Goal: Information Seeking & Learning: Learn about a topic

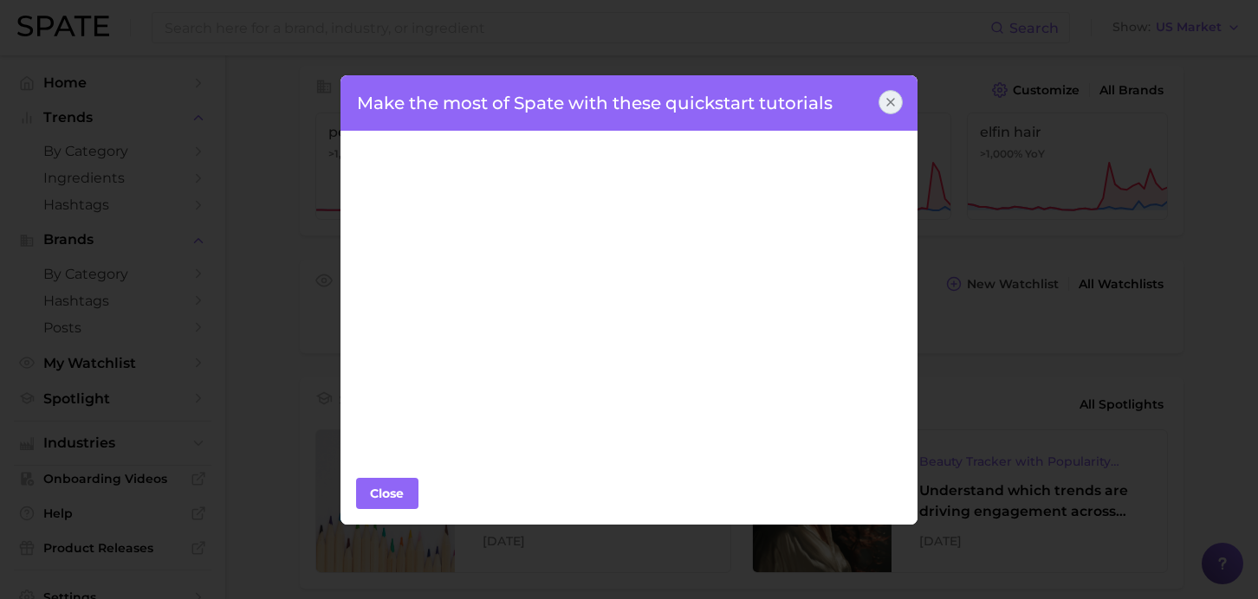
scroll to position [466, 0]
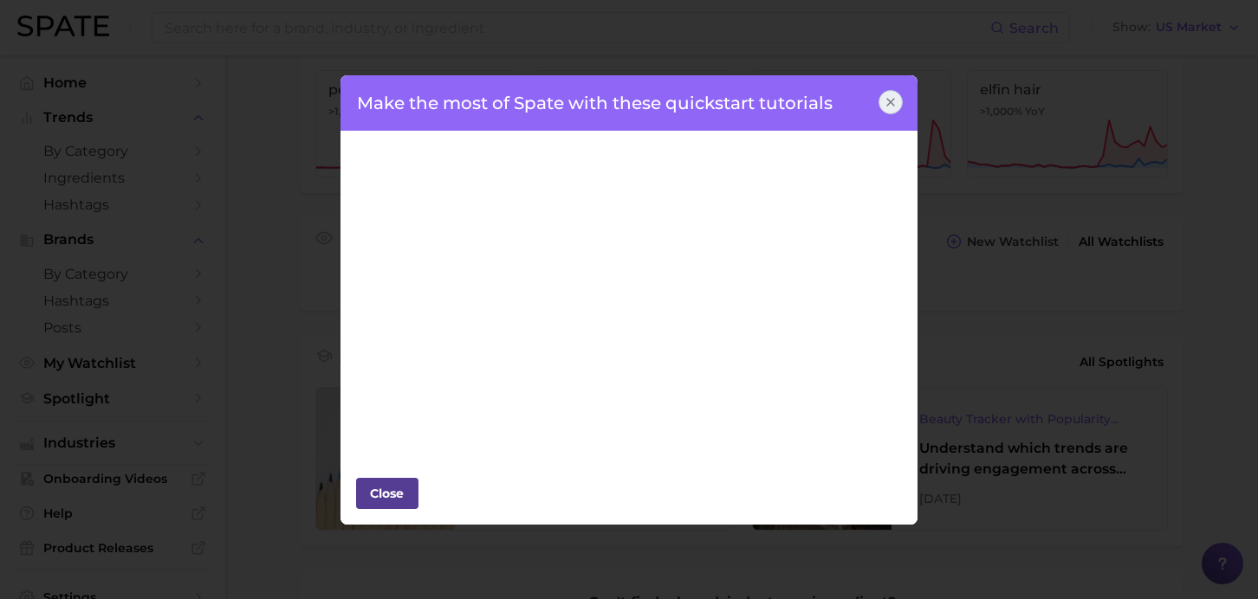
click at [400, 485] on div "Close" at bounding box center [387, 494] width 52 height 26
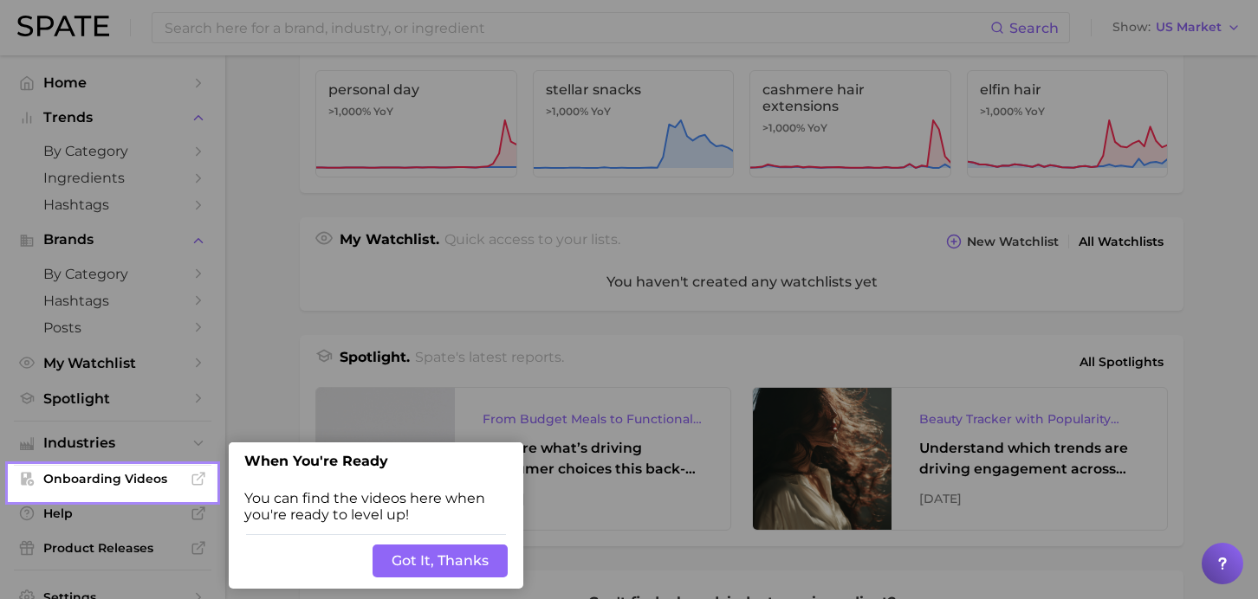
click at [450, 566] on button "Got It, Thanks" at bounding box center [439, 561] width 135 height 33
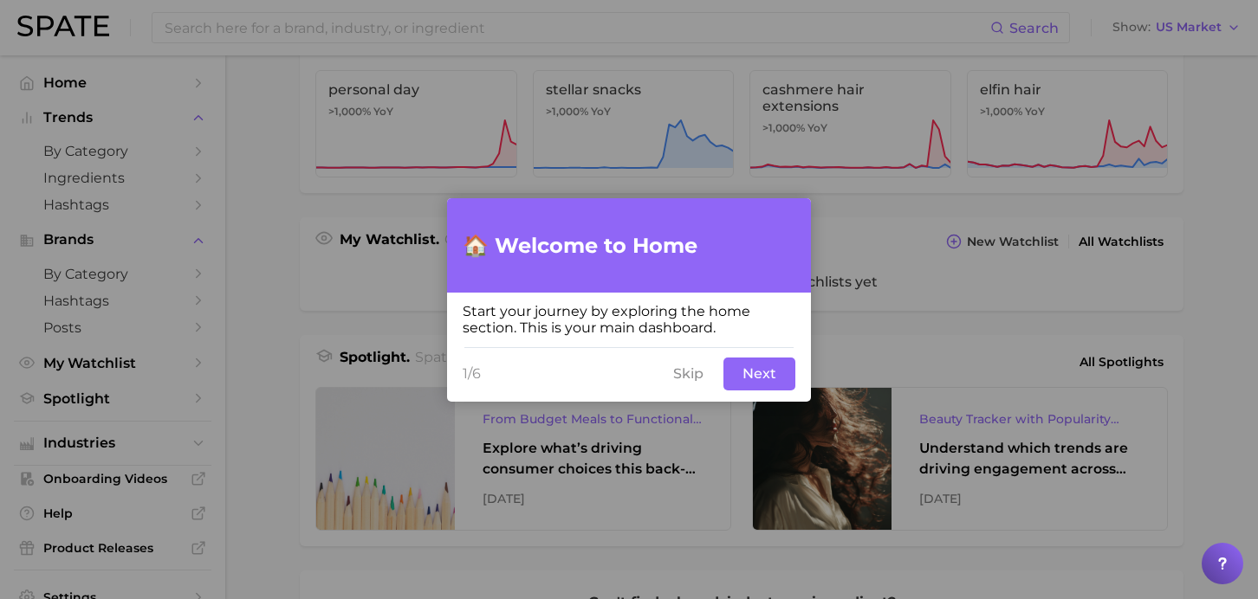
click at [757, 372] on button "Next" at bounding box center [759, 374] width 72 height 33
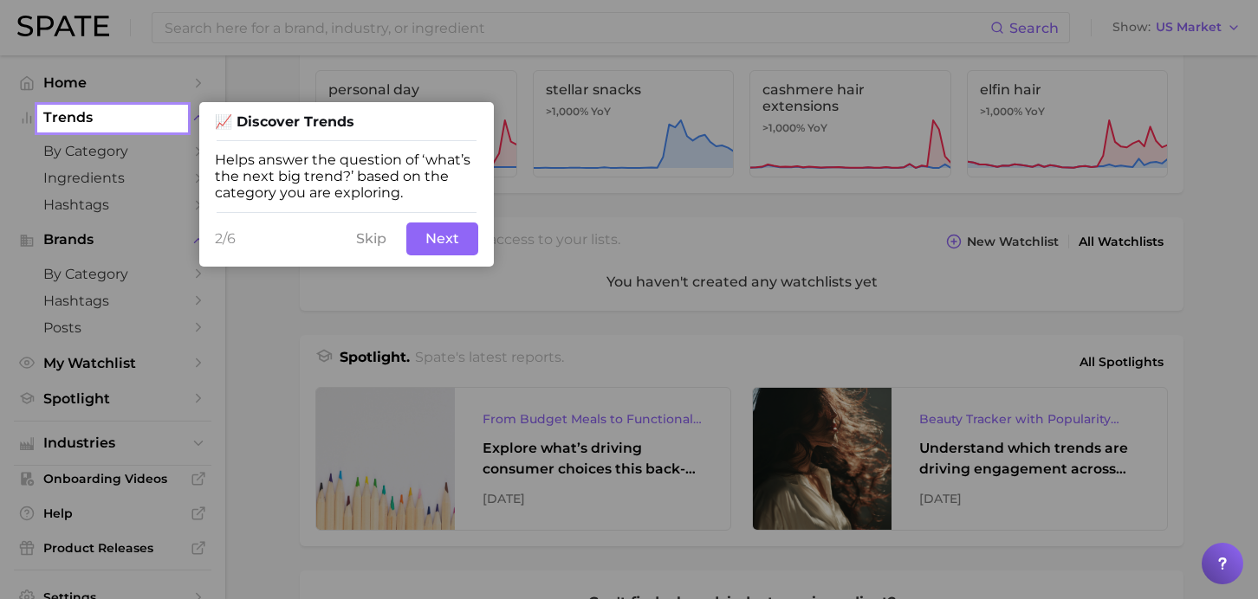
click at [458, 240] on button "Next" at bounding box center [442, 239] width 72 height 33
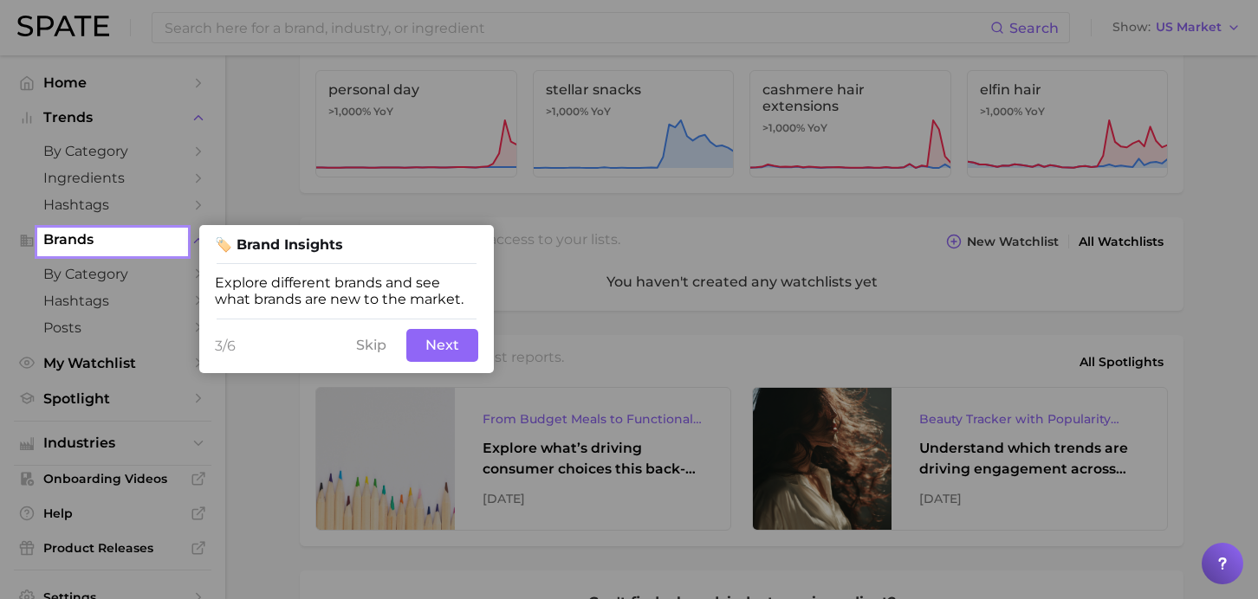
click at [449, 350] on button "Next" at bounding box center [442, 345] width 72 height 33
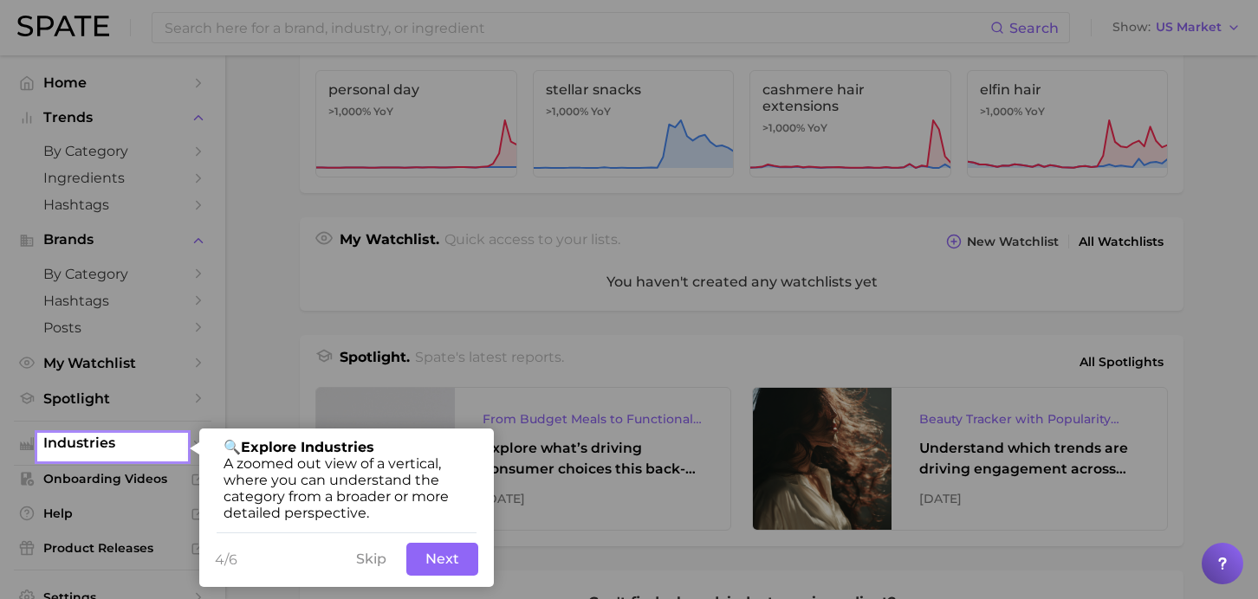
click at [445, 563] on button "Next" at bounding box center [442, 559] width 72 height 33
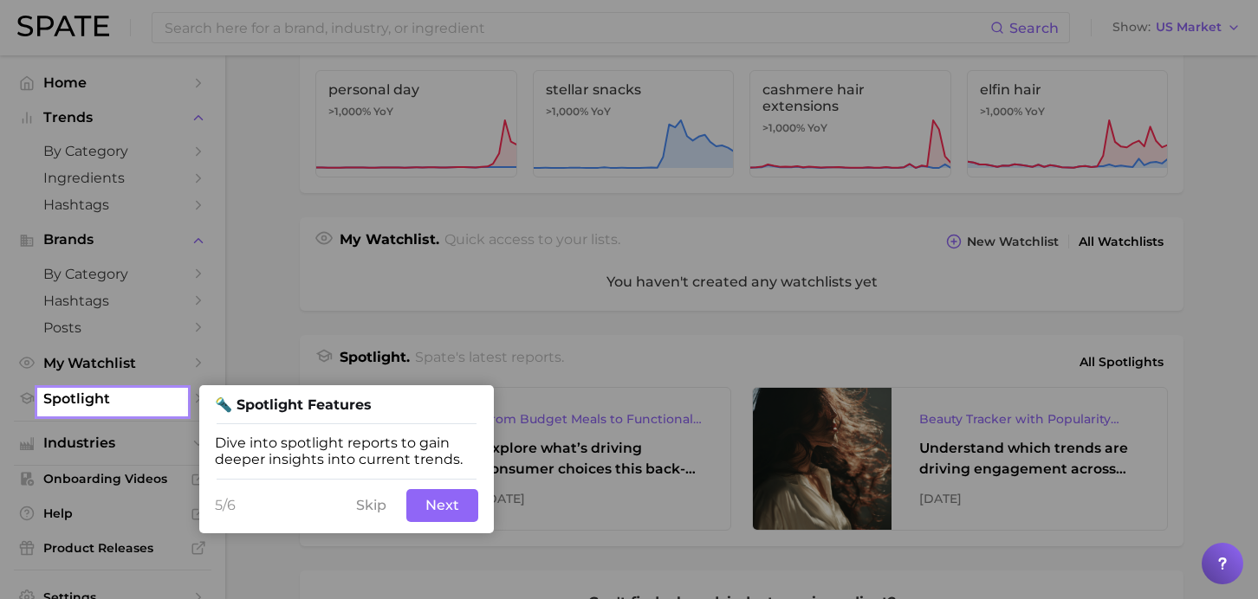
click at [441, 508] on button "Next" at bounding box center [442, 505] width 72 height 33
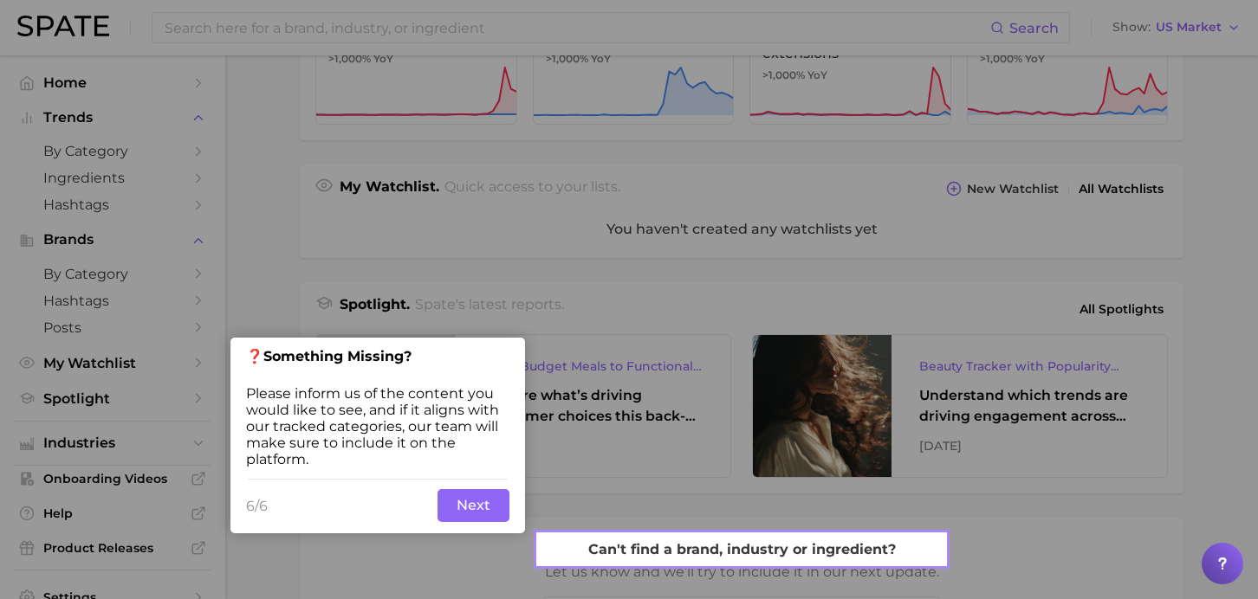
scroll to position [523, 0]
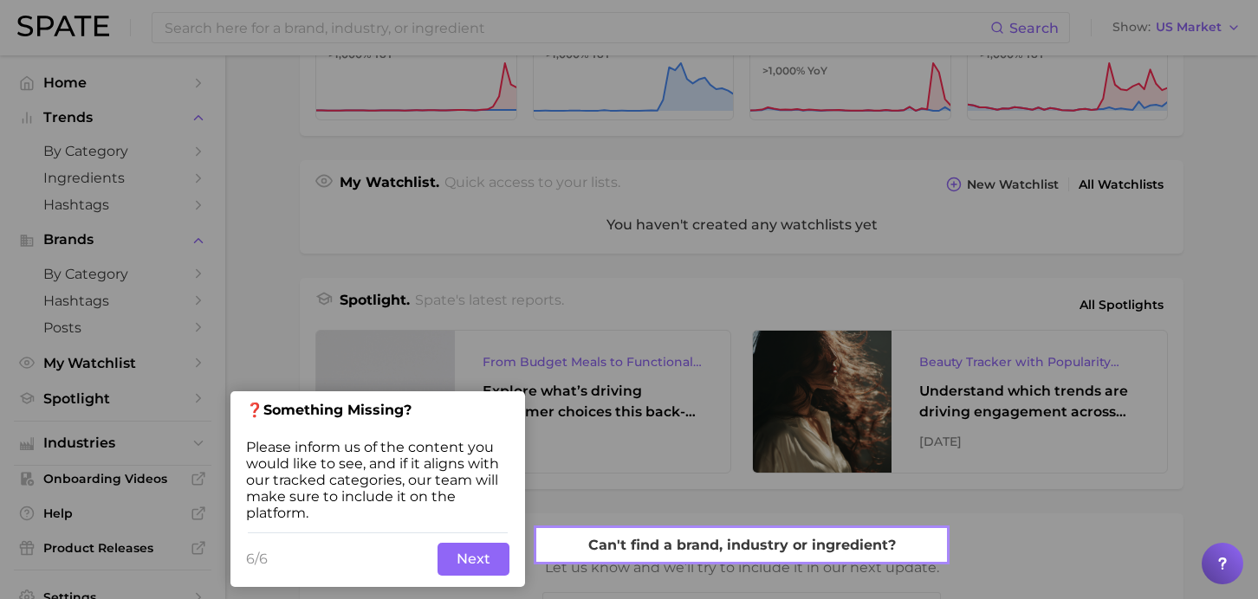
click at [467, 564] on button "Next" at bounding box center [473, 559] width 72 height 33
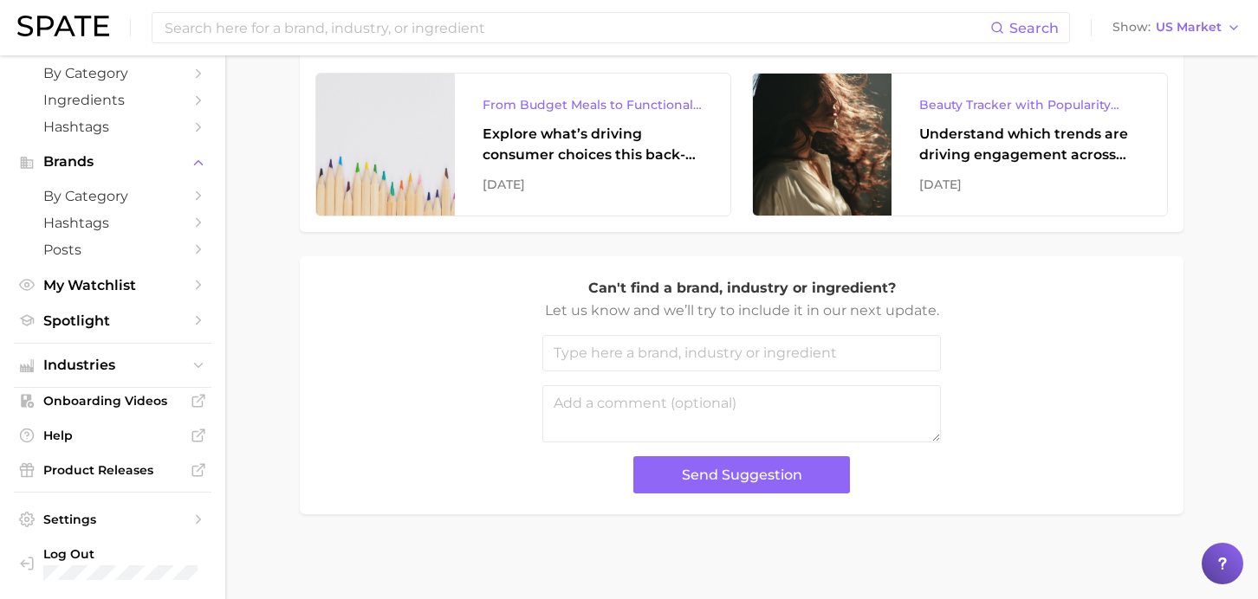
scroll to position [781, 0]
click at [135, 371] on span "Industries" at bounding box center [112, 366] width 139 height 16
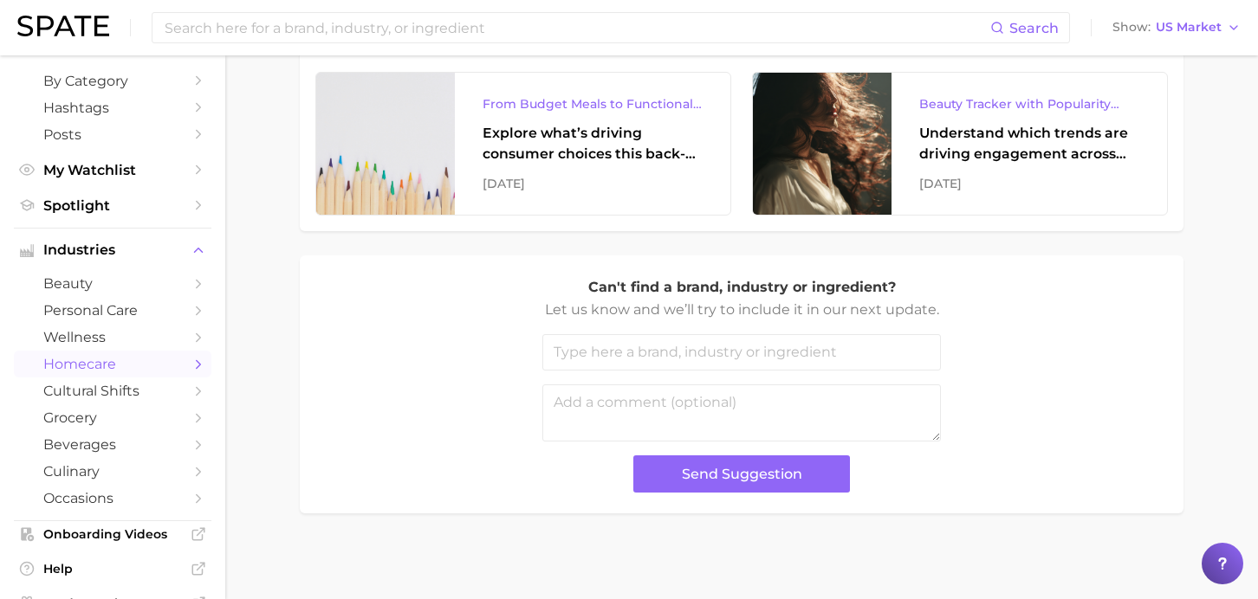
scroll to position [197, 0]
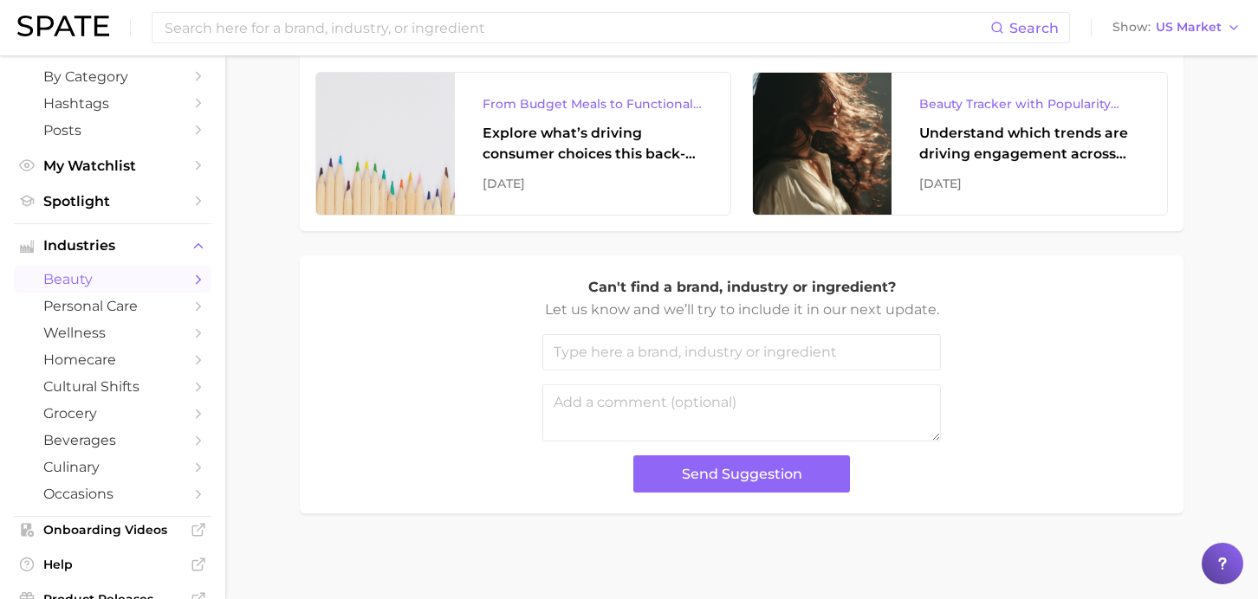
click at [86, 277] on span "beauty" at bounding box center [112, 279] width 139 height 16
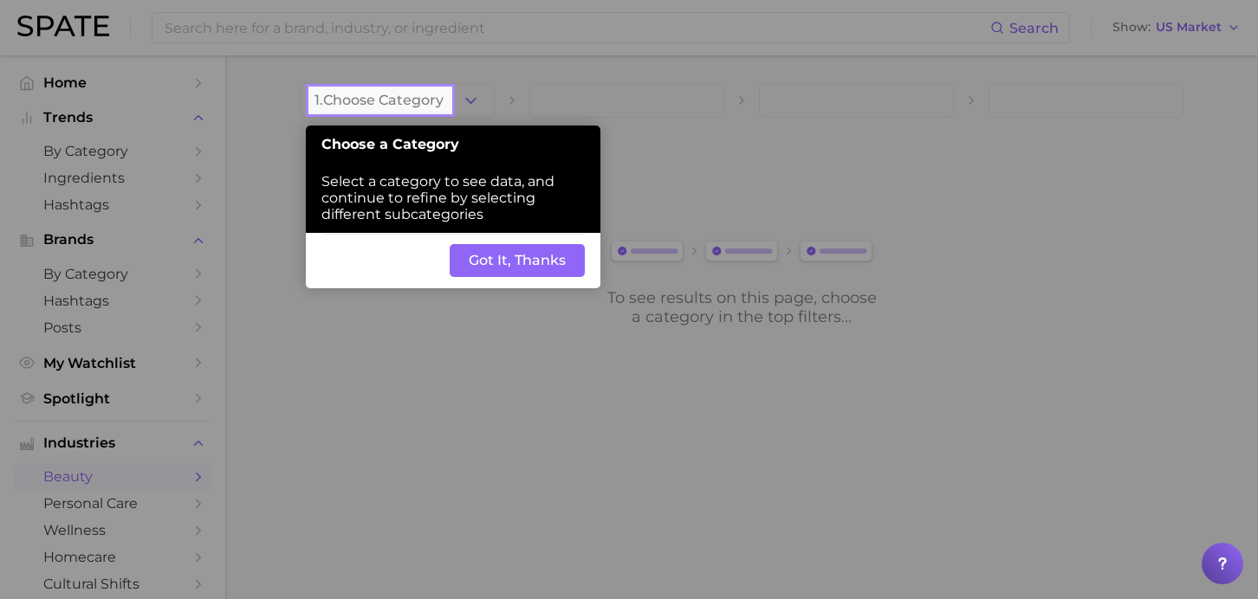
click at [511, 260] on button "Got It, Thanks" at bounding box center [517, 260] width 135 height 33
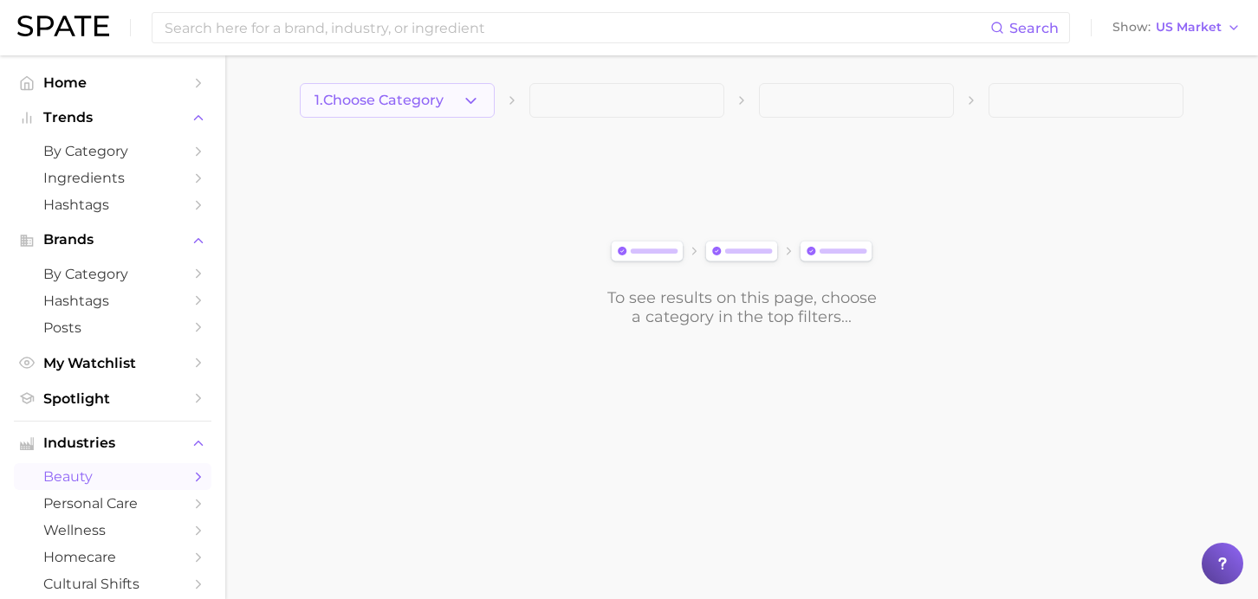
click at [437, 101] on span "1. Choose Category" at bounding box center [378, 101] width 129 height 16
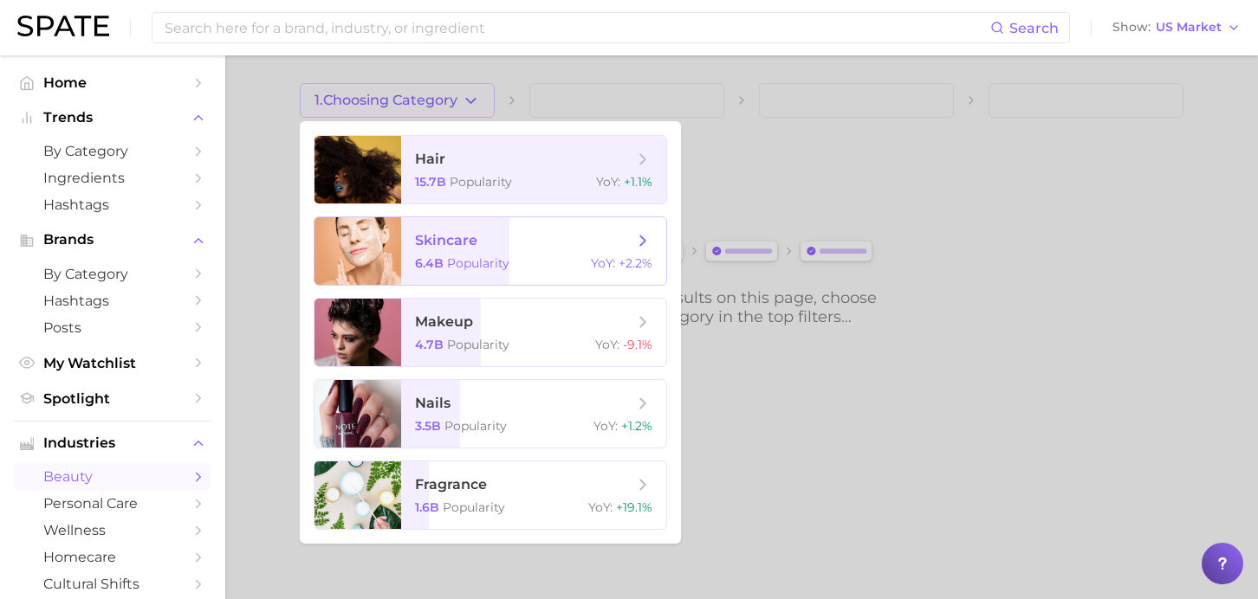
click at [538, 256] on div "6.4b Popularity YoY : +2.2%" at bounding box center [533, 264] width 237 height 16
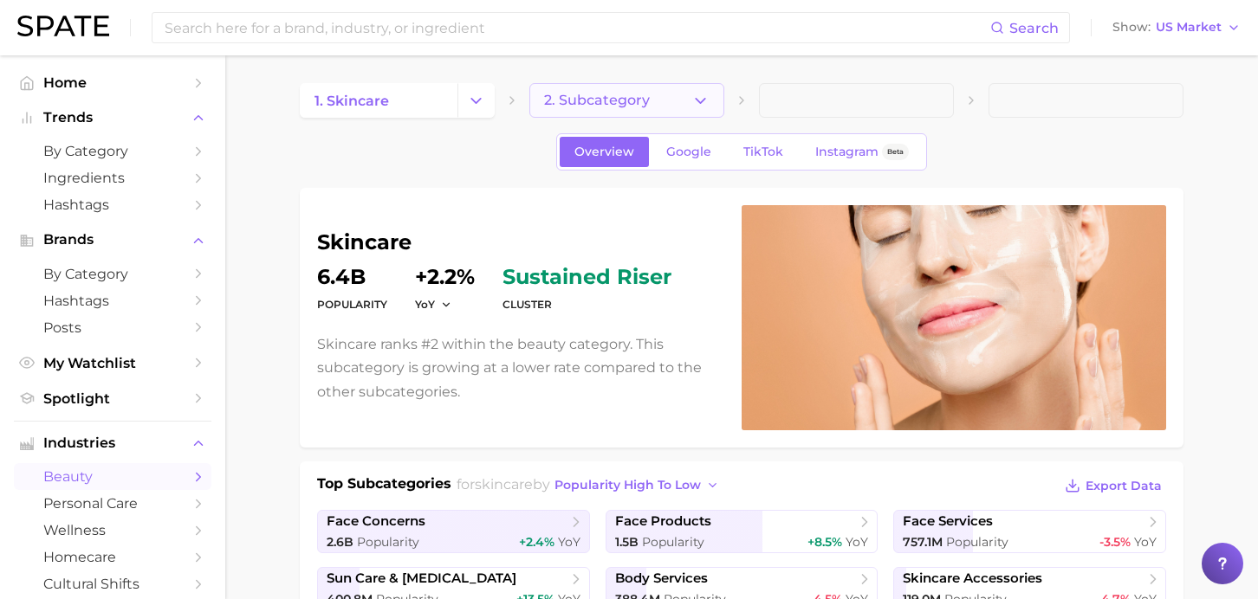
click at [615, 100] on span "2. Subcategory" at bounding box center [597, 101] width 106 height 16
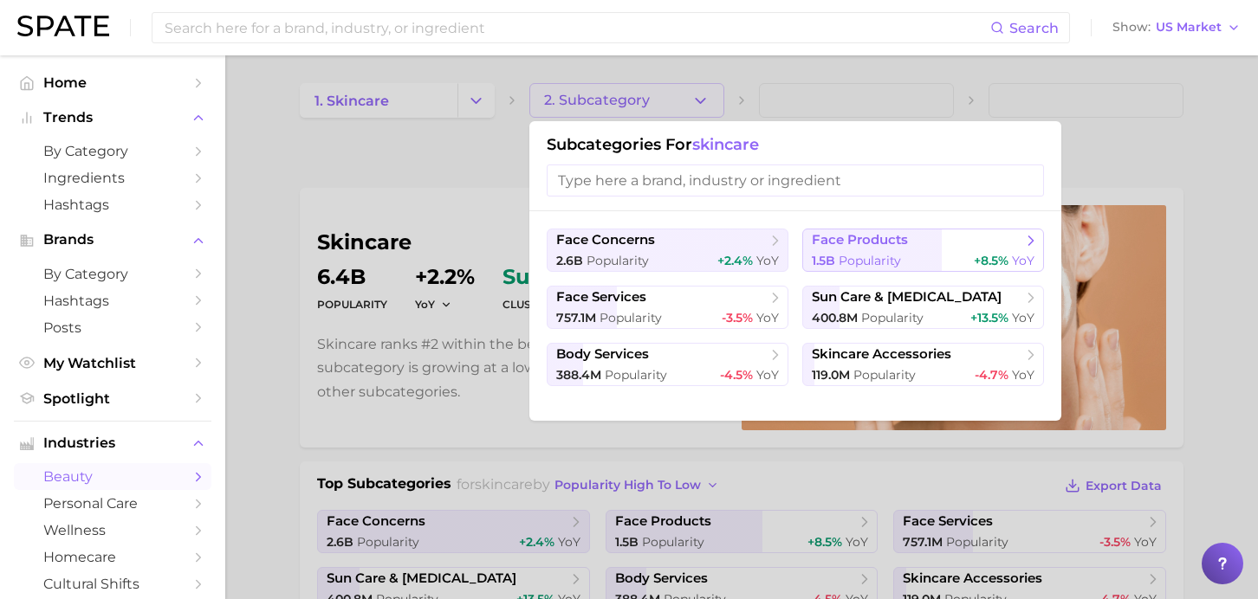
click at [883, 249] on button "face products 1.5b Popularity +8.5% YoY" at bounding box center [923, 250] width 242 height 43
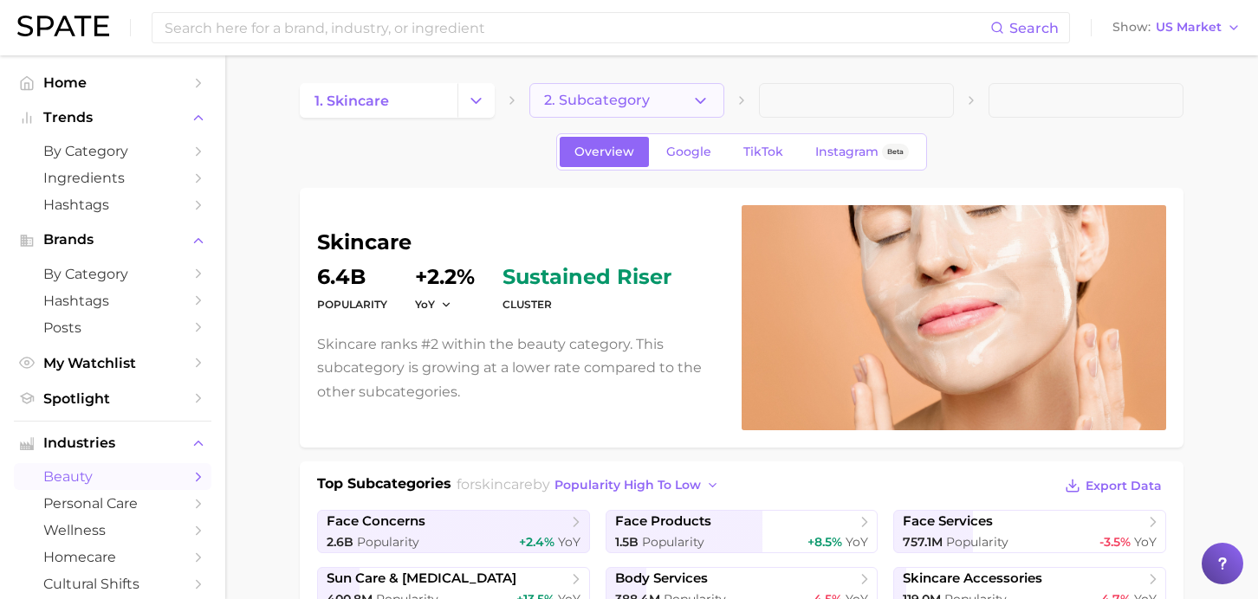
click at [553, 107] on span "2. Subcategory" at bounding box center [597, 101] width 106 height 16
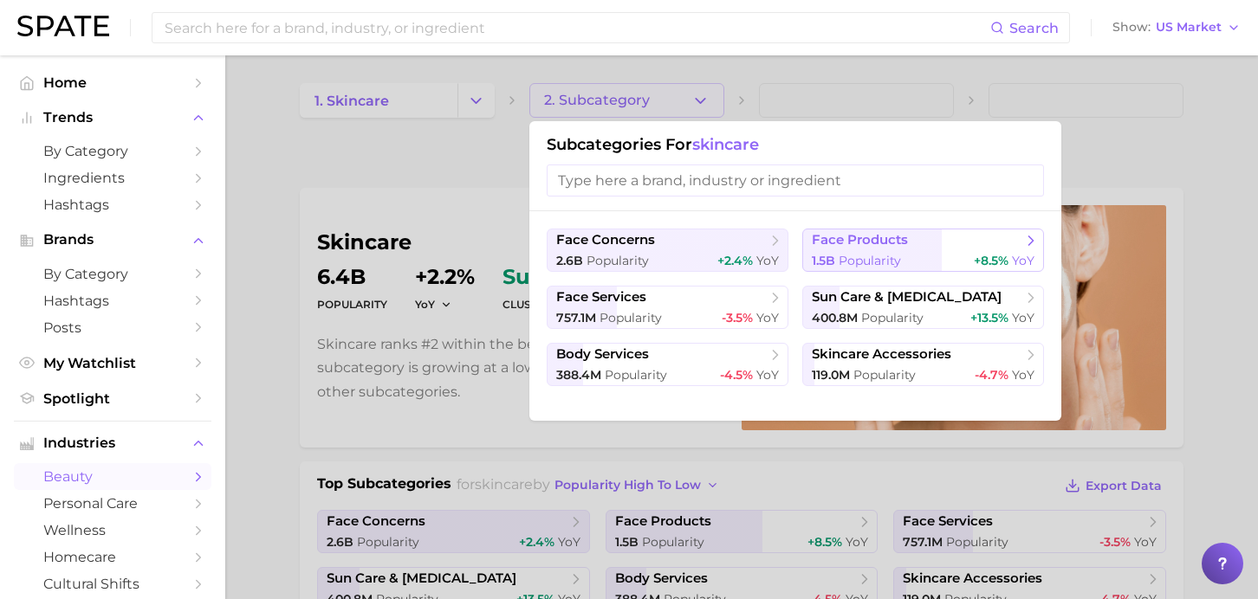
click at [895, 261] on span "Popularity" at bounding box center [869, 261] width 62 height 16
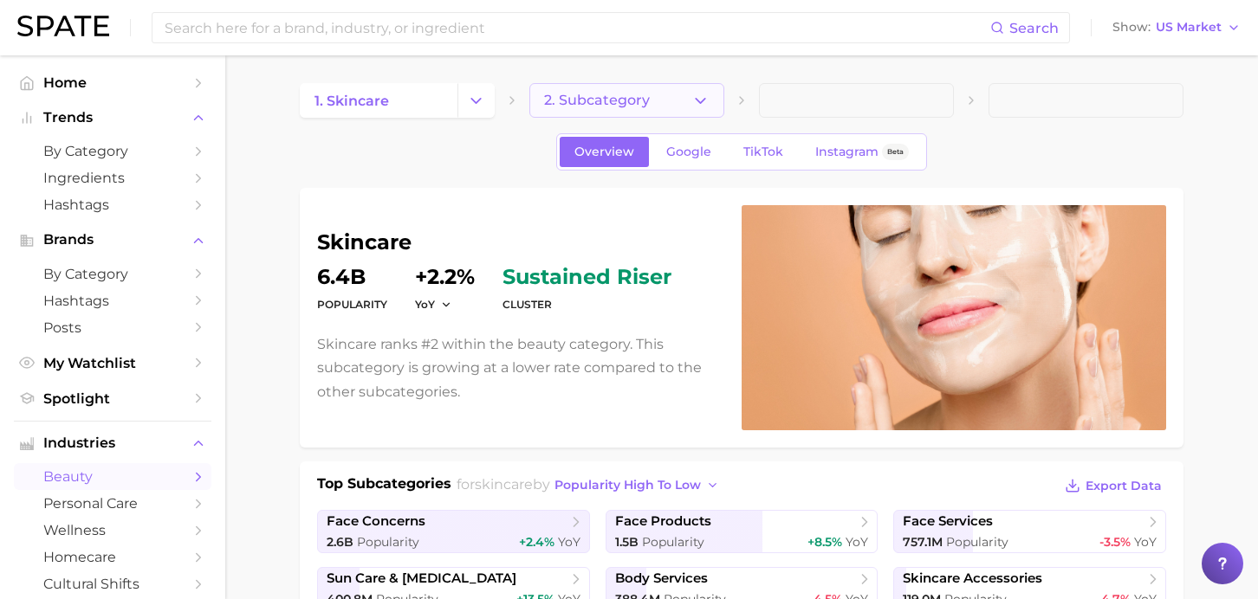
click at [583, 102] on span "2. Subcategory" at bounding box center [597, 101] width 106 height 16
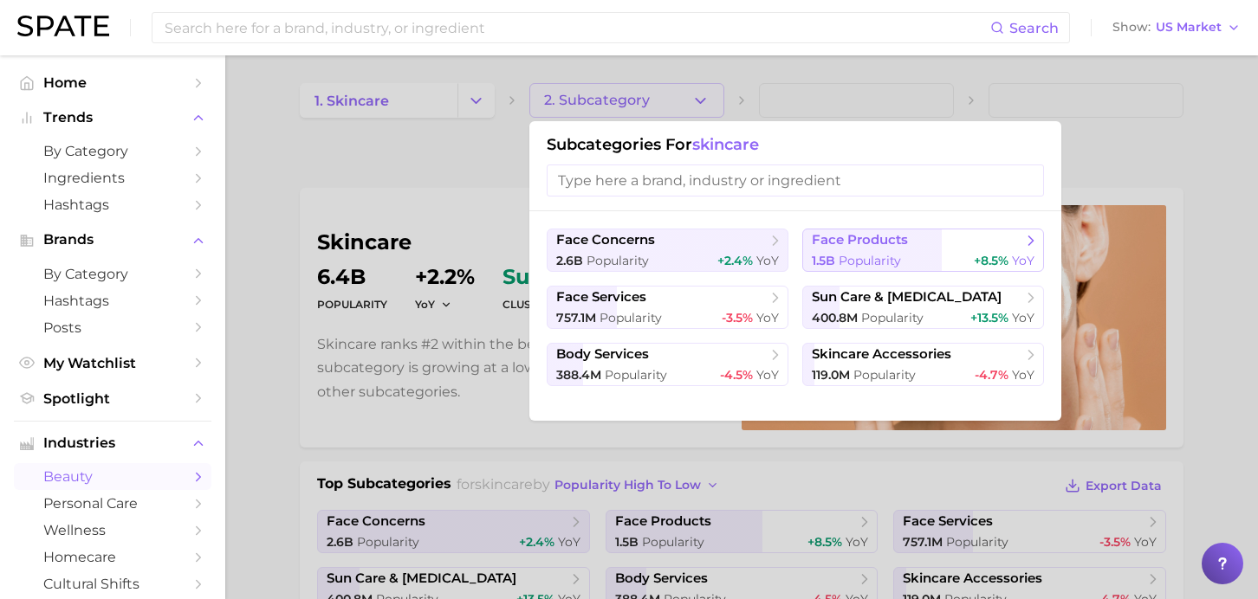
click at [857, 259] on span "Popularity" at bounding box center [869, 261] width 62 height 16
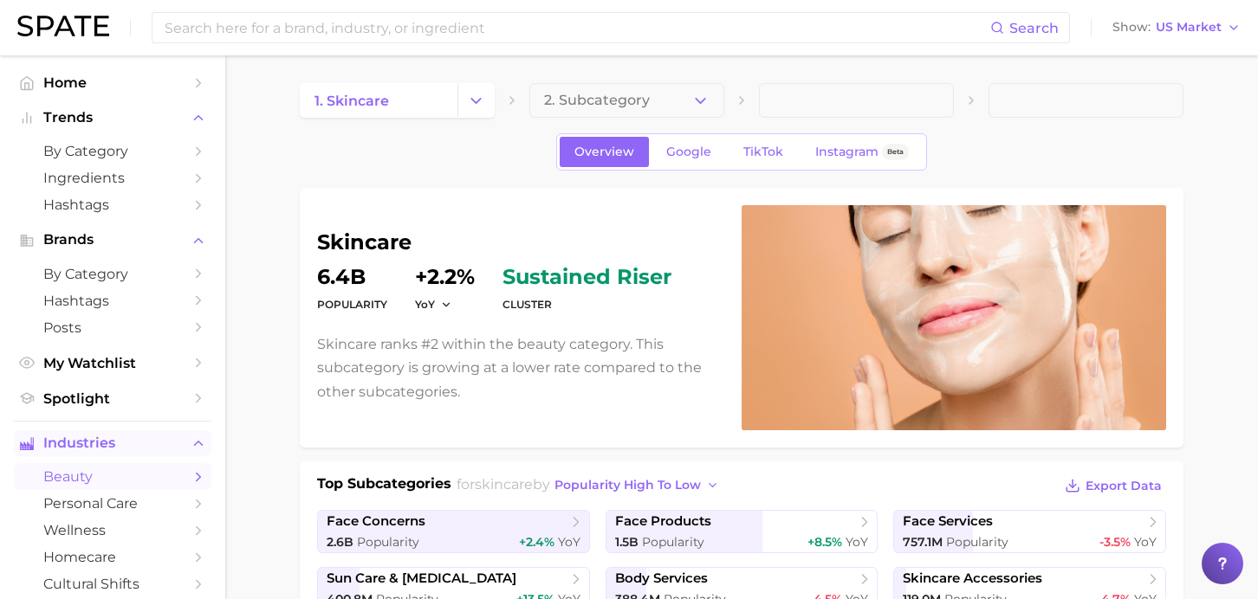
click at [117, 449] on span "Industries" at bounding box center [112, 444] width 139 height 16
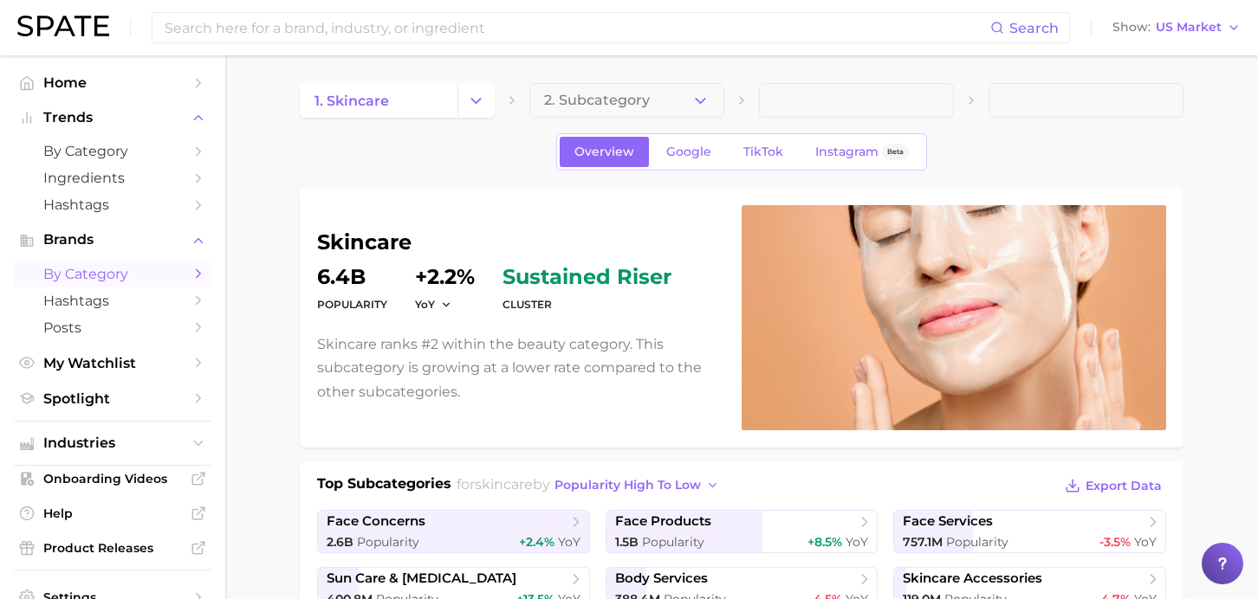
click at [94, 275] on span "by Category" at bounding box center [112, 274] width 139 height 16
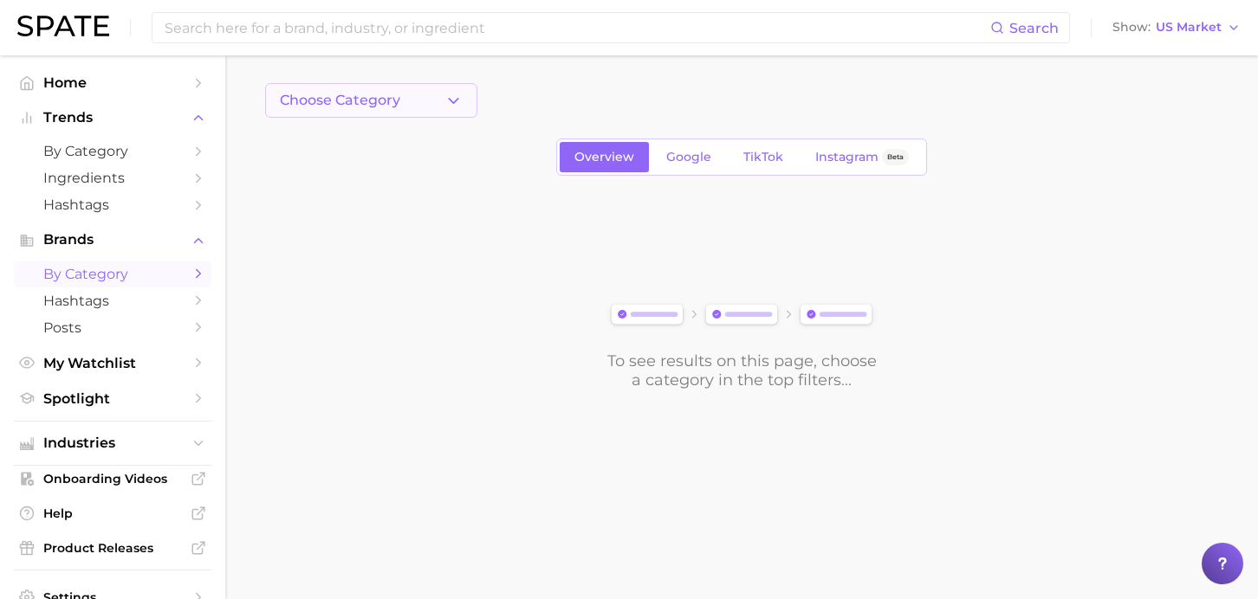
click at [419, 108] on button "Choose Category" at bounding box center [371, 100] width 212 height 35
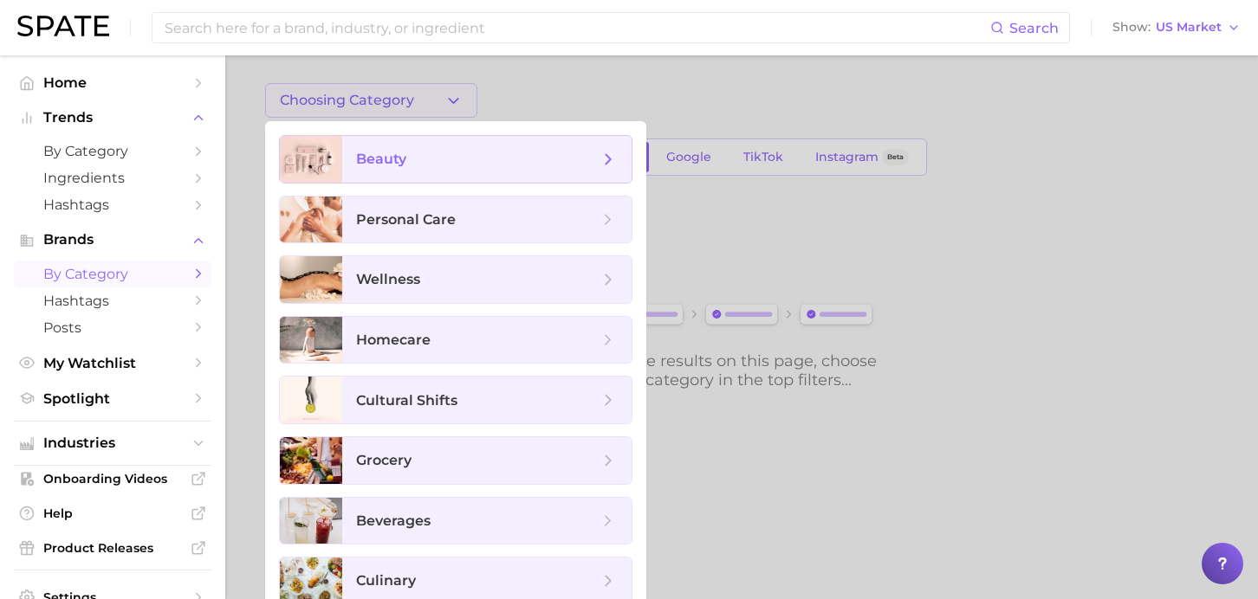
click at [426, 169] on span "beauty" at bounding box center [486, 159] width 289 height 47
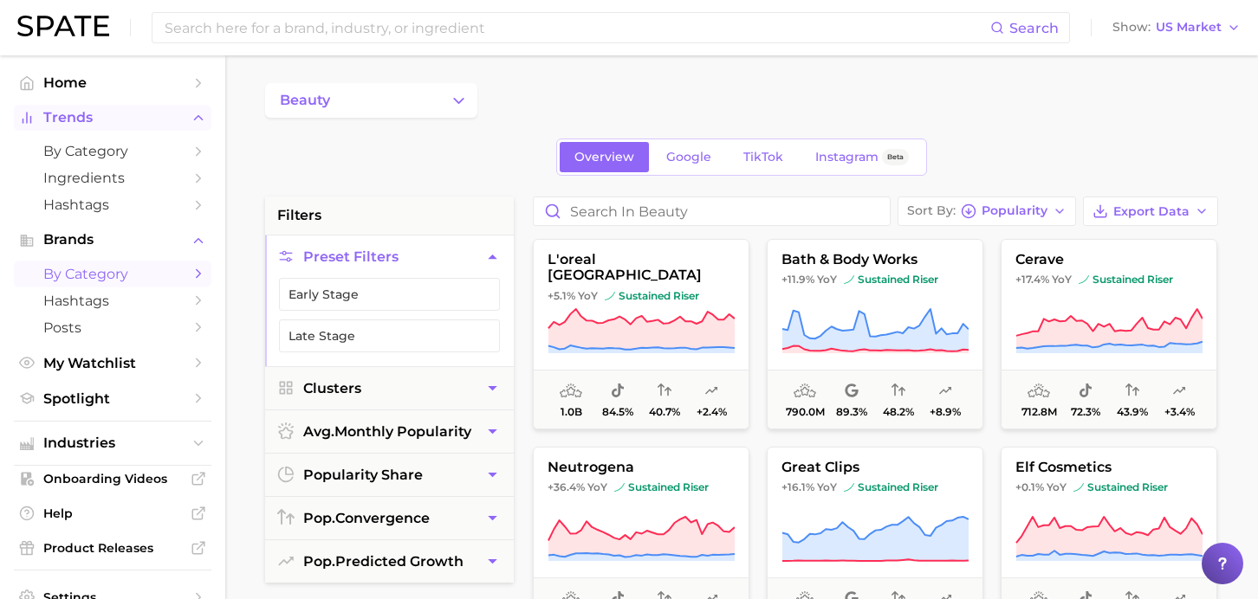
click at [76, 124] on span "Trends" at bounding box center [112, 118] width 139 height 16
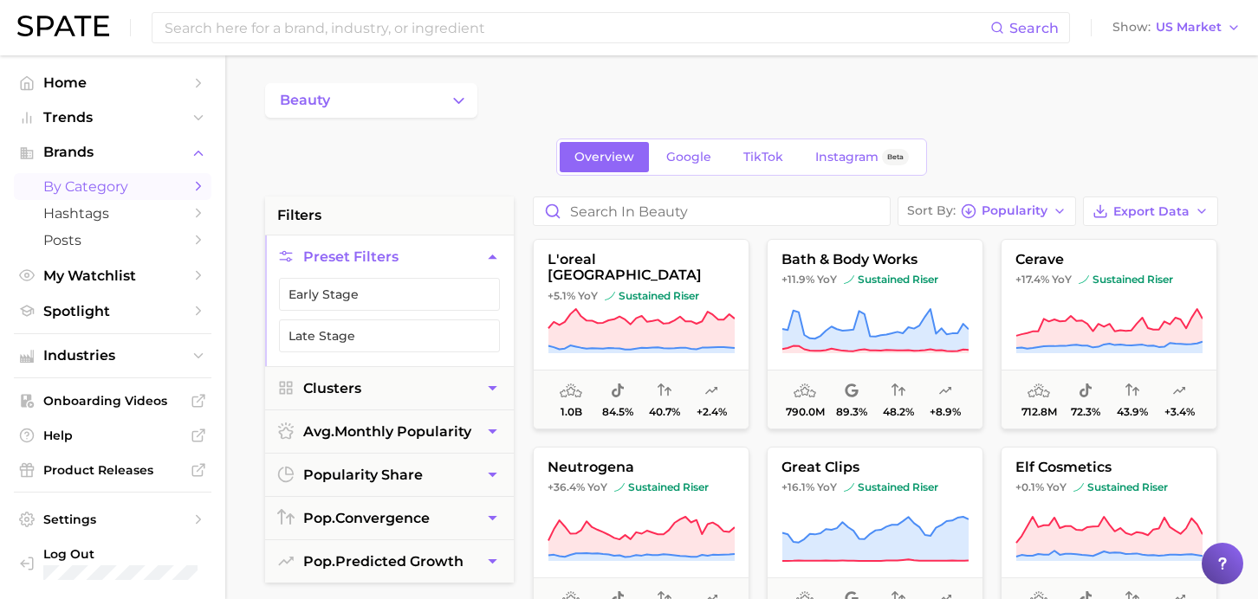
click at [84, 185] on span "by Category" at bounding box center [112, 186] width 139 height 16
click at [443, 108] on button "beauty" at bounding box center [371, 100] width 212 height 35
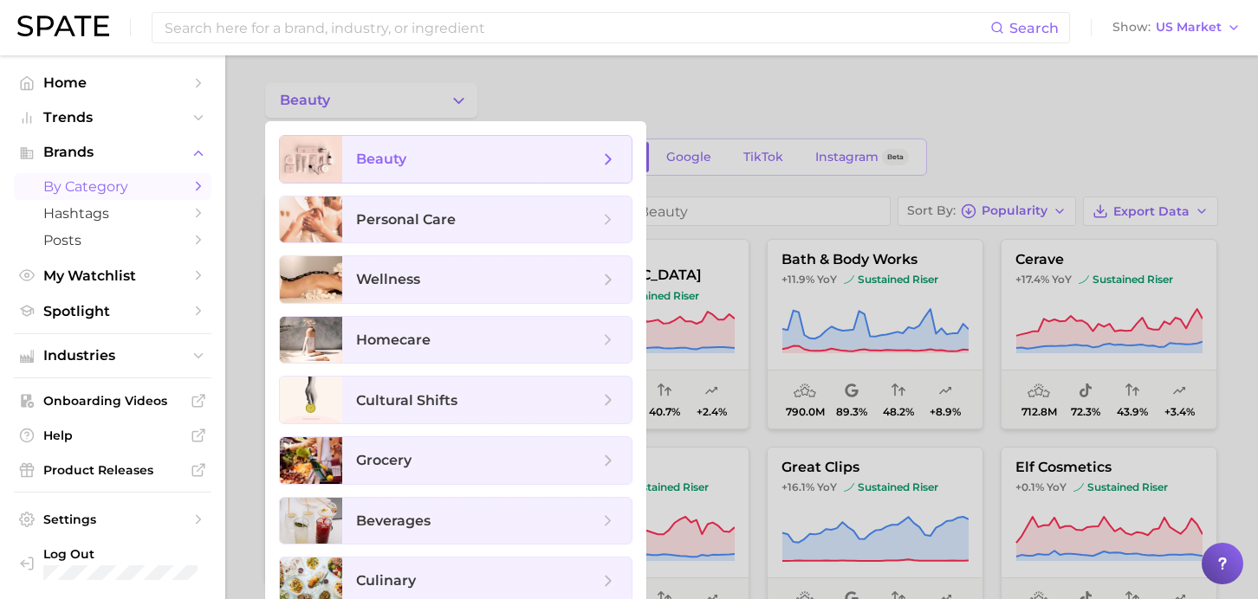
click at [438, 159] on span "beauty" at bounding box center [477, 159] width 243 height 19
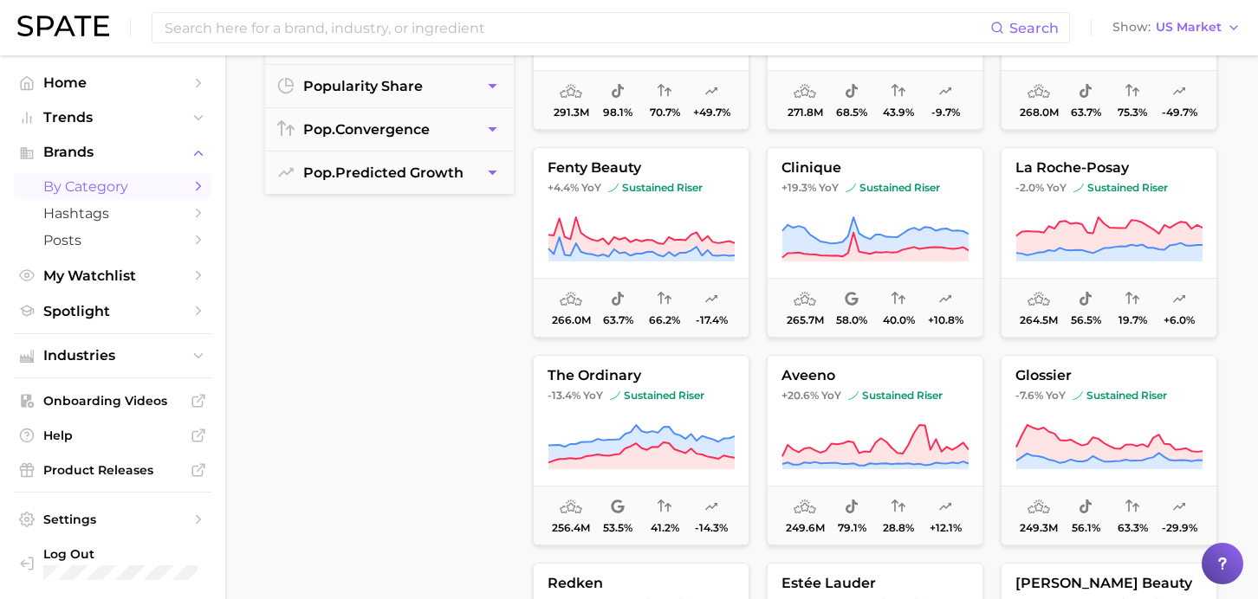
scroll to position [521, 0]
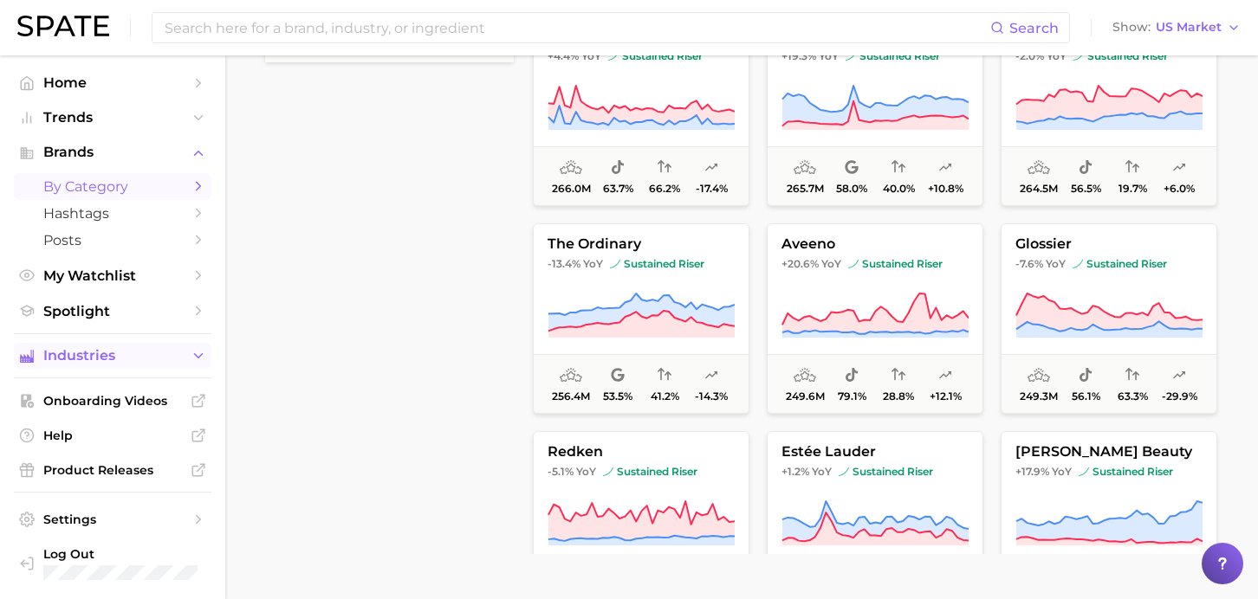
click at [84, 364] on span "Industries" at bounding box center [112, 356] width 139 height 16
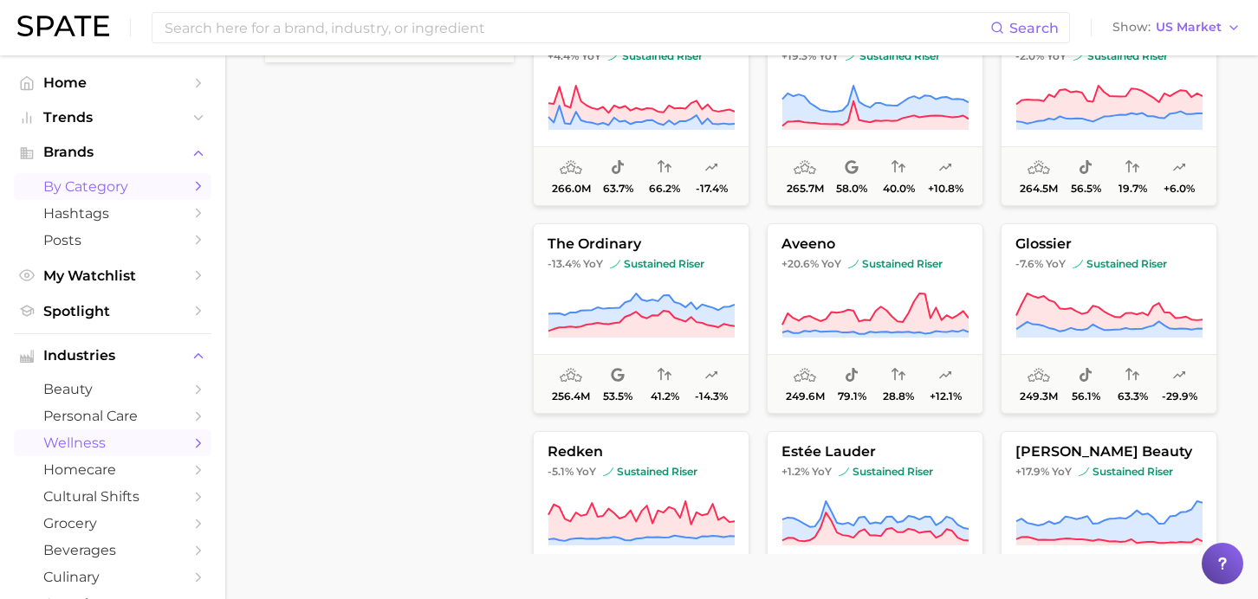
click at [76, 451] on span "wellness" at bounding box center [112, 443] width 139 height 16
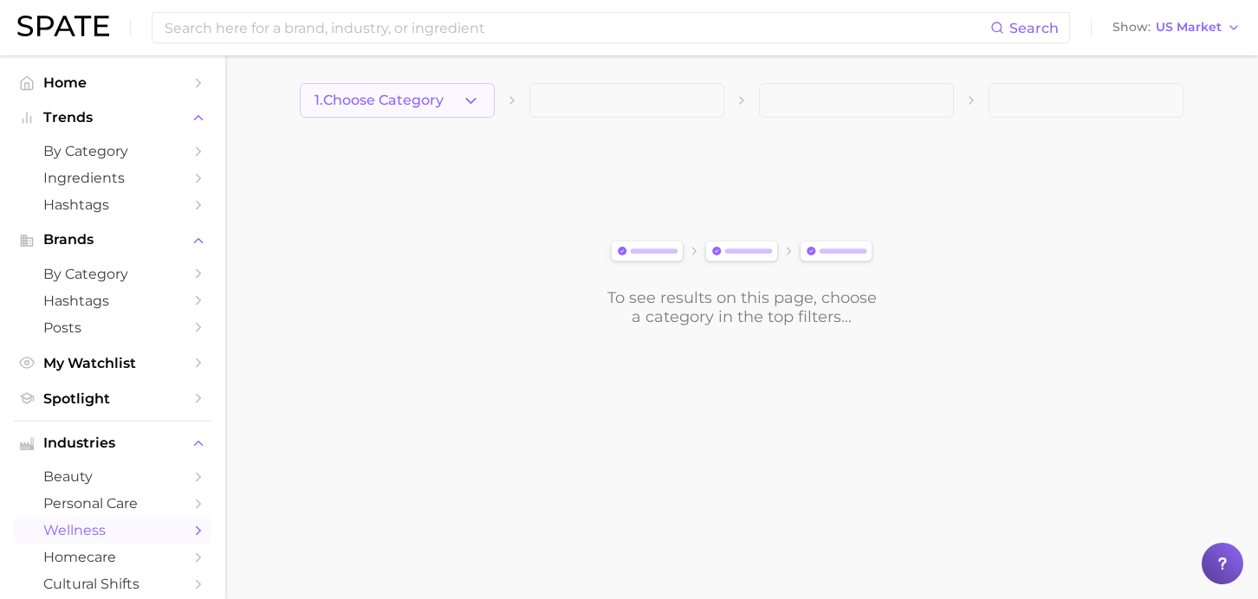
click at [449, 113] on button "1. Choose Category" at bounding box center [397, 100] width 195 height 35
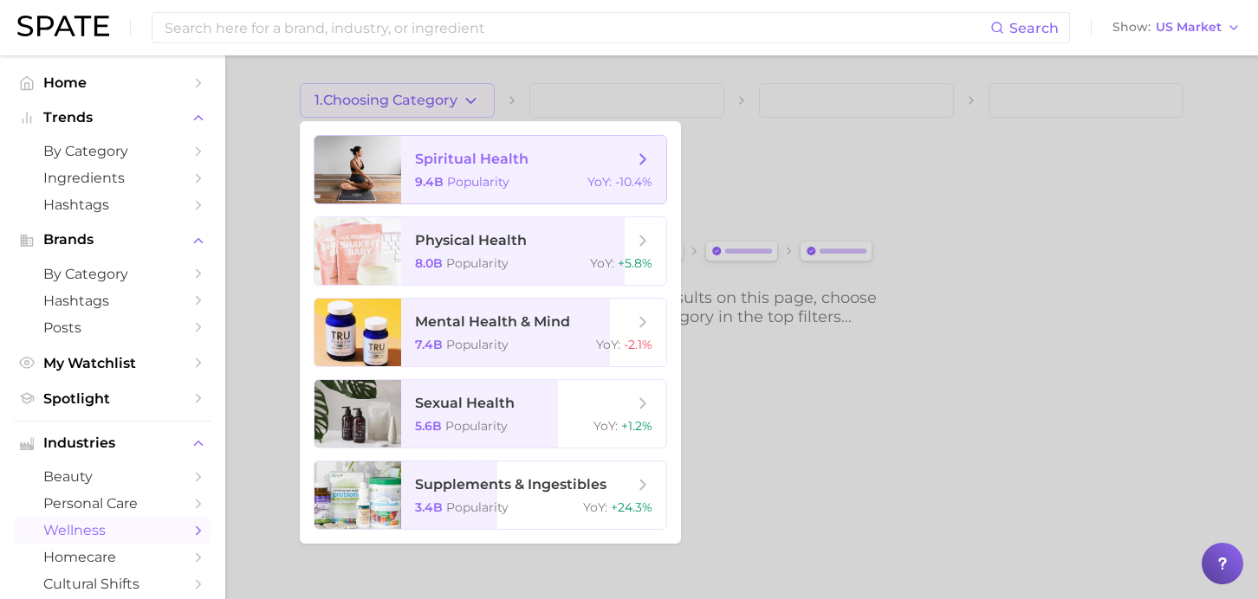
click at [544, 159] on span "spiritual health" at bounding box center [524, 159] width 218 height 19
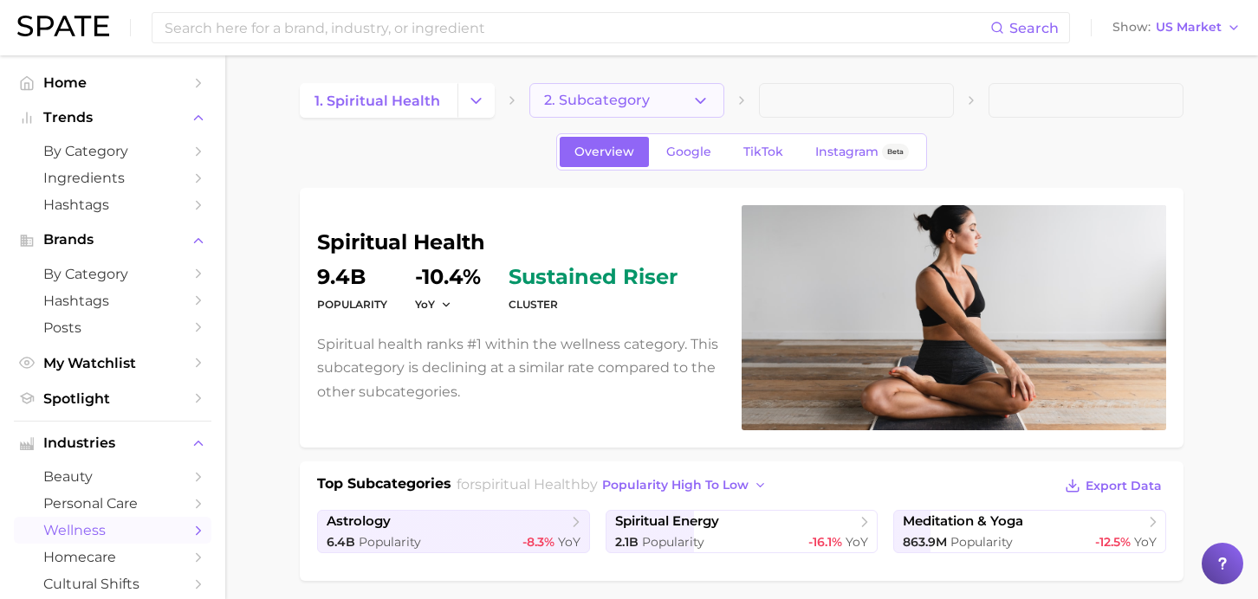
click at [657, 98] on button "2. Subcategory" at bounding box center [626, 100] width 195 height 35
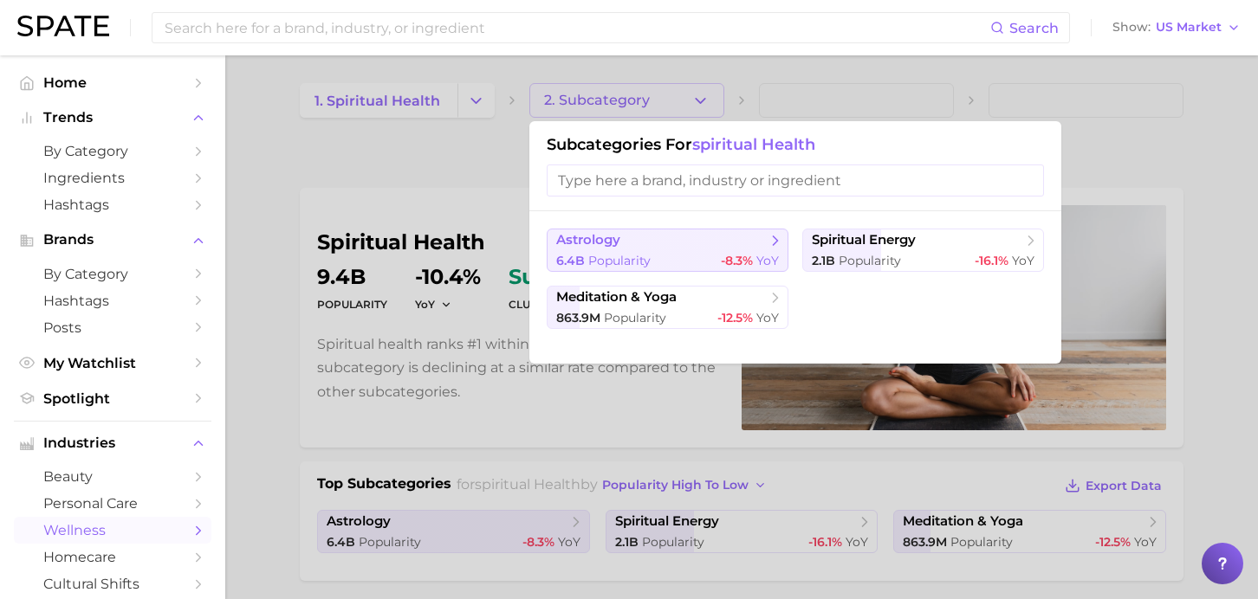
click at [660, 244] on span "astrology" at bounding box center [661, 240] width 210 height 17
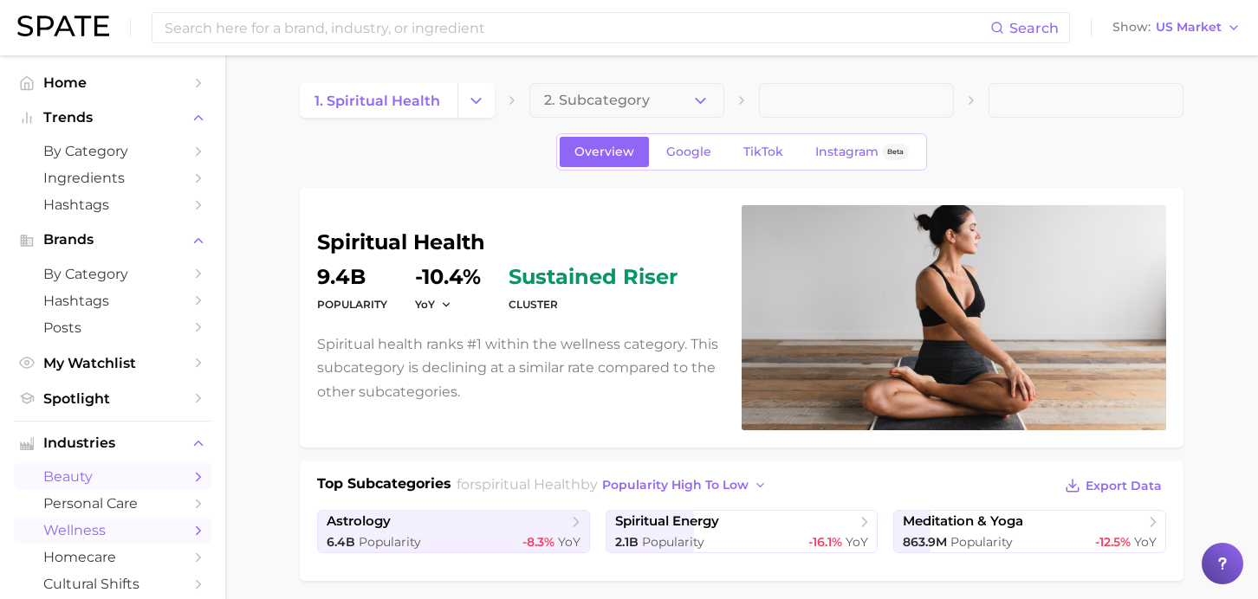
click at [125, 480] on span "beauty" at bounding box center [112, 477] width 139 height 16
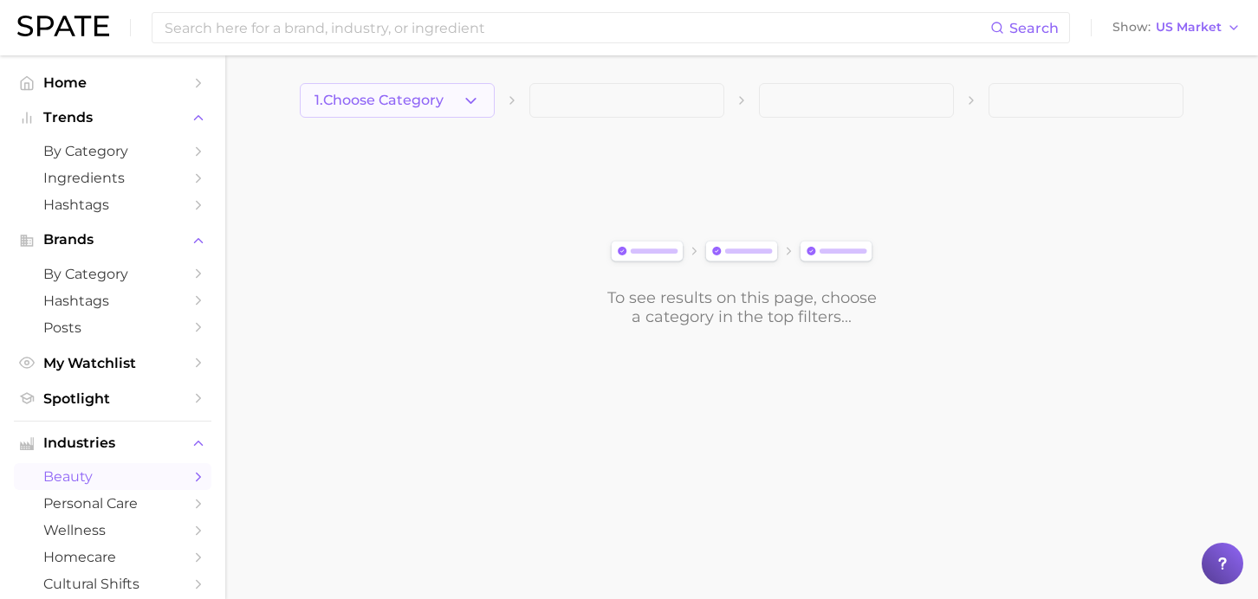
click at [428, 90] on button "1. Choose Category" at bounding box center [397, 100] width 195 height 35
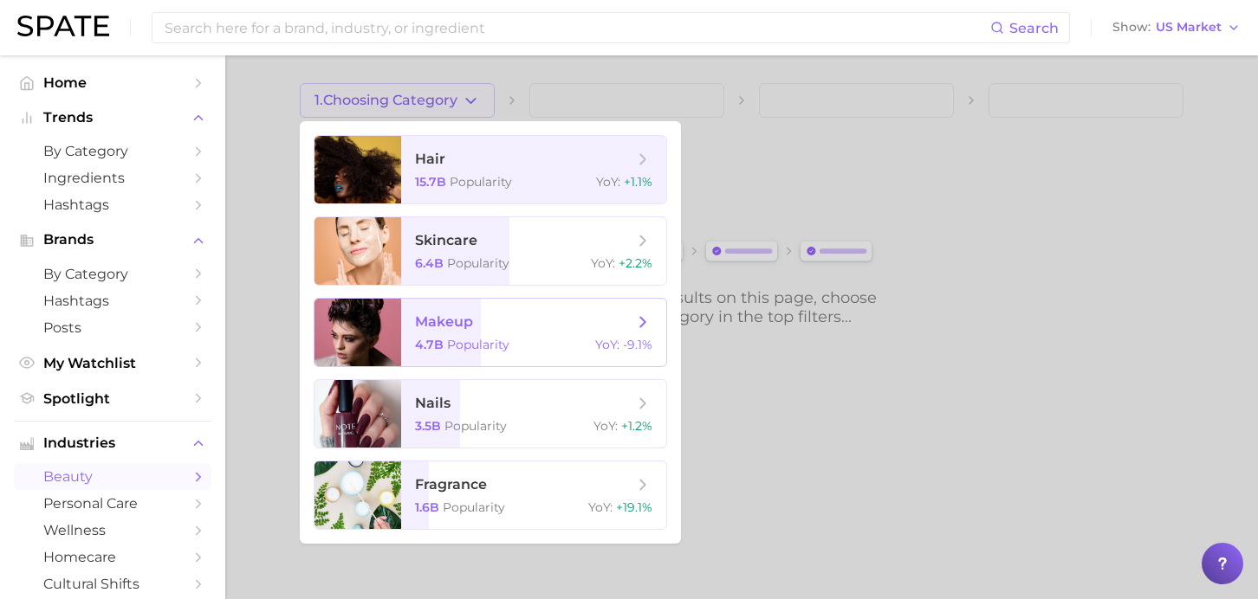
click at [502, 333] on span "makeup 4.7b Popularity YoY : -9.1%" at bounding box center [533, 333] width 265 height 68
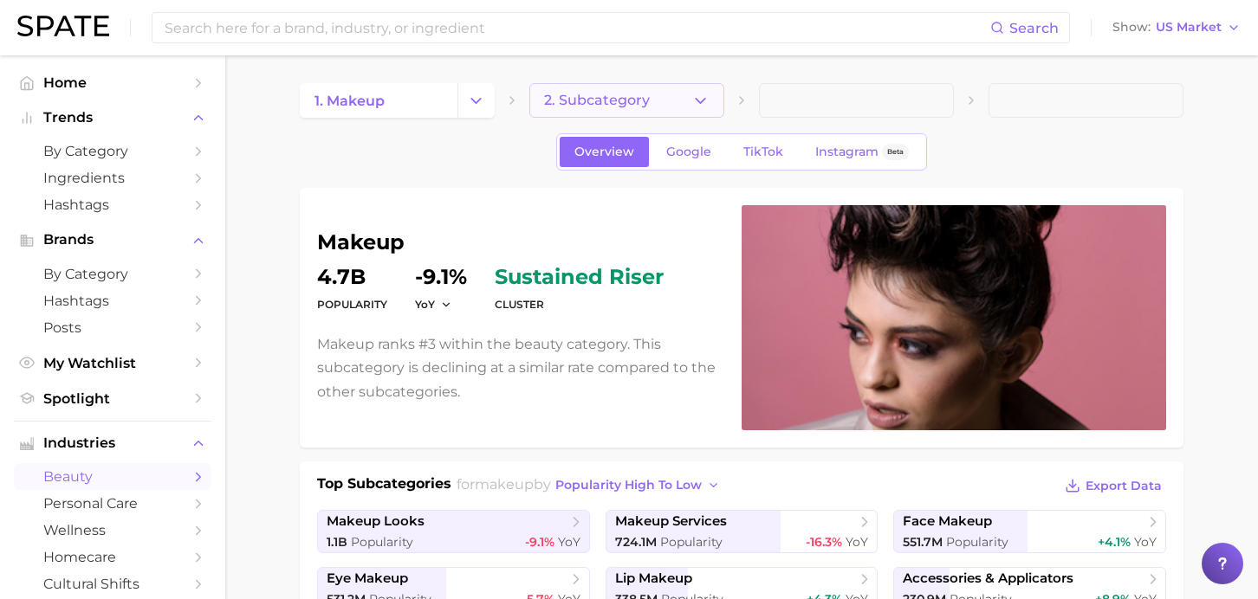
drag, startPoint x: 710, startPoint y: 102, endPoint x: 687, endPoint y: 95, distance: 24.4
click at [687, 95] on button "2. Subcategory" at bounding box center [626, 100] width 195 height 35
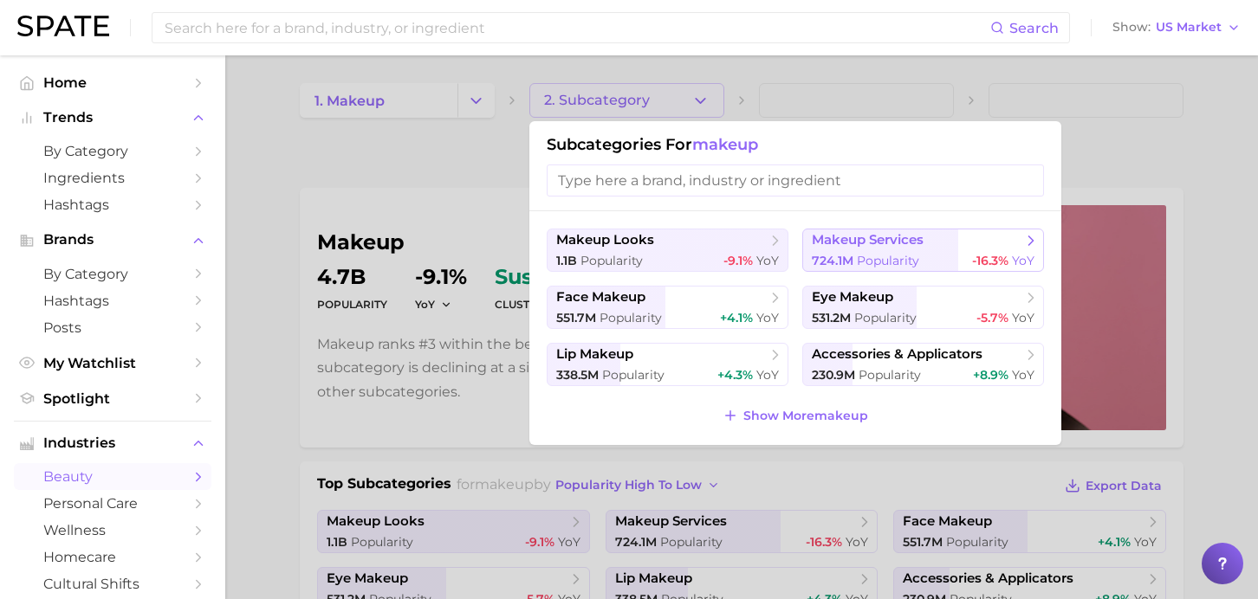
click at [898, 248] on span "makeup services" at bounding box center [868, 240] width 112 height 16
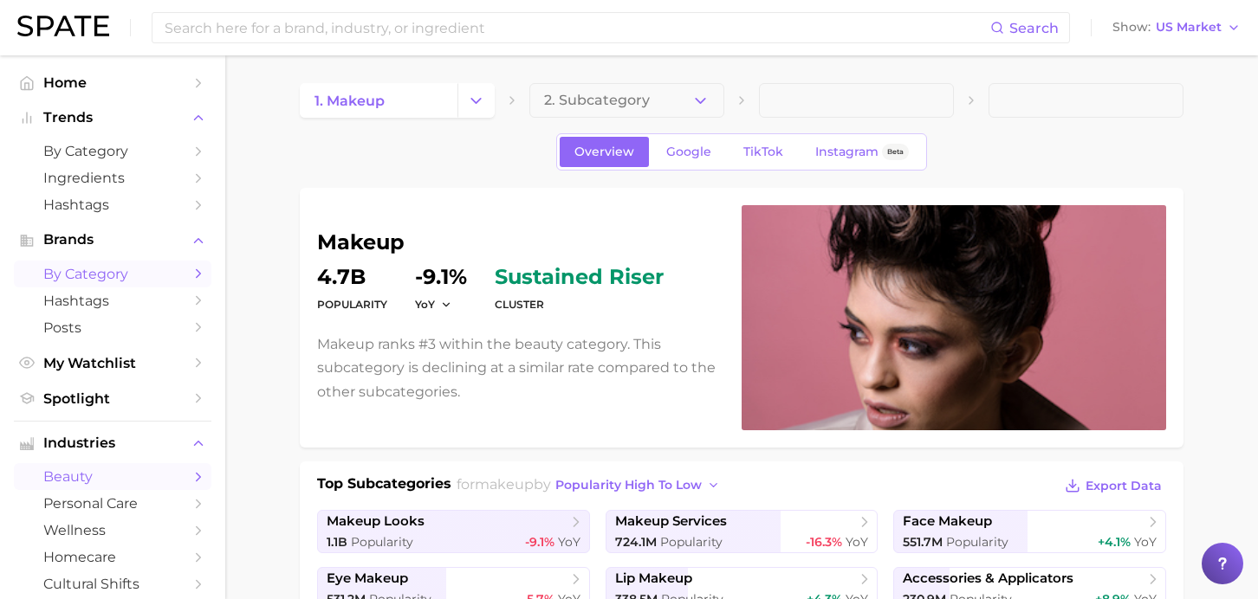
click at [82, 277] on span "by Category" at bounding box center [112, 274] width 139 height 16
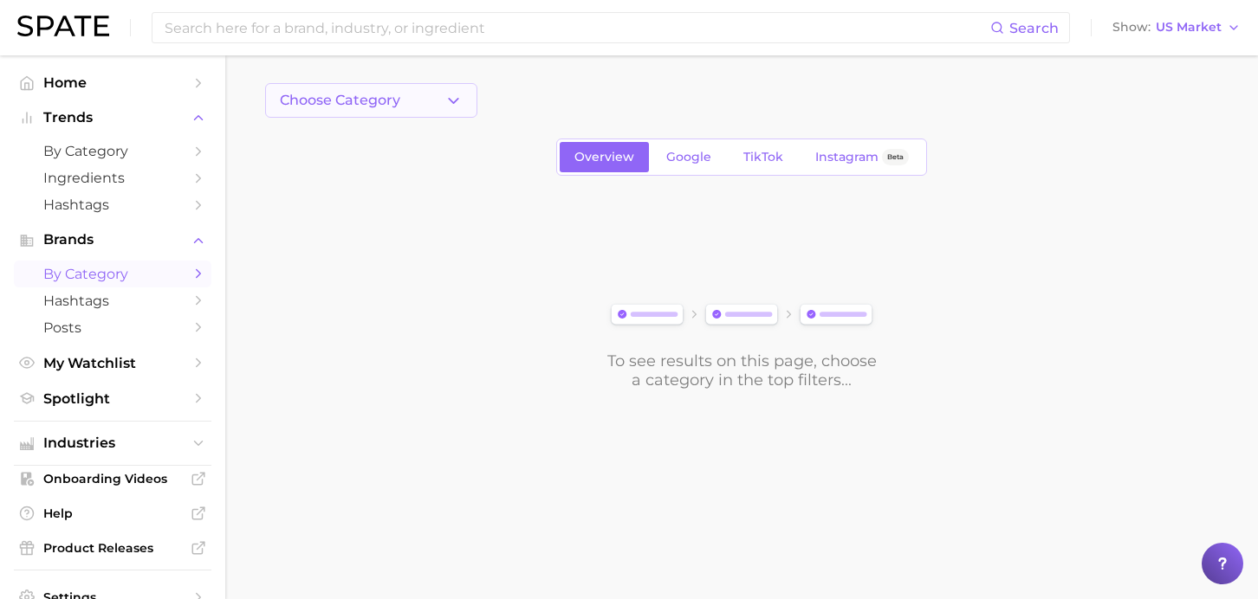
click at [399, 100] on button "Choose Category" at bounding box center [371, 100] width 212 height 35
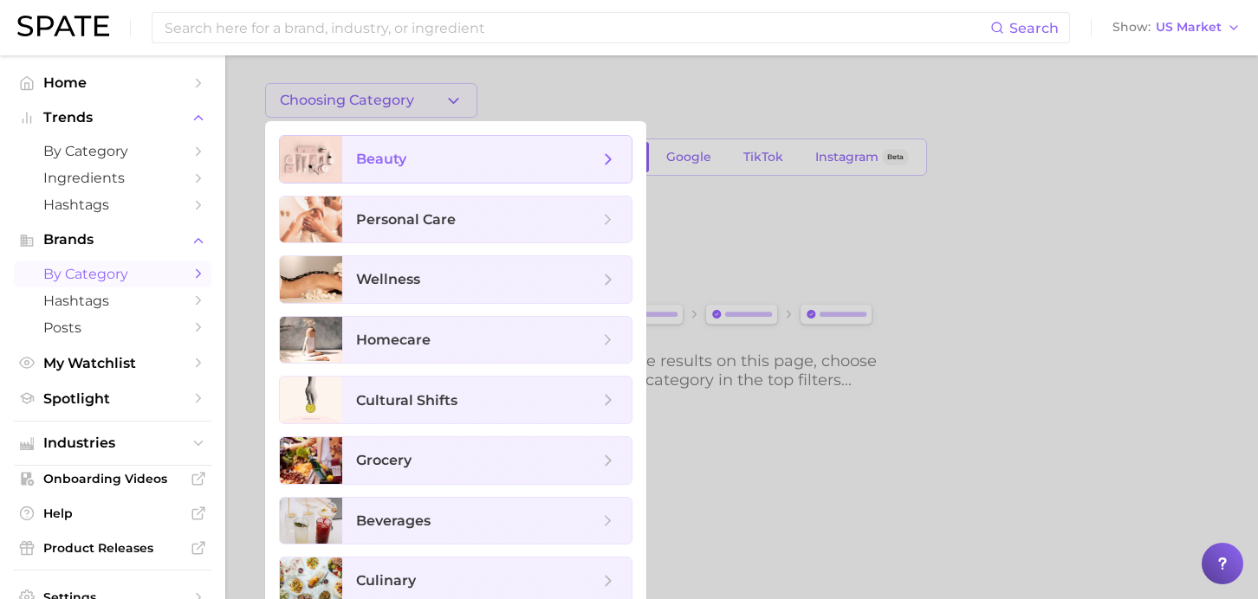
click at [432, 152] on span "beauty" at bounding box center [477, 159] width 243 height 19
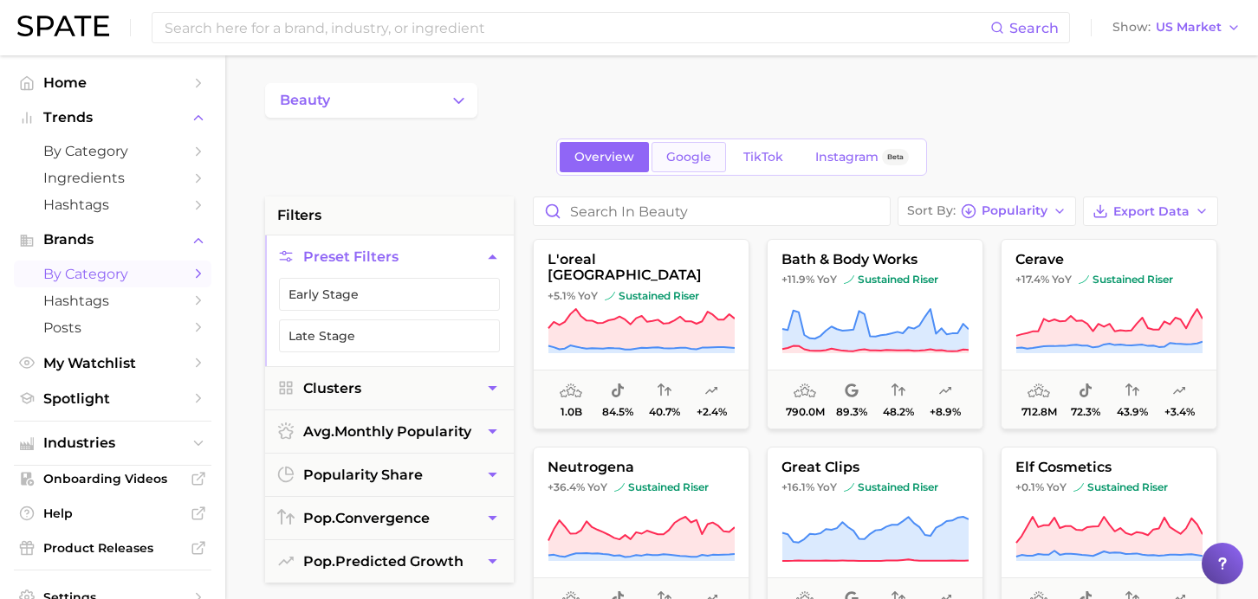
click at [696, 160] on span "Google" at bounding box center [688, 157] width 45 height 15
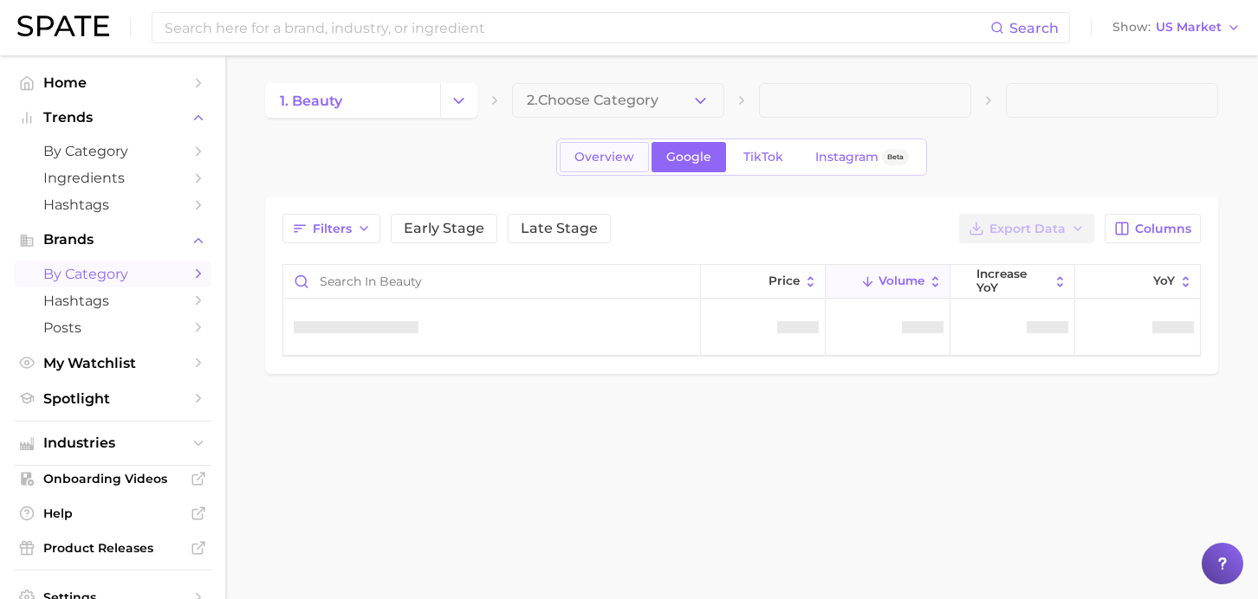
click at [614, 154] on span "Overview" at bounding box center [604, 157] width 60 height 15
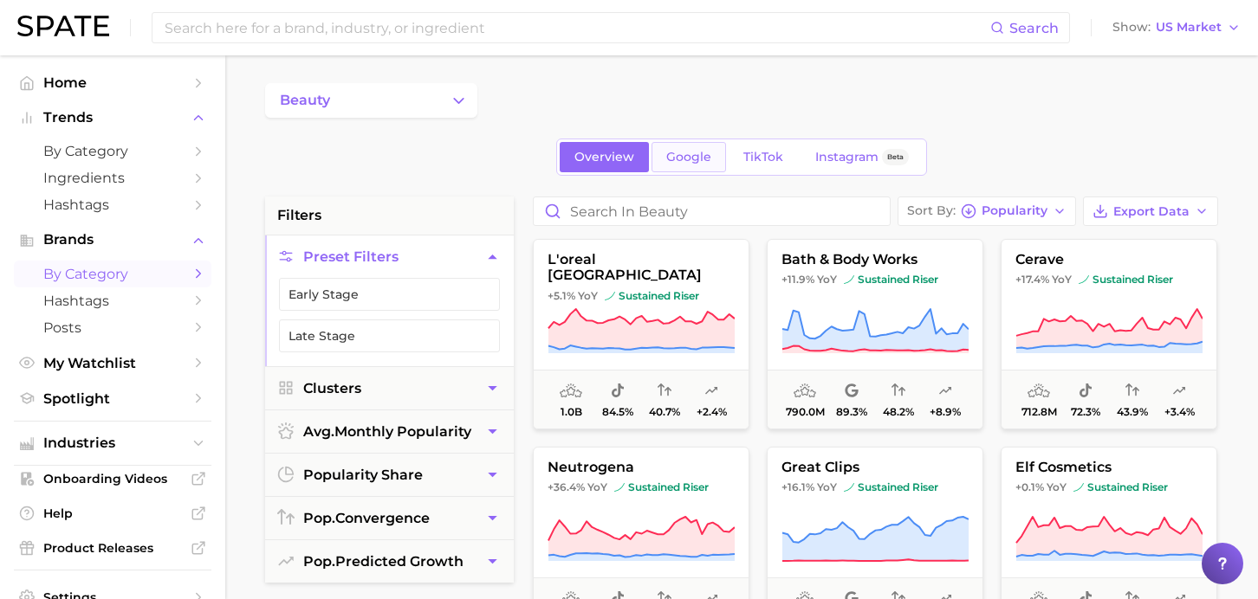
click at [678, 156] on span "Google" at bounding box center [688, 157] width 45 height 15
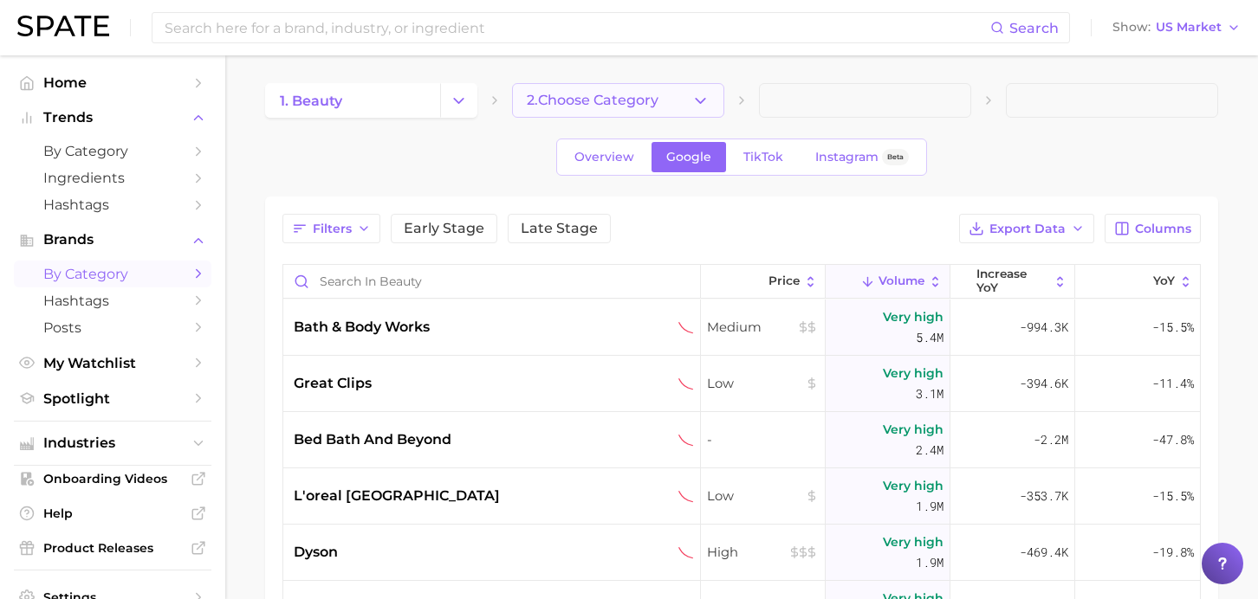
click at [645, 94] on span "2. Choose Category" at bounding box center [593, 101] width 132 height 16
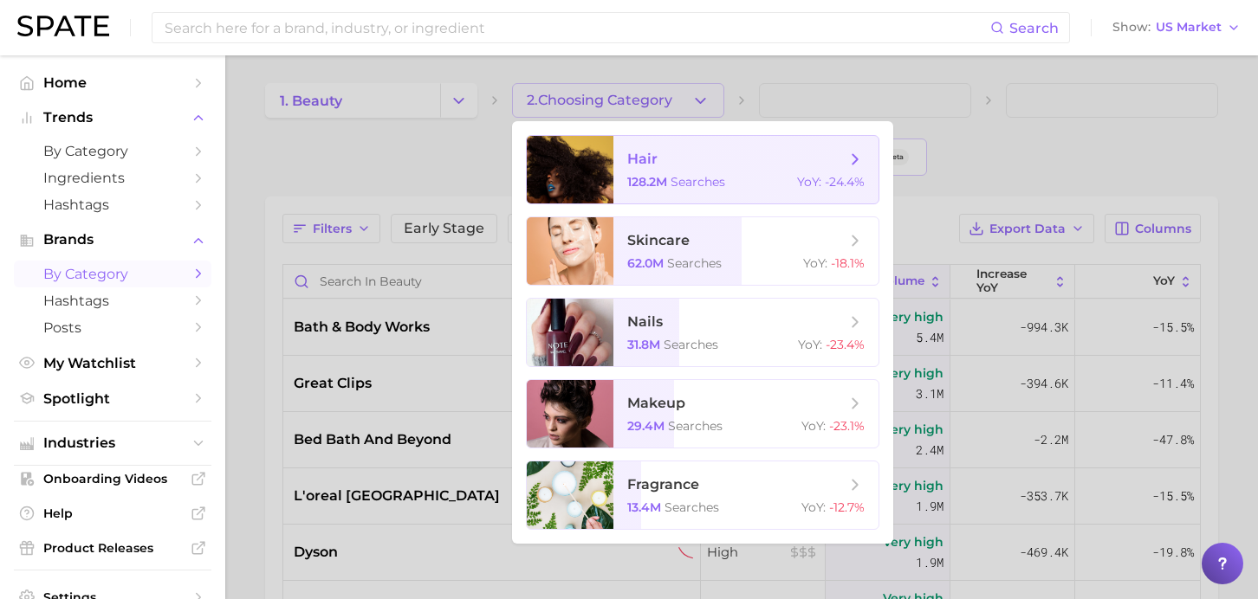
click at [693, 184] on span "searches" at bounding box center [697, 182] width 55 height 16
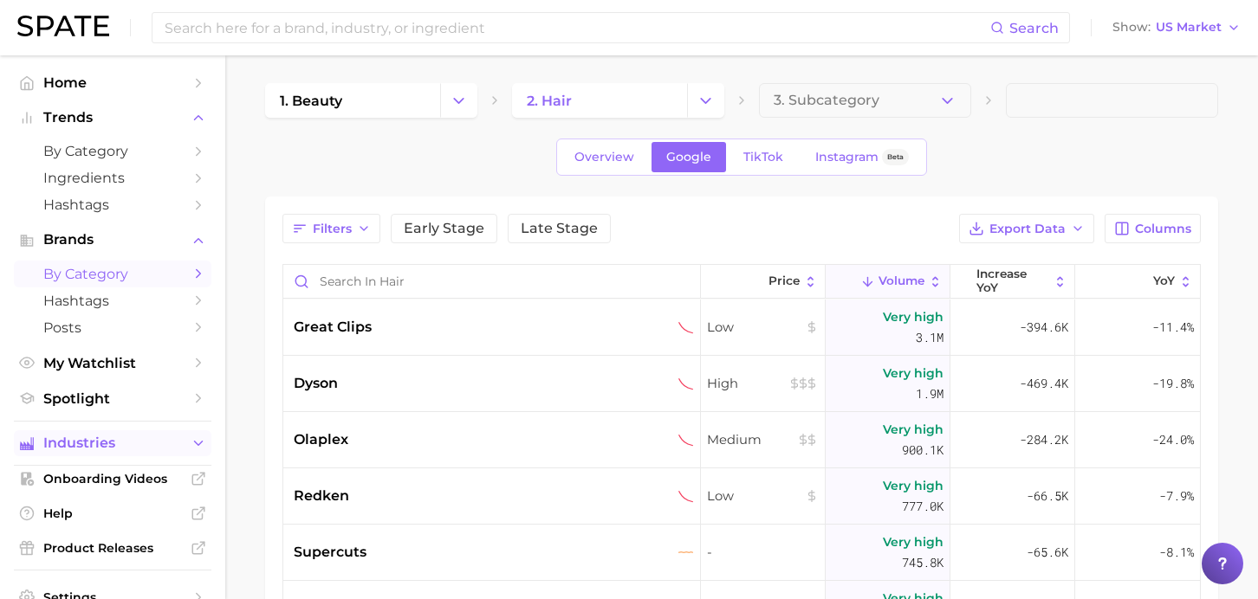
click at [92, 445] on span "Industries" at bounding box center [112, 444] width 139 height 16
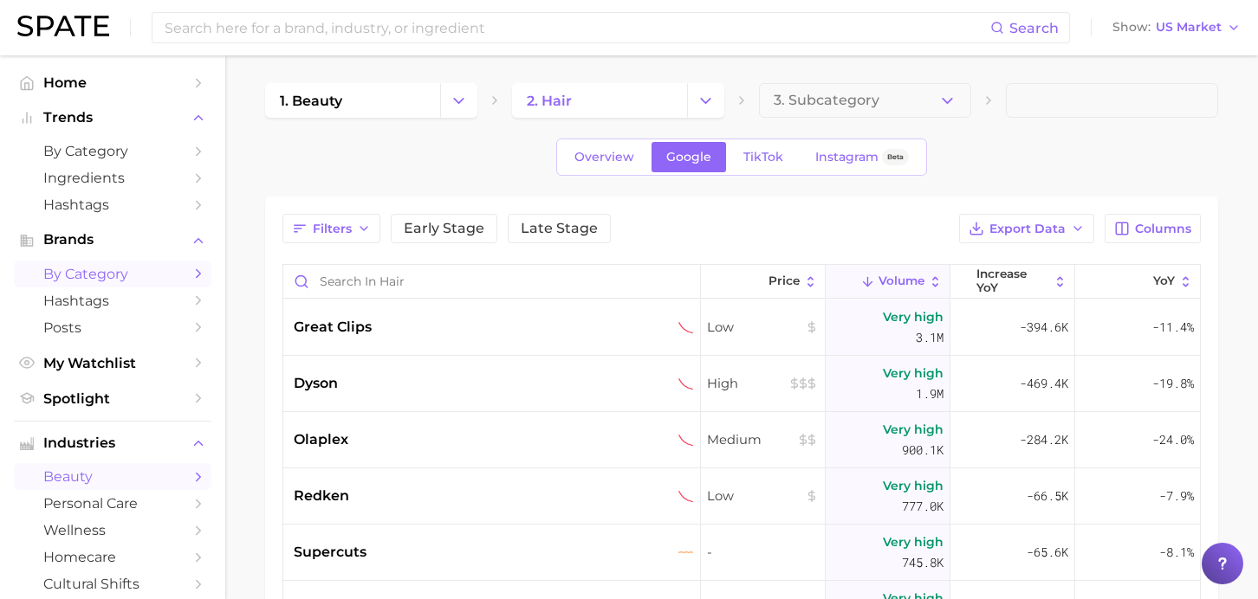
click at [79, 475] on span "beauty" at bounding box center [112, 477] width 139 height 16
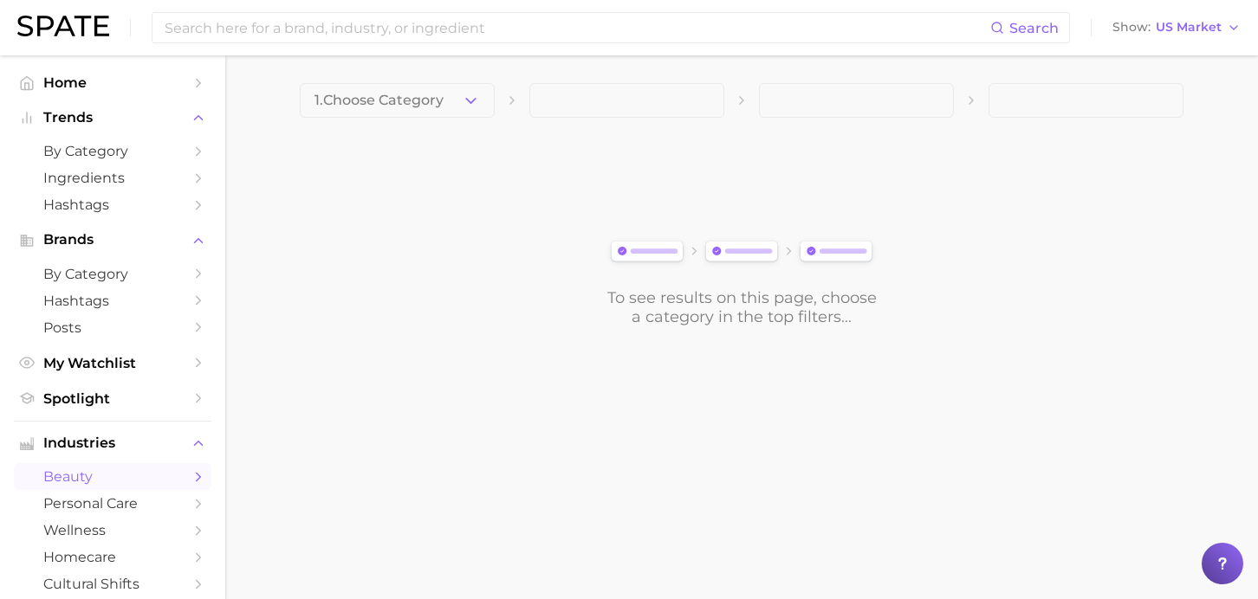
click at [200, 476] on icon "Sidebar" at bounding box center [199, 477] width 16 height 16
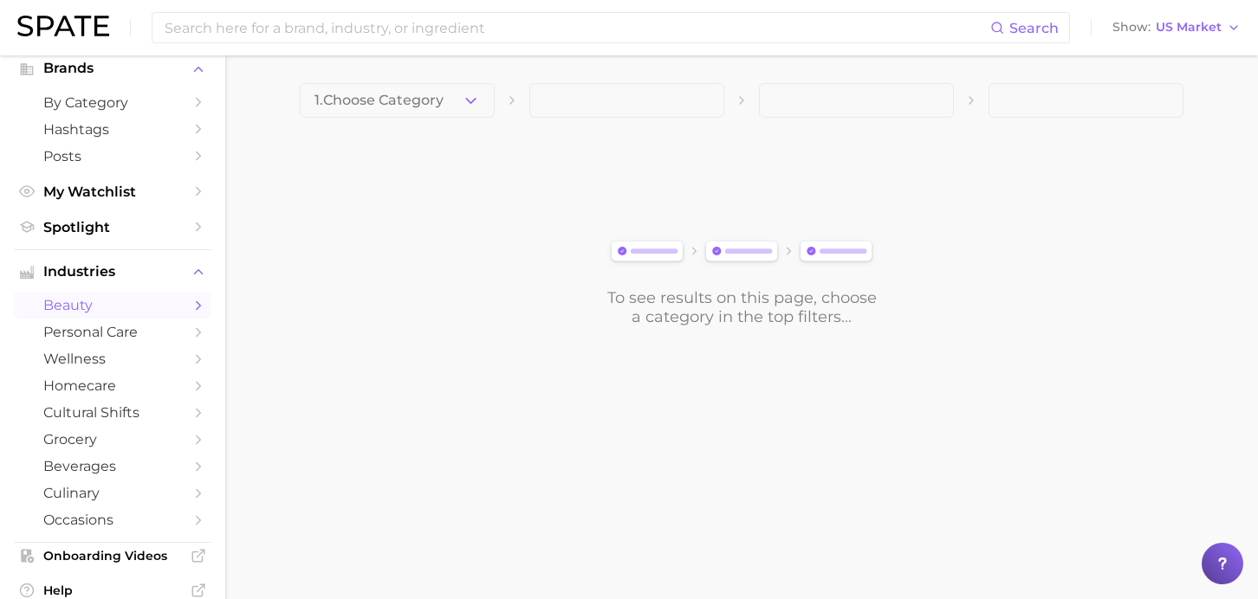
scroll to position [173, 0]
click at [407, 94] on span "1. Choose Category" at bounding box center [378, 101] width 129 height 16
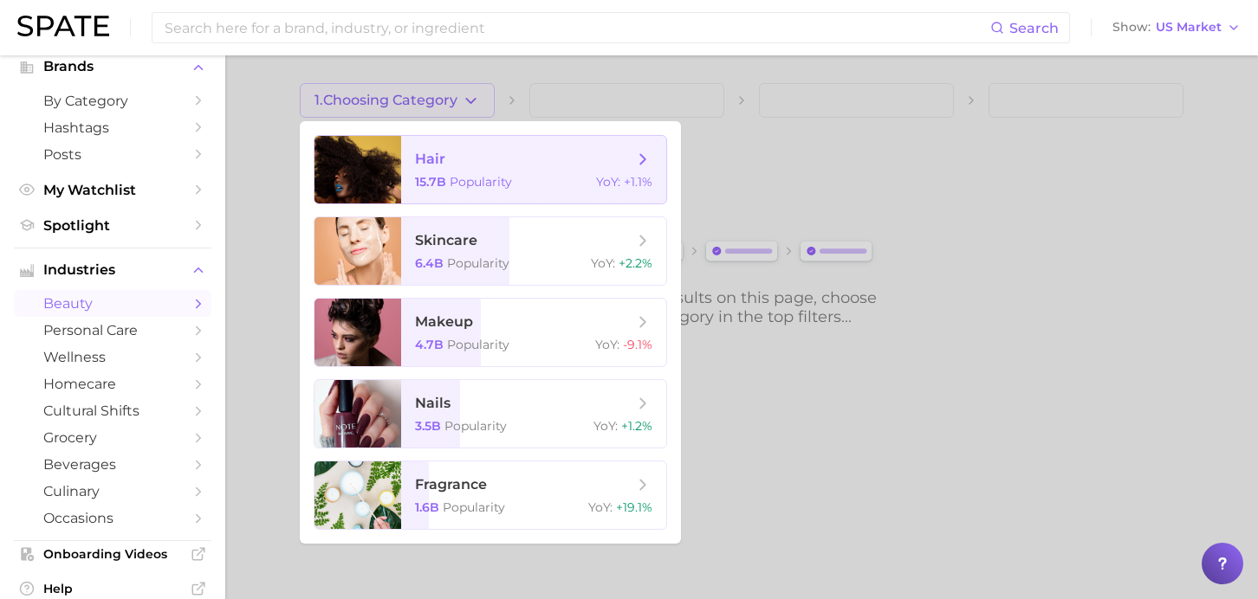
click at [421, 174] on span "hair 15.7b Popularity YoY : +1.1%" at bounding box center [533, 170] width 265 height 68
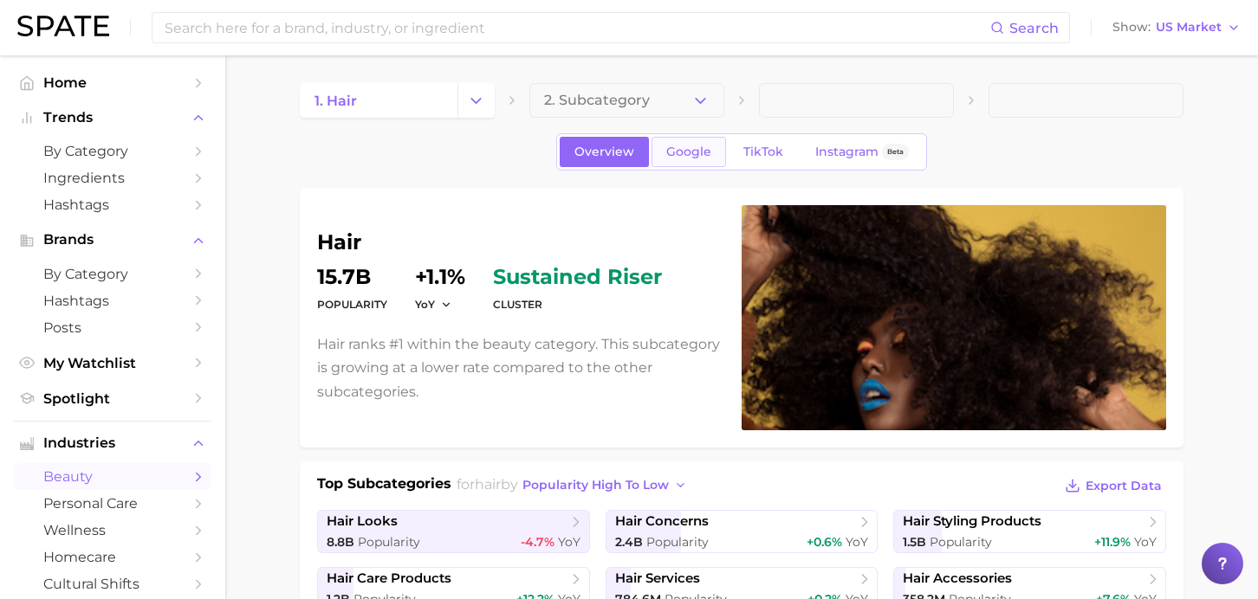
click at [697, 162] on link "Google" at bounding box center [688, 152] width 74 height 30
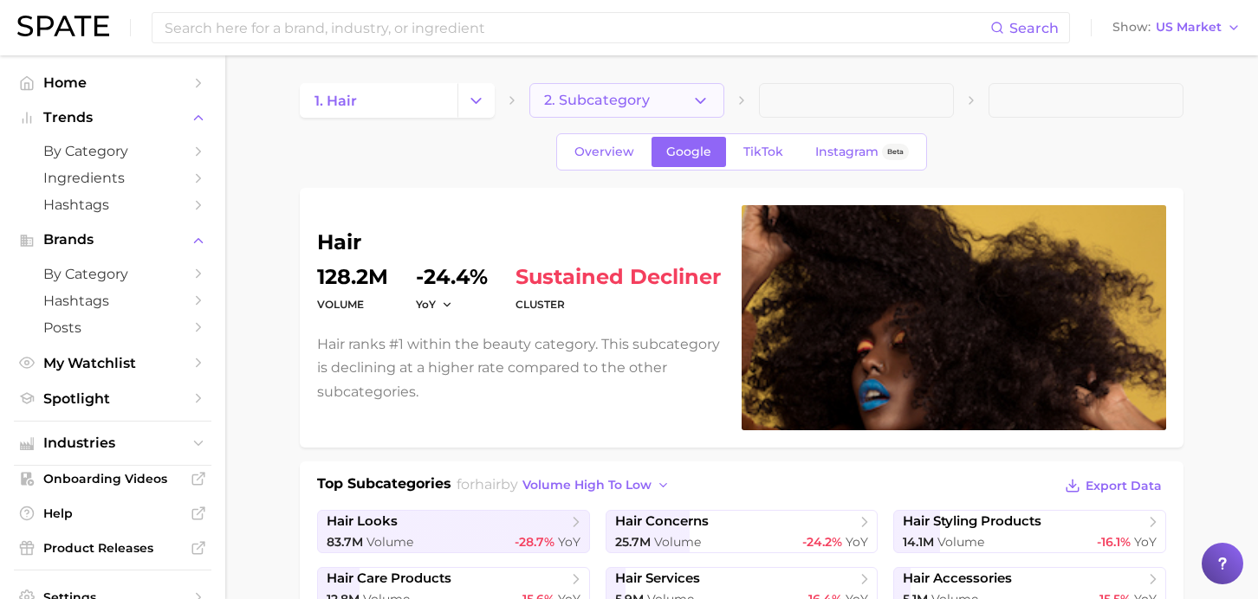
click at [663, 111] on button "2. Subcategory" at bounding box center [626, 100] width 195 height 35
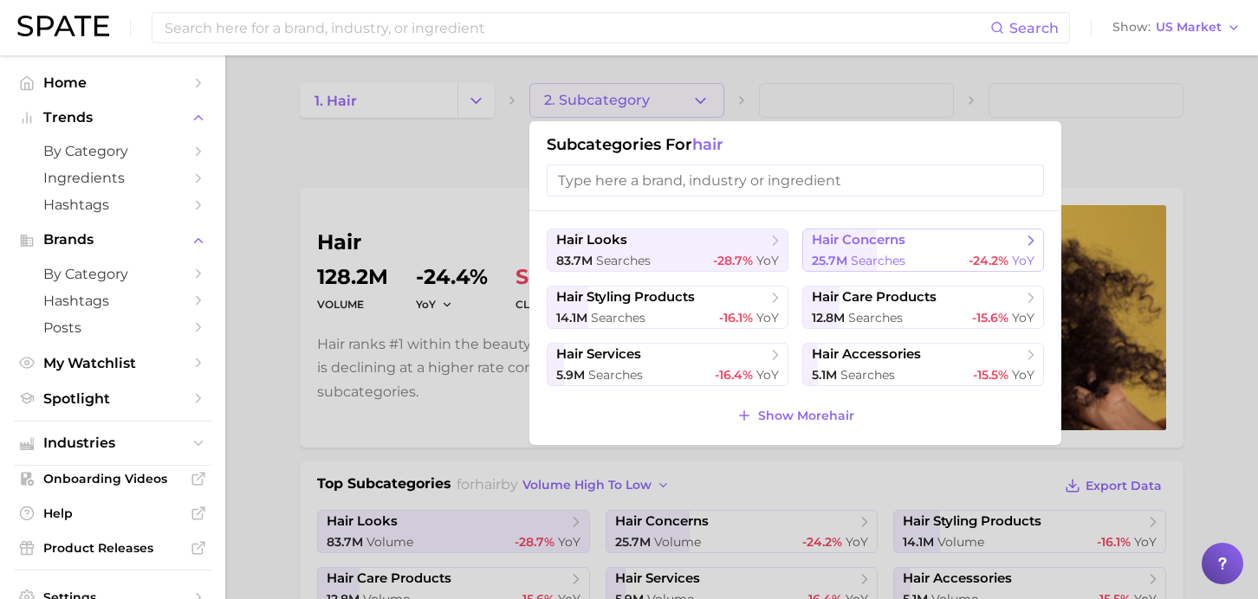
click at [858, 264] on span "searches" at bounding box center [878, 261] width 55 height 16
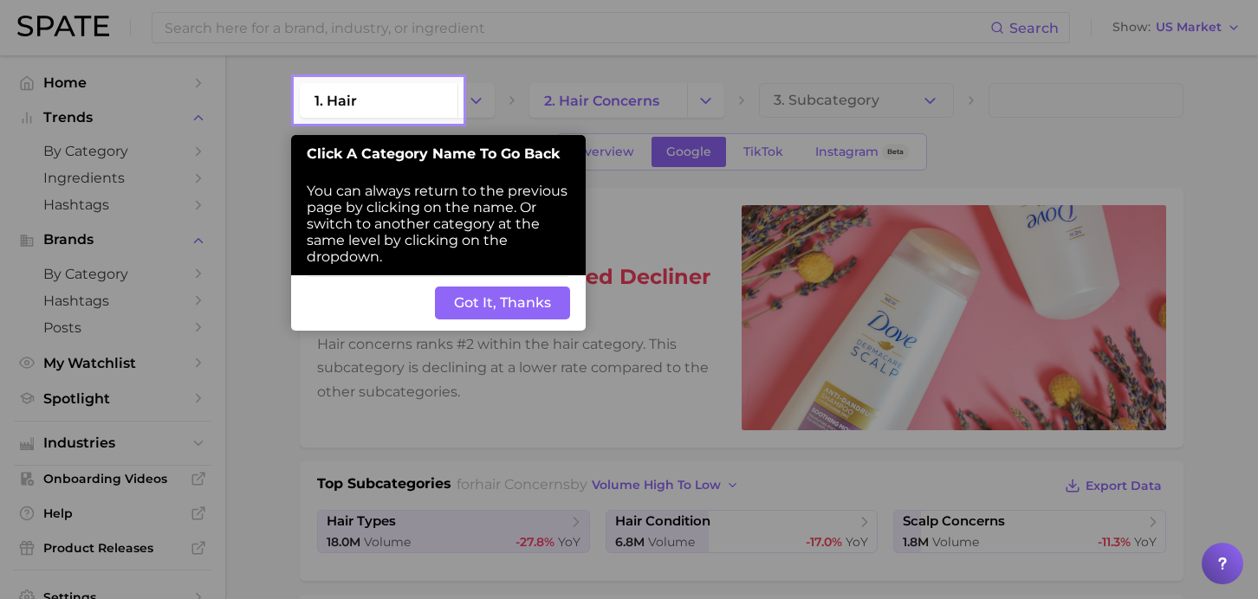
click at [483, 309] on button "Got It, Thanks" at bounding box center [502, 303] width 135 height 33
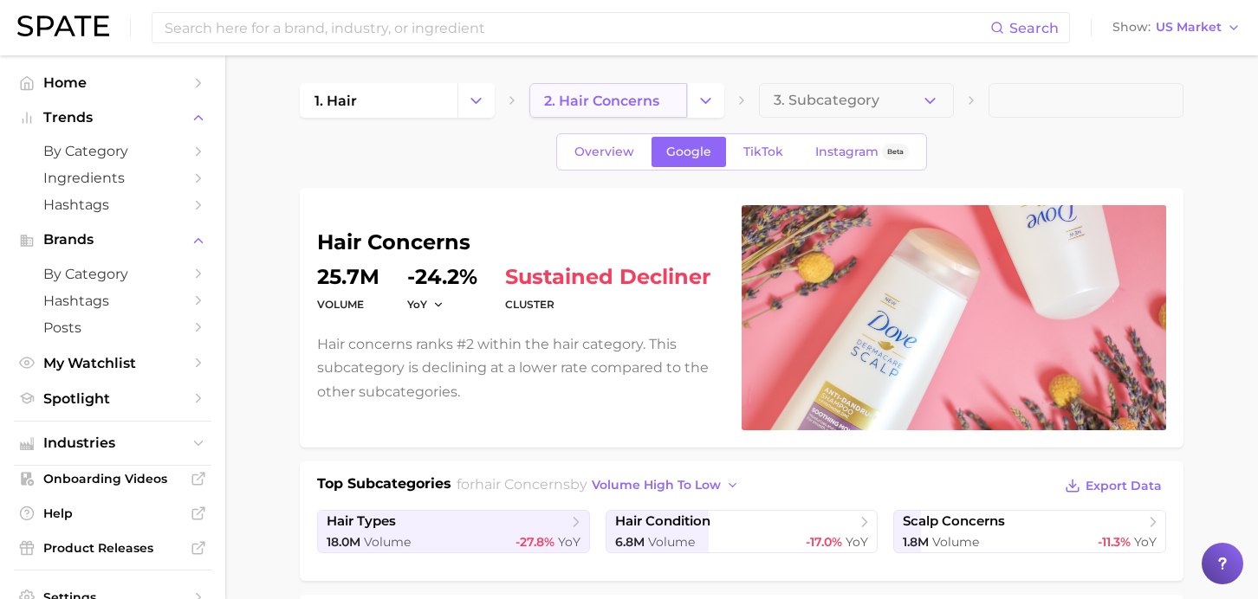
click at [657, 113] on link "2. hair concerns" at bounding box center [608, 100] width 158 height 35
click at [716, 104] on button "Change Category" at bounding box center [705, 100] width 37 height 35
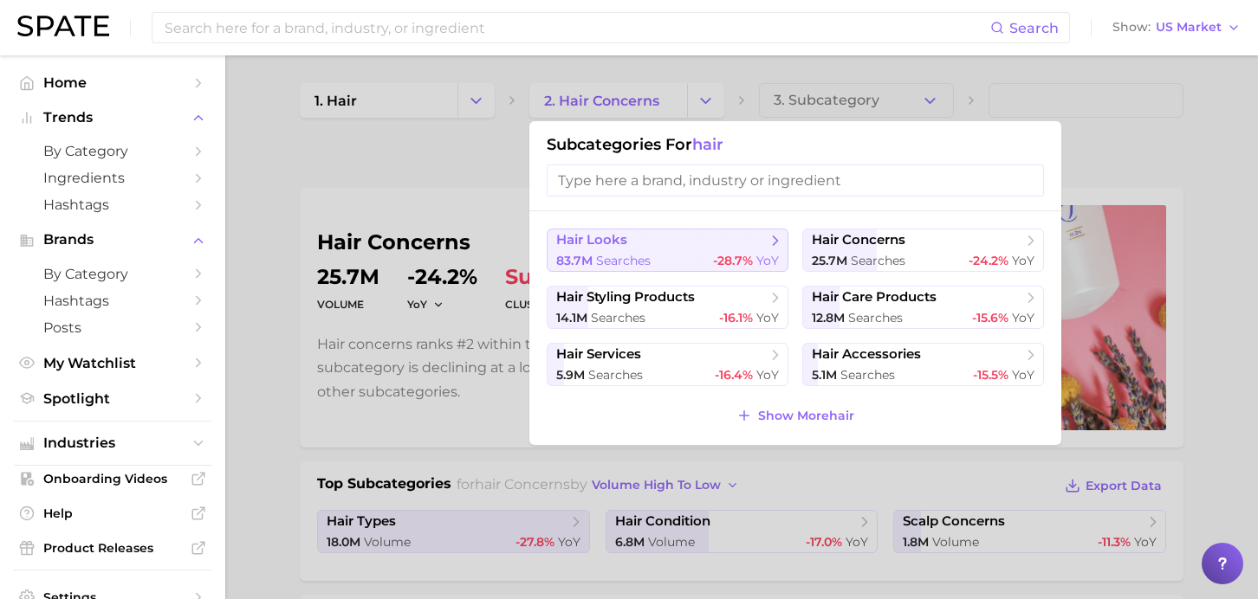
click at [657, 258] on div "83.7m searches -28.7% YoY" at bounding box center [667, 261] width 223 height 16
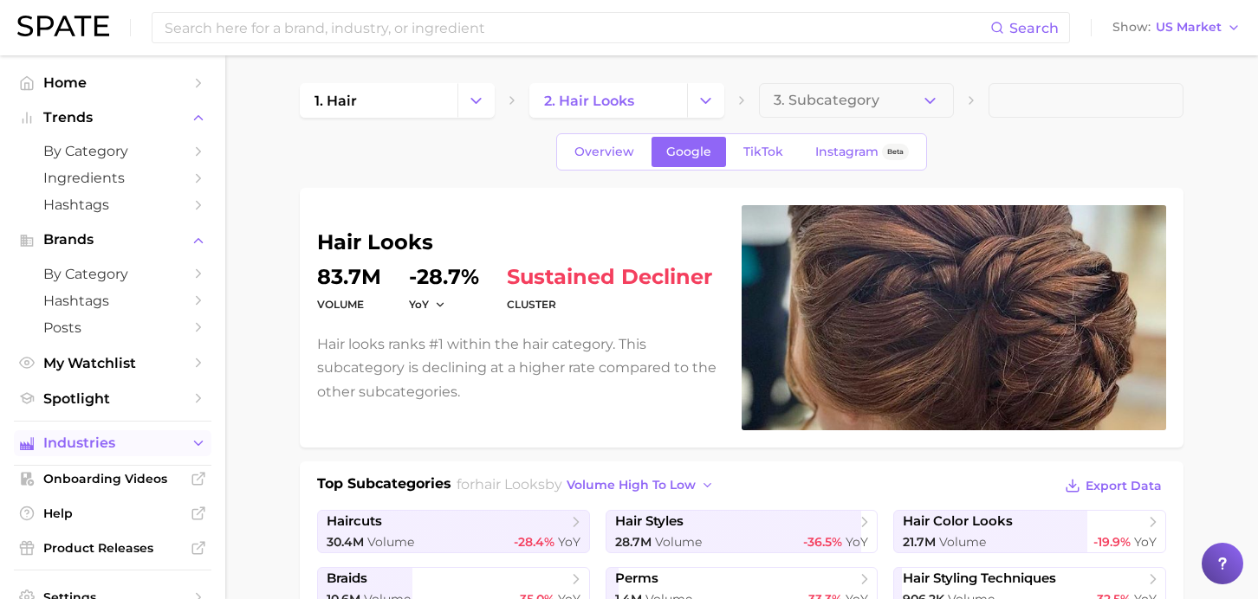
click at [113, 437] on button "Industries" at bounding box center [112, 443] width 197 height 26
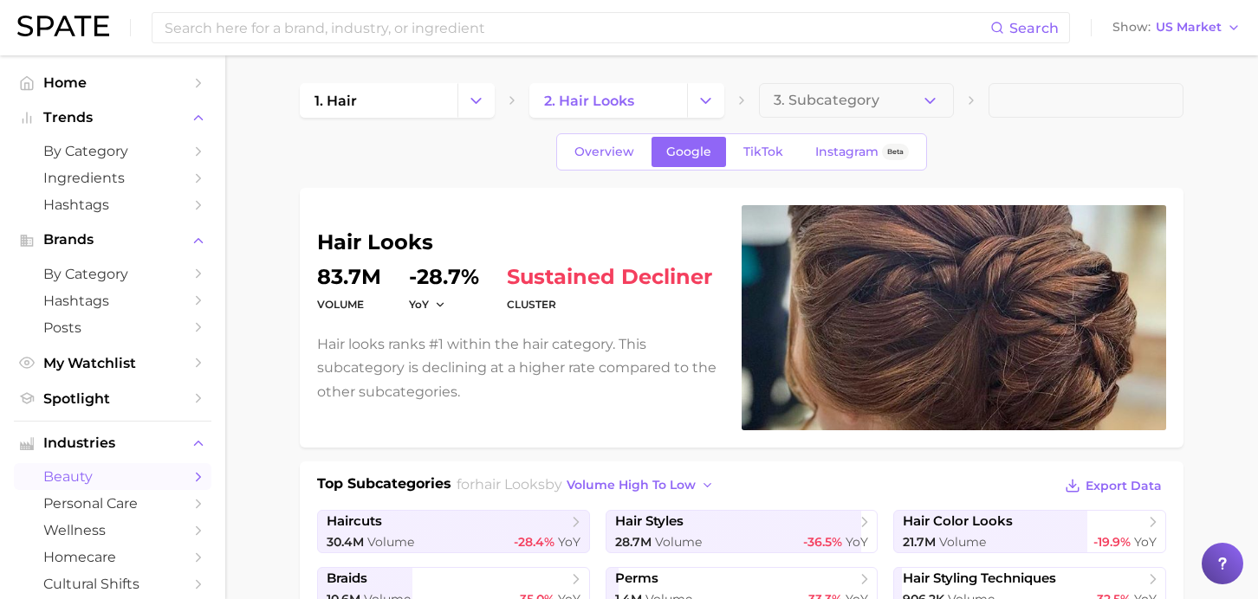
click at [99, 483] on span "beauty" at bounding box center [112, 477] width 139 height 16
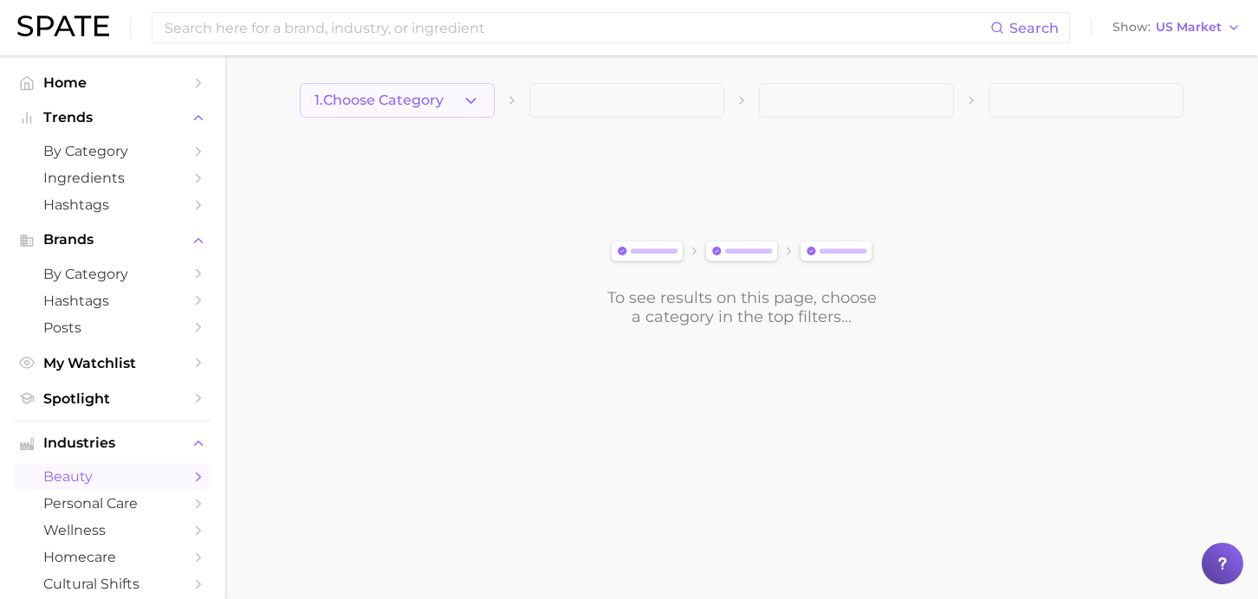
click at [471, 103] on icon "button" at bounding box center [471, 101] width 18 height 18
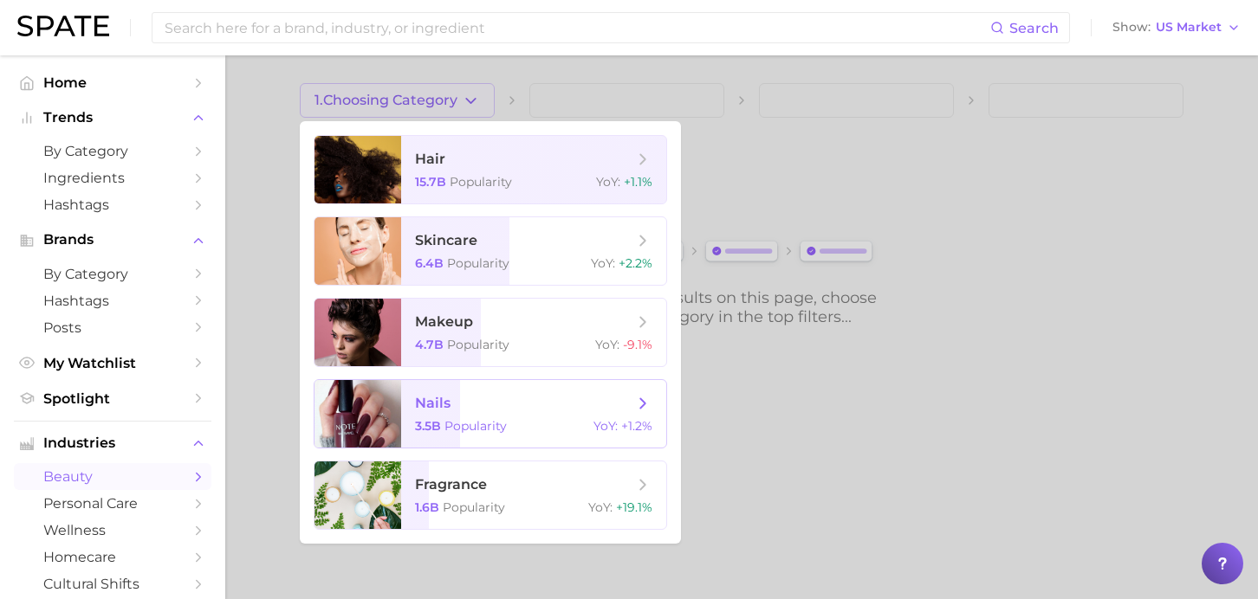
click at [505, 429] on span "Popularity" at bounding box center [475, 426] width 62 height 16
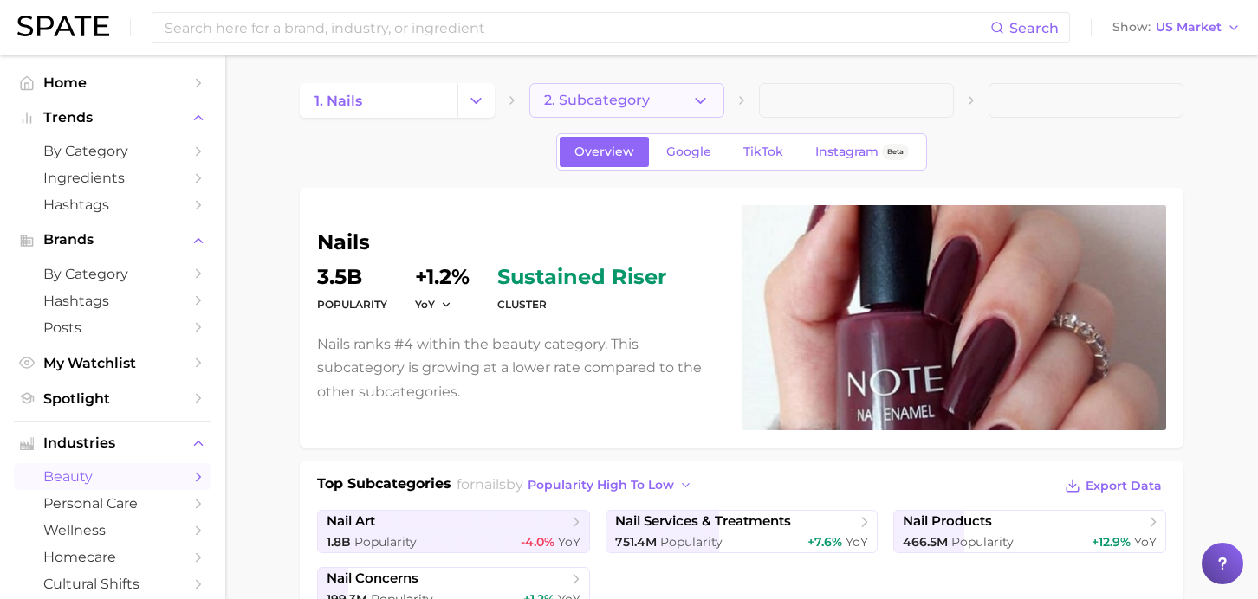
click at [671, 94] on button "2. Subcategory" at bounding box center [626, 100] width 195 height 35
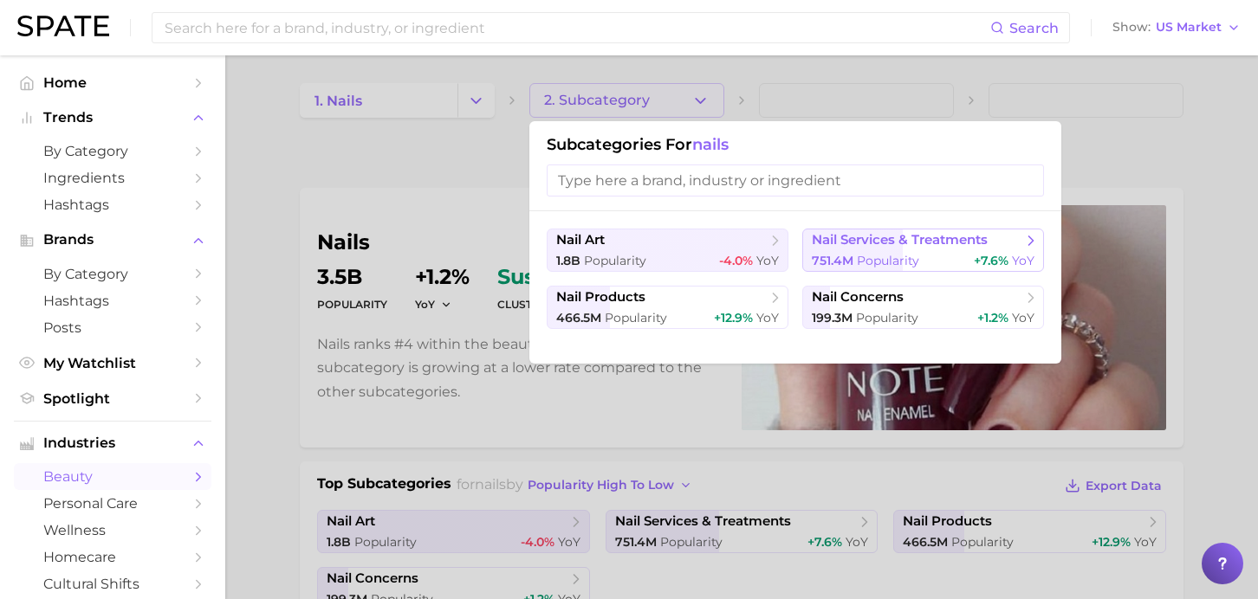
click at [844, 249] on span "nail services & treatments" at bounding box center [917, 240] width 210 height 17
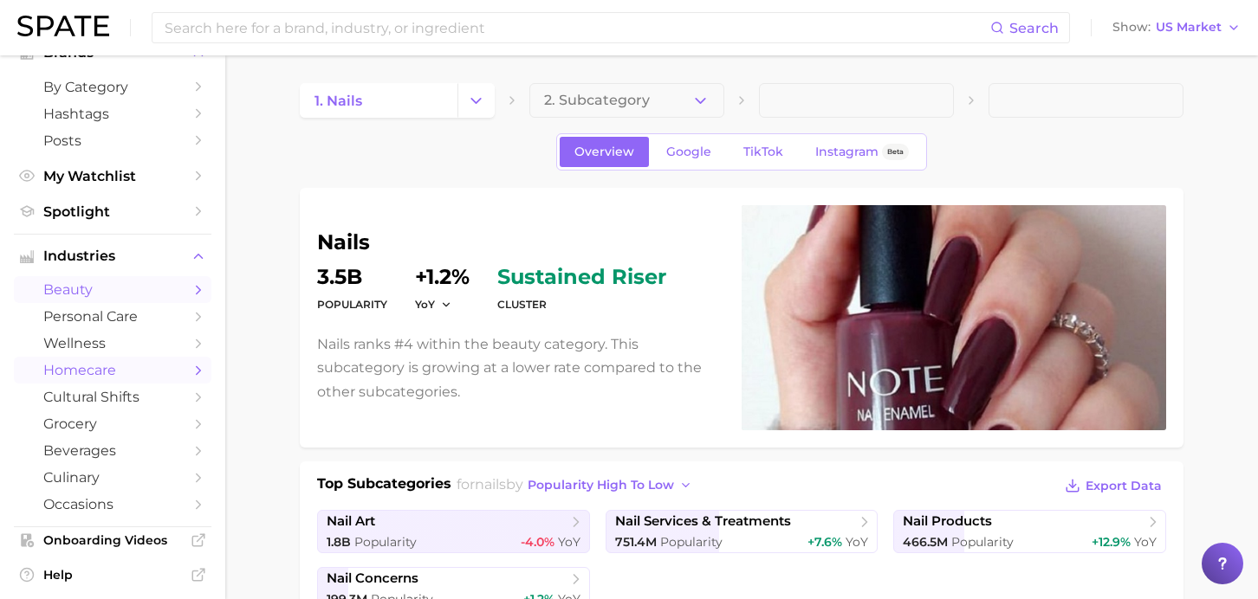
scroll to position [188, 0]
click at [85, 485] on span "culinary" at bounding box center [112, 477] width 139 height 16
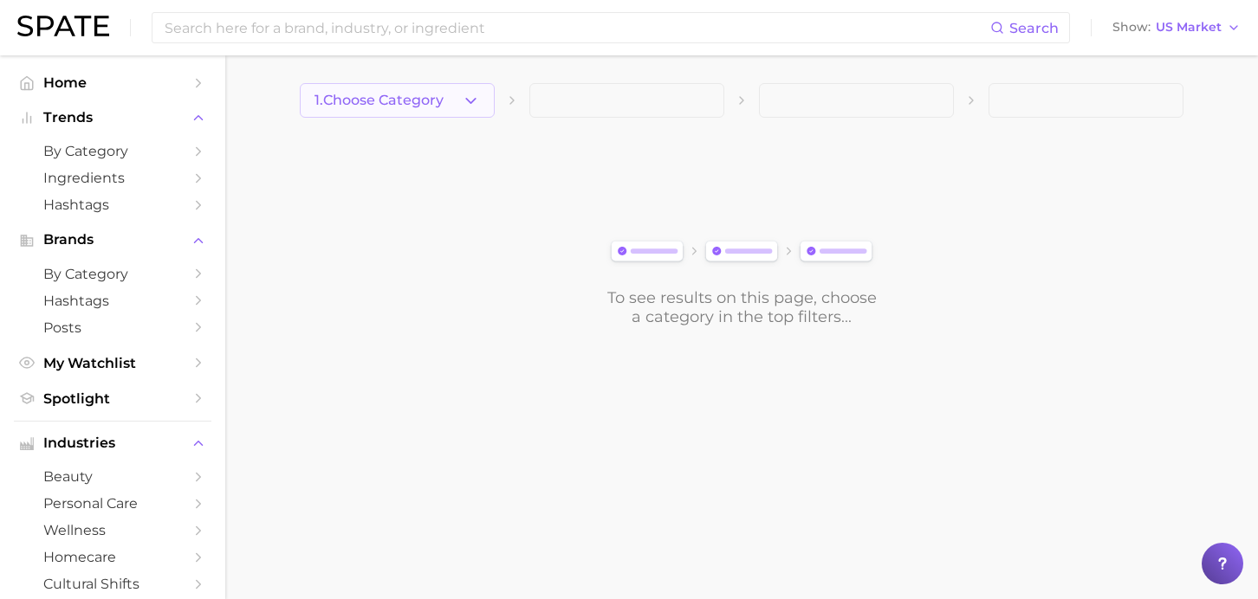
click at [416, 112] on button "1. Choose Category" at bounding box center [397, 100] width 195 height 35
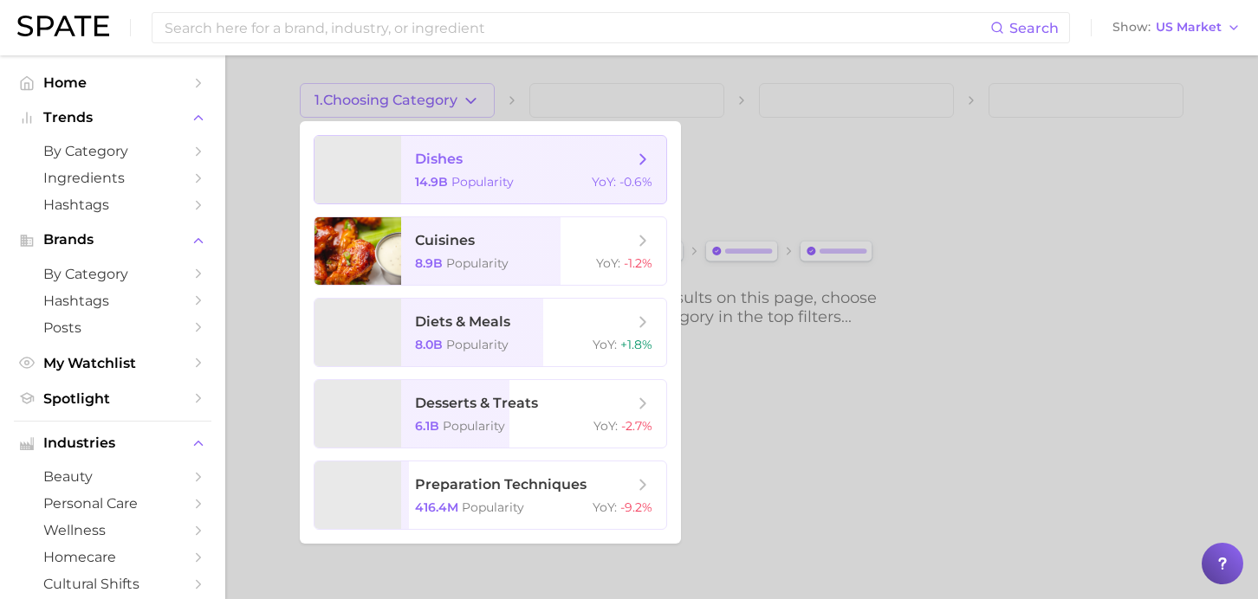
click at [417, 169] on span "dishes 14.9b Popularity YoY : -0.6%" at bounding box center [533, 170] width 265 height 68
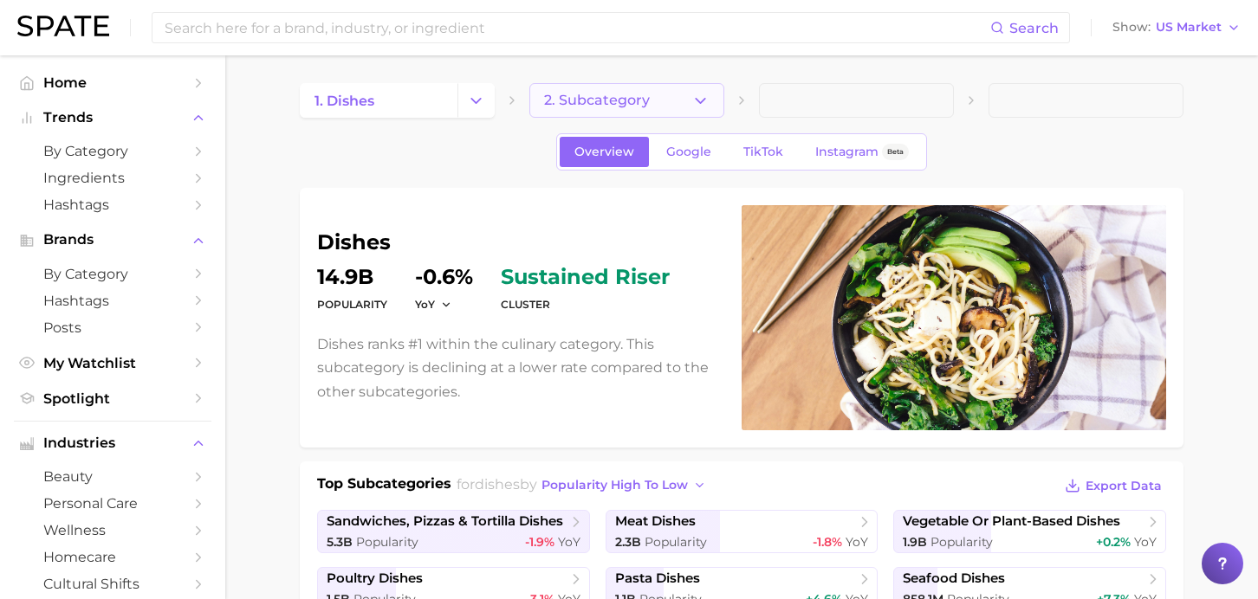
click at [624, 99] on span "2. Subcategory" at bounding box center [597, 101] width 106 height 16
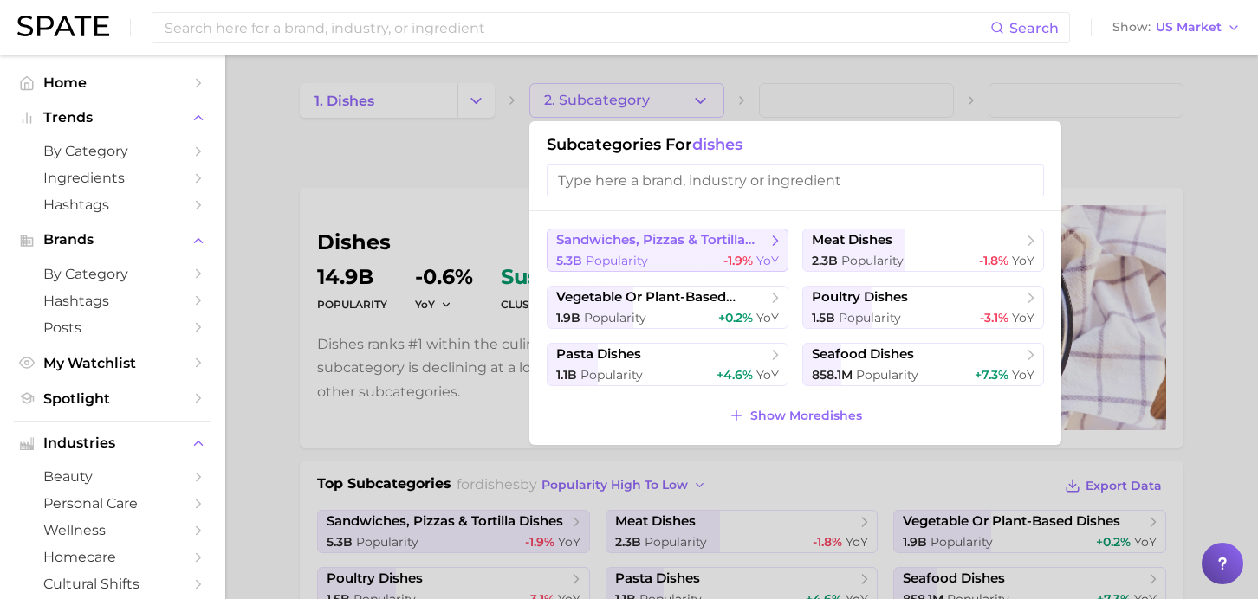
click at [679, 253] on div "5.3b Popularity -1.9% YoY" at bounding box center [667, 261] width 223 height 16
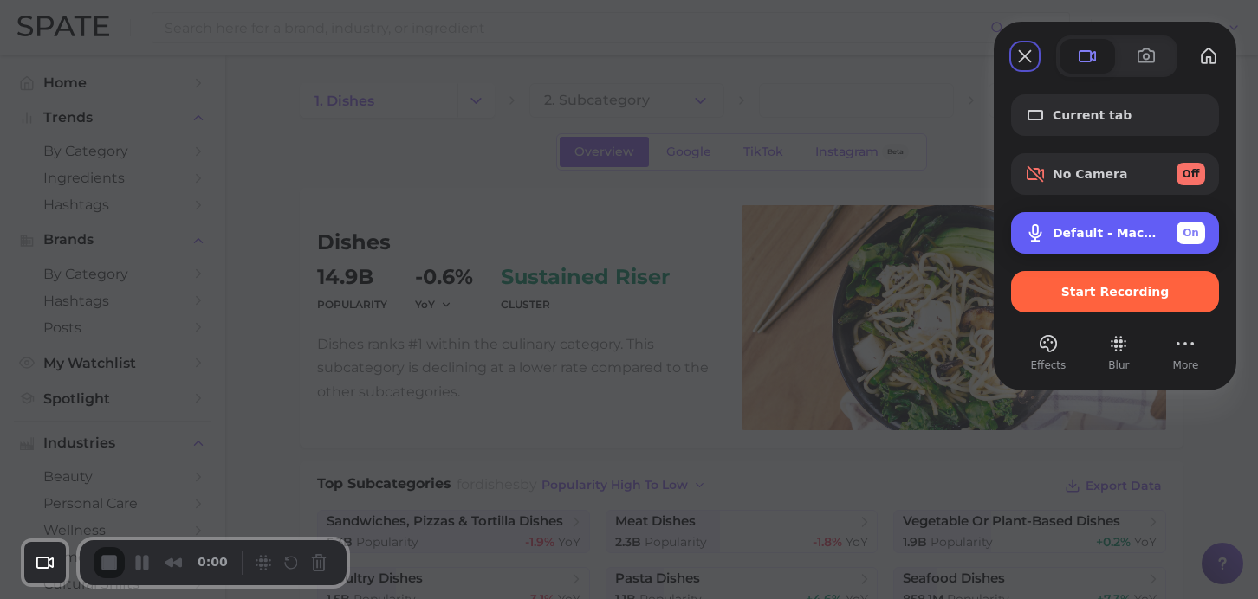
click at [1045, 236] on div "Microphone options" at bounding box center [1039, 233] width 28 height 21
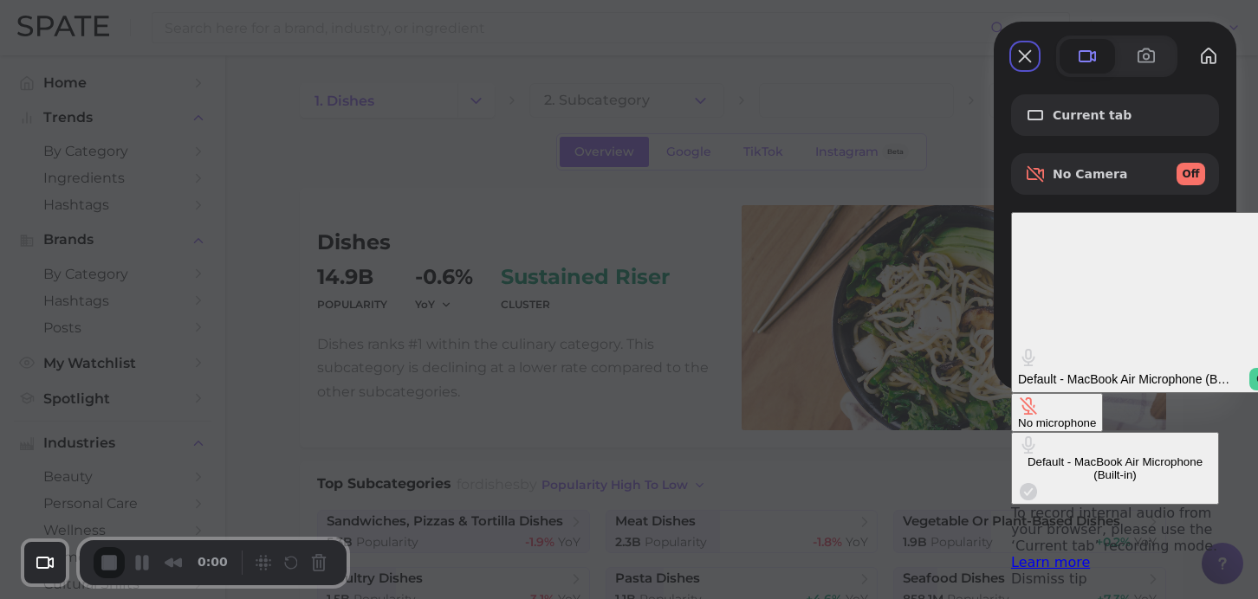
click at [1018, 482] on span "Microphone options" at bounding box center [1028, 492] width 21 height 21
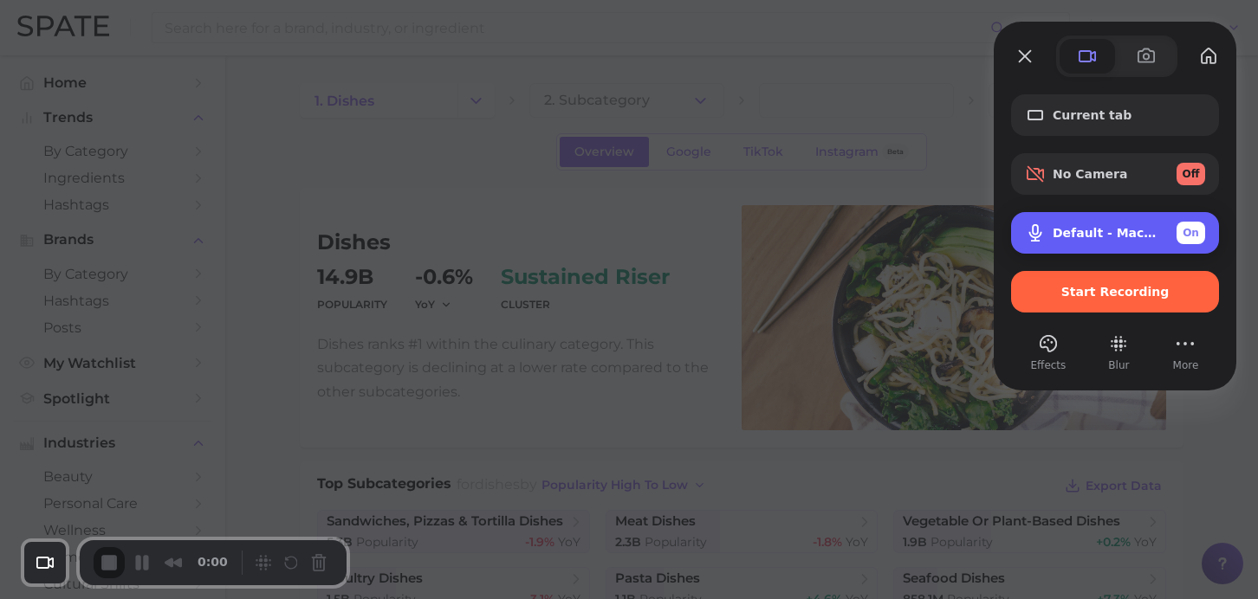
click at [1038, 228] on span "Microphone options" at bounding box center [1035, 233] width 21 height 21
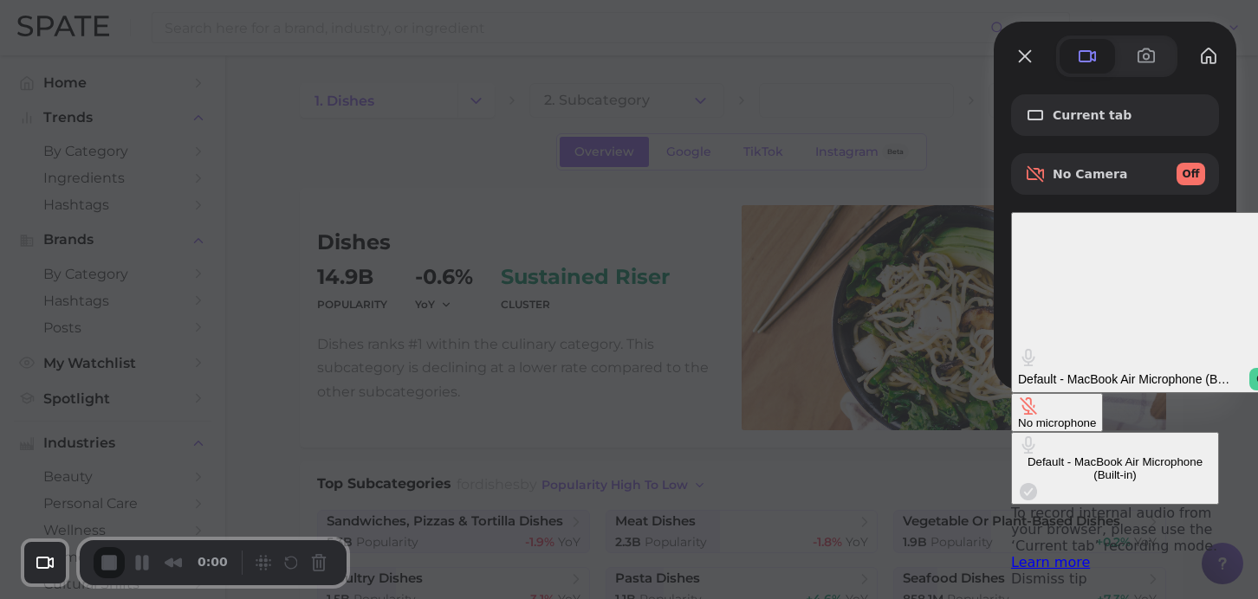
click at [1205, 347] on div "Default - MacBook Air Microphone (Built-in) On" at bounding box center [1148, 368] width 260 height 43
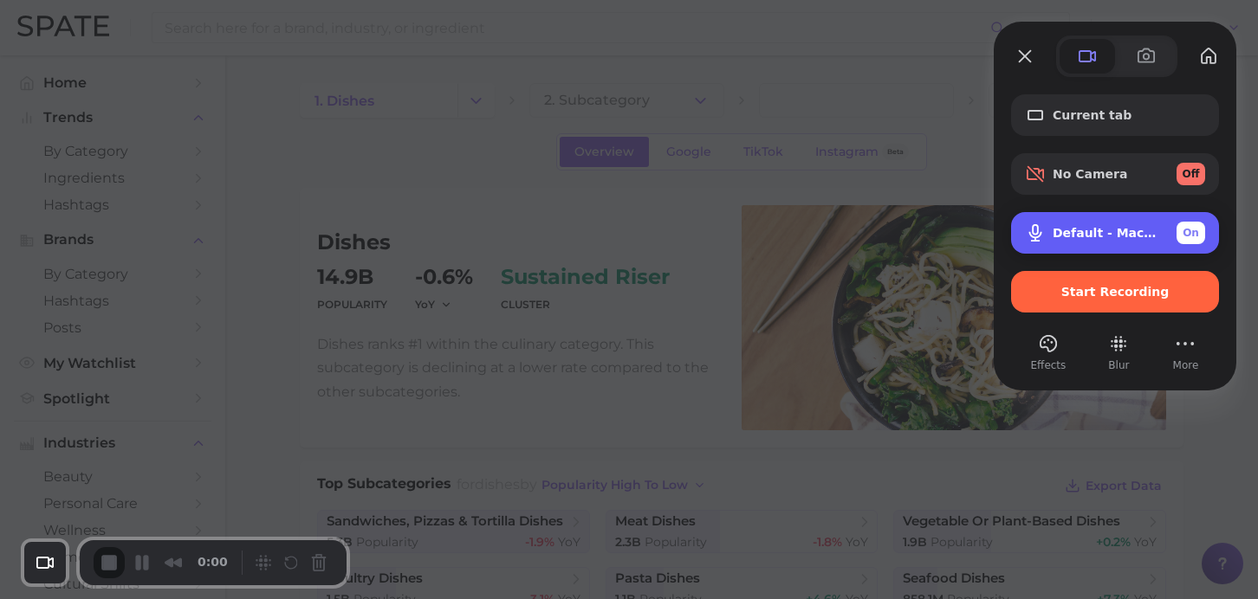
click at [1199, 234] on div "On" at bounding box center [1190, 233] width 29 height 23
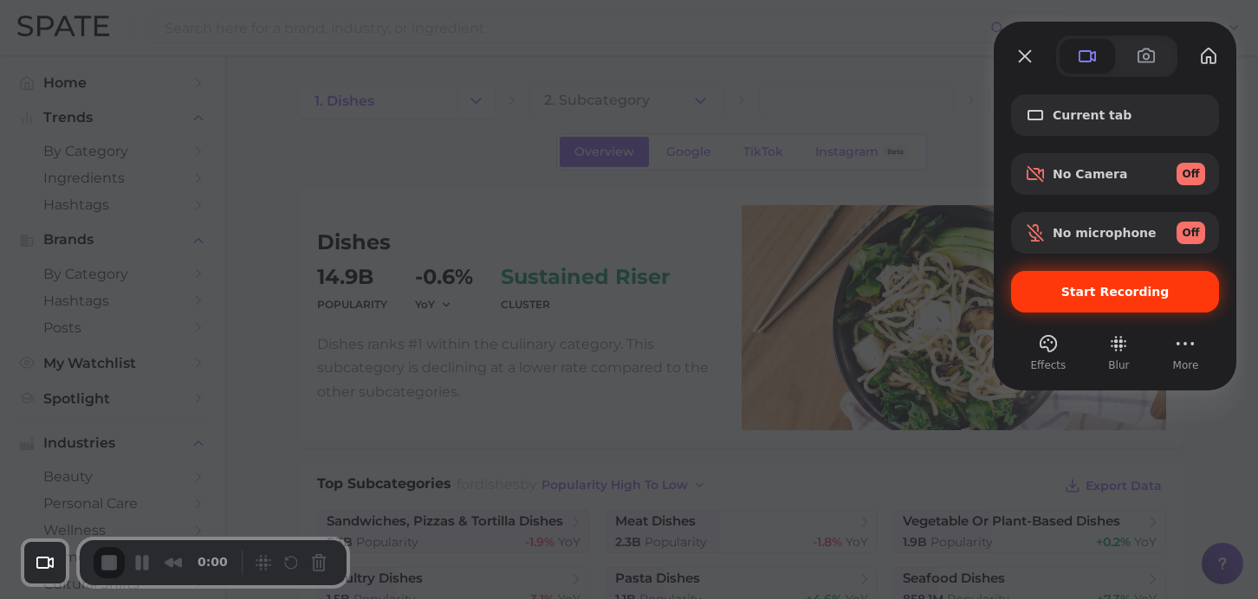
click at [1133, 297] on span "Start Recording" at bounding box center [1115, 292] width 108 height 14
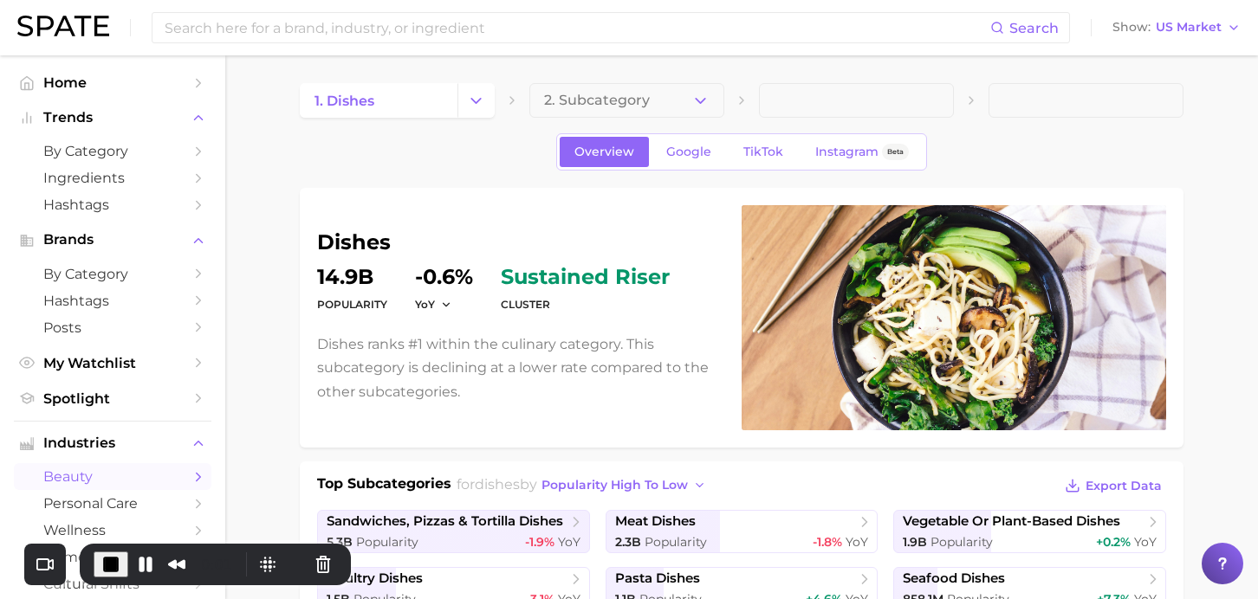
click at [79, 485] on span "beauty" at bounding box center [112, 477] width 139 height 16
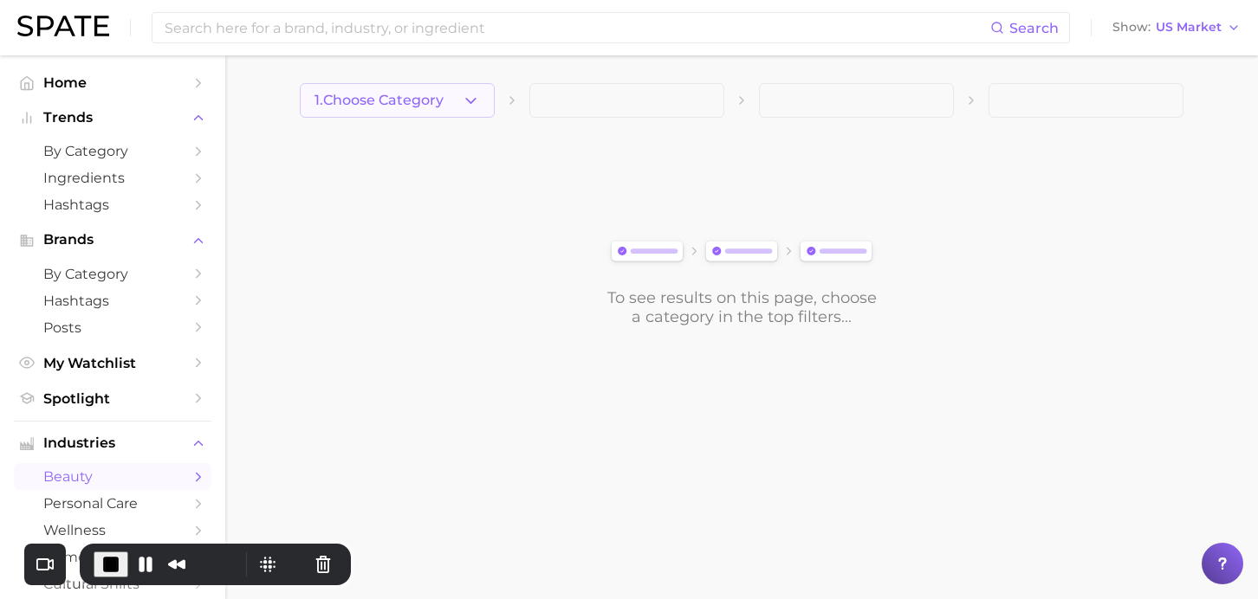
click at [397, 105] on span "1. Choose Category" at bounding box center [378, 101] width 129 height 16
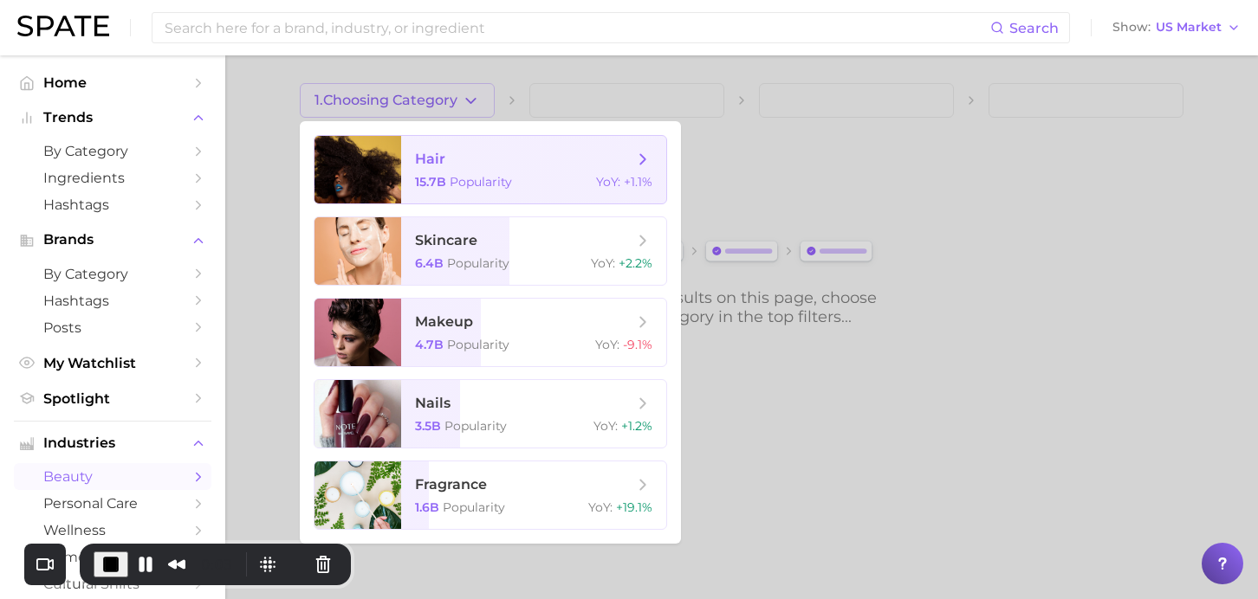
click at [439, 165] on span "hair" at bounding box center [430, 159] width 30 height 16
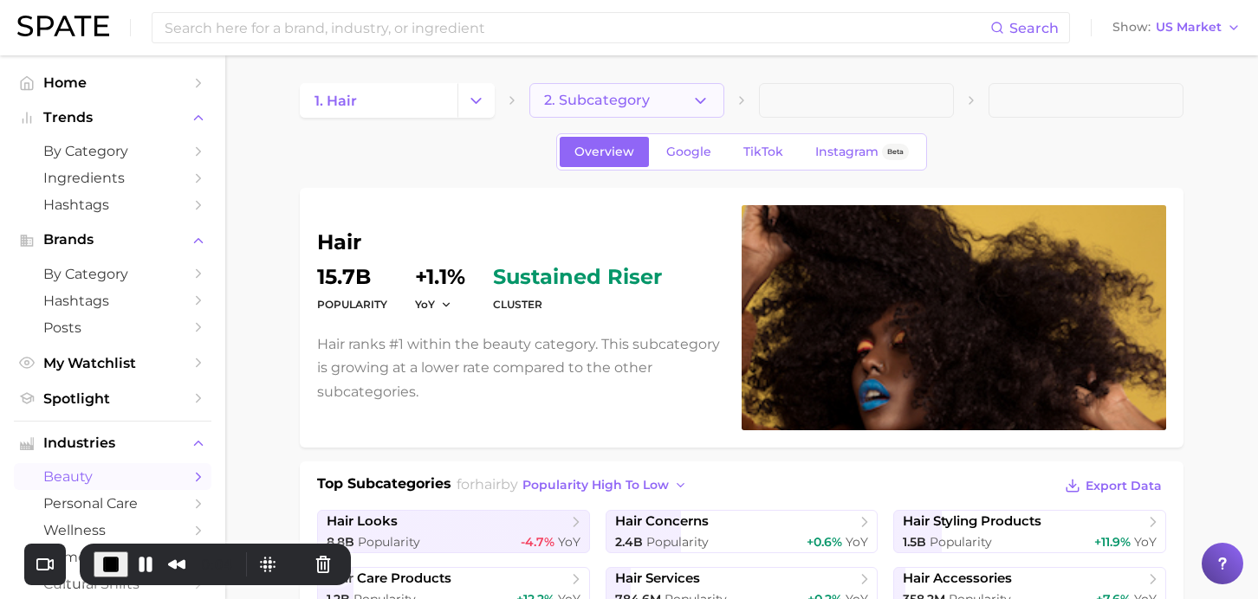
click at [626, 84] on button "2. Subcategory" at bounding box center [626, 100] width 195 height 35
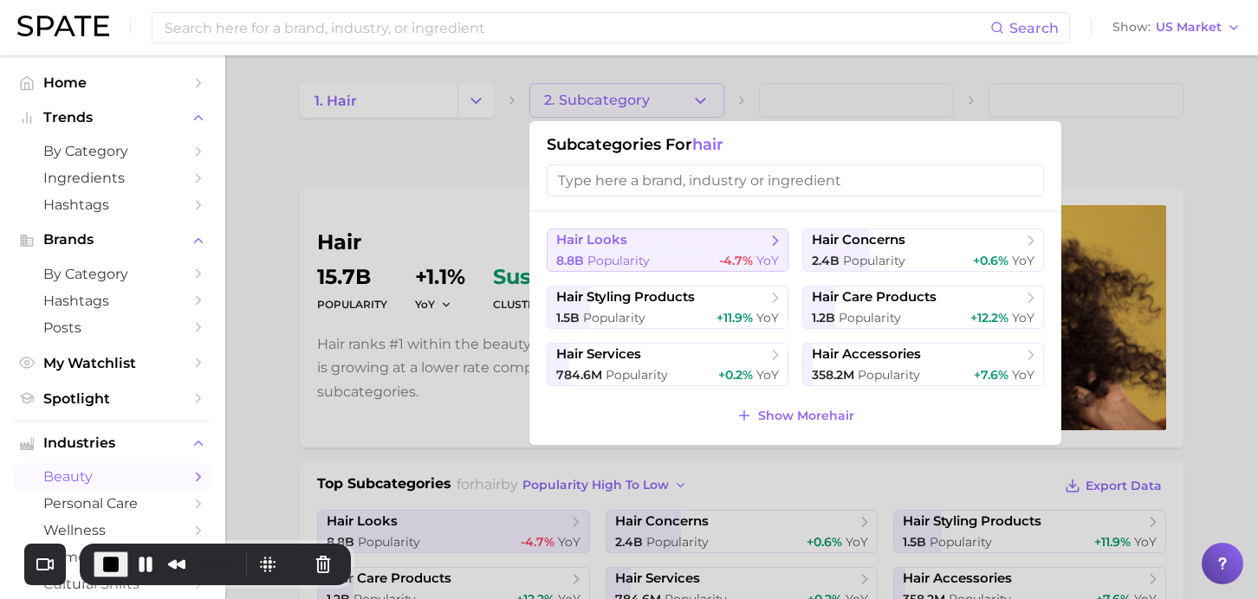
click at [687, 248] on span "hair looks" at bounding box center [661, 240] width 210 height 17
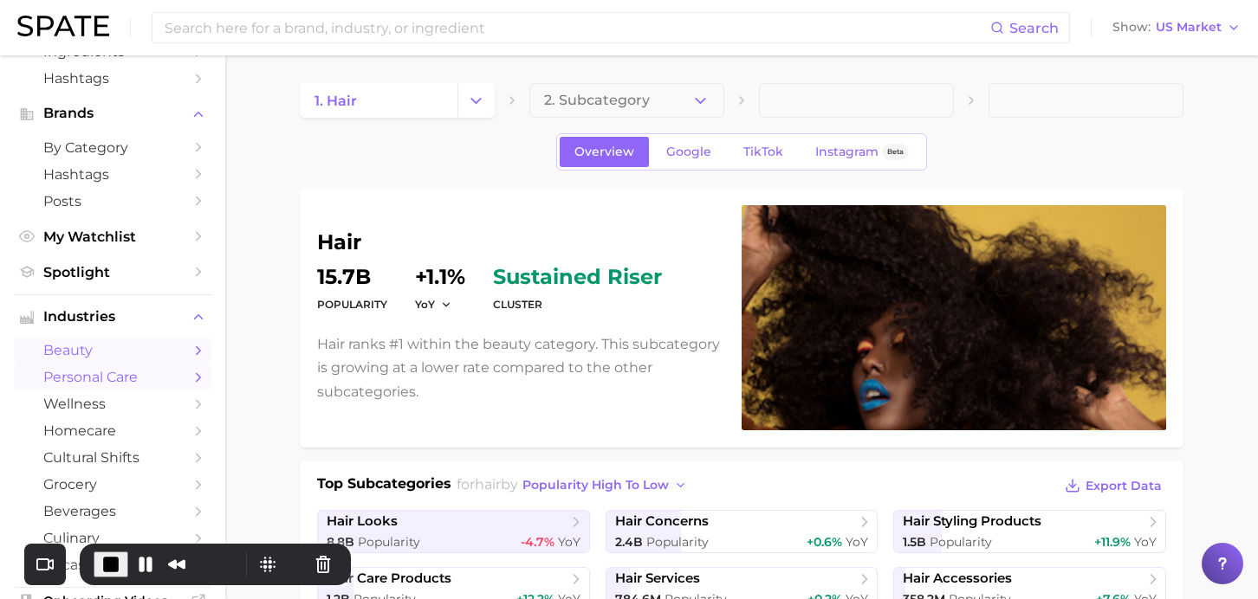
scroll to position [130, 0]
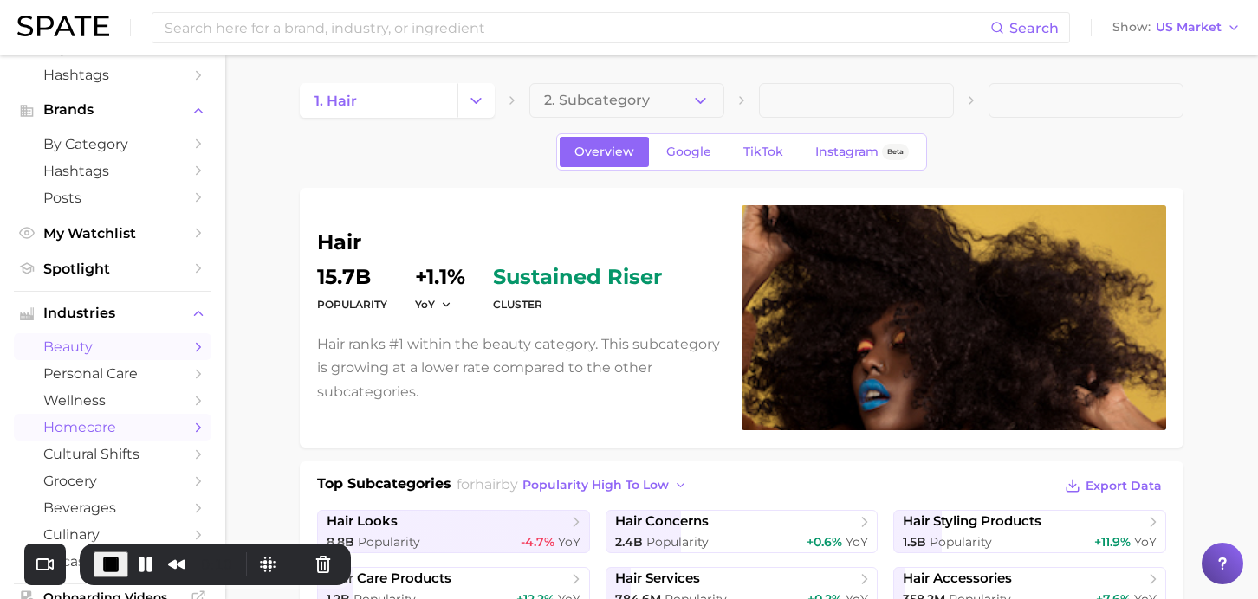
click at [81, 430] on span "homecare" at bounding box center [112, 427] width 139 height 16
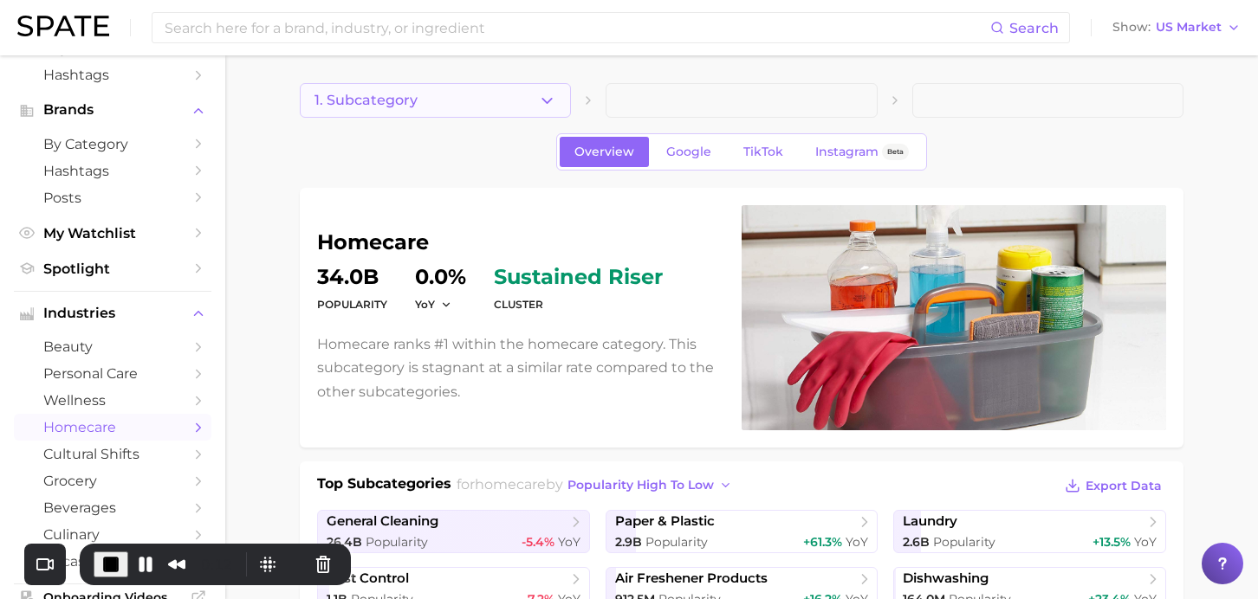
click at [449, 98] on button "1. Subcategory" at bounding box center [435, 100] width 271 height 35
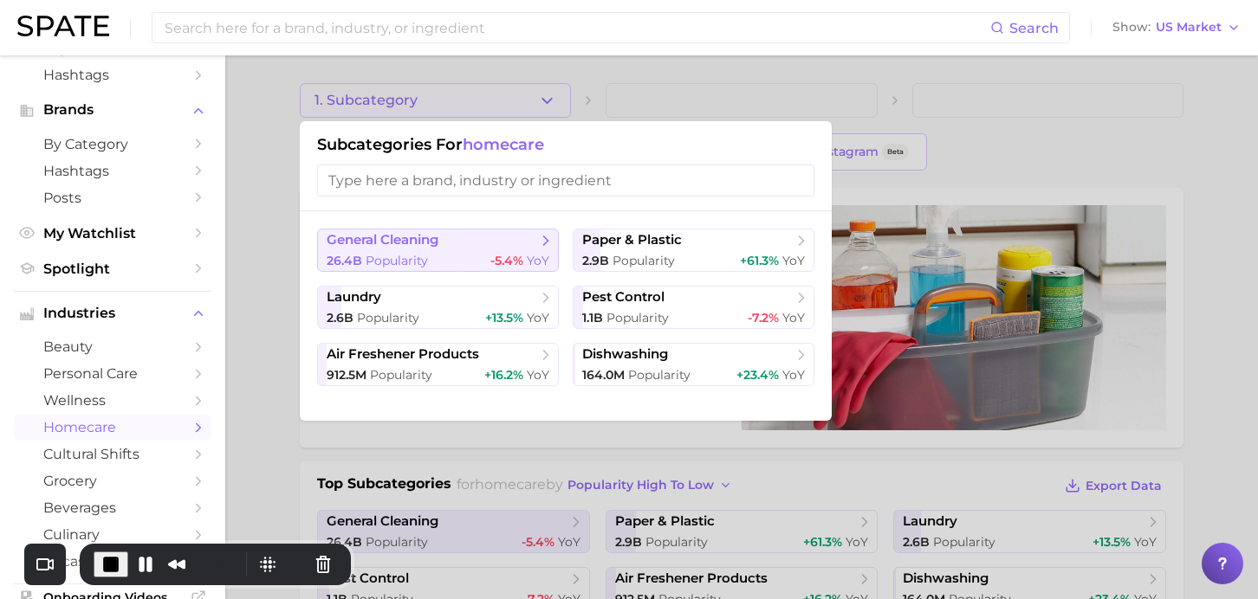
click at [433, 246] on span "general cleaning" at bounding box center [383, 240] width 112 height 16
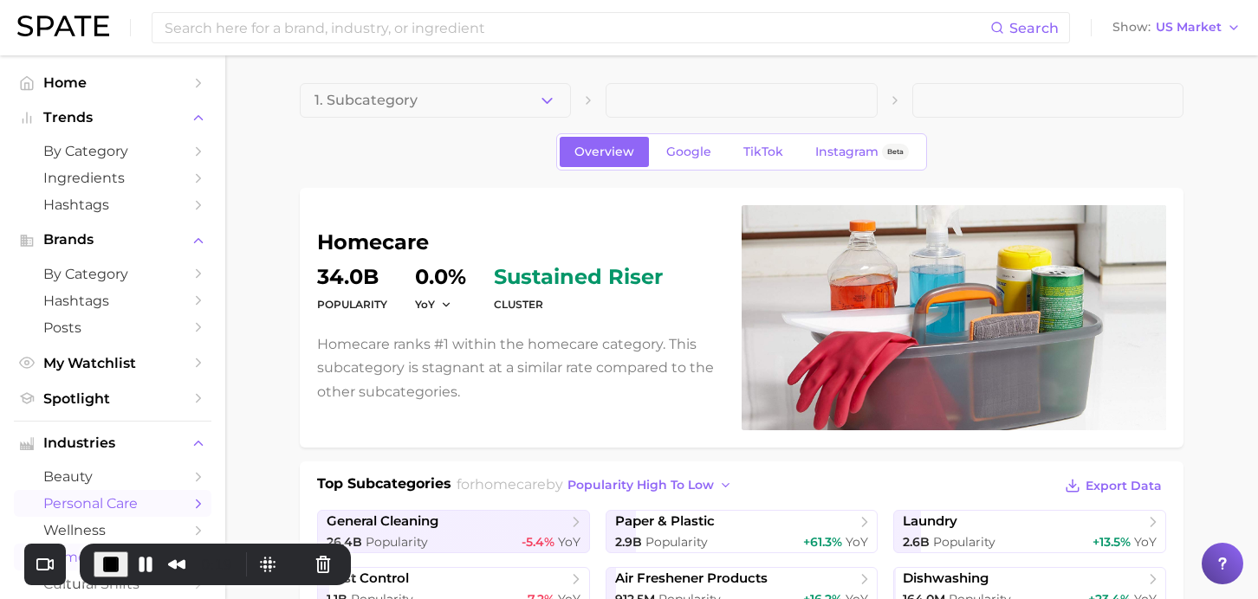
click at [66, 508] on span "personal care" at bounding box center [112, 503] width 139 height 16
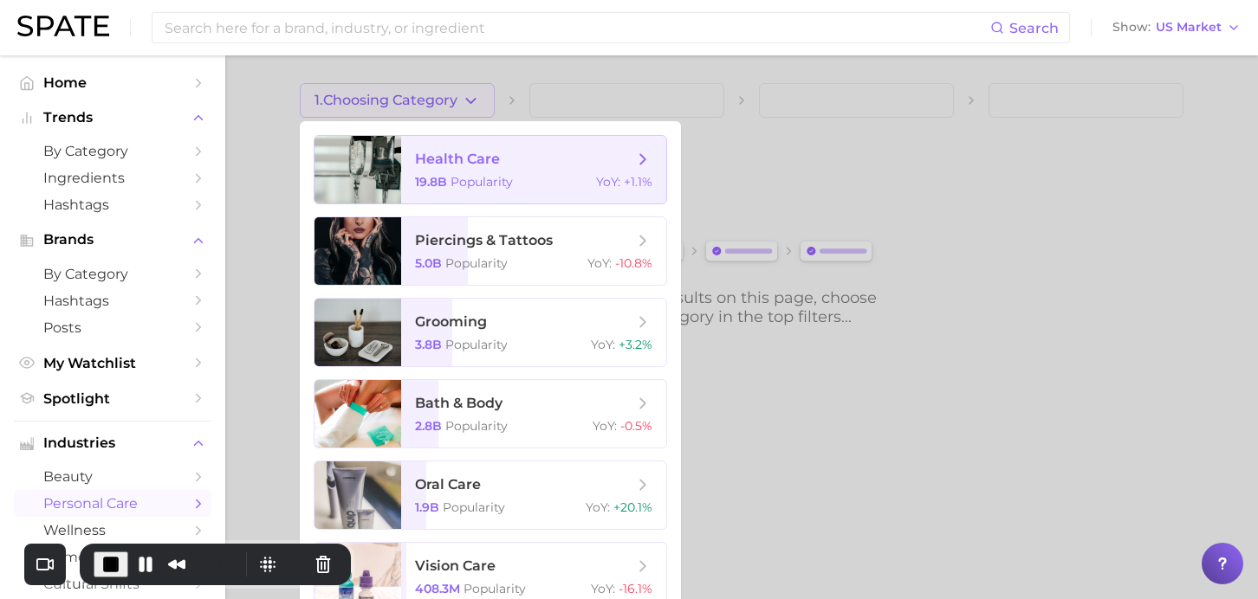
click at [462, 193] on span "health care 19.8b Popularity YoY : +1.1%" at bounding box center [533, 170] width 265 height 68
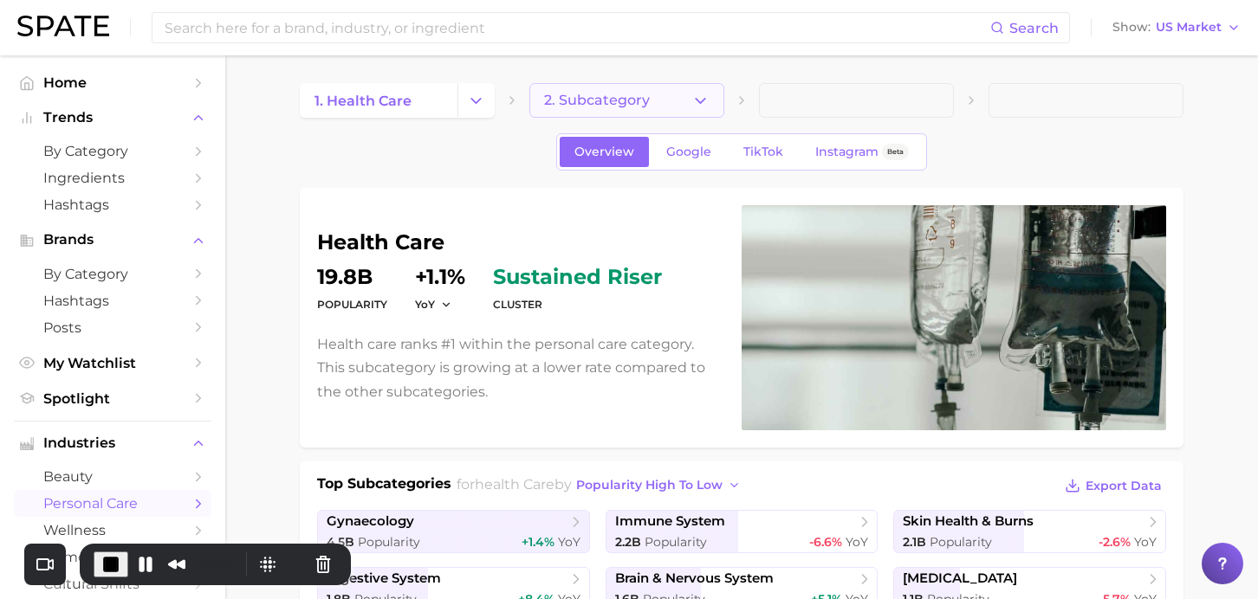
click at [669, 104] on button "2. Subcategory" at bounding box center [626, 100] width 195 height 35
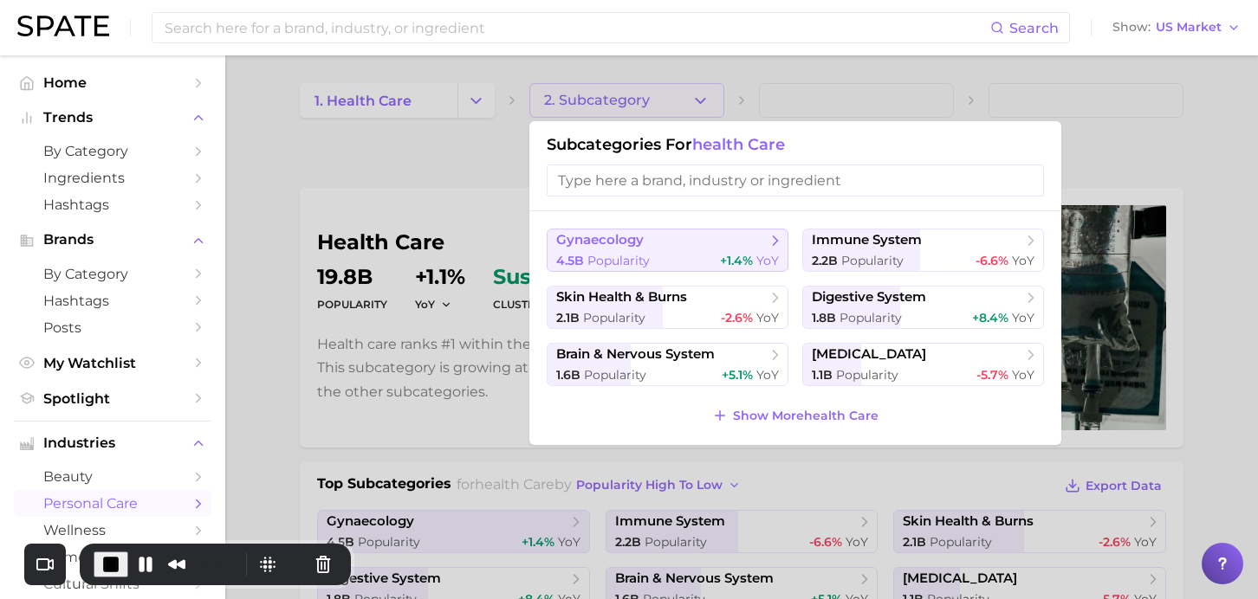
click at [664, 243] on span "gynaecology" at bounding box center [661, 240] width 210 height 17
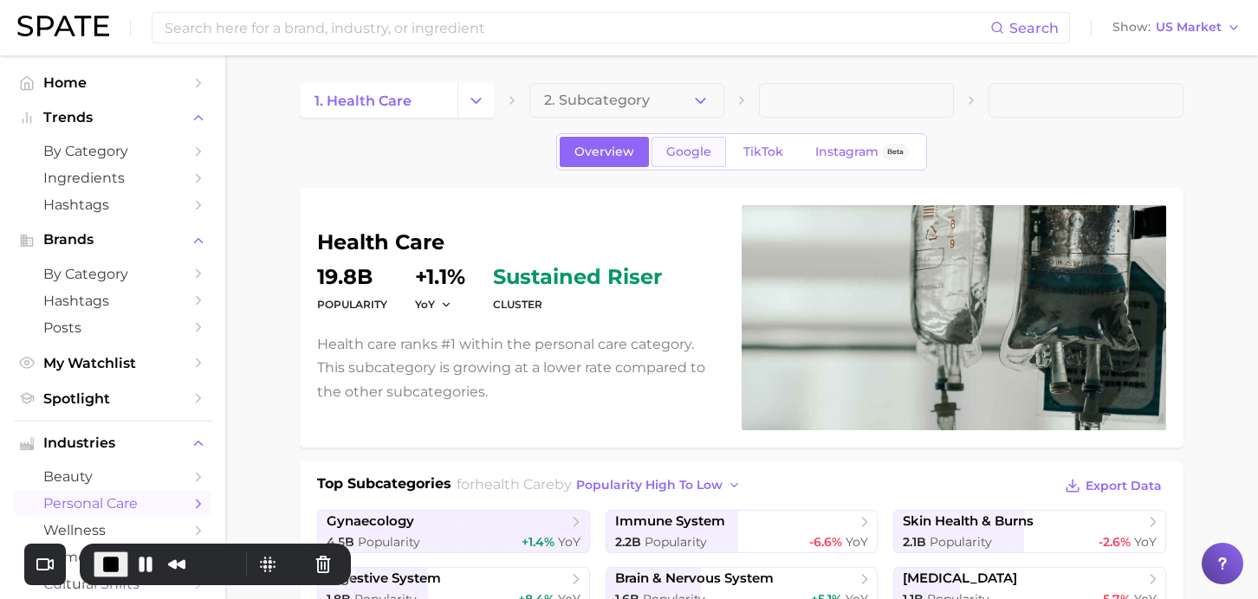
click at [684, 152] on span "Google" at bounding box center [688, 152] width 45 height 15
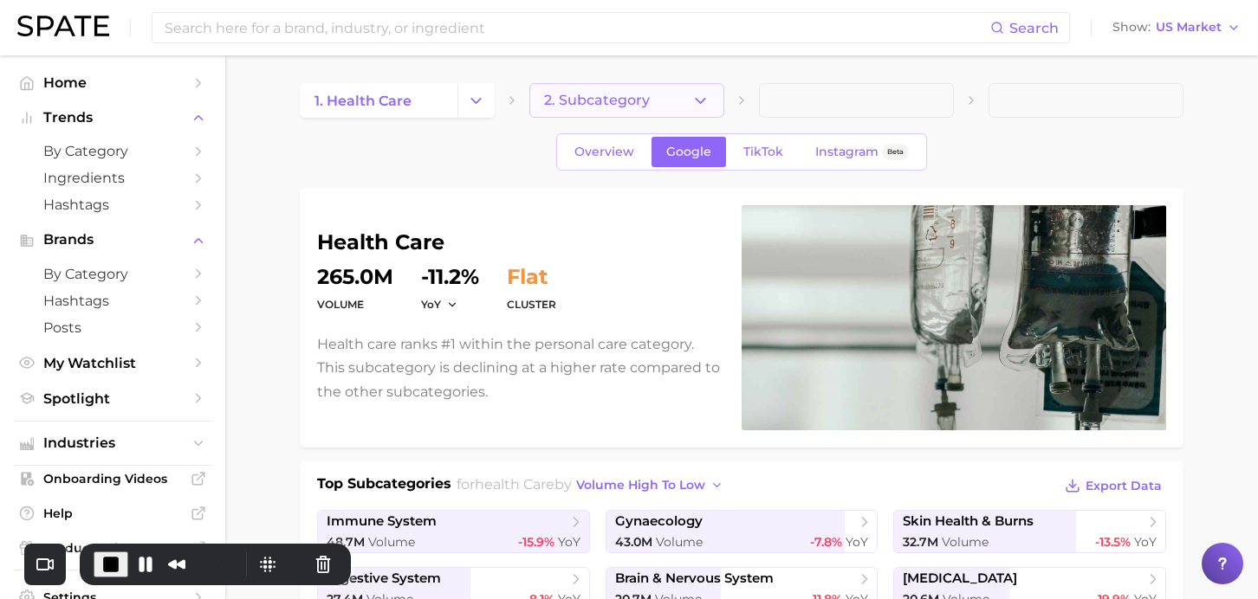
click at [675, 102] on button "2. Subcategory" at bounding box center [626, 100] width 195 height 35
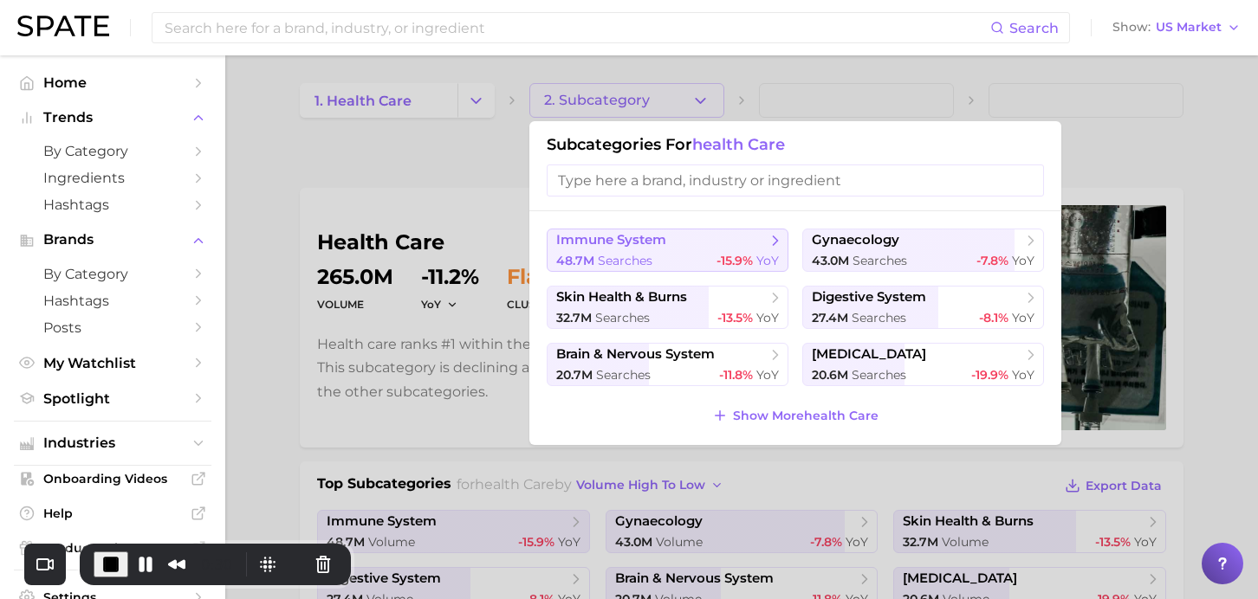
click at [617, 242] on span "immune system" at bounding box center [611, 240] width 110 height 16
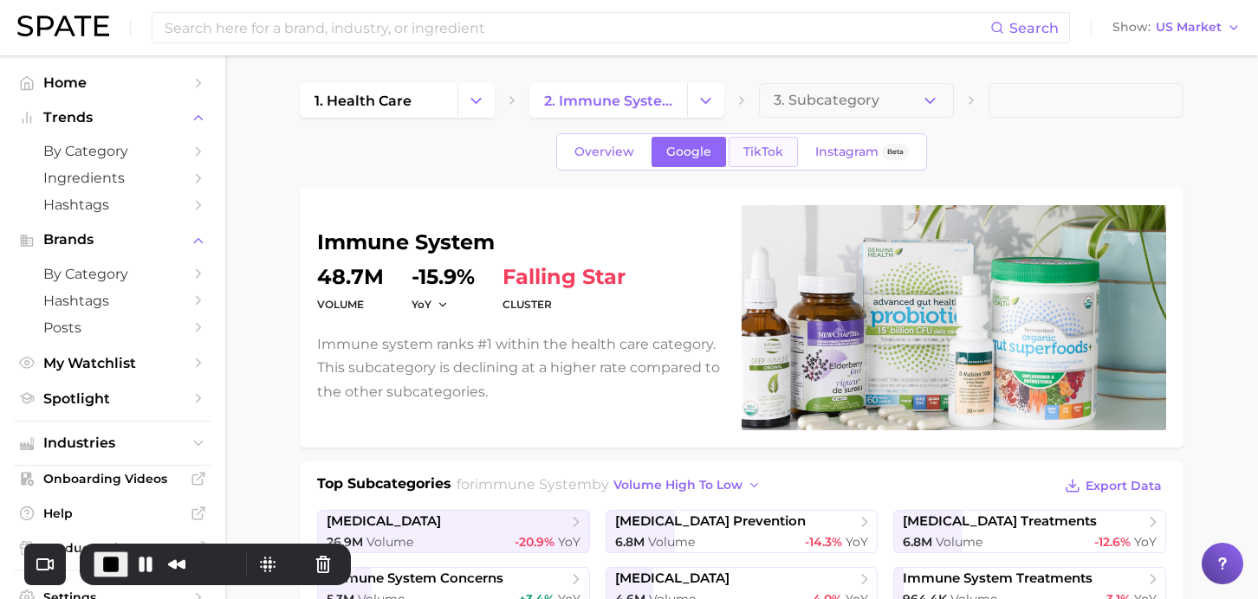
click at [773, 152] on span "TikTok" at bounding box center [763, 152] width 40 height 15
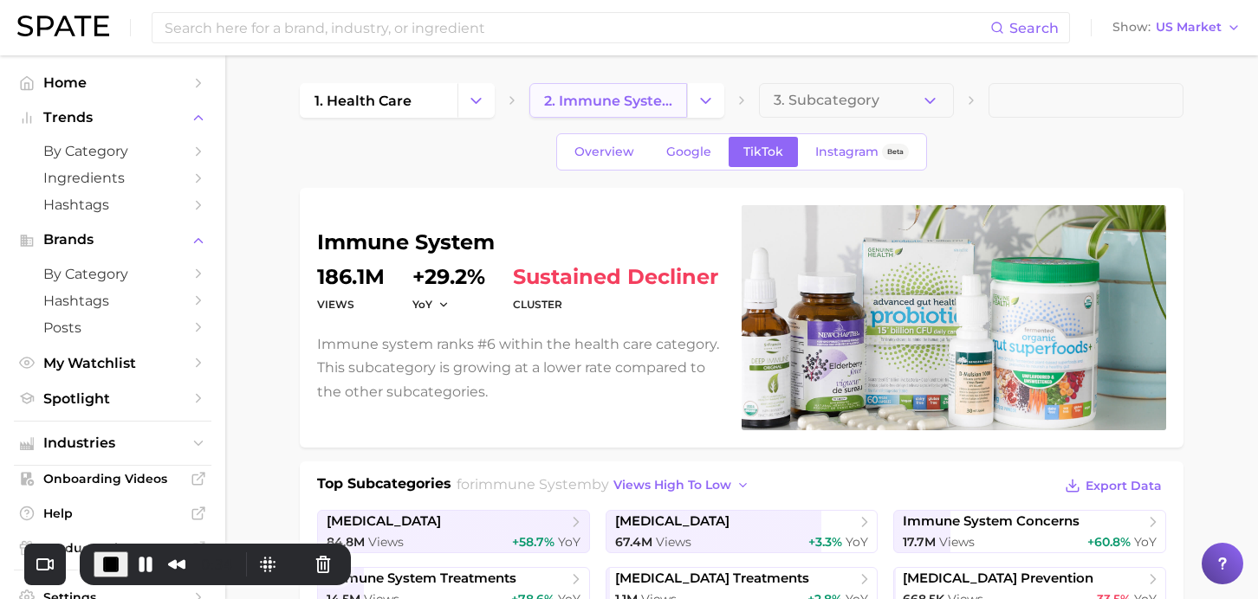
click at [653, 93] on span "2. immune system" at bounding box center [608, 101] width 128 height 16
click at [933, 103] on icon "button" at bounding box center [930, 101] width 18 height 18
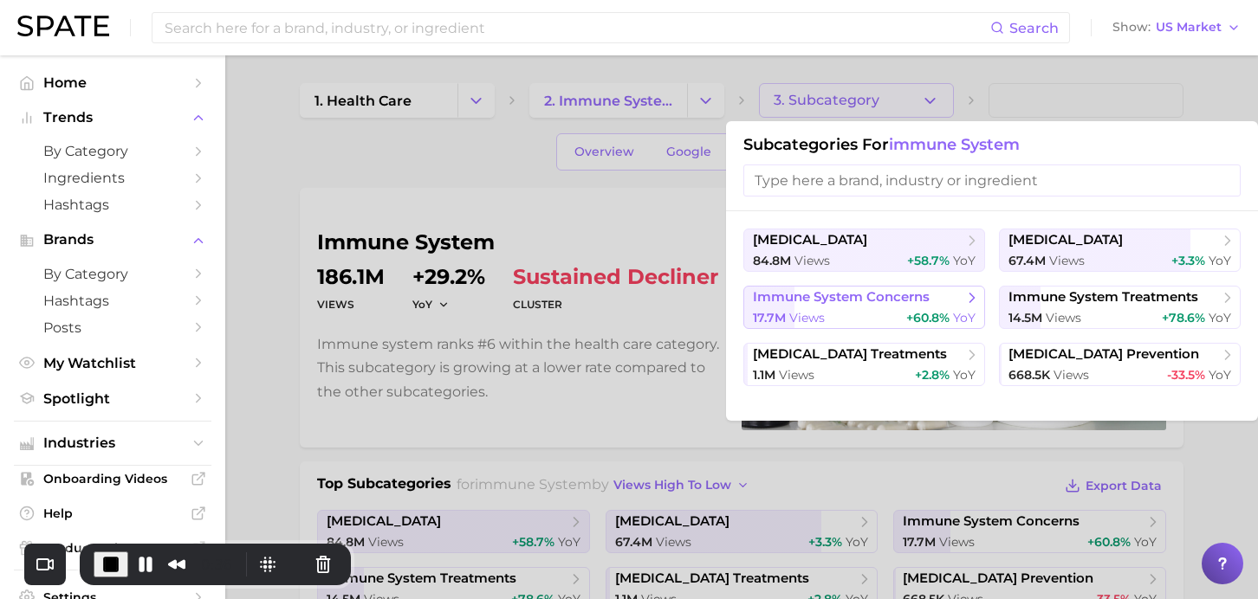
click at [855, 300] on span "immune system concerns" at bounding box center [841, 297] width 177 height 16
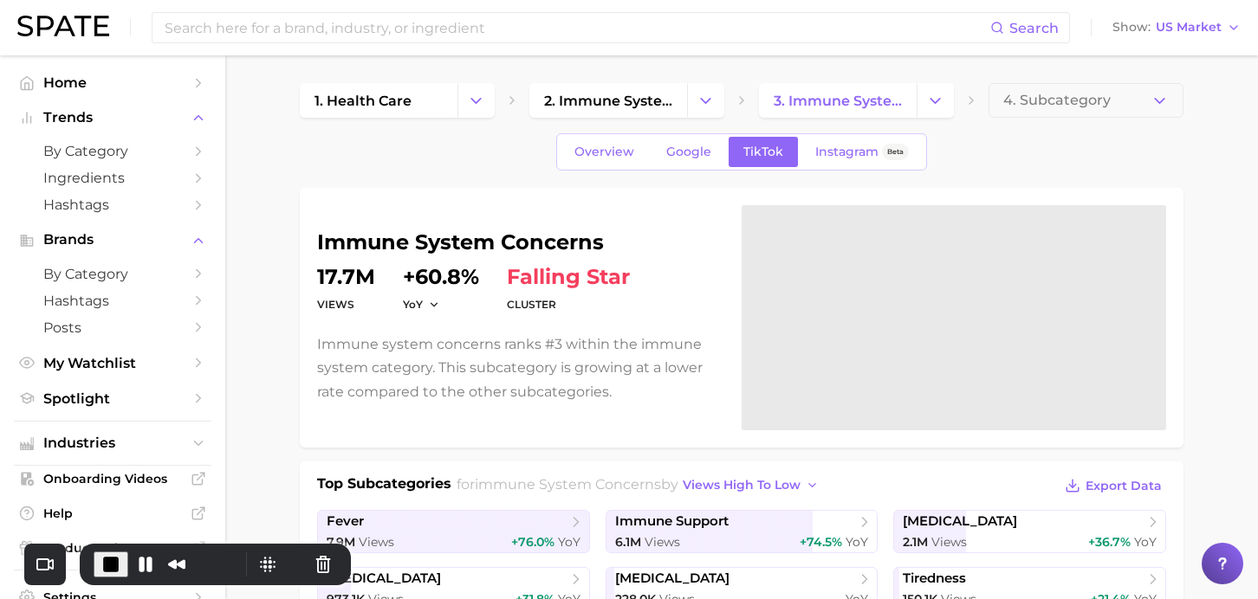
click at [110, 563] on span "End Recording" at bounding box center [110, 564] width 21 height 21
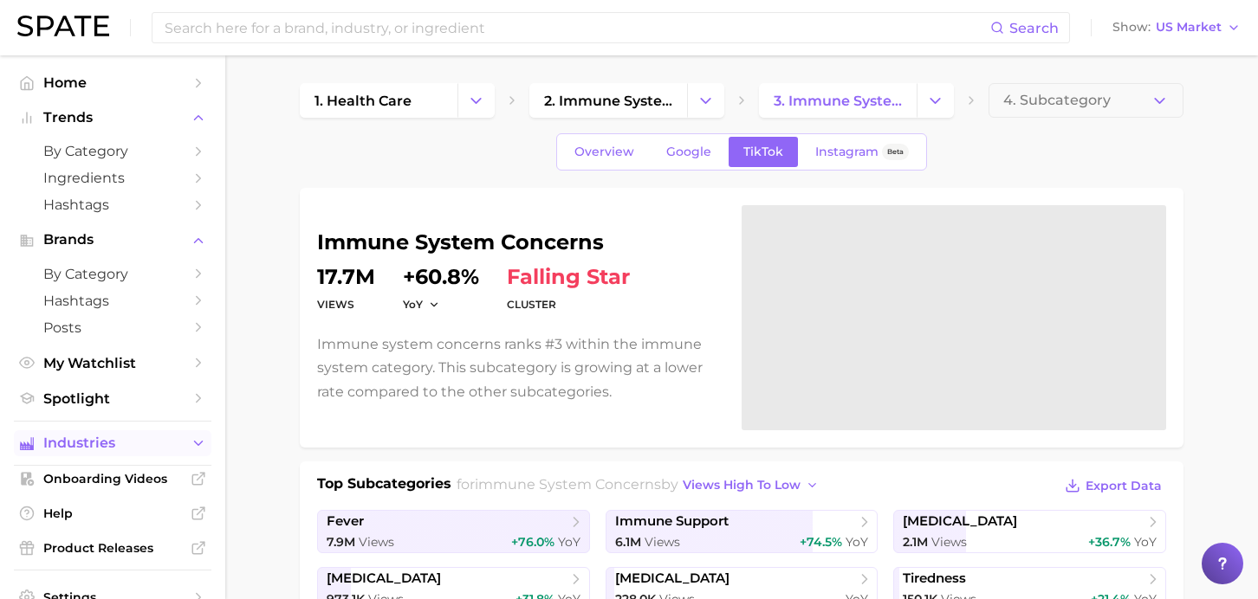
click at [54, 456] on button "Industries" at bounding box center [112, 443] width 197 height 26
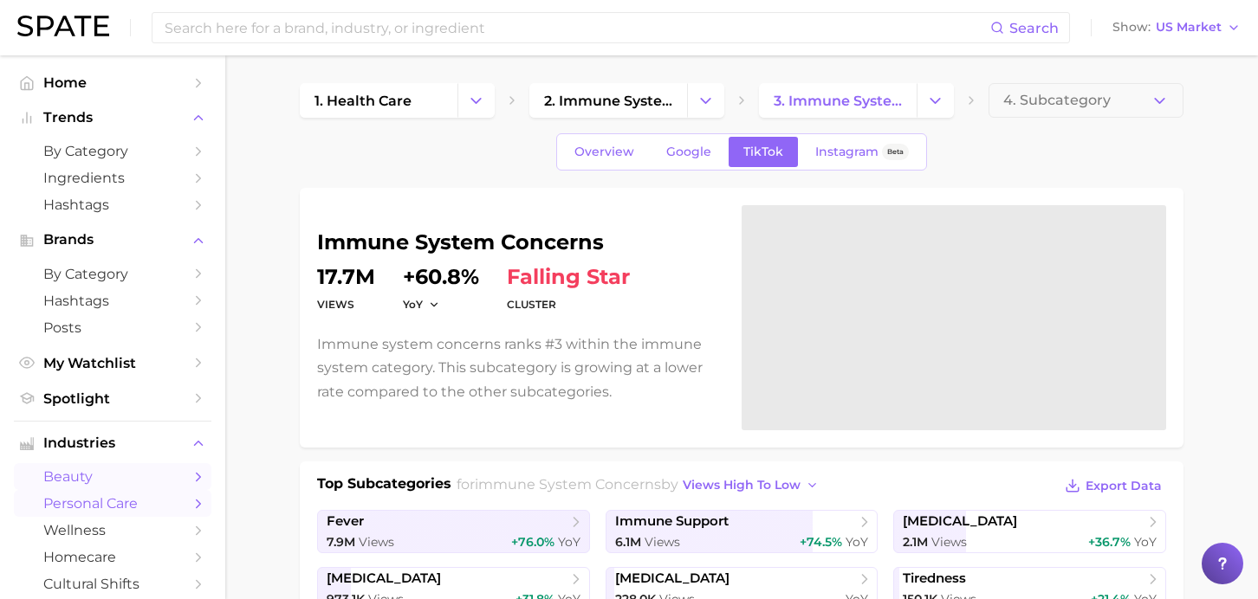
click at [57, 474] on span "beauty" at bounding box center [112, 477] width 139 height 16
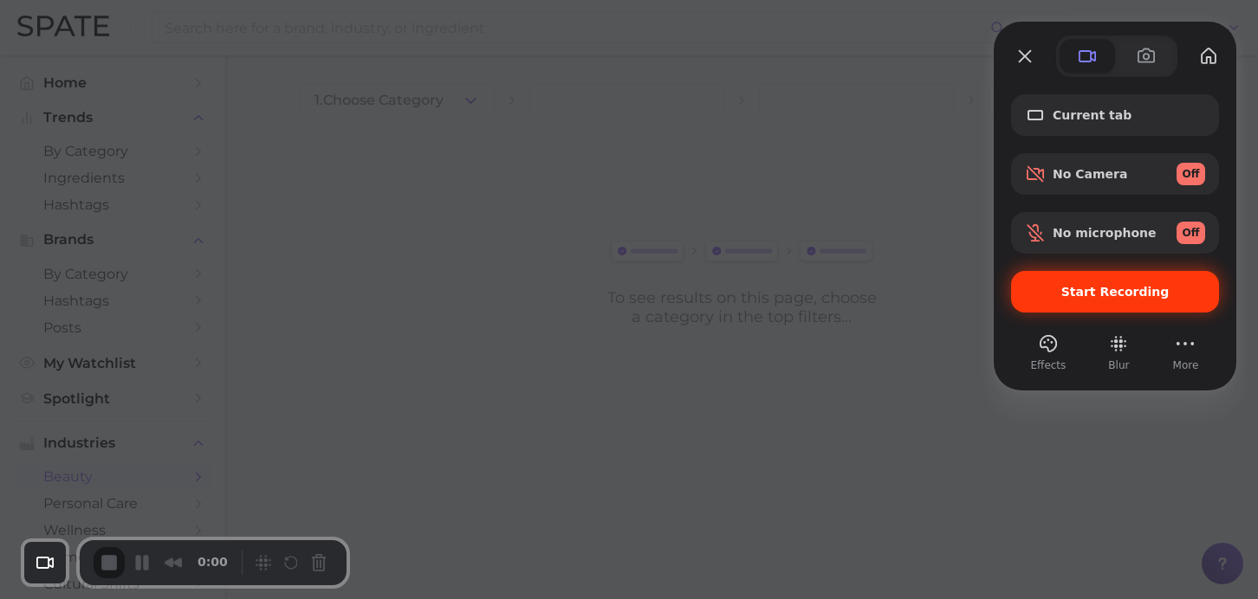
click at [1113, 287] on span "Start Recording" at bounding box center [1115, 292] width 108 height 14
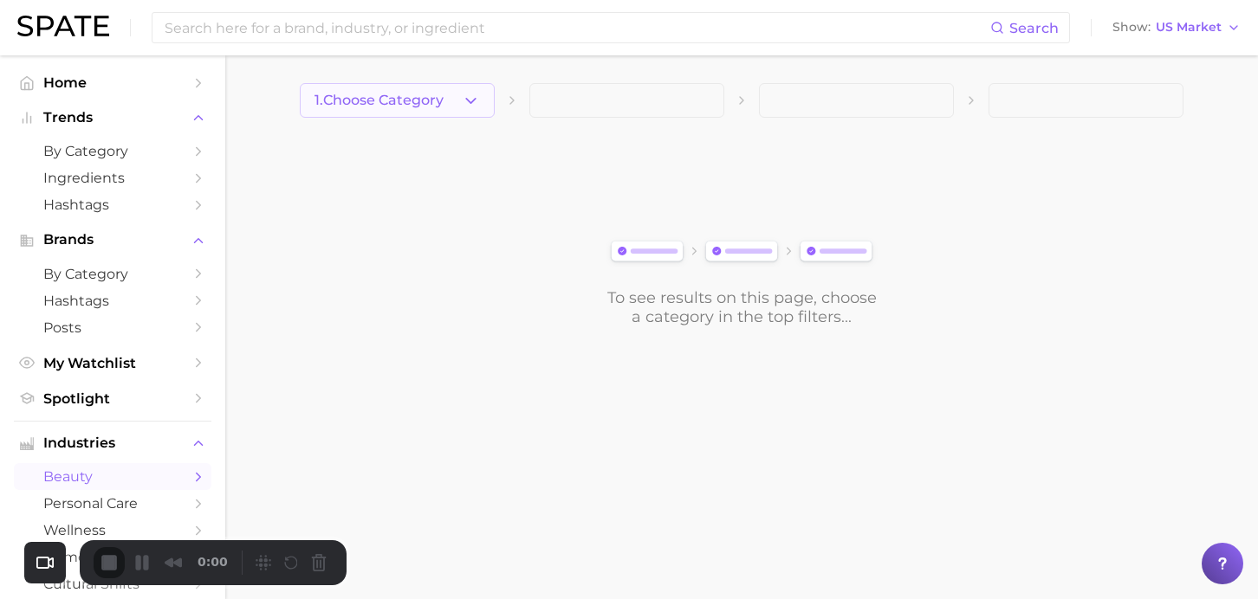
click at [401, 106] on span "1. Choose Category" at bounding box center [378, 101] width 129 height 16
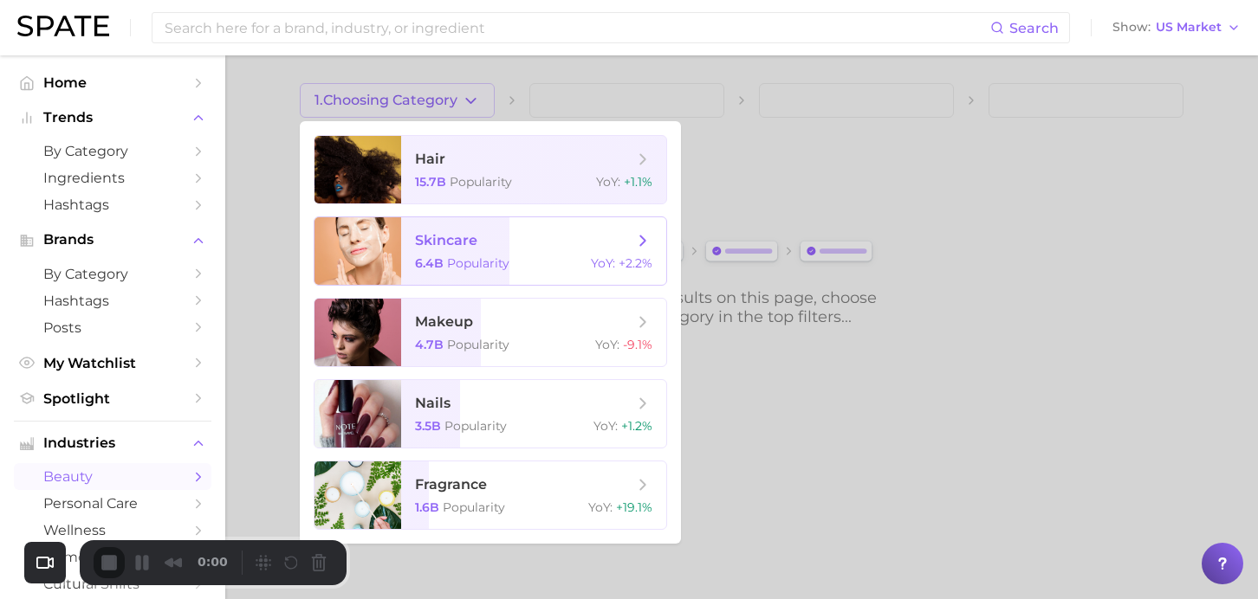
click at [490, 247] on span "skincare" at bounding box center [524, 240] width 218 height 19
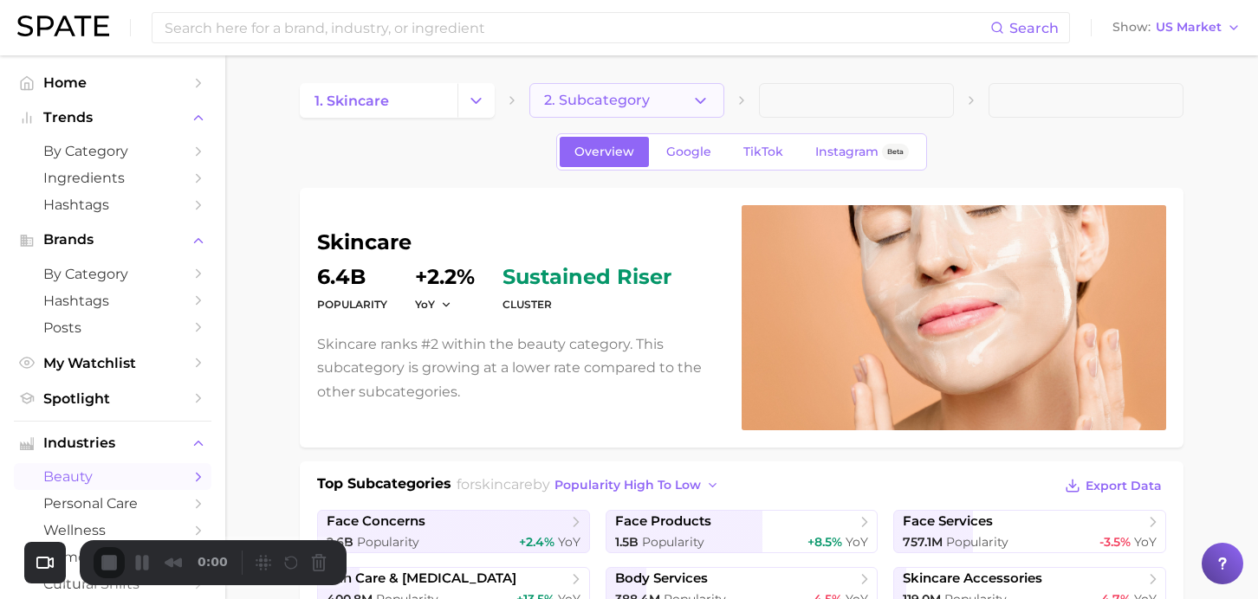
click at [701, 107] on icon "button" at bounding box center [700, 101] width 18 height 18
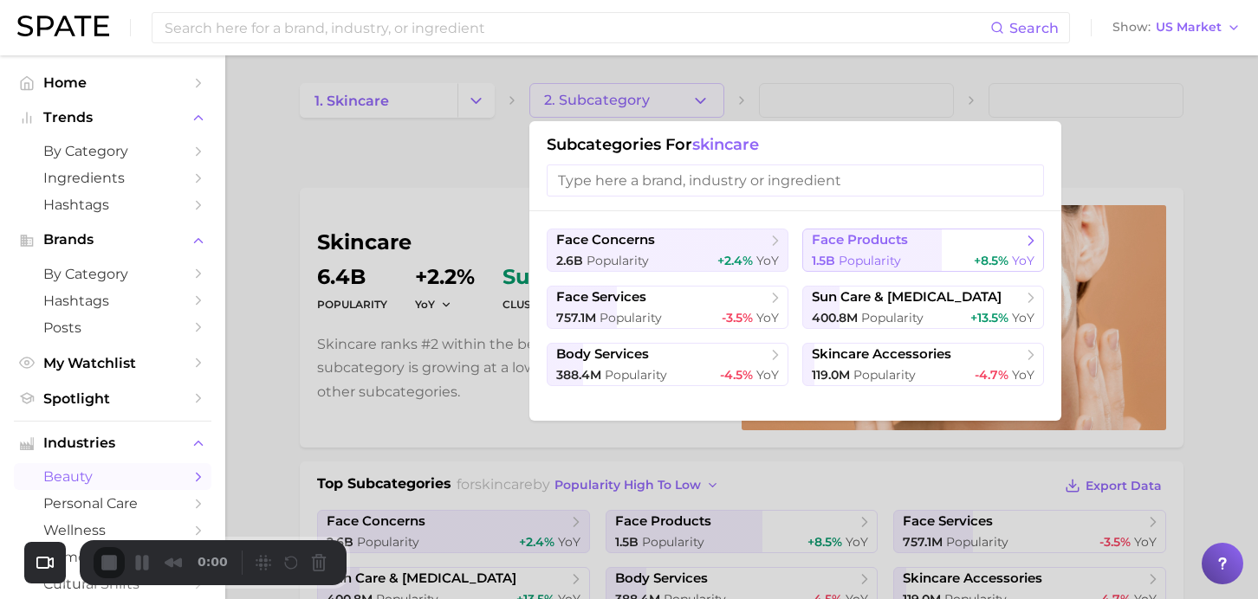
click at [873, 244] on span "face products" at bounding box center [860, 240] width 96 height 16
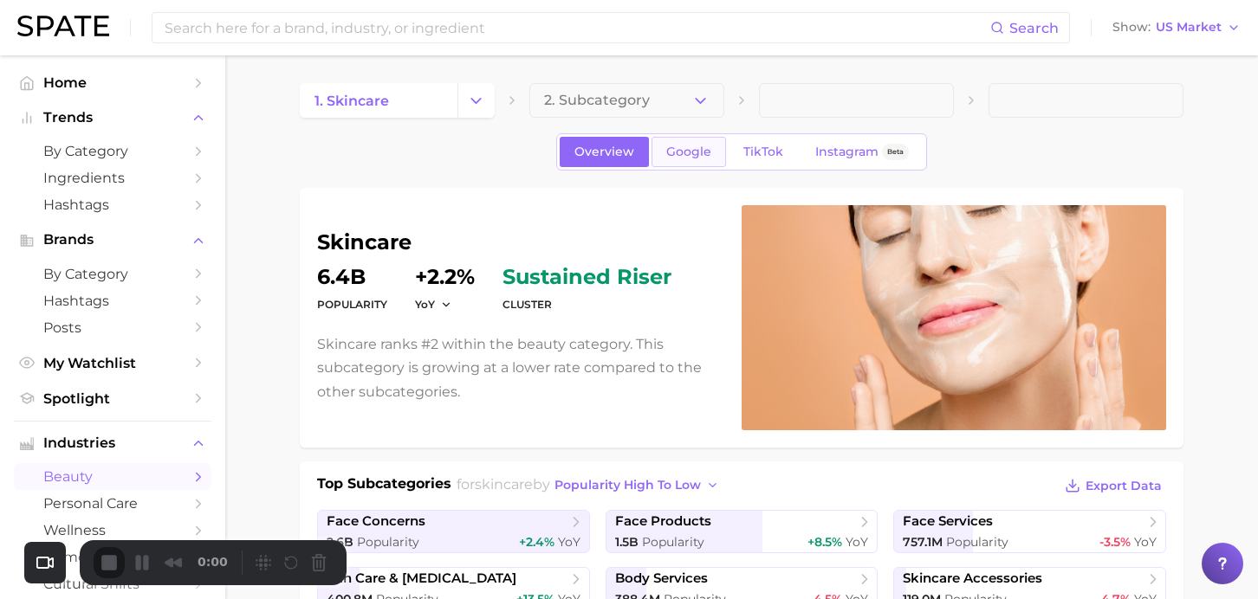
click at [695, 158] on span "Google" at bounding box center [688, 152] width 45 height 15
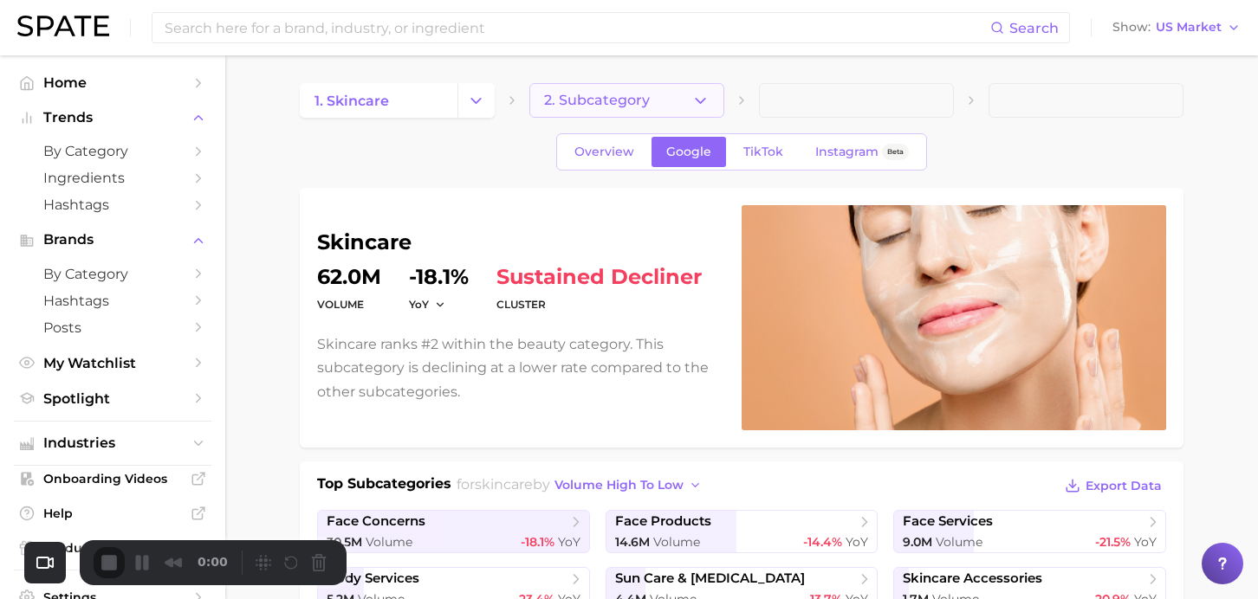
click at [671, 102] on button "2. Subcategory" at bounding box center [626, 100] width 195 height 35
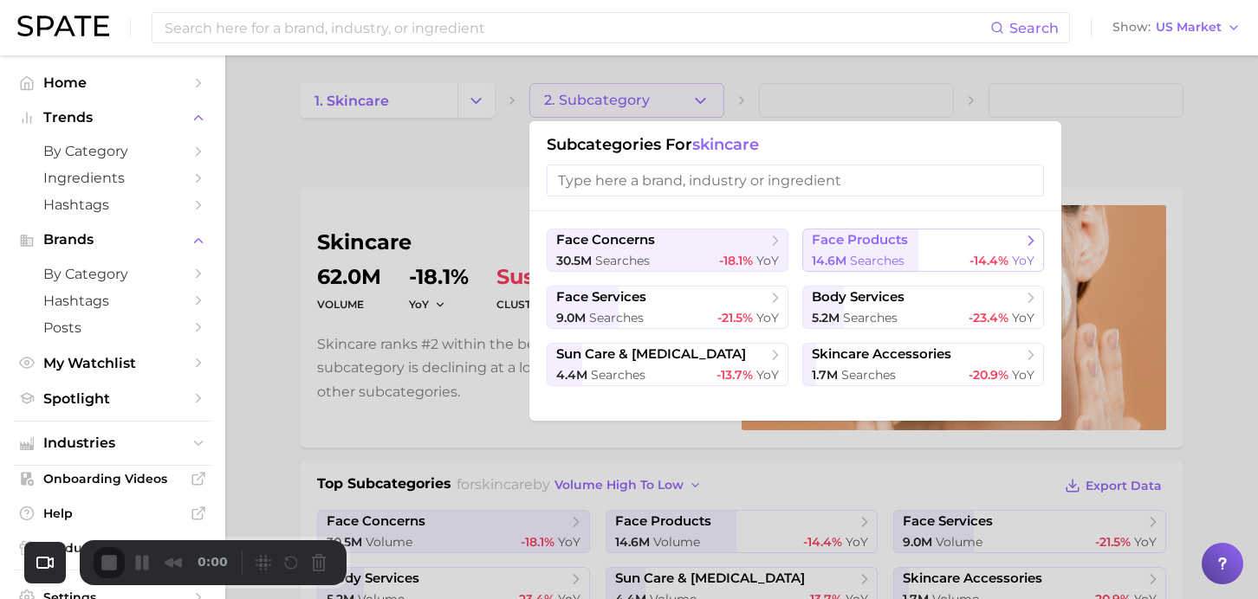
click at [838, 239] on span "face products" at bounding box center [860, 240] width 96 height 16
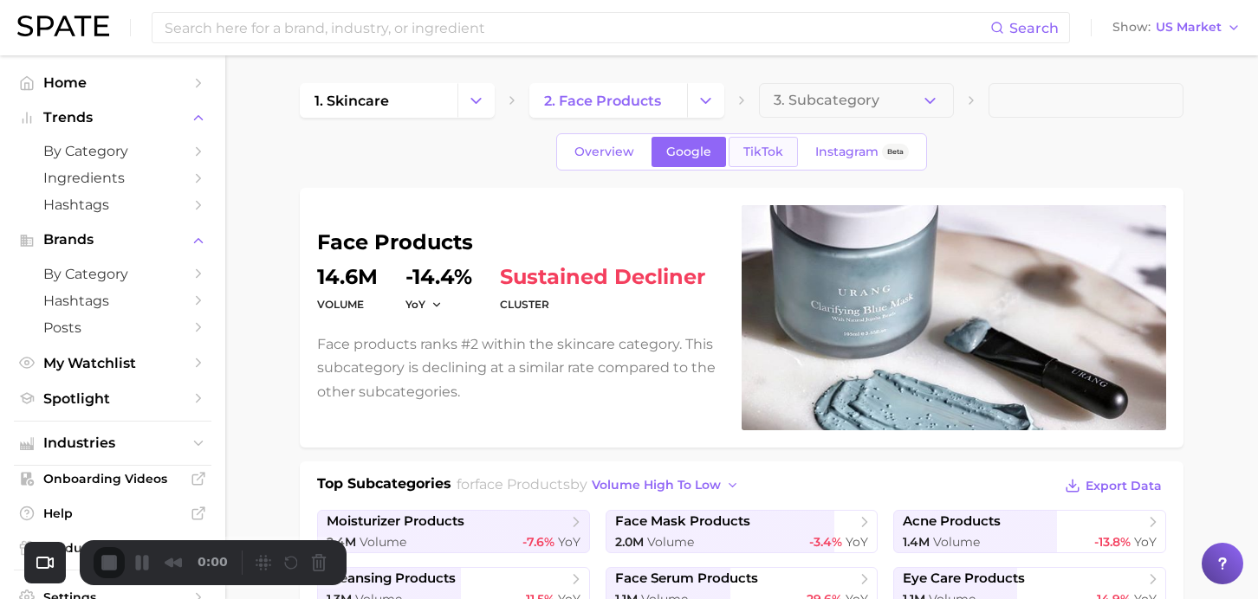
click at [772, 156] on span "TikTok" at bounding box center [763, 152] width 40 height 15
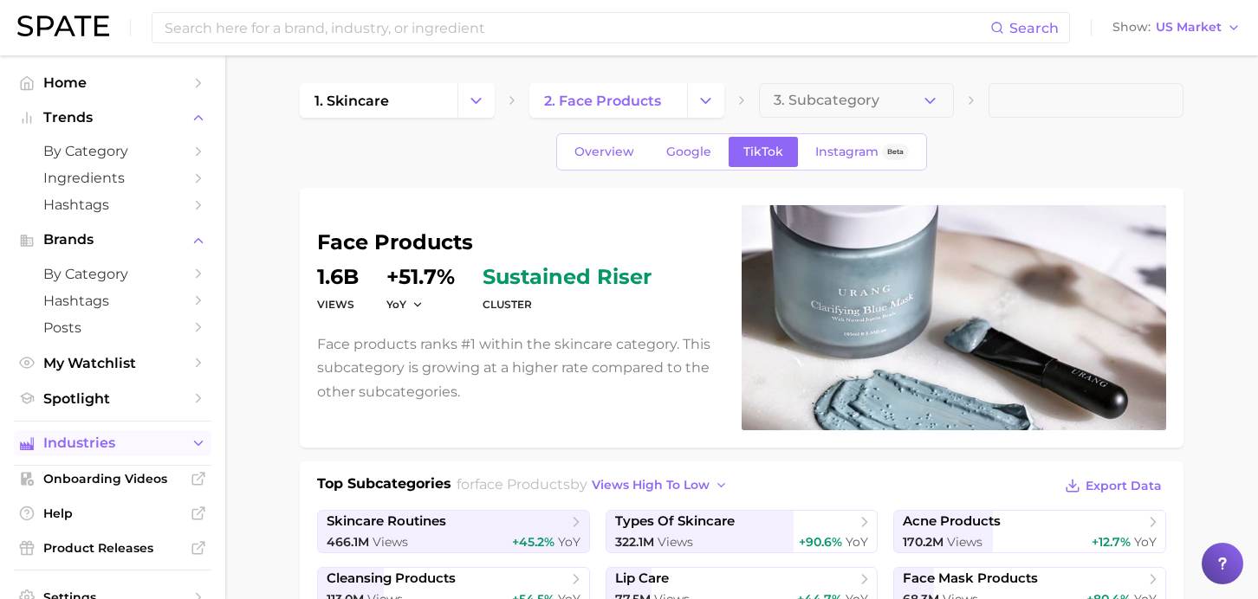
click at [87, 448] on span "Industries" at bounding box center [112, 444] width 139 height 16
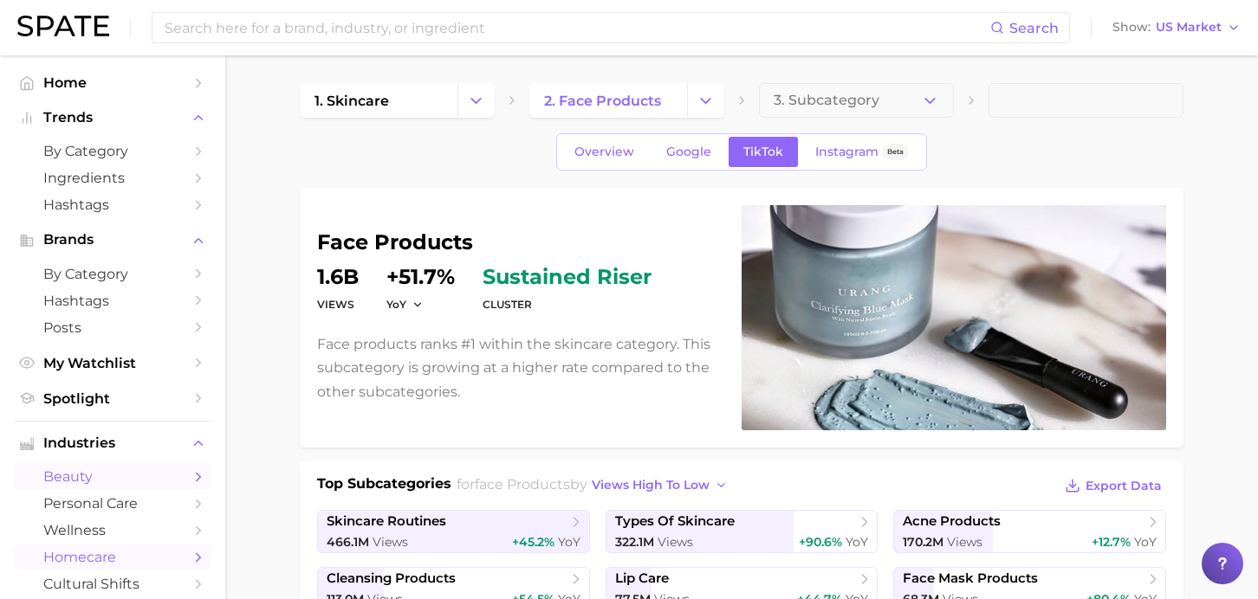
click at [81, 561] on span "homecare" at bounding box center [112, 557] width 139 height 16
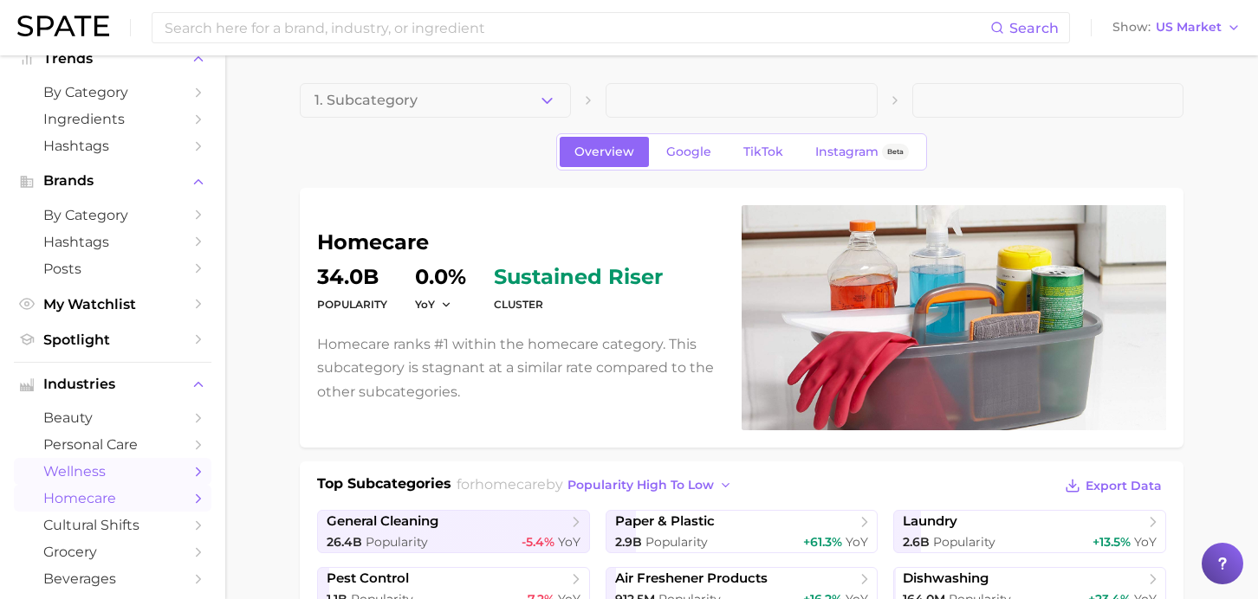
scroll to position [58, 0]
click at [74, 479] on span "wellness" at bounding box center [112, 472] width 139 height 16
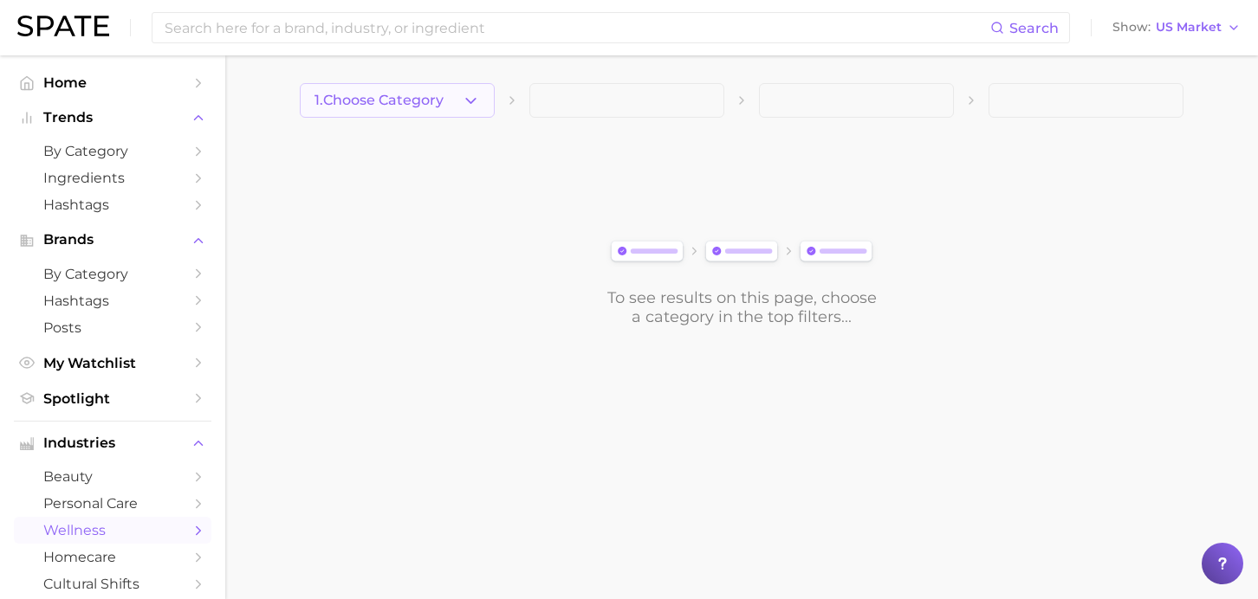
click at [394, 100] on span "1. Choose Category" at bounding box center [378, 101] width 129 height 16
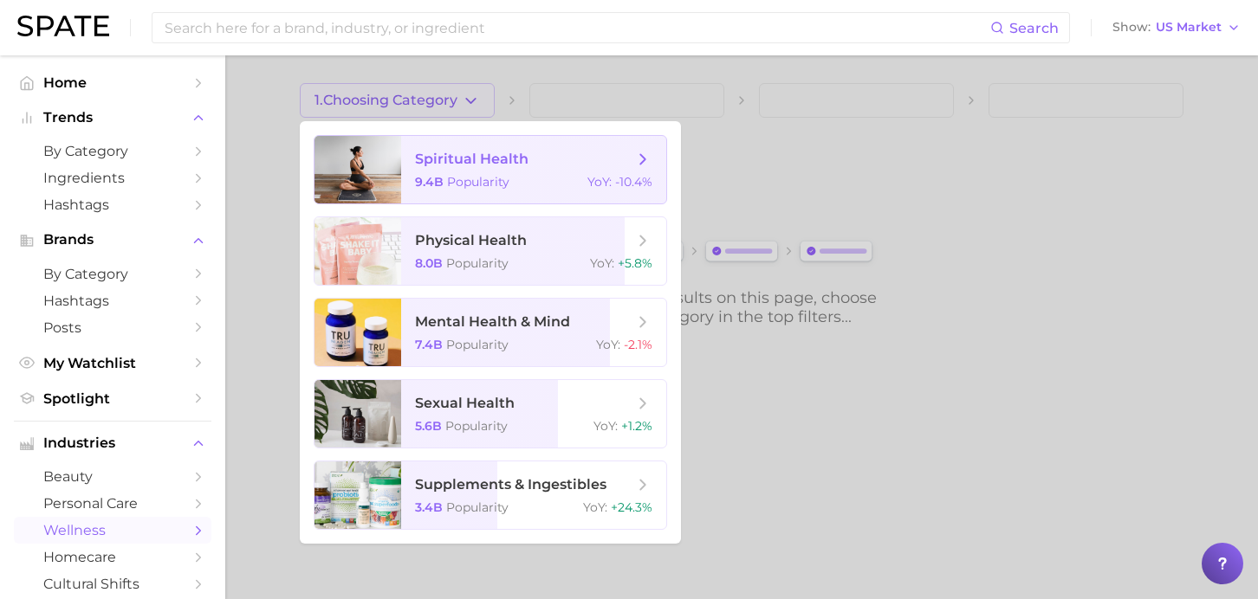
click at [476, 183] on span "Popularity" at bounding box center [478, 182] width 62 height 16
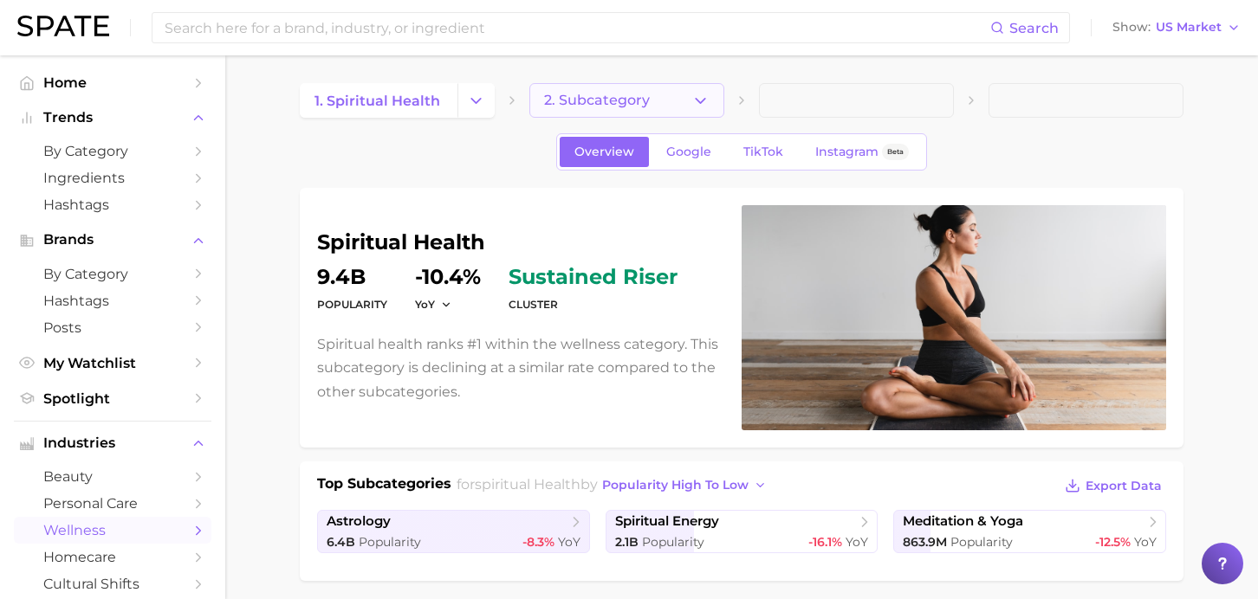
click at [666, 96] on button "2. Subcategory" at bounding box center [626, 100] width 195 height 35
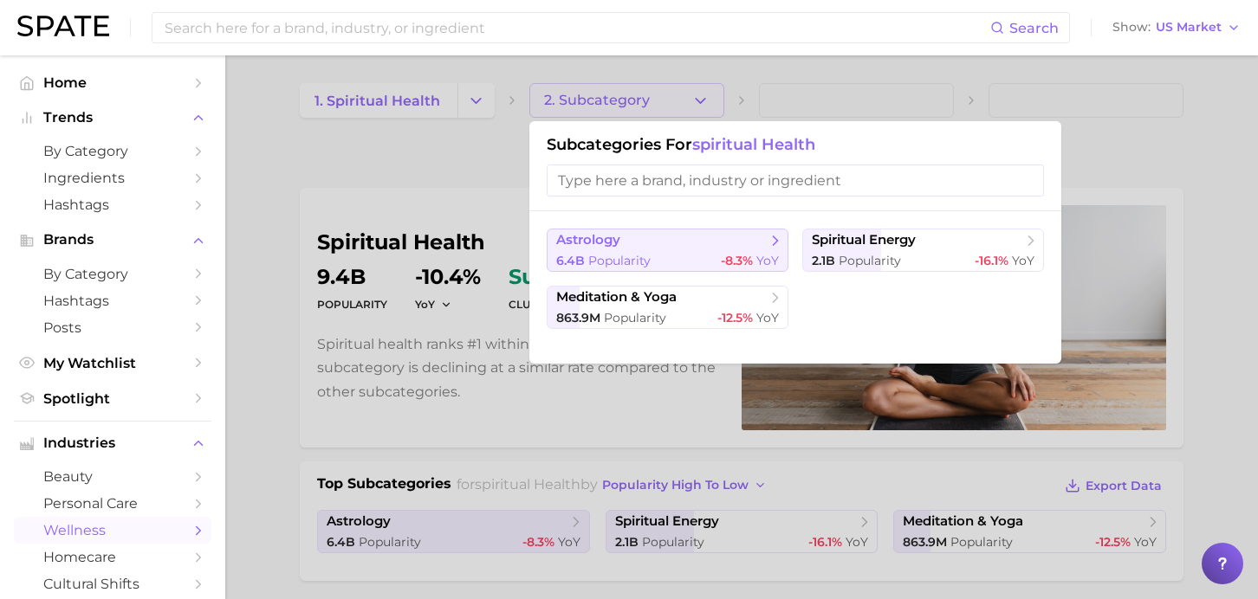
click at [643, 245] on span "astrology" at bounding box center [661, 240] width 210 height 17
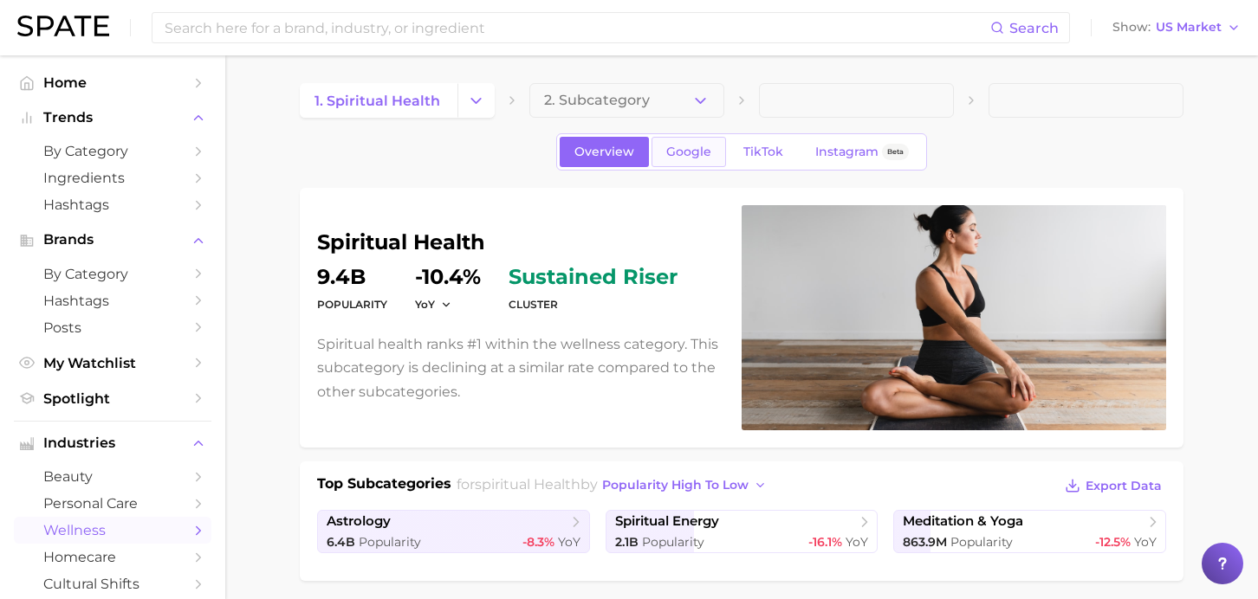
click at [684, 148] on span "Google" at bounding box center [688, 152] width 45 height 15
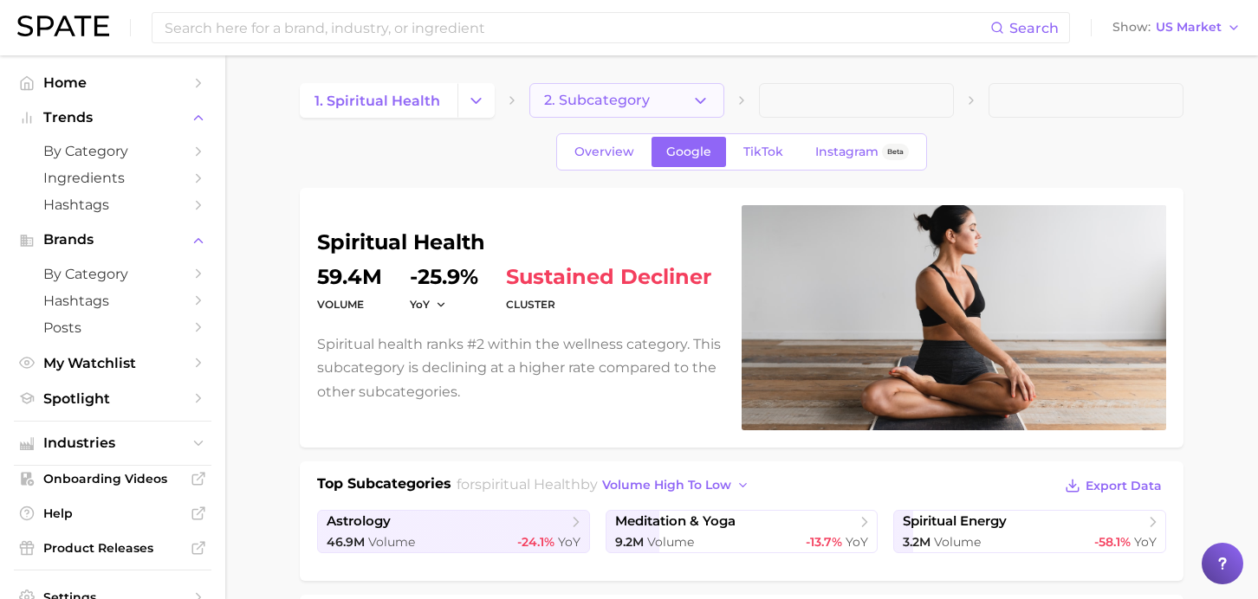
click at [631, 92] on button "2. Subcategory" at bounding box center [626, 100] width 195 height 35
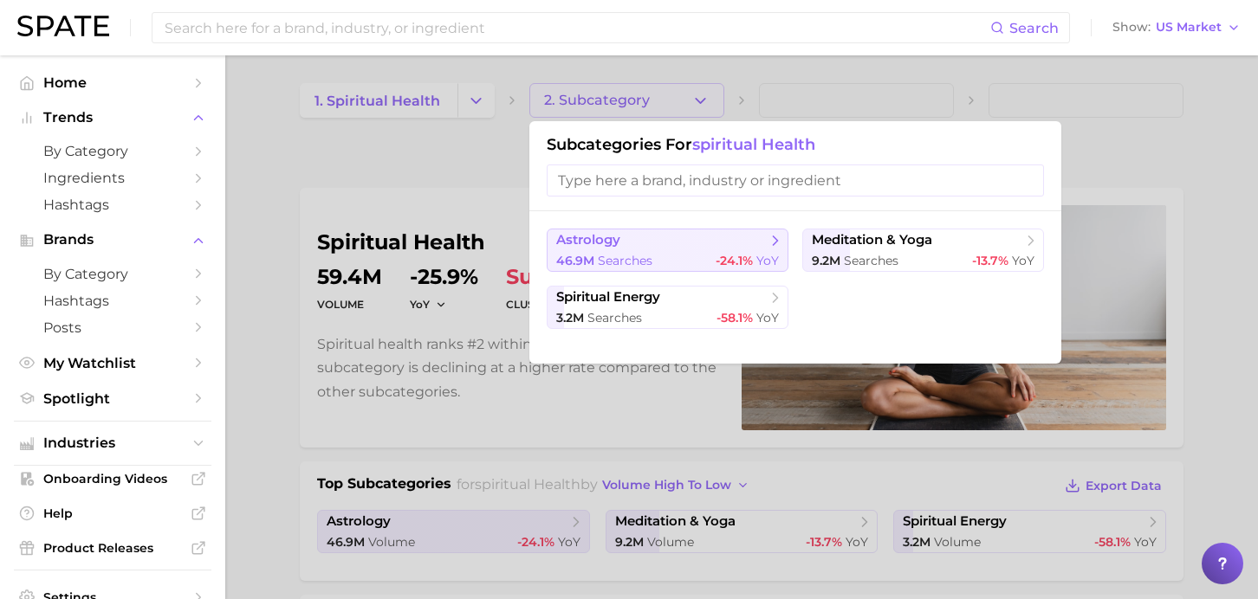
click at [704, 253] on div "46.9m searches -24.1% YoY" at bounding box center [667, 261] width 223 height 16
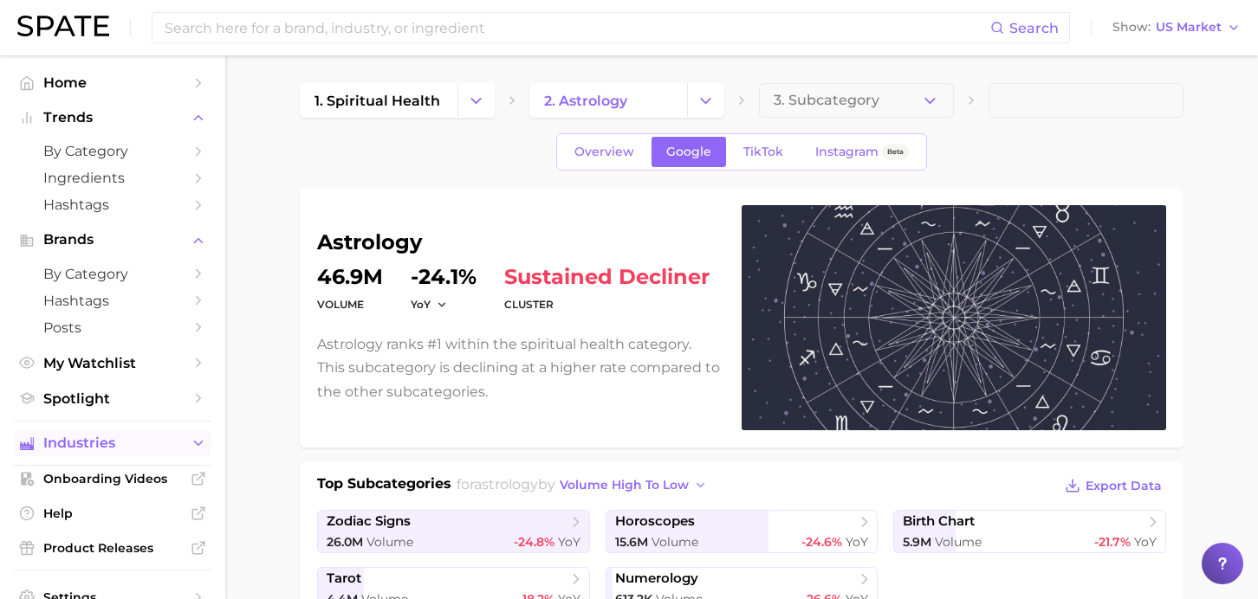
click at [67, 448] on span "Industries" at bounding box center [112, 444] width 139 height 16
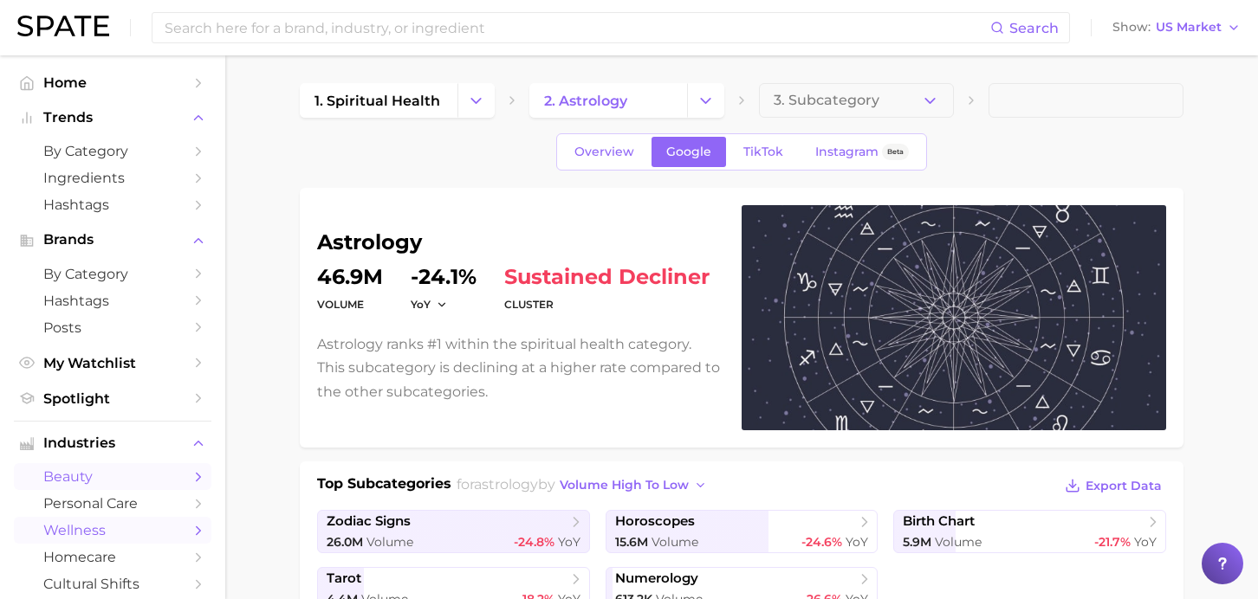
click at [72, 476] on span "beauty" at bounding box center [112, 477] width 139 height 16
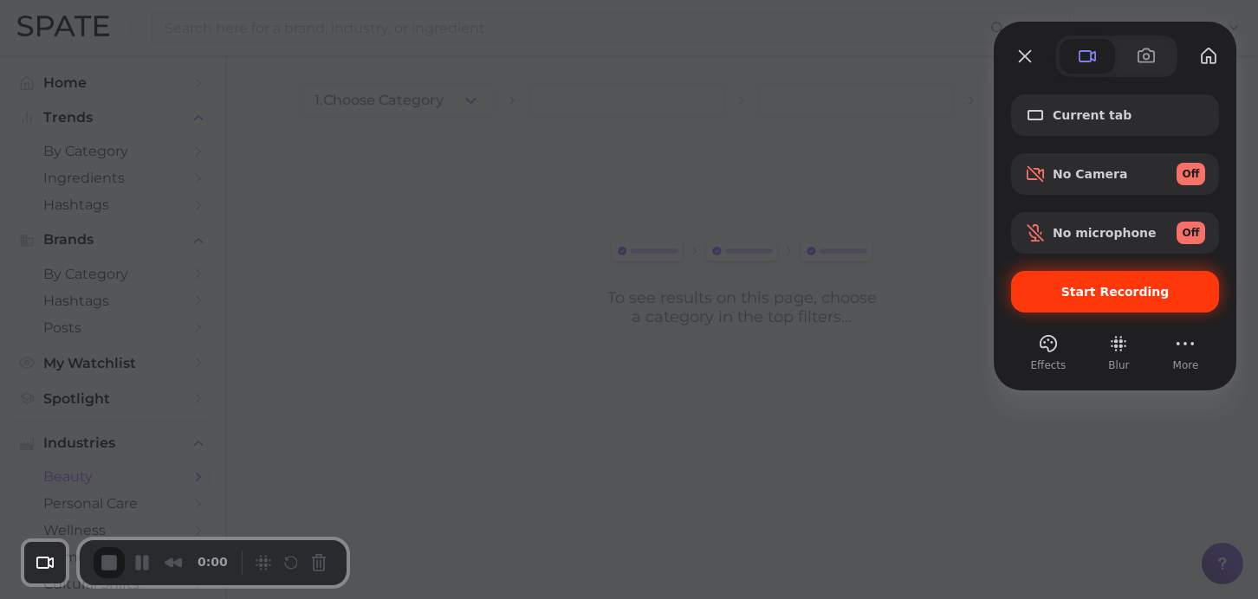
click at [1110, 294] on span "Start Recording" at bounding box center [1115, 292] width 108 height 14
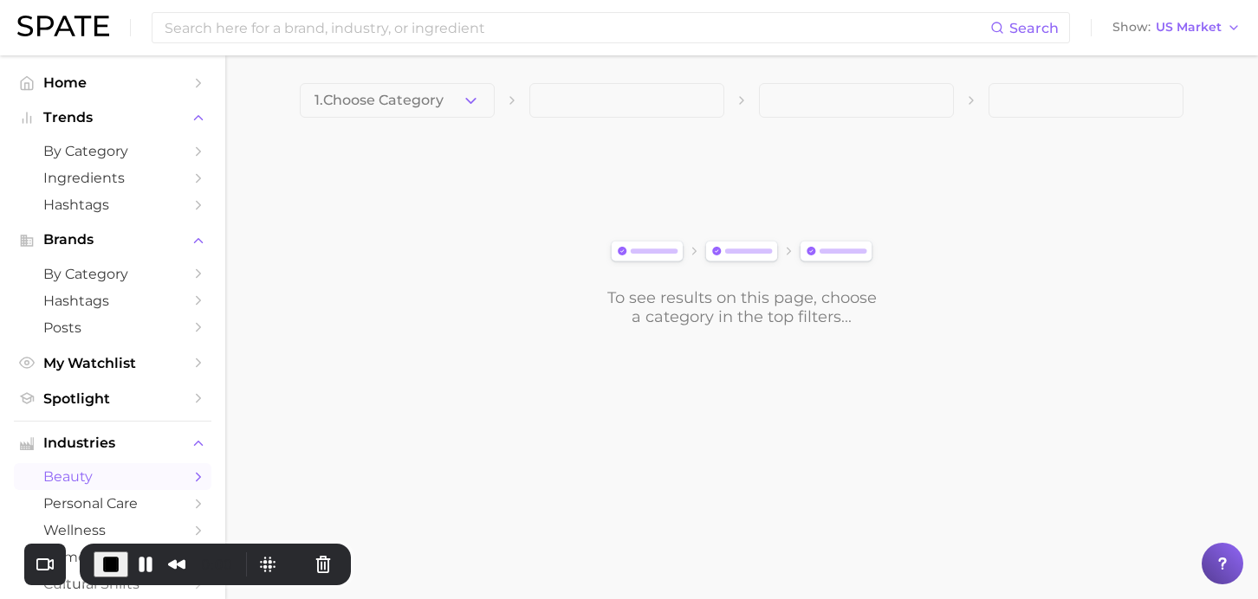
click at [94, 481] on span "beauty" at bounding box center [112, 477] width 139 height 16
click at [438, 107] on span "1. Choose Category" at bounding box center [378, 101] width 129 height 16
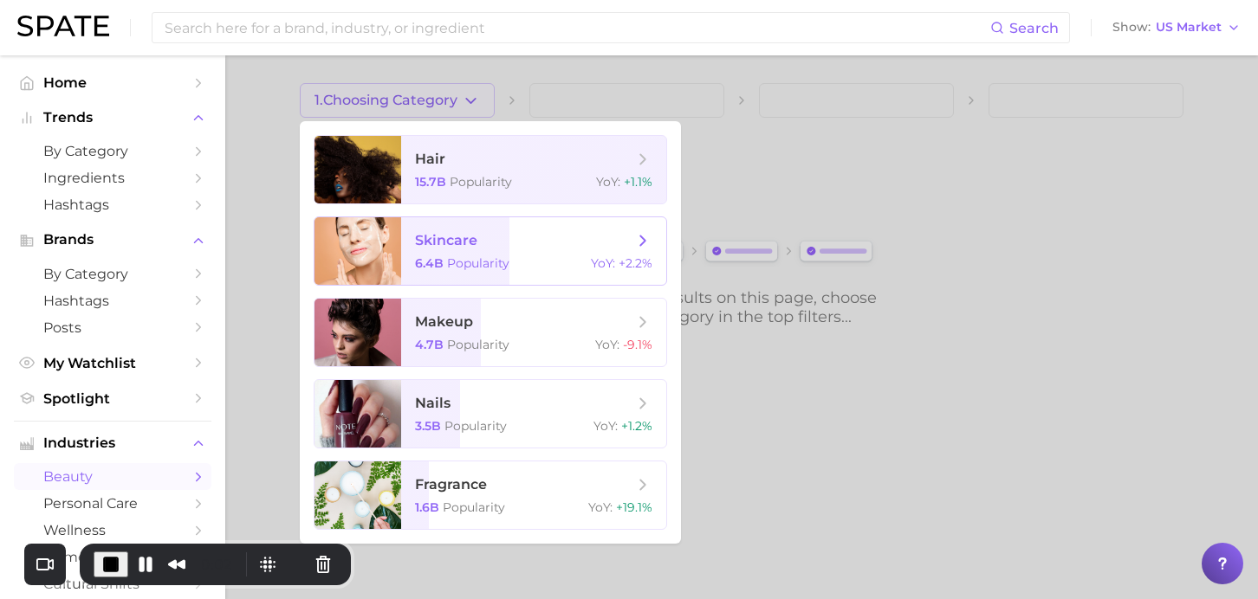
click at [508, 256] on span "skincare 6.4b Popularity YoY : +2.2%" at bounding box center [533, 251] width 265 height 68
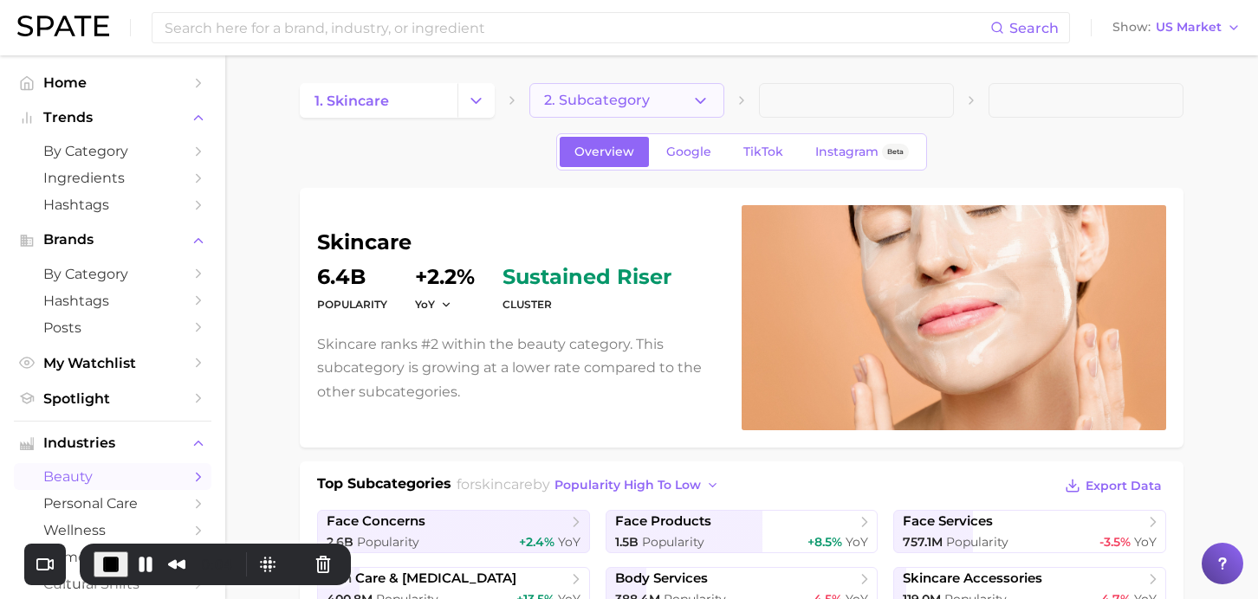
click at [680, 94] on button "2. Subcategory" at bounding box center [626, 100] width 195 height 35
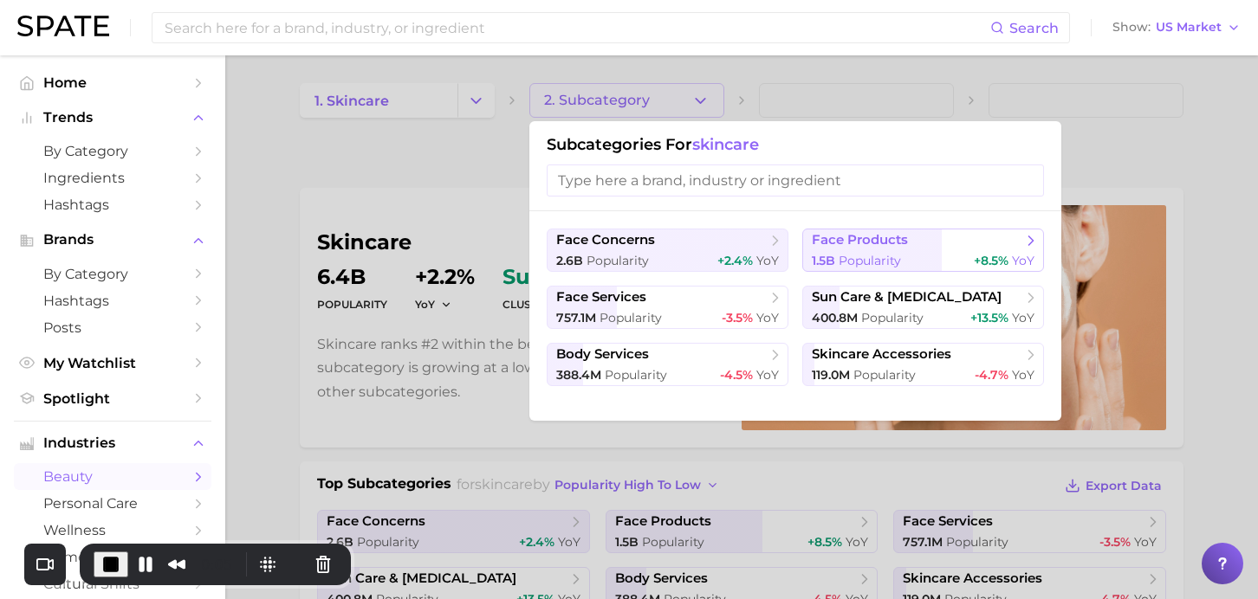
click at [931, 254] on div "1.5b Popularity +8.5% YoY" at bounding box center [923, 261] width 223 height 16
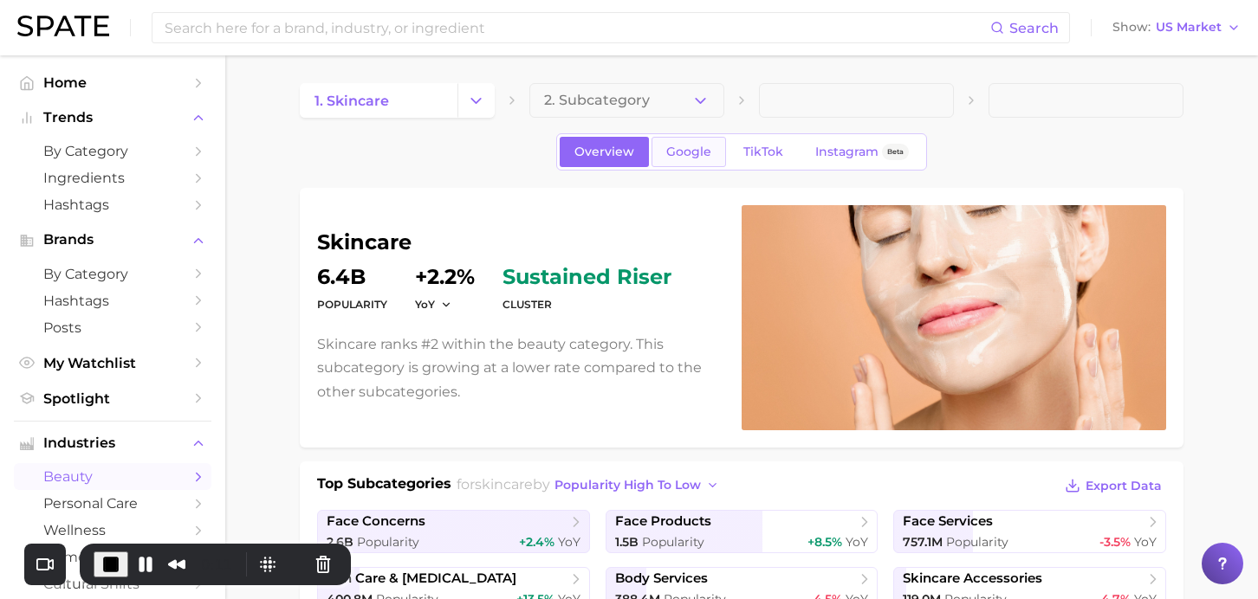
click at [705, 158] on span "Google" at bounding box center [688, 152] width 45 height 15
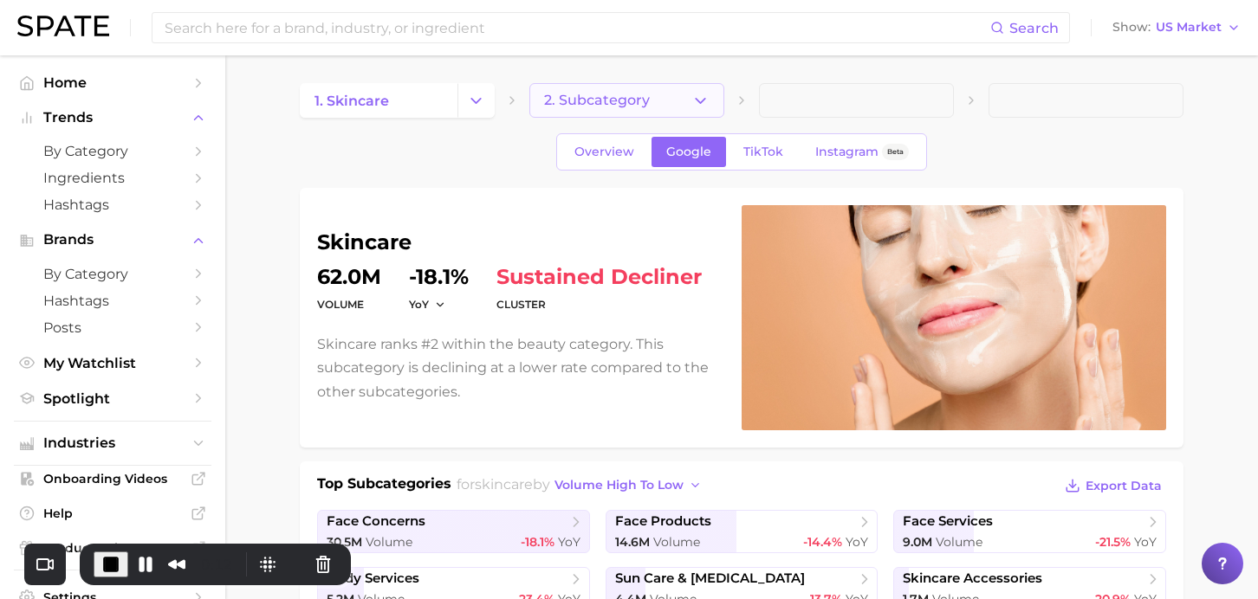
click at [655, 99] on button "2. Subcategory" at bounding box center [626, 100] width 195 height 35
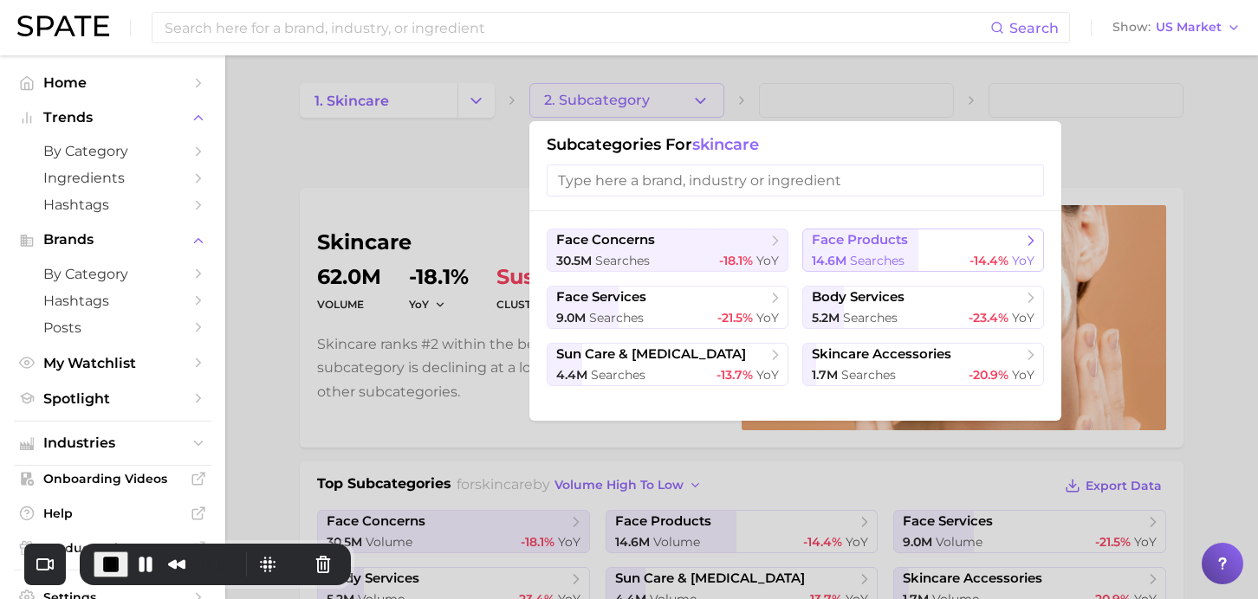
click at [853, 238] on span "face products" at bounding box center [860, 240] width 96 height 16
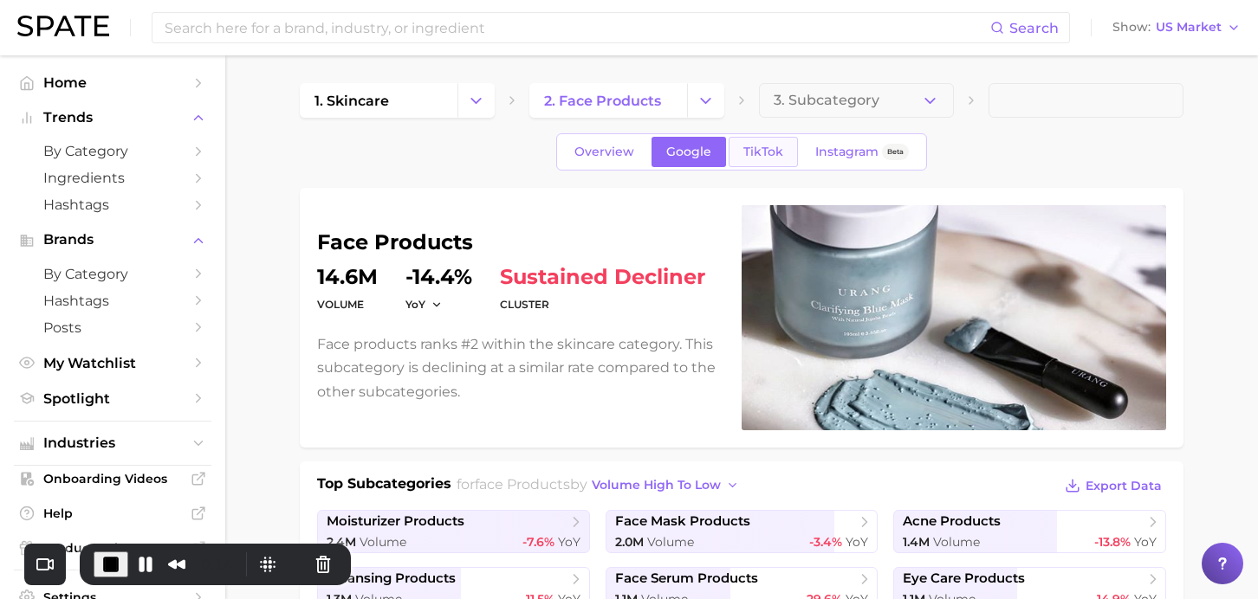
click at [760, 165] on link "TikTok" at bounding box center [762, 152] width 69 height 30
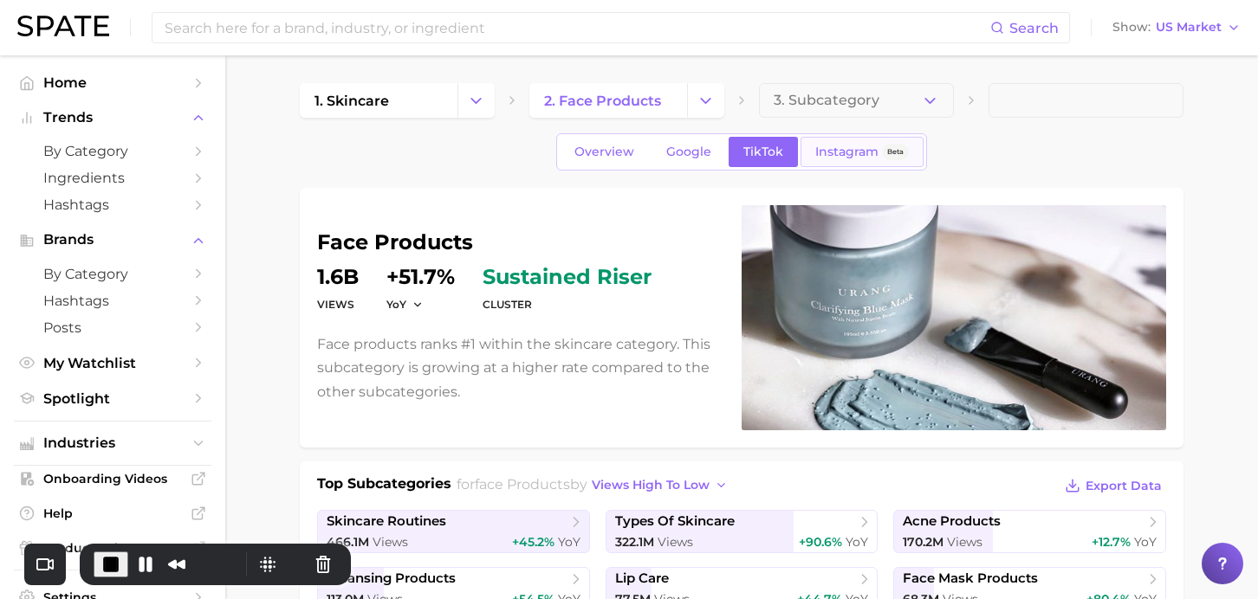
click at [830, 159] on link "Instagram Beta" at bounding box center [861, 152] width 123 height 30
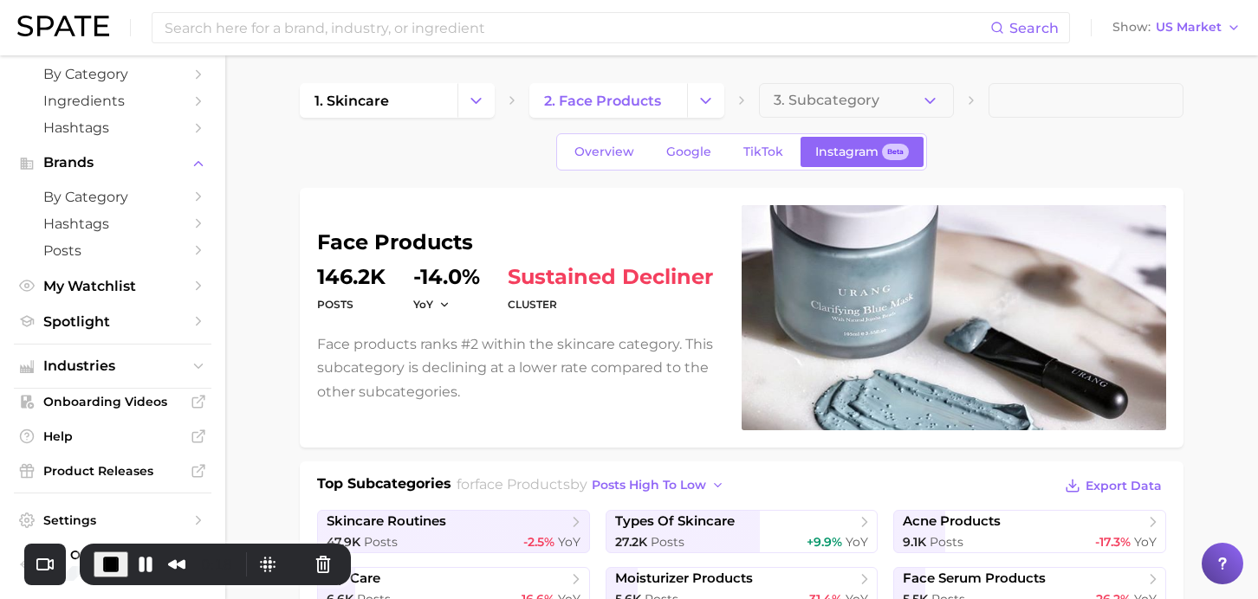
scroll to position [81, 0]
click at [102, 366] on span "Industries" at bounding box center [112, 366] width 139 height 16
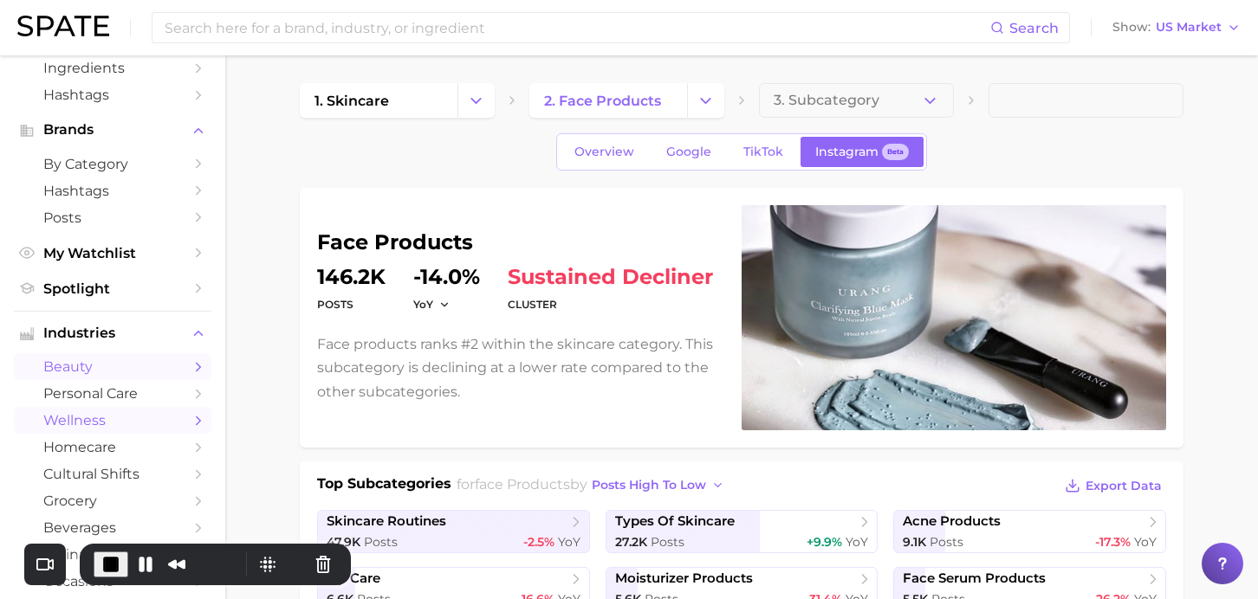
scroll to position [112, 0]
click at [88, 424] on span "wellness" at bounding box center [112, 419] width 139 height 16
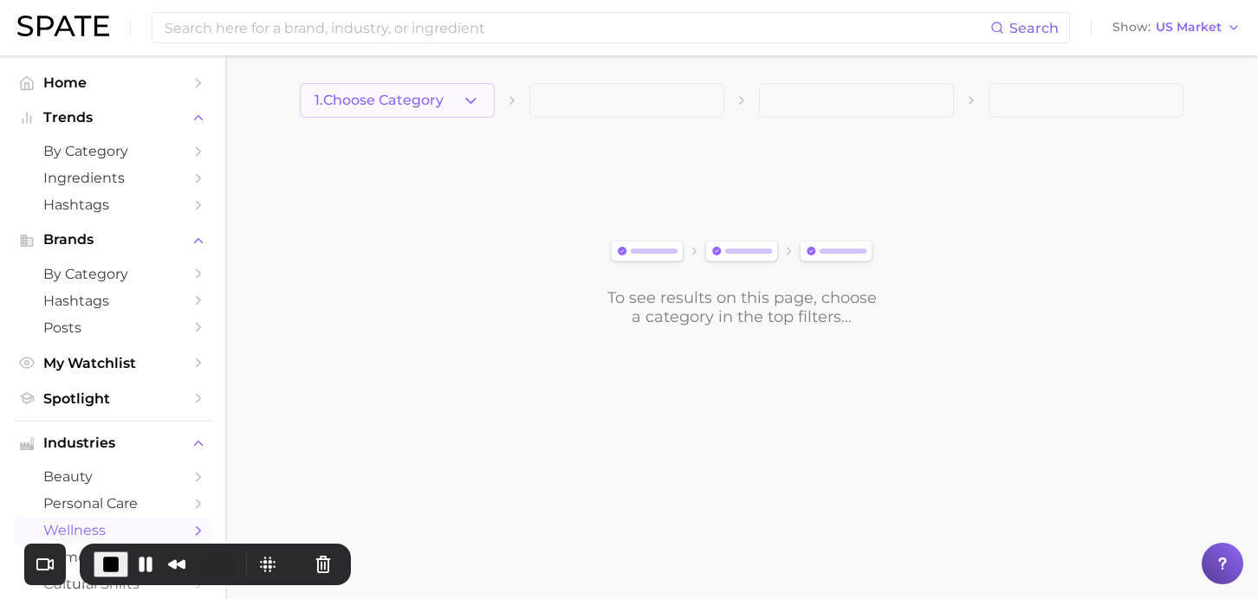
click at [438, 96] on span "1. Choose Category" at bounding box center [378, 101] width 129 height 16
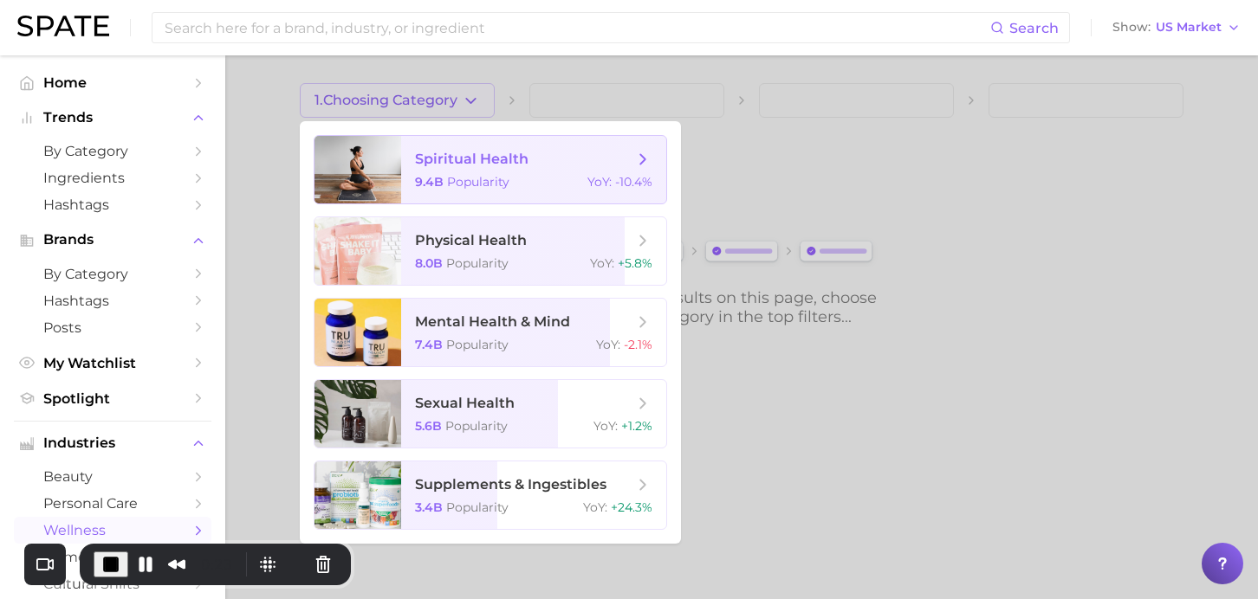
click at [528, 172] on span "spiritual health 9.4b Popularity YoY : -10.4%" at bounding box center [533, 170] width 265 height 68
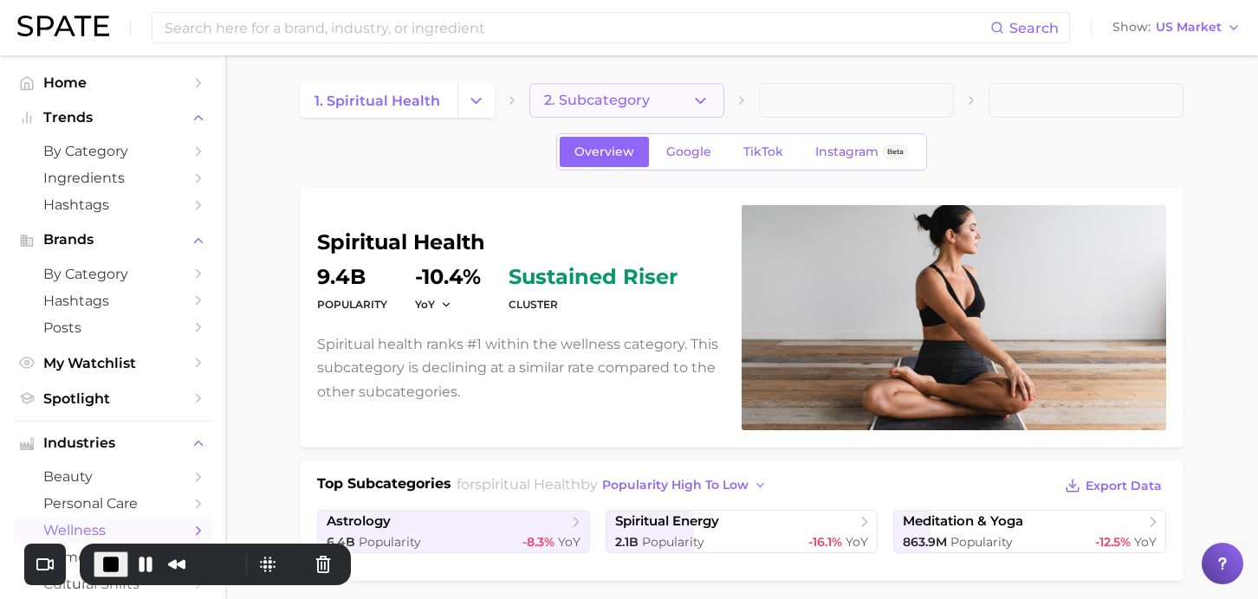
click at [648, 100] on span "2. Subcategory" at bounding box center [597, 101] width 106 height 16
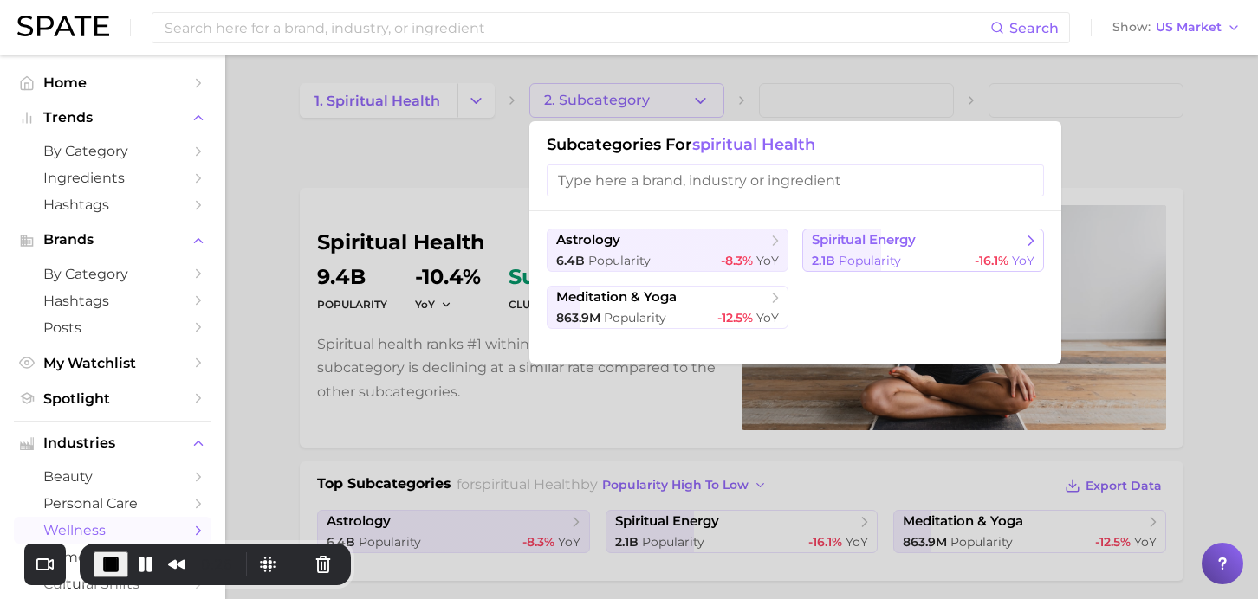
click at [824, 250] on button "spiritual energy 2.1b Popularity -16.1% YoY" at bounding box center [923, 250] width 242 height 43
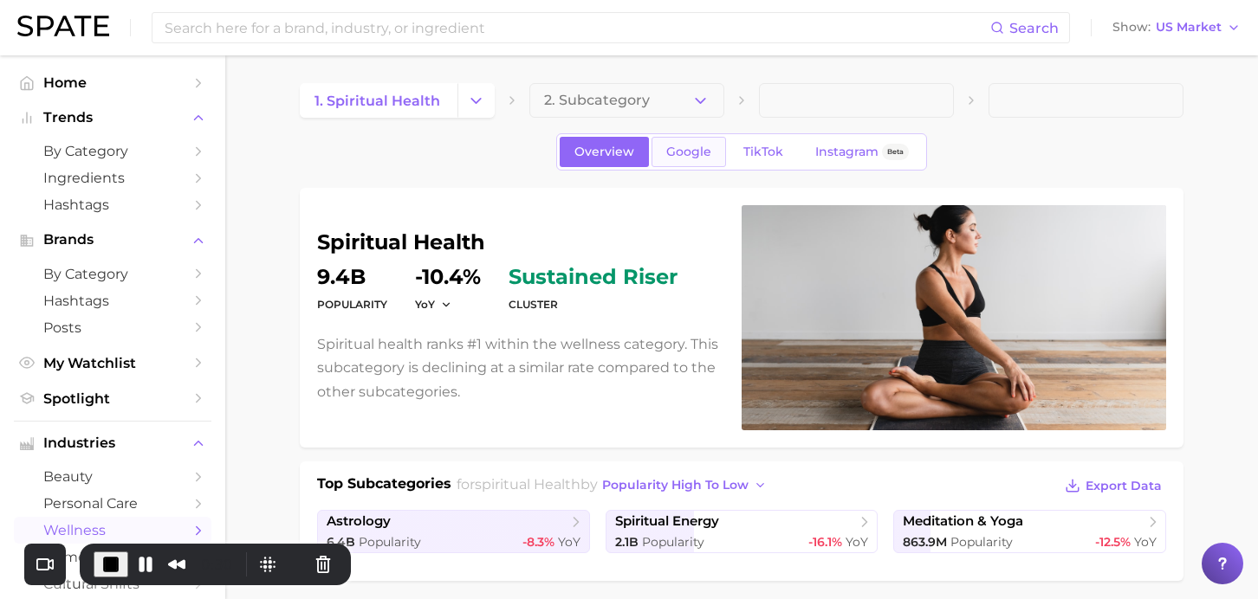
click at [716, 158] on link "Google" at bounding box center [688, 152] width 74 height 30
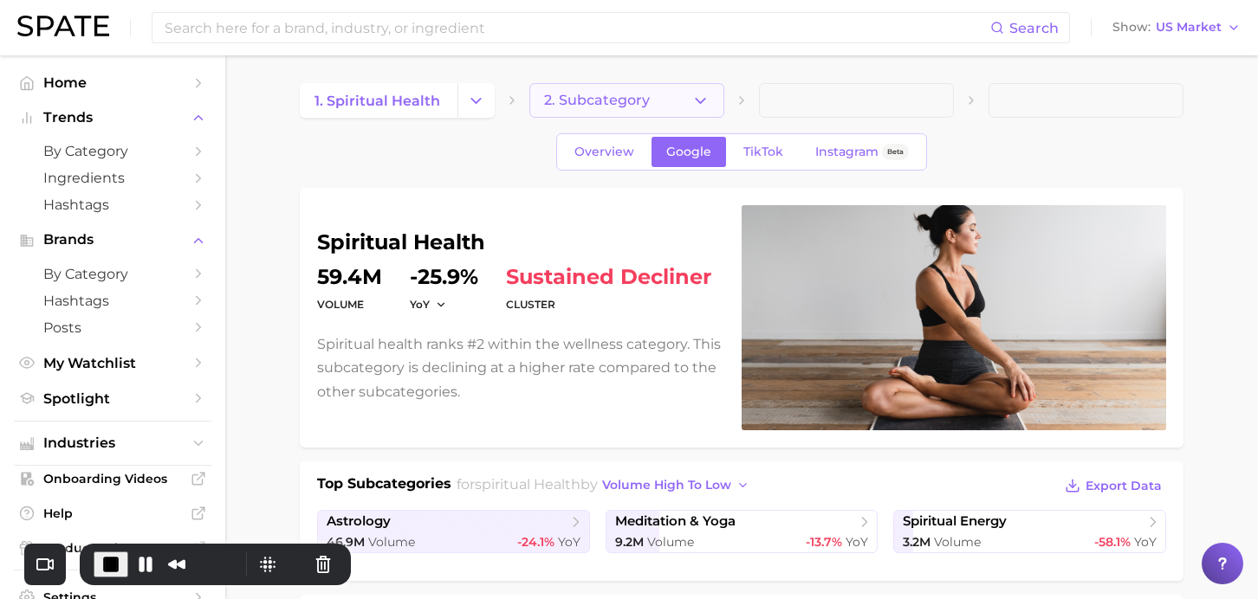
click at [619, 91] on button "2. Subcategory" at bounding box center [626, 100] width 195 height 35
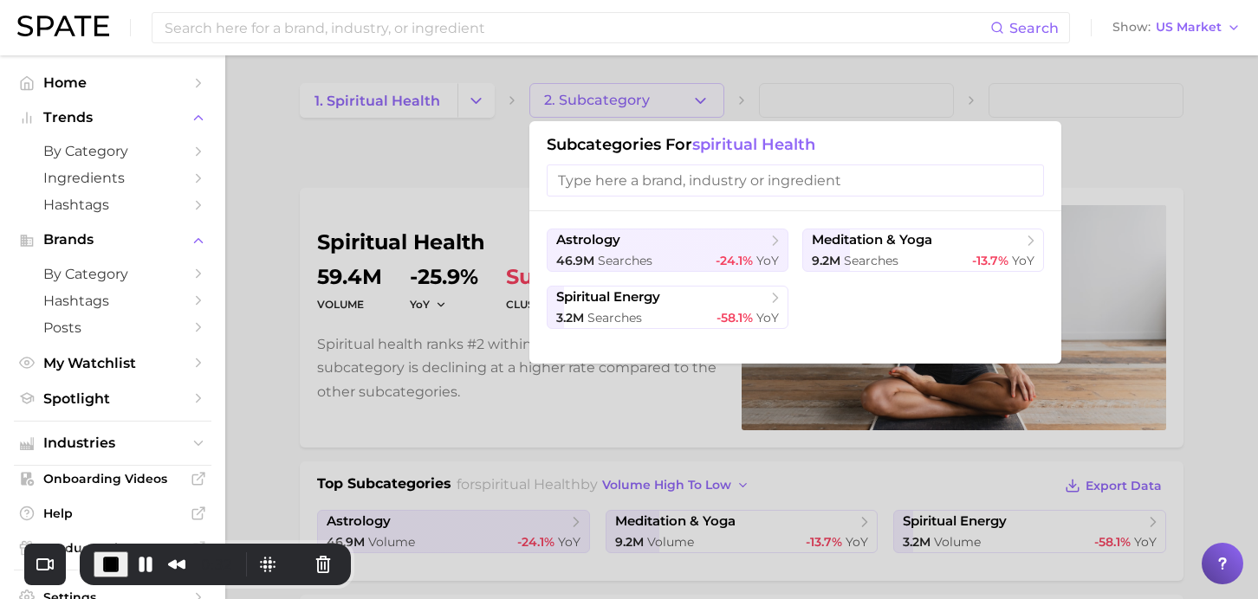
click at [662, 275] on ul "astrology 46.9m searches -24.1% YoY meditation & yoga 9.2m searches -13.7% YoY …" at bounding box center [795, 279] width 497 height 100
click at [646, 256] on span "searches" at bounding box center [625, 261] width 55 height 16
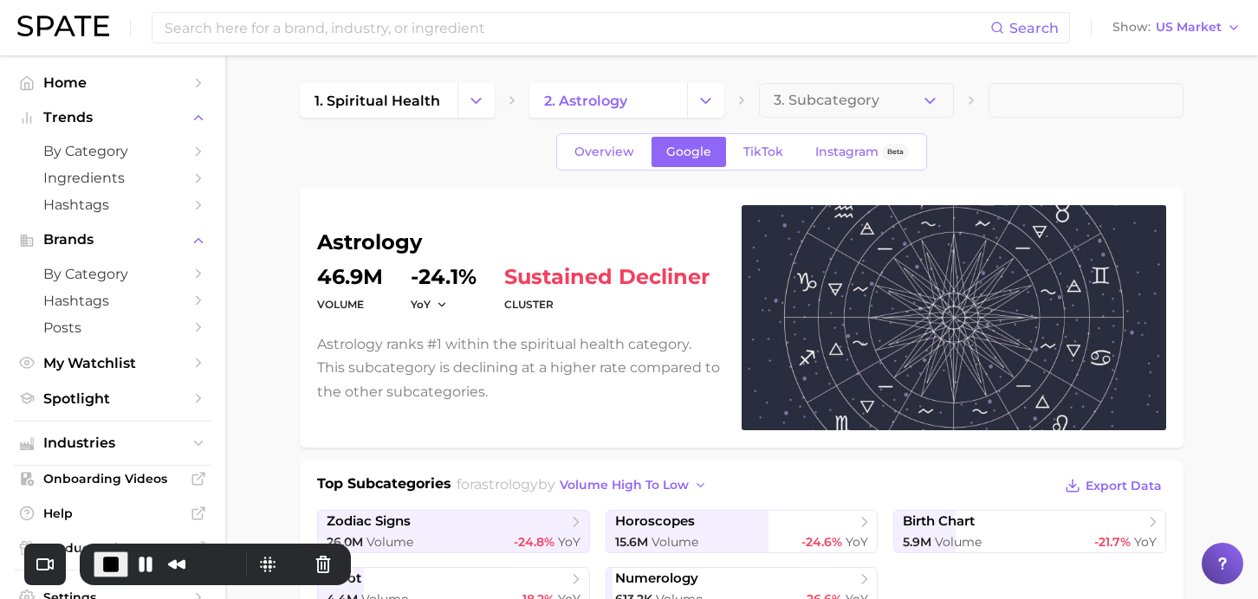
click at [109, 557] on span "End Recording" at bounding box center [110, 564] width 21 height 21
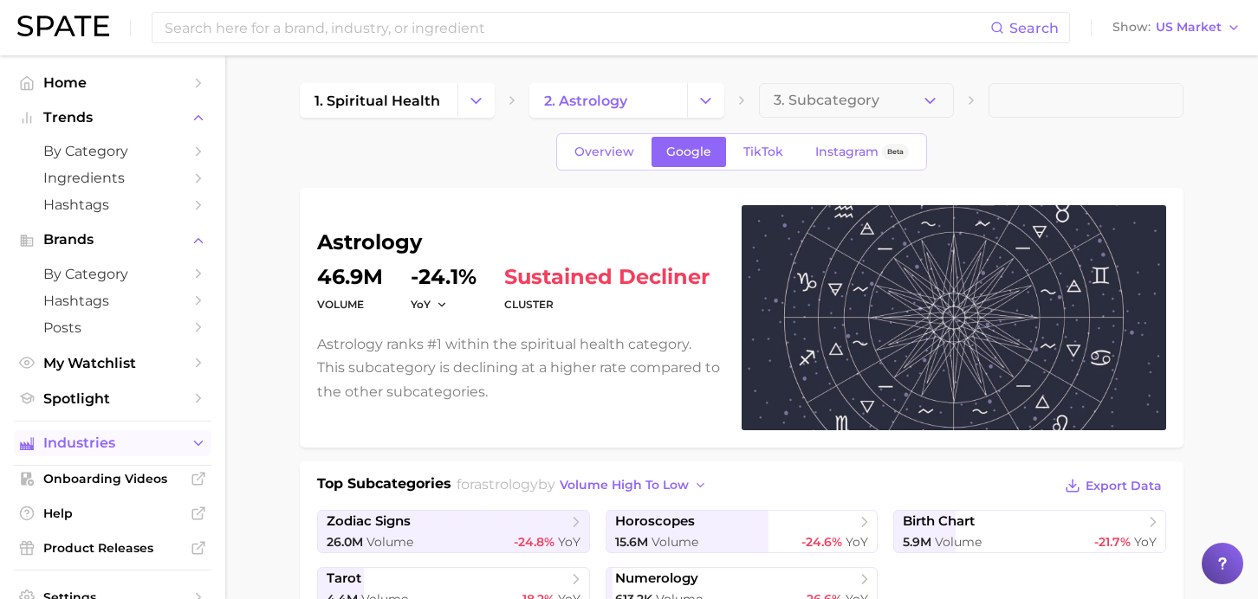
click at [89, 451] on span "Industries" at bounding box center [112, 444] width 139 height 16
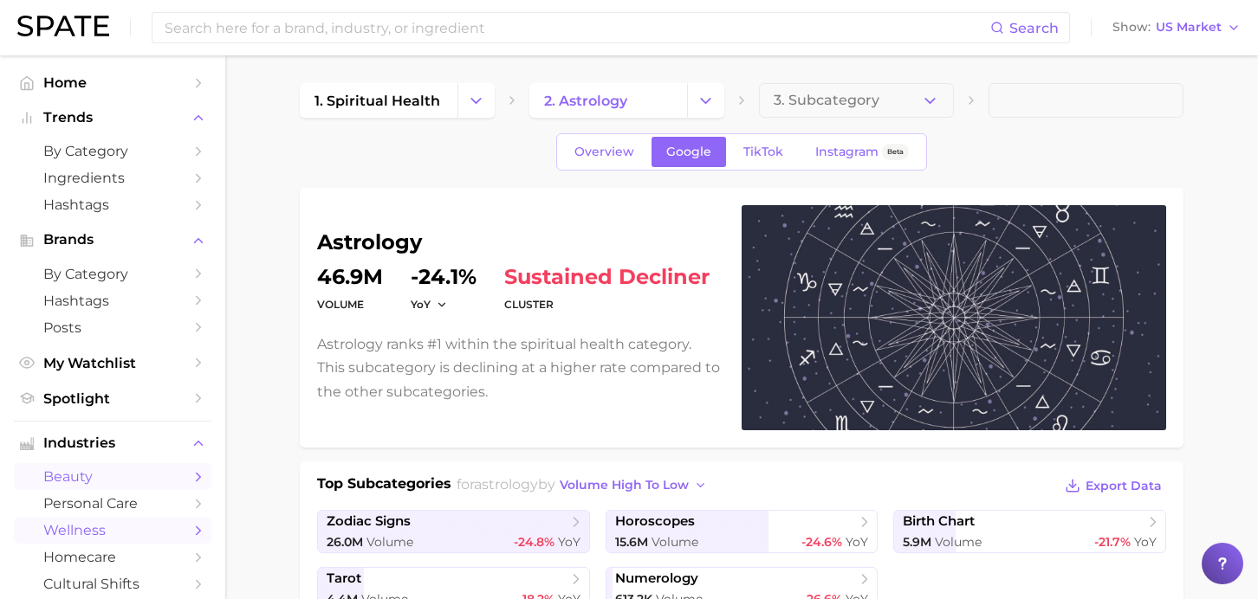
click at [76, 485] on span "beauty" at bounding box center [112, 477] width 139 height 16
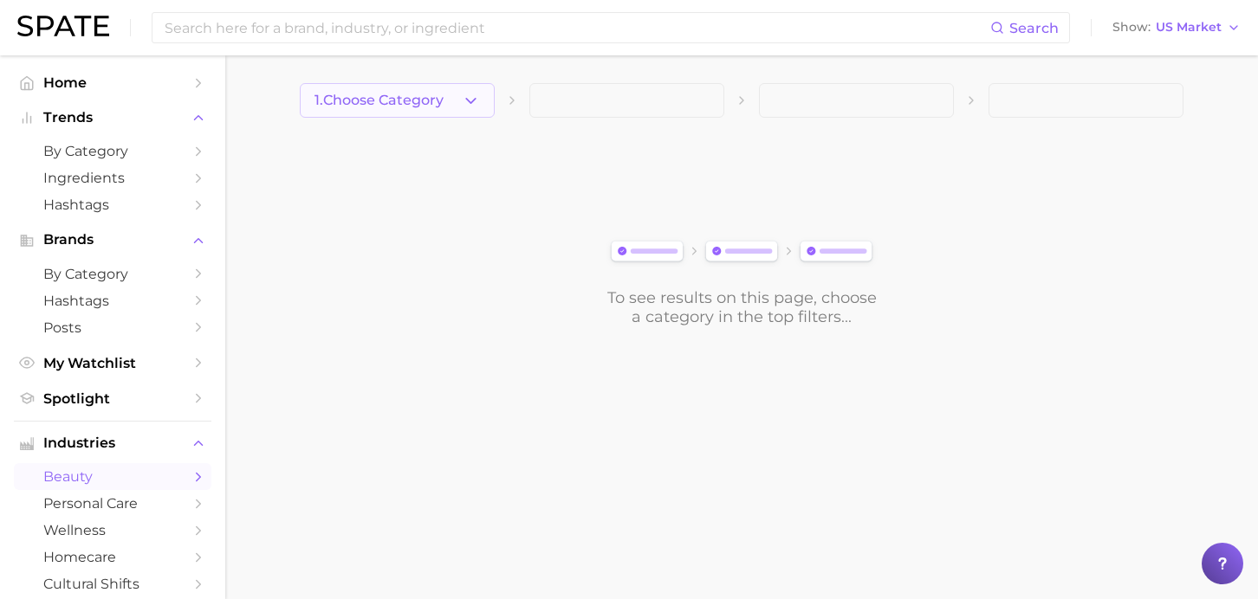
click at [435, 96] on span "1. Choose Category" at bounding box center [378, 101] width 129 height 16
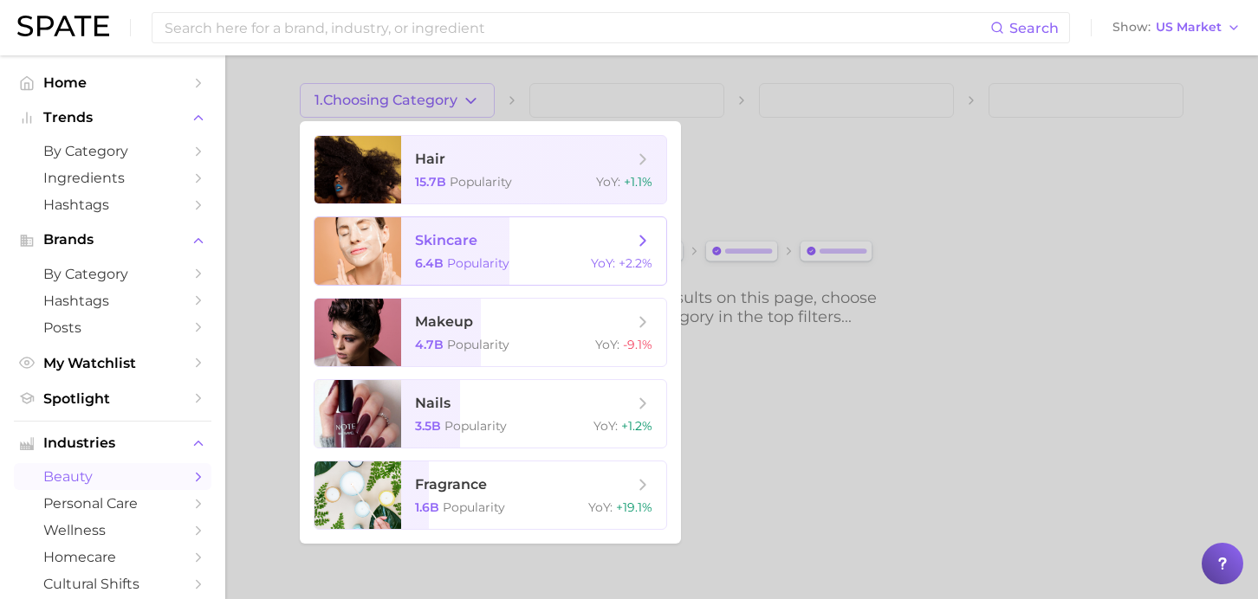
click at [481, 236] on span "skincare" at bounding box center [524, 240] width 218 height 19
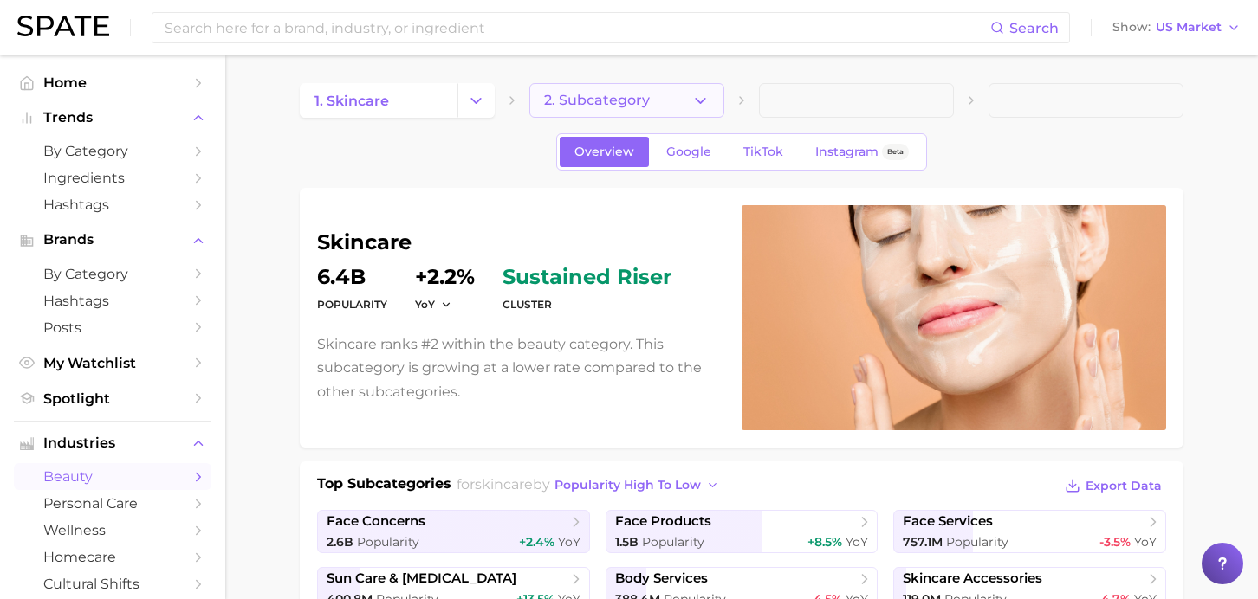
click at [635, 87] on button "2. Subcategory" at bounding box center [626, 100] width 195 height 35
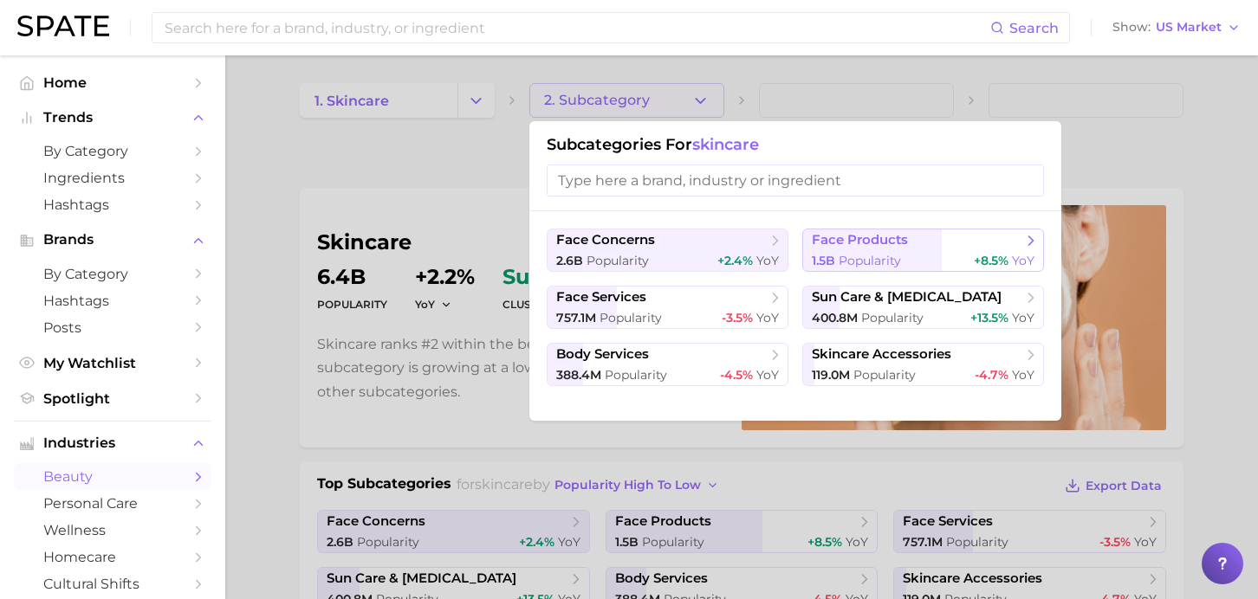
click at [829, 242] on span "face products" at bounding box center [860, 240] width 96 height 16
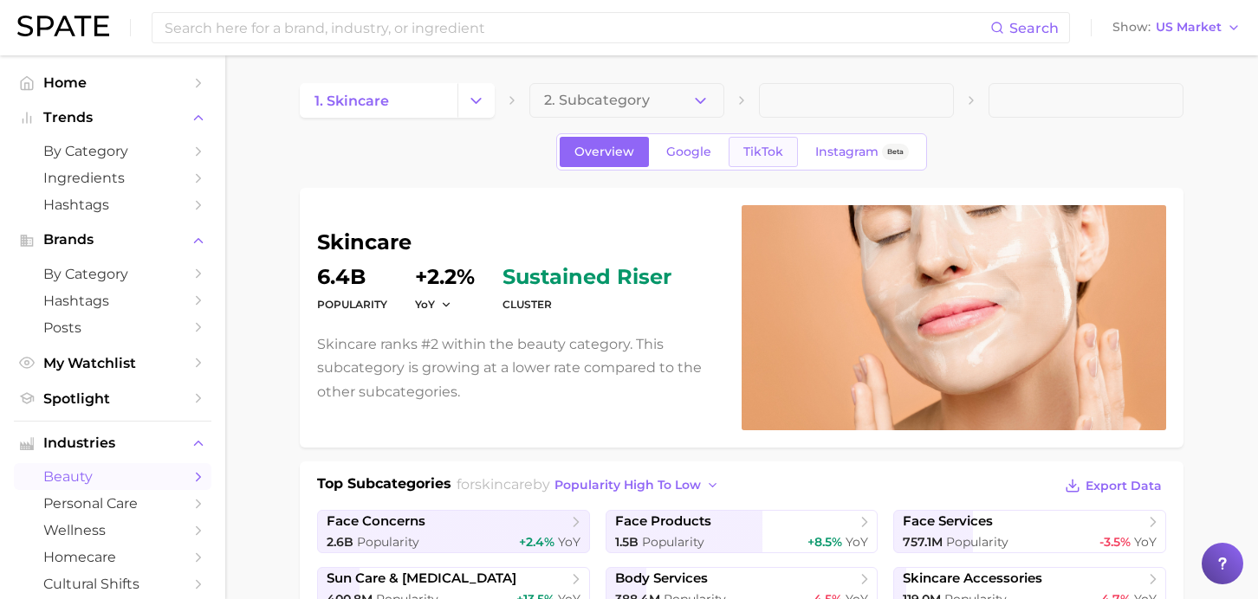
click at [772, 163] on link "TikTok" at bounding box center [762, 152] width 69 height 30
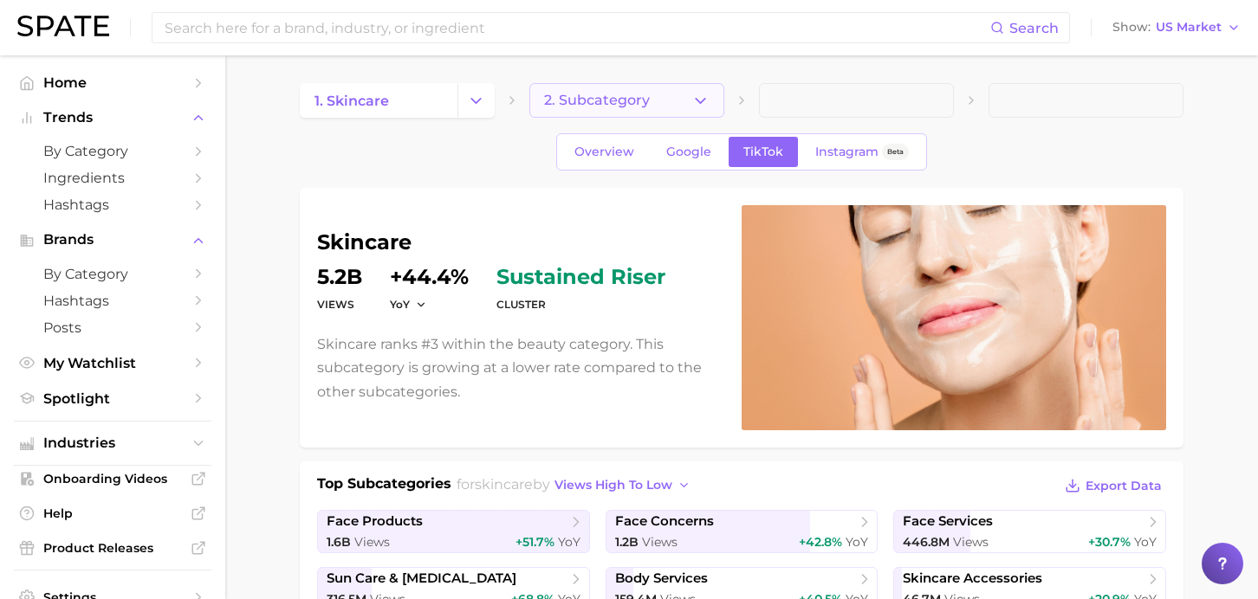
click at [624, 107] on span "2. Subcategory" at bounding box center [597, 101] width 106 height 16
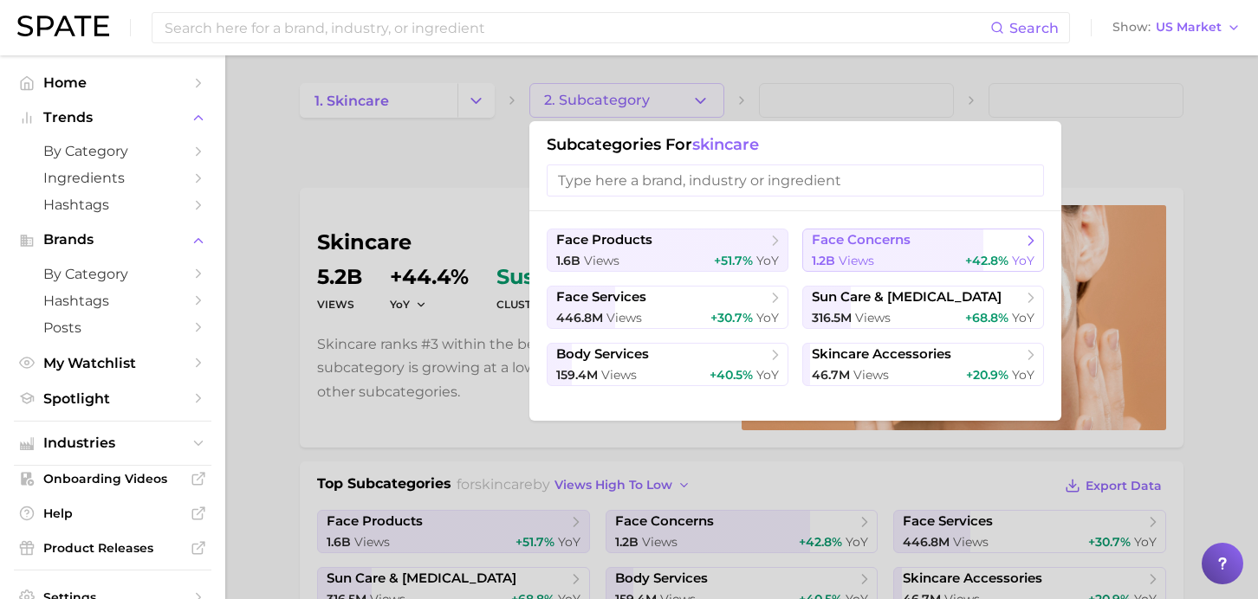
click at [860, 247] on span "face concerns" at bounding box center [861, 240] width 99 height 16
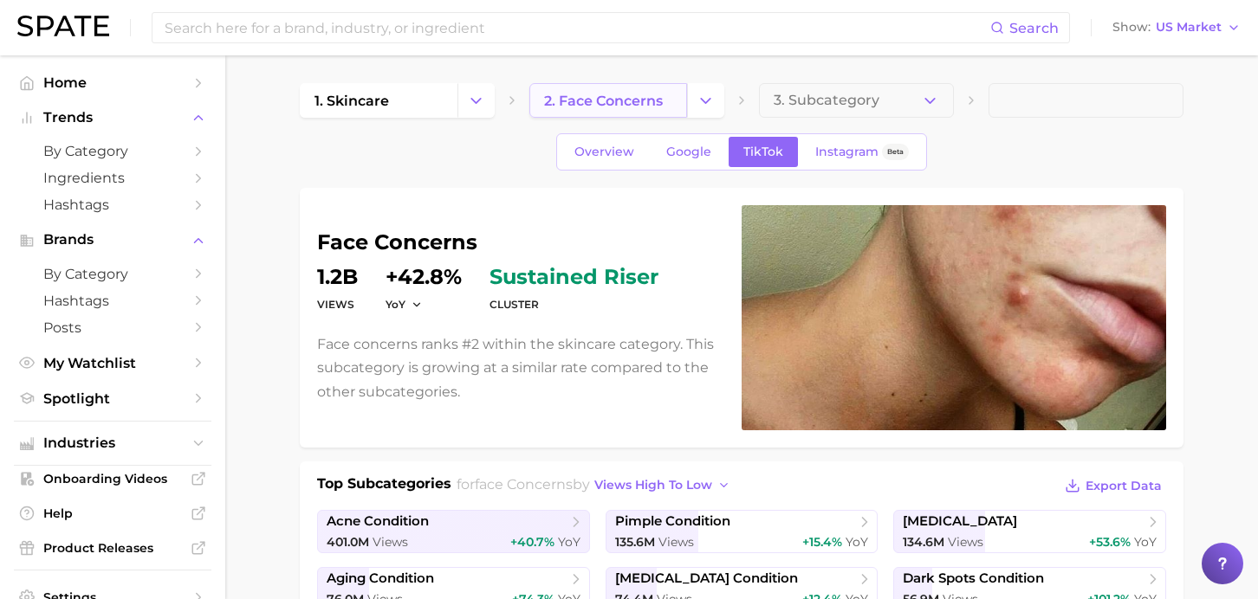
click at [575, 93] on span "2. face concerns" at bounding box center [603, 101] width 119 height 16
click at [701, 100] on icon "Change Category" at bounding box center [705, 101] width 18 height 18
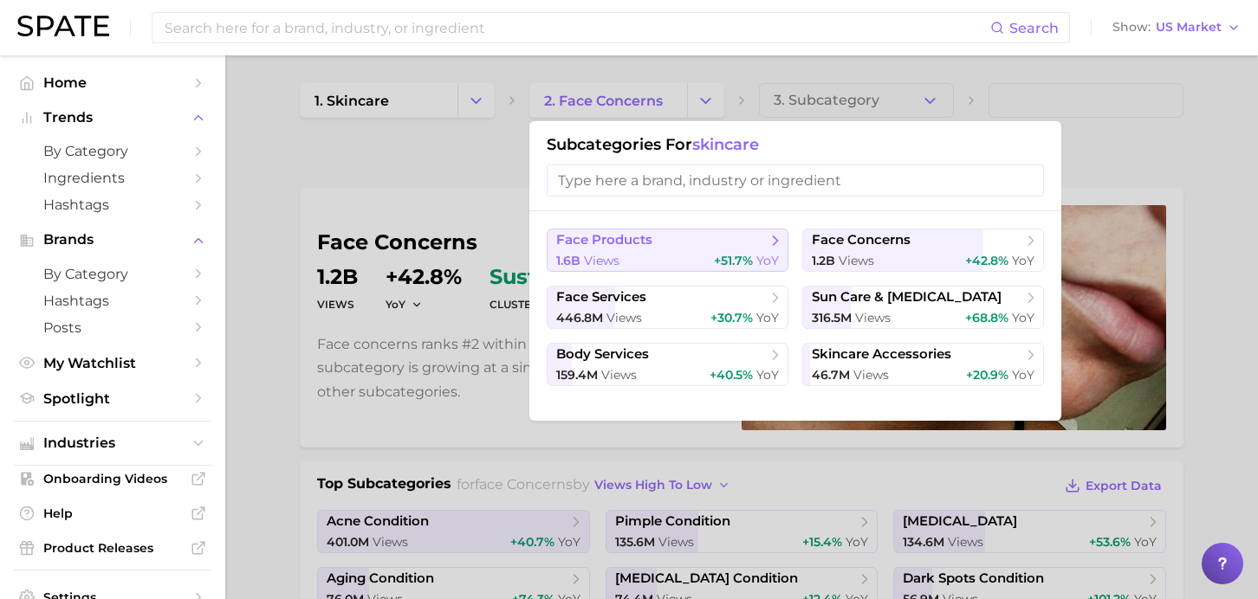
click at [584, 253] on span "1.6b views" at bounding box center [587, 261] width 63 height 16
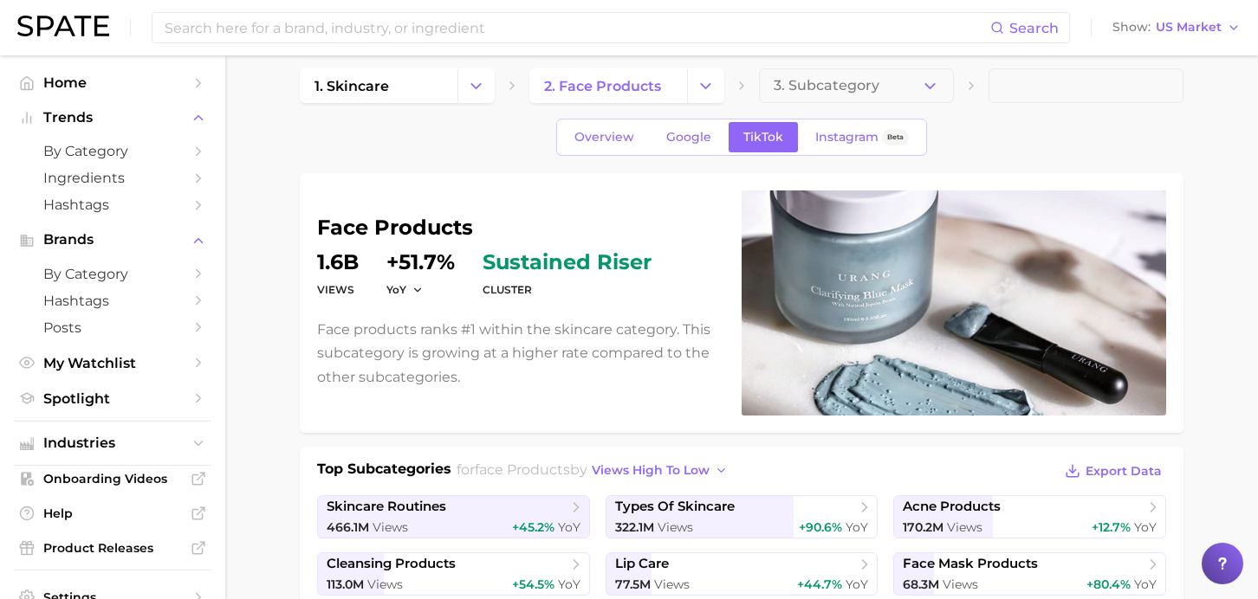
scroll to position [12, 0]
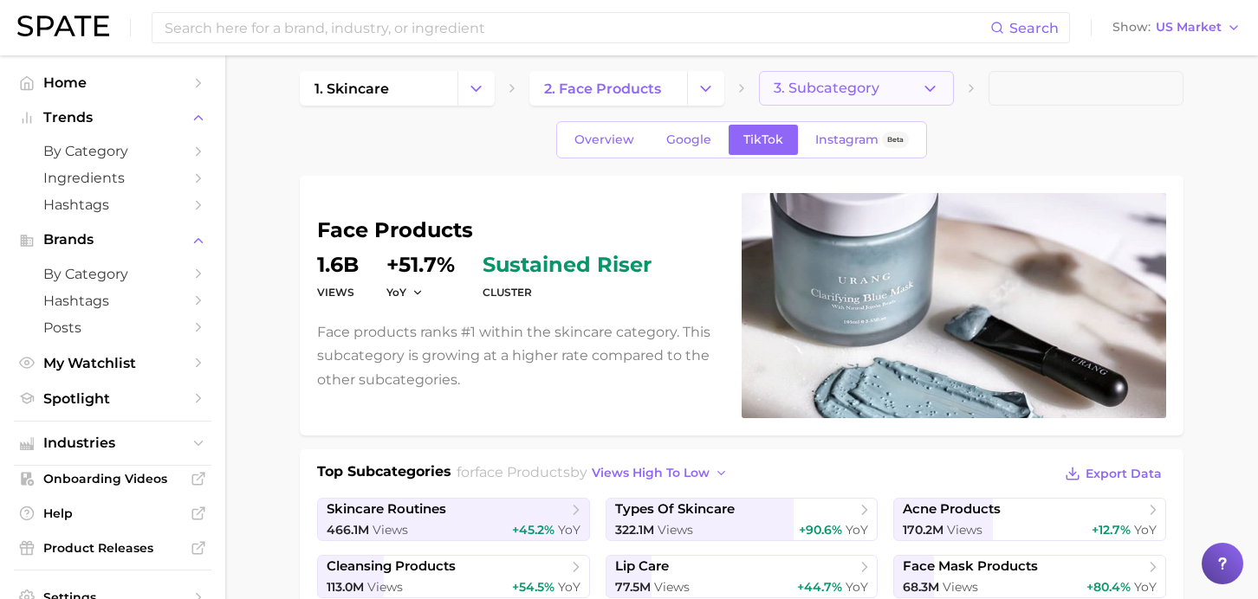
click at [835, 79] on button "3. Subcategory" at bounding box center [856, 88] width 195 height 35
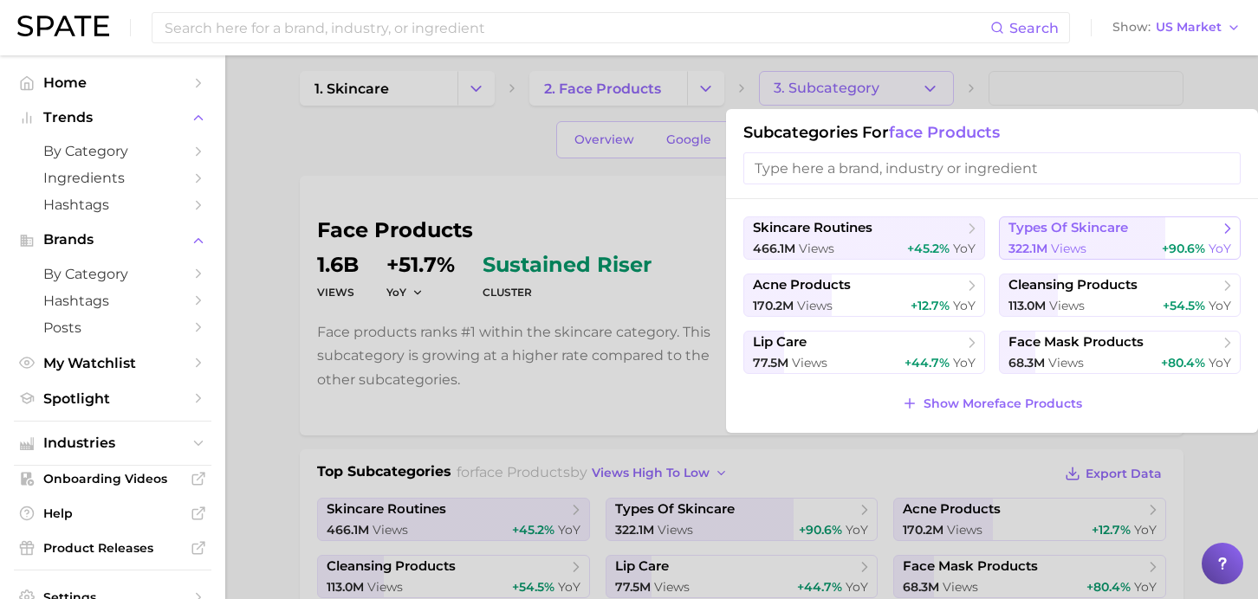
click at [1061, 243] on span "views" at bounding box center [1069, 249] width 36 height 16
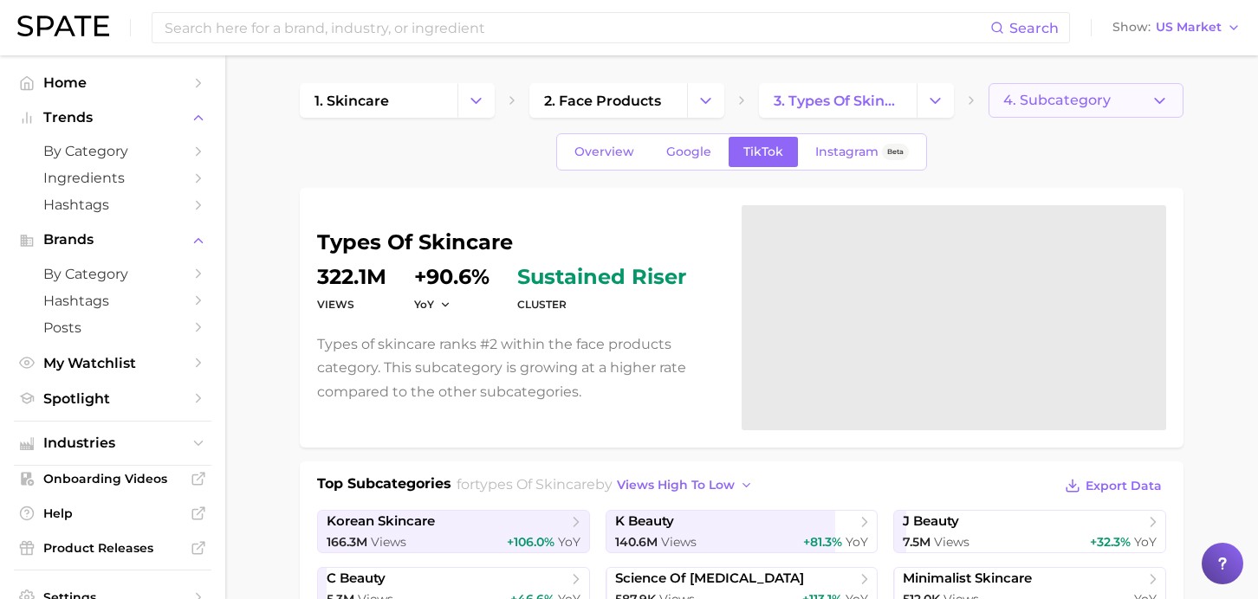
click at [1067, 94] on span "4. Subcategory" at bounding box center [1056, 101] width 107 height 16
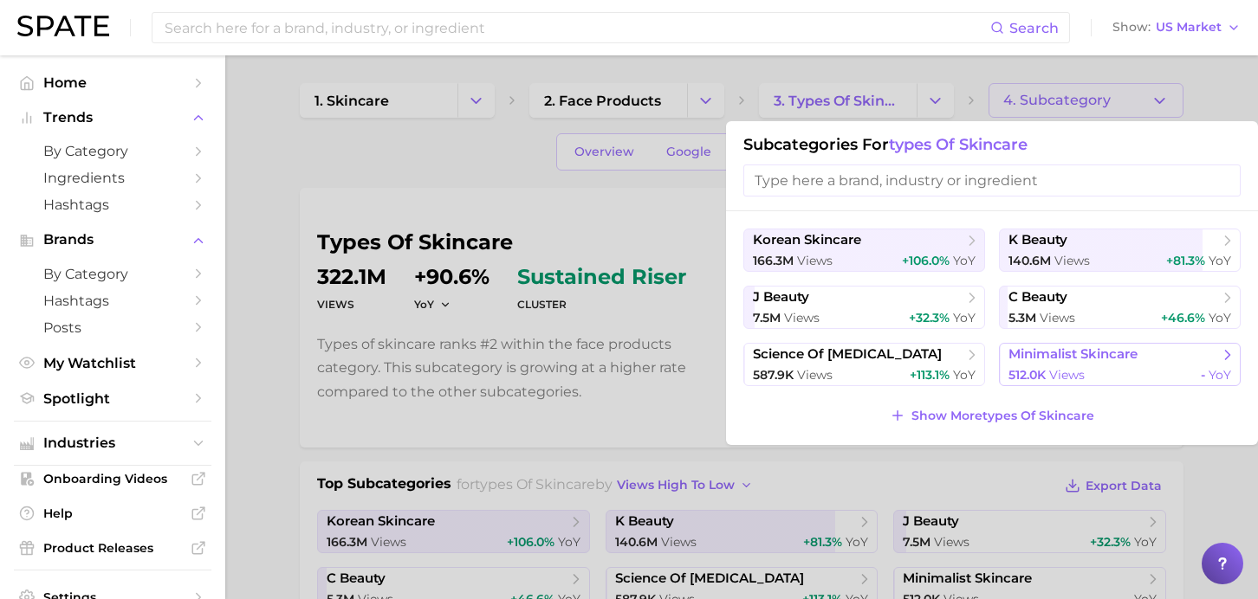
click at [1094, 368] on div "512.0k views - YoY" at bounding box center [1119, 375] width 223 height 16
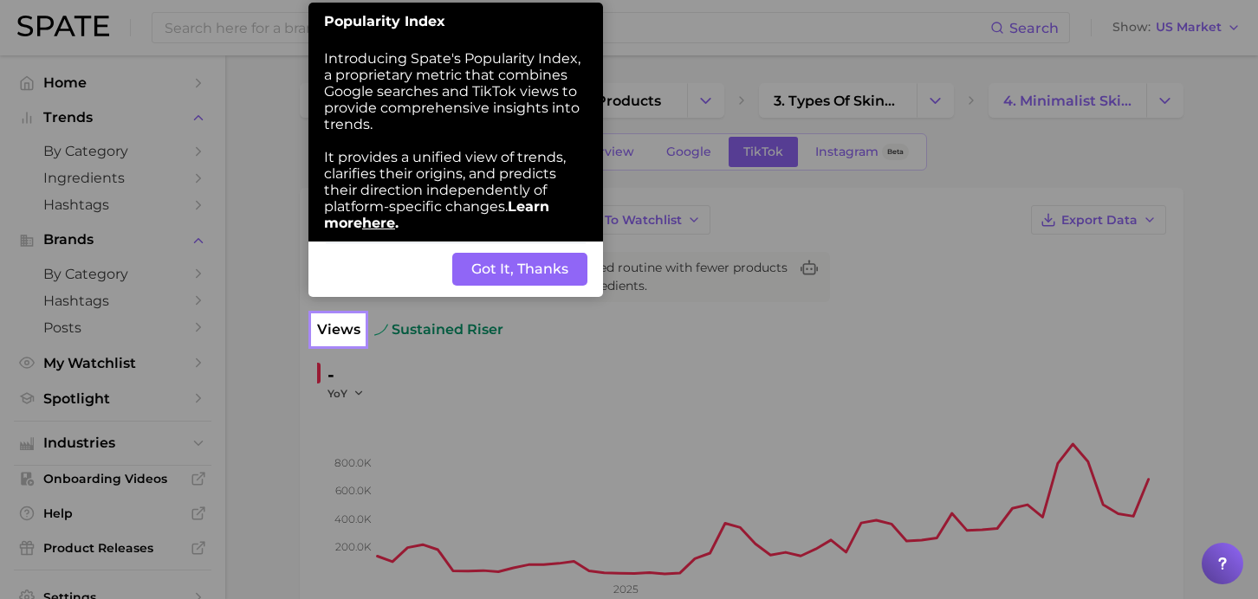
drag, startPoint x: 377, startPoint y: 75, endPoint x: 515, endPoint y: 122, distance: 146.3
click at [515, 122] on div "Introducing Spate's Popularity Index, a proprietary metric that combines Google…" at bounding box center [455, 141] width 294 height 202
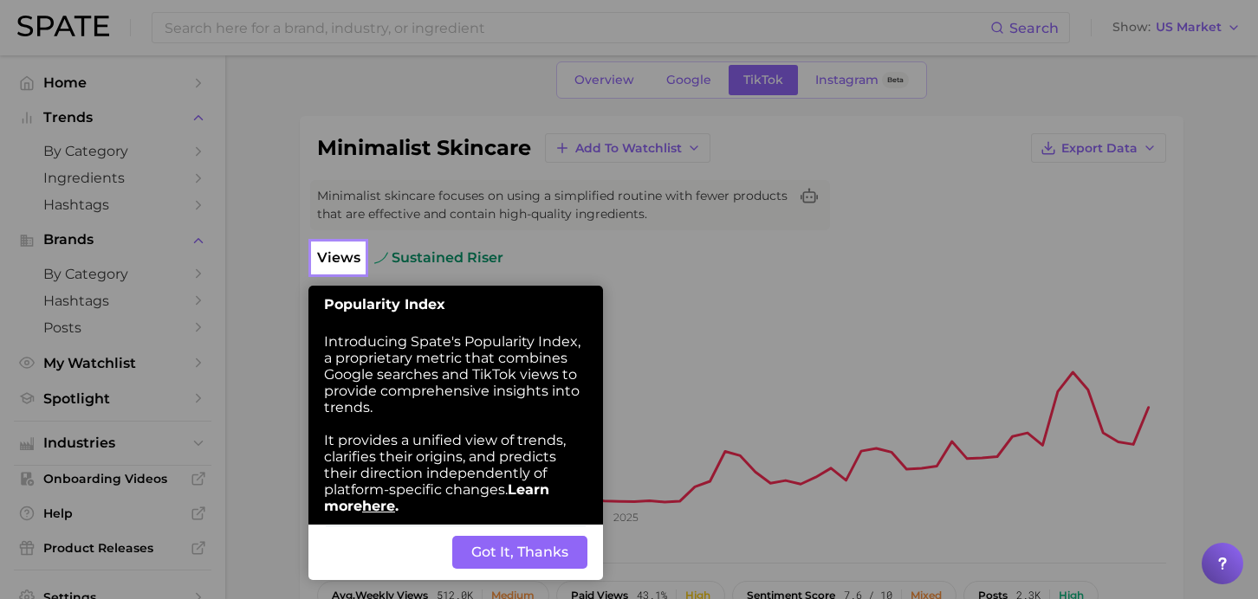
scroll to position [89, 0]
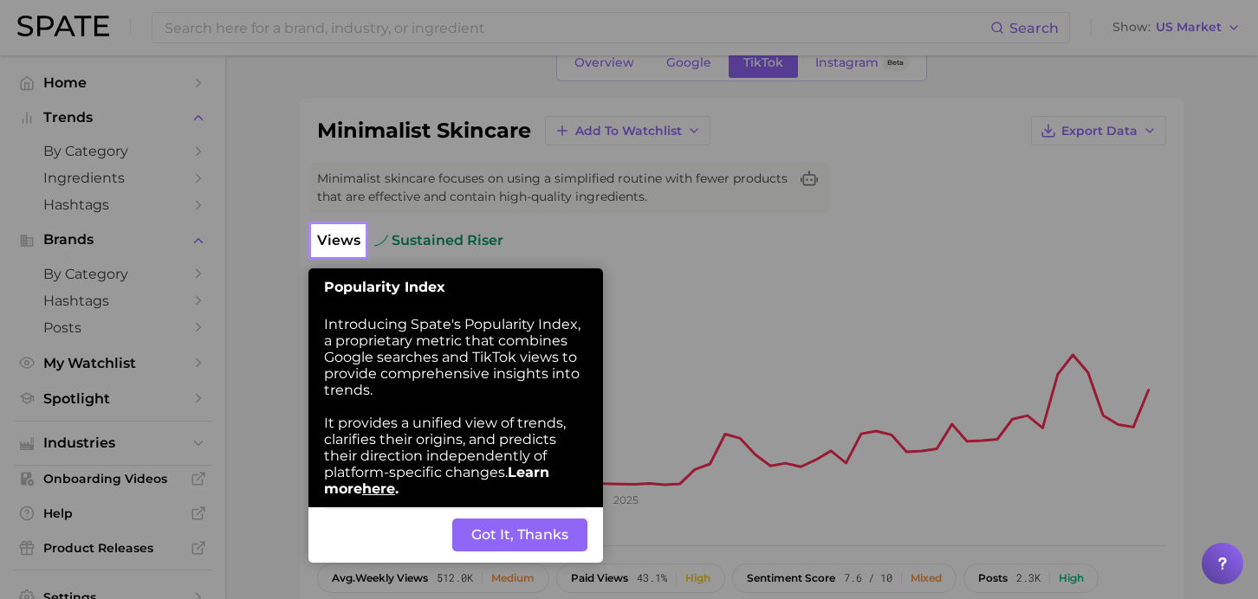
click at [500, 541] on button "Got It, Thanks" at bounding box center [519, 535] width 135 height 33
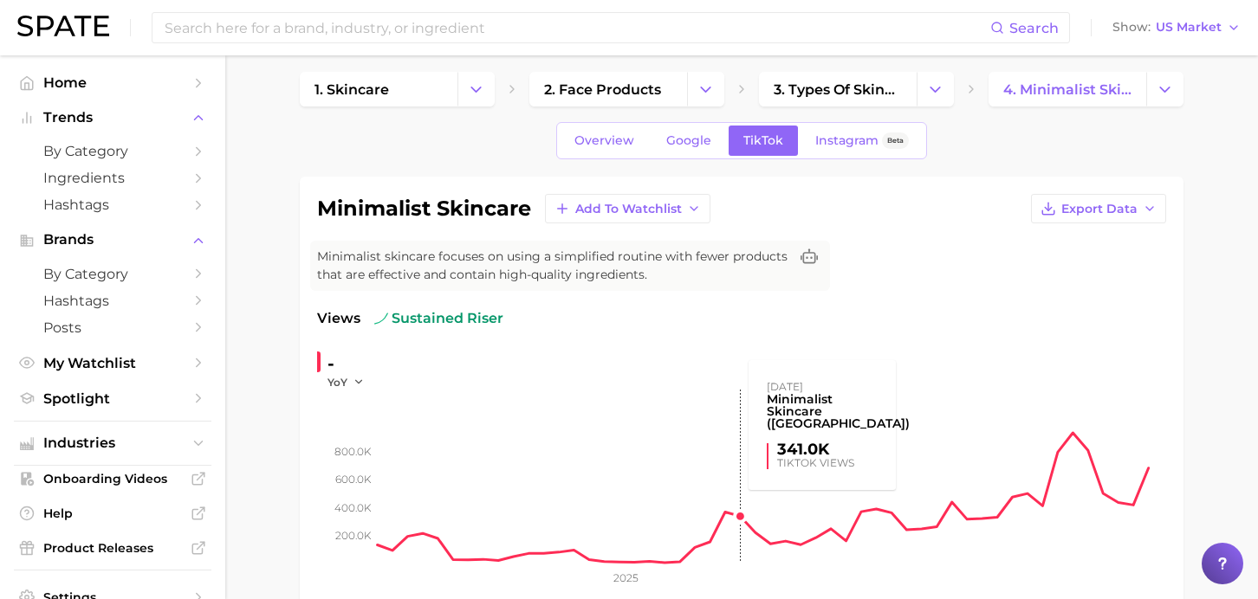
scroll to position [10, 0]
click at [1064, 89] on span "4. minimalist skincare" at bounding box center [1067, 90] width 128 height 16
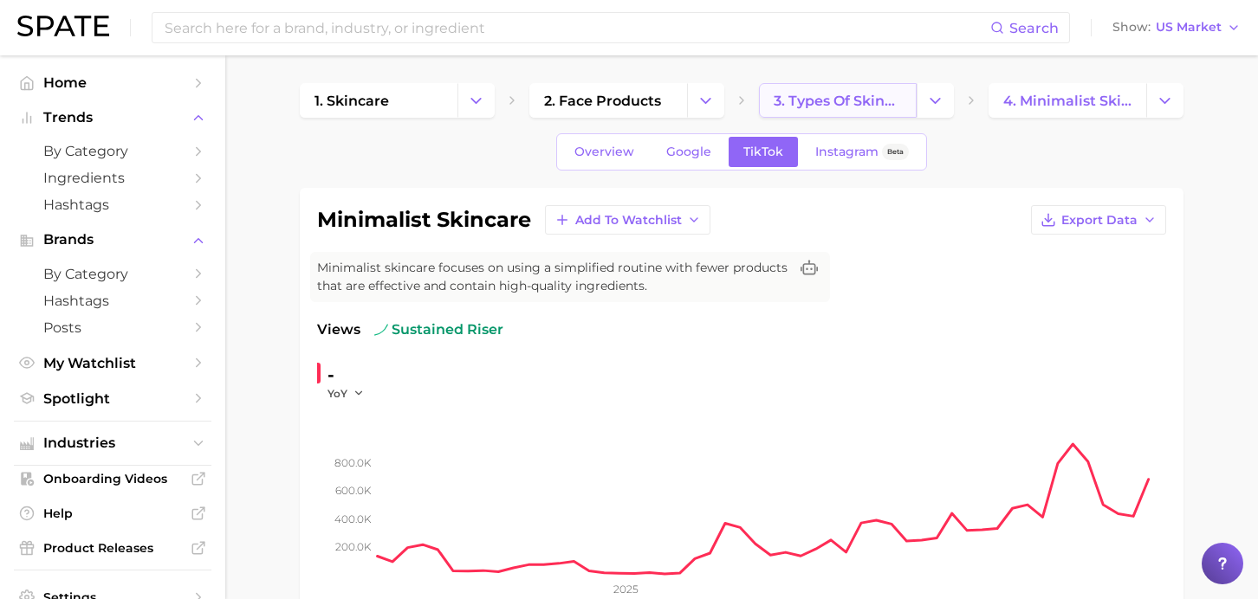
click at [860, 100] on span "3. types of skincare" at bounding box center [837, 101] width 128 height 16
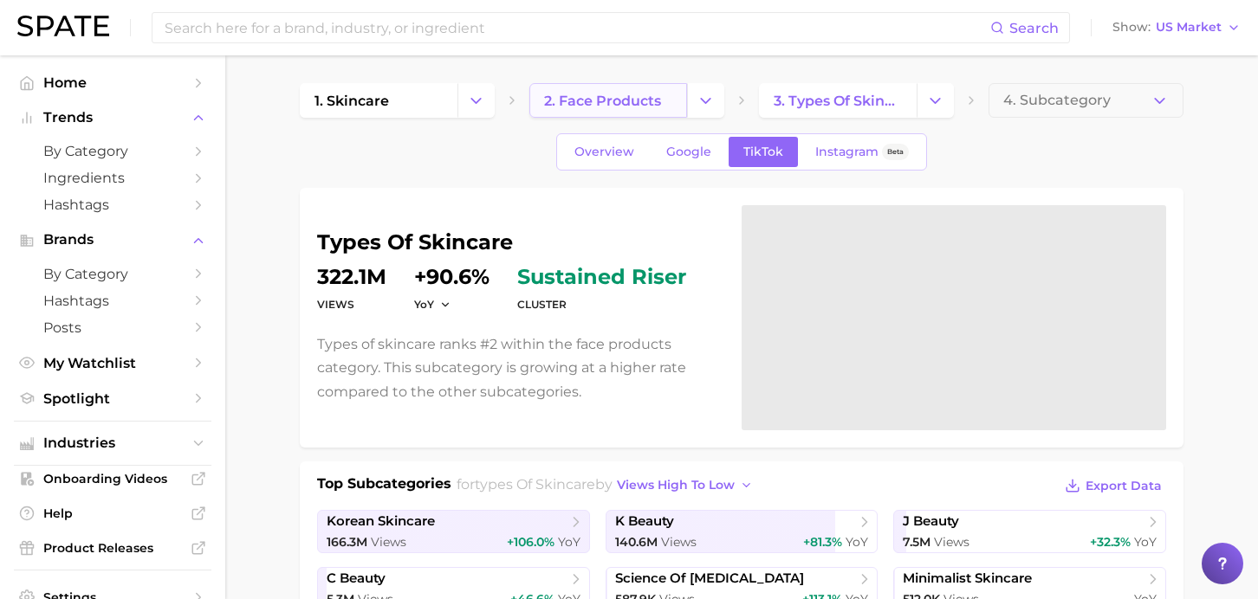
click at [619, 103] on span "2. face products" at bounding box center [602, 101] width 117 height 16
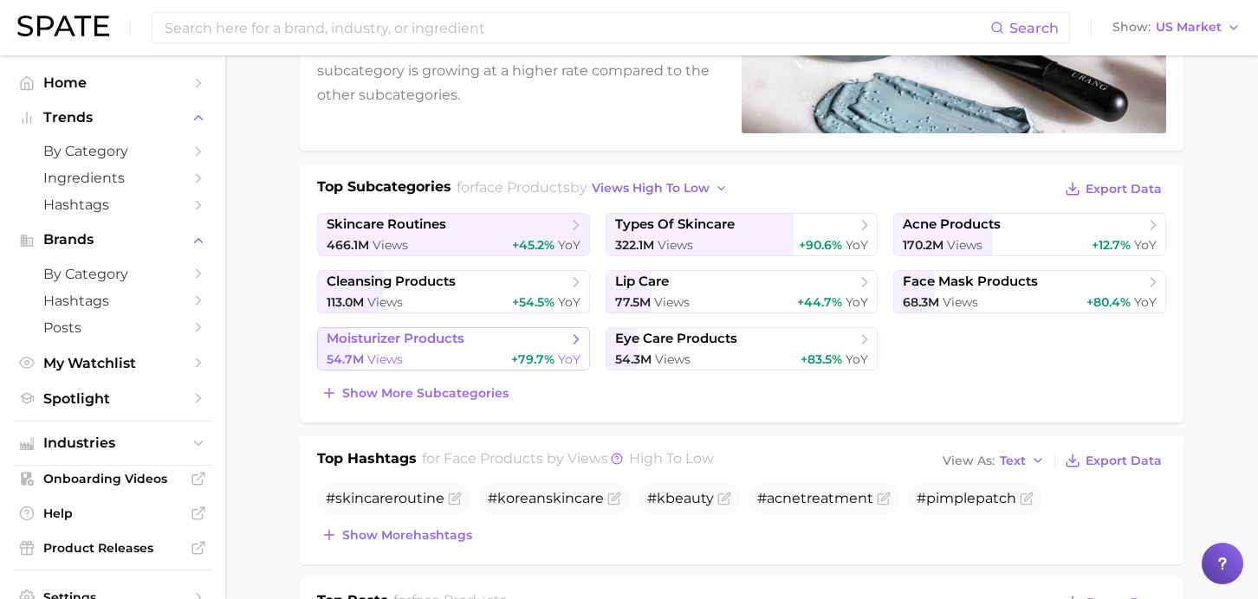
click at [494, 341] on span "moisturizer products" at bounding box center [447, 339] width 241 height 17
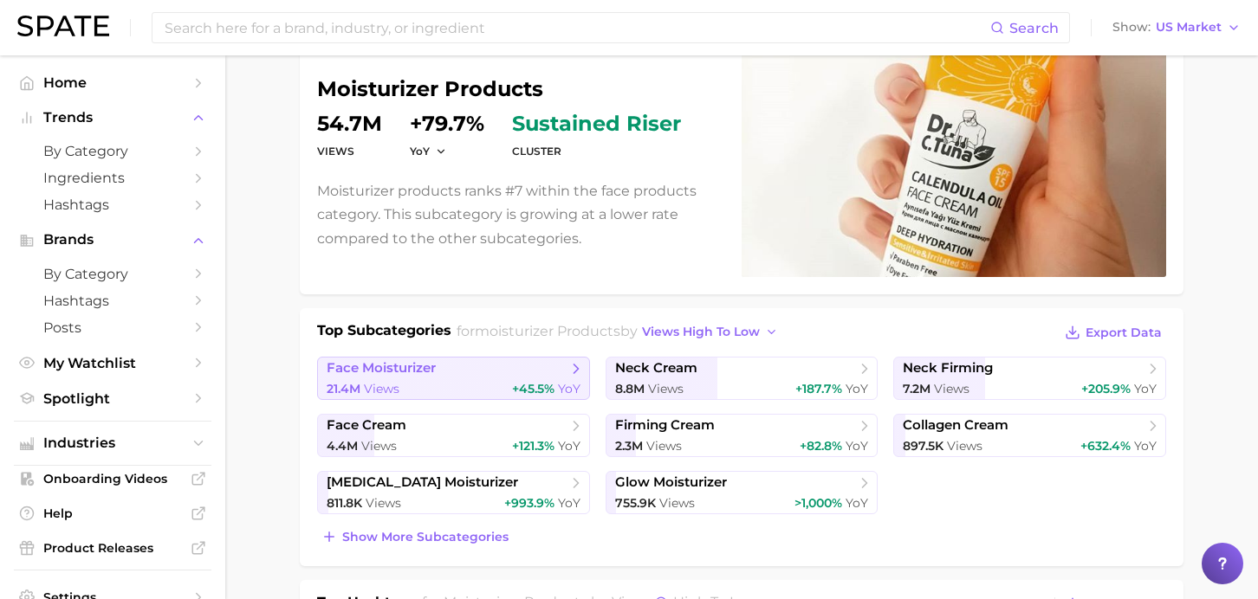
click at [525, 364] on span "face moisturizer" at bounding box center [447, 368] width 241 height 17
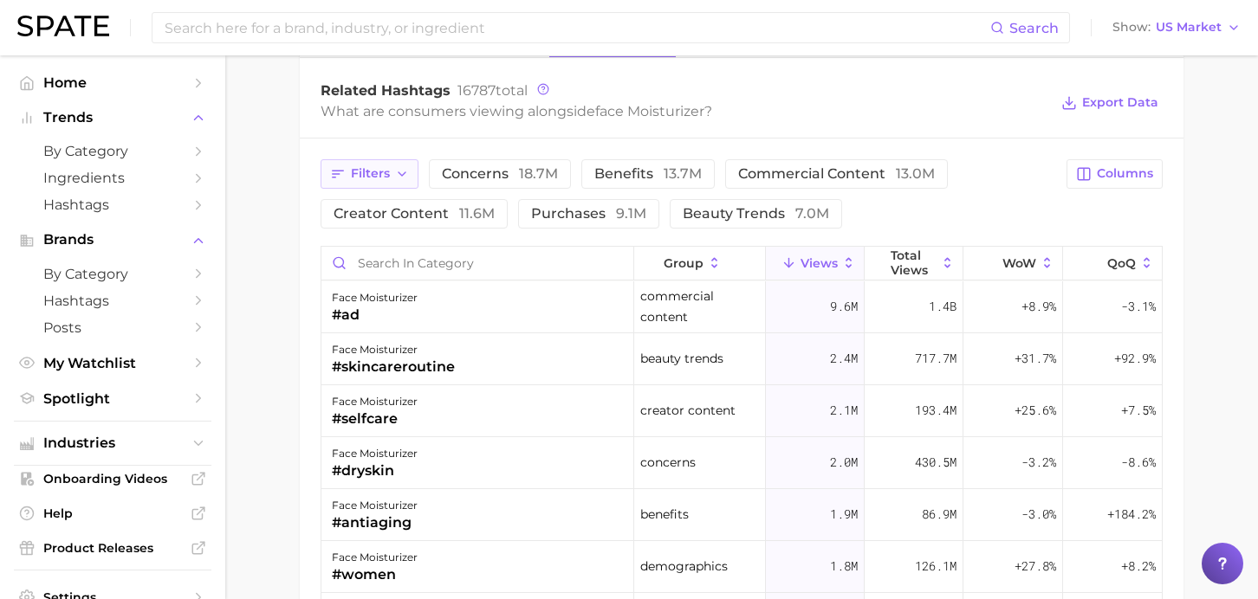
click at [366, 175] on span "Filters" at bounding box center [370, 173] width 39 height 15
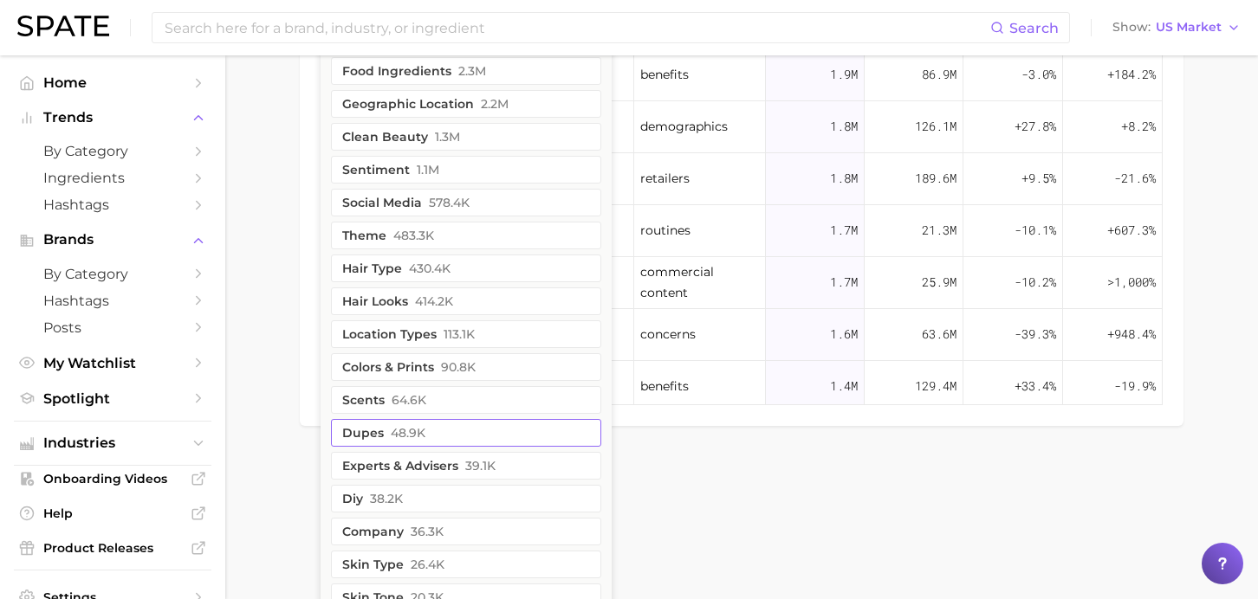
click at [366, 426] on button "dupes 48.9k" at bounding box center [466, 433] width 270 height 28
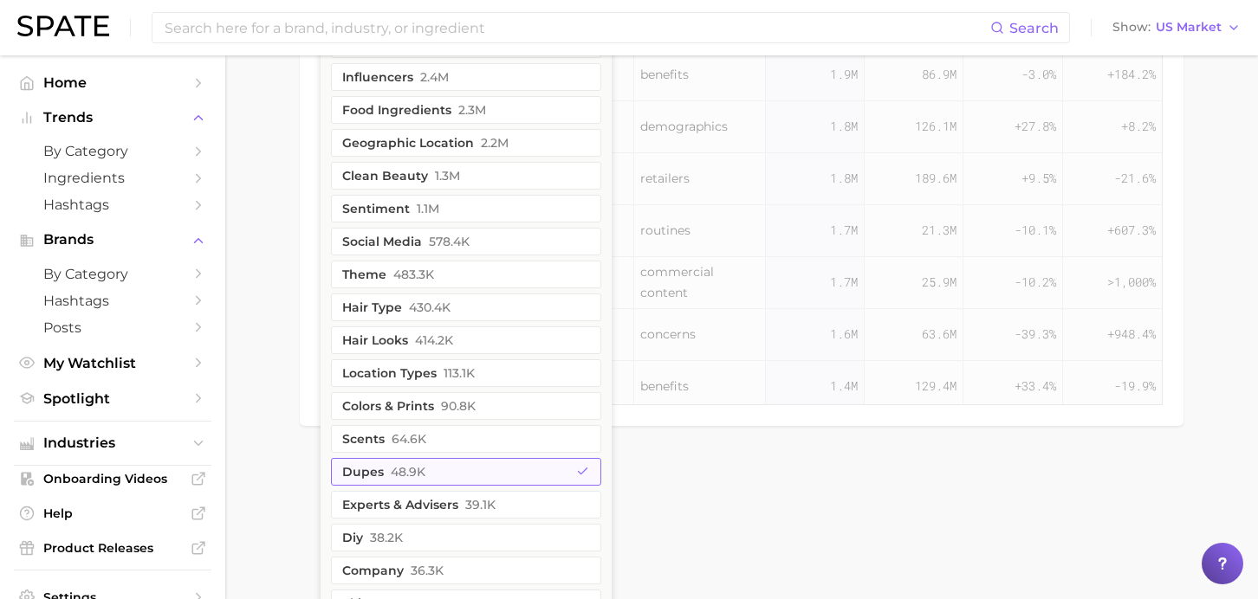
scroll to position [1856, 0]
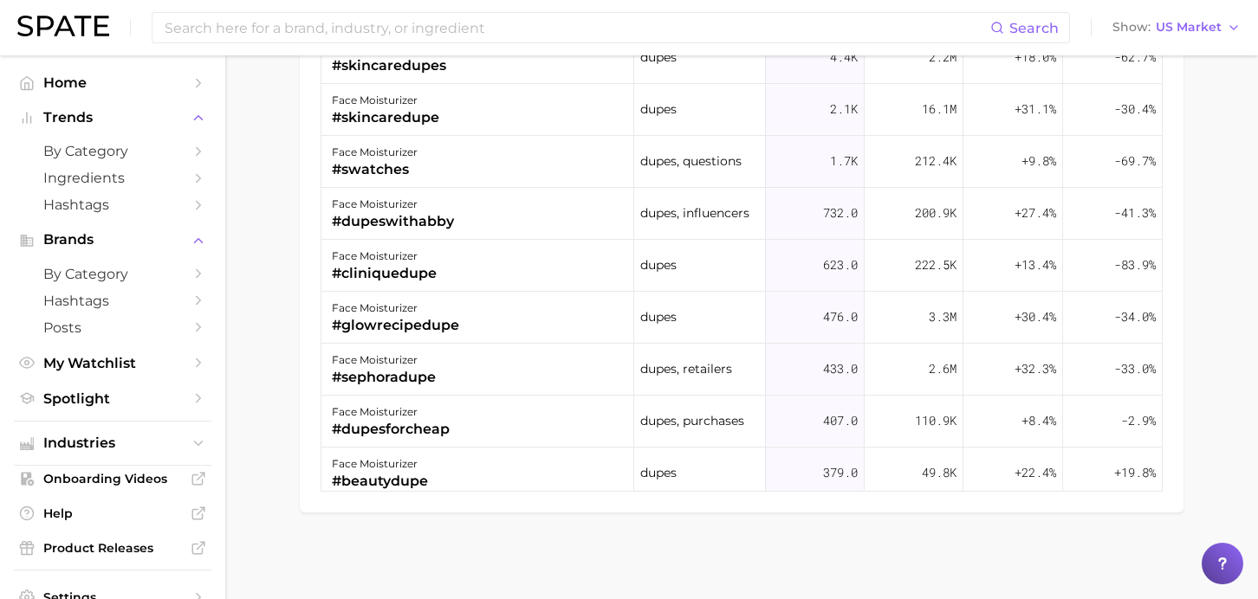
scroll to position [1251, 0]
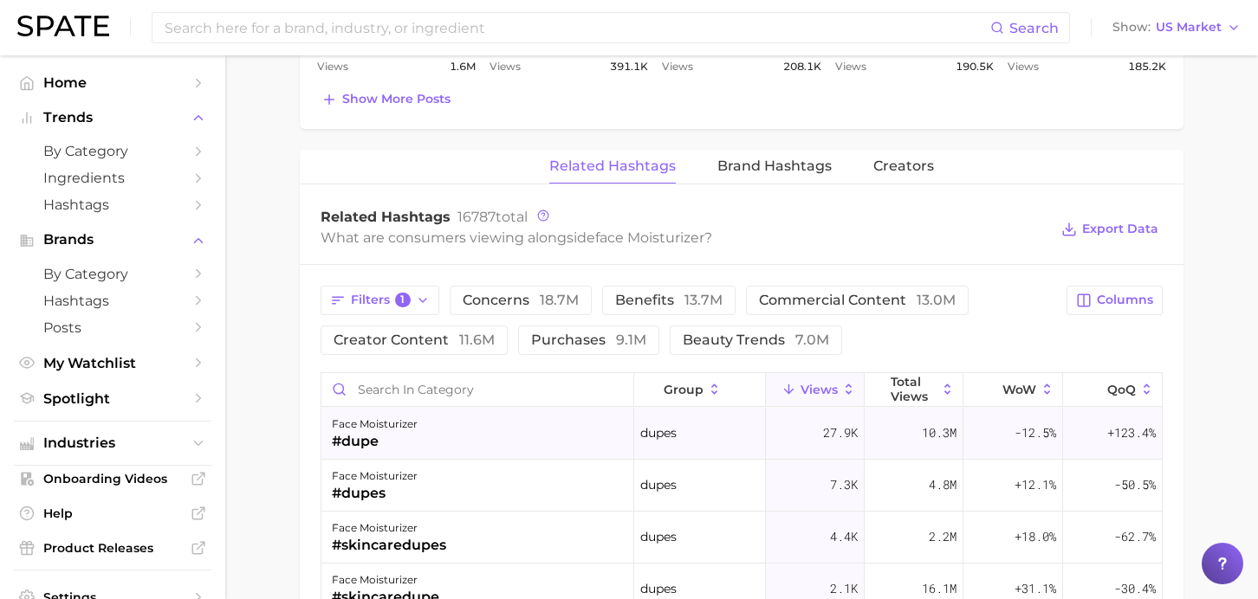
click at [398, 438] on div "#dupe" at bounding box center [375, 441] width 86 height 21
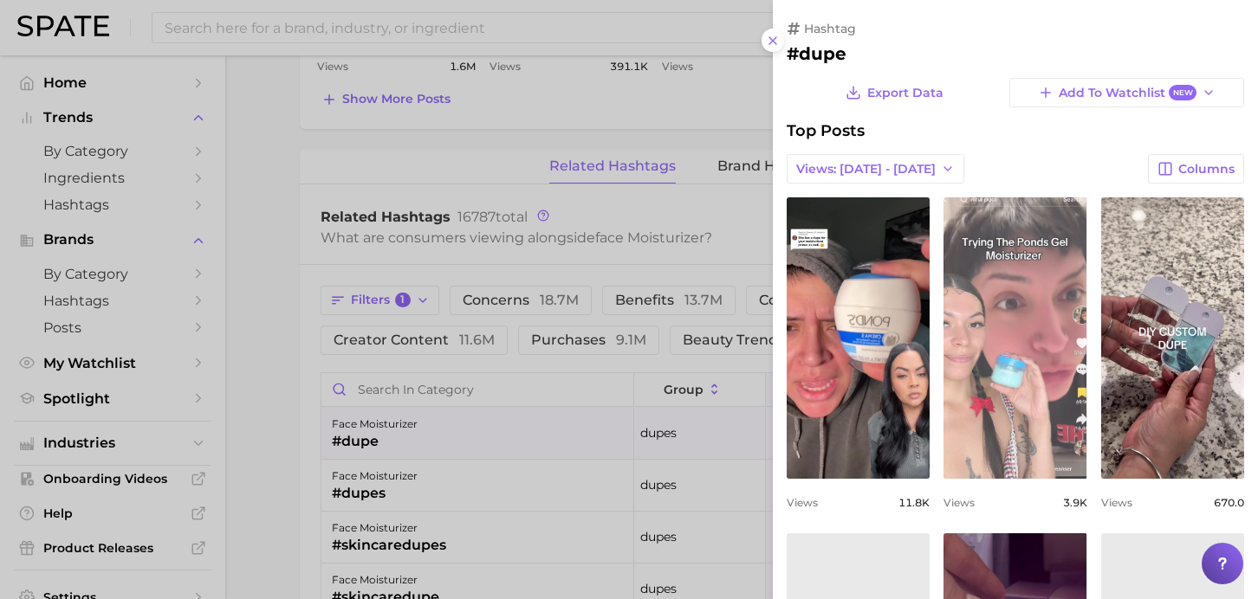
scroll to position [0, 0]
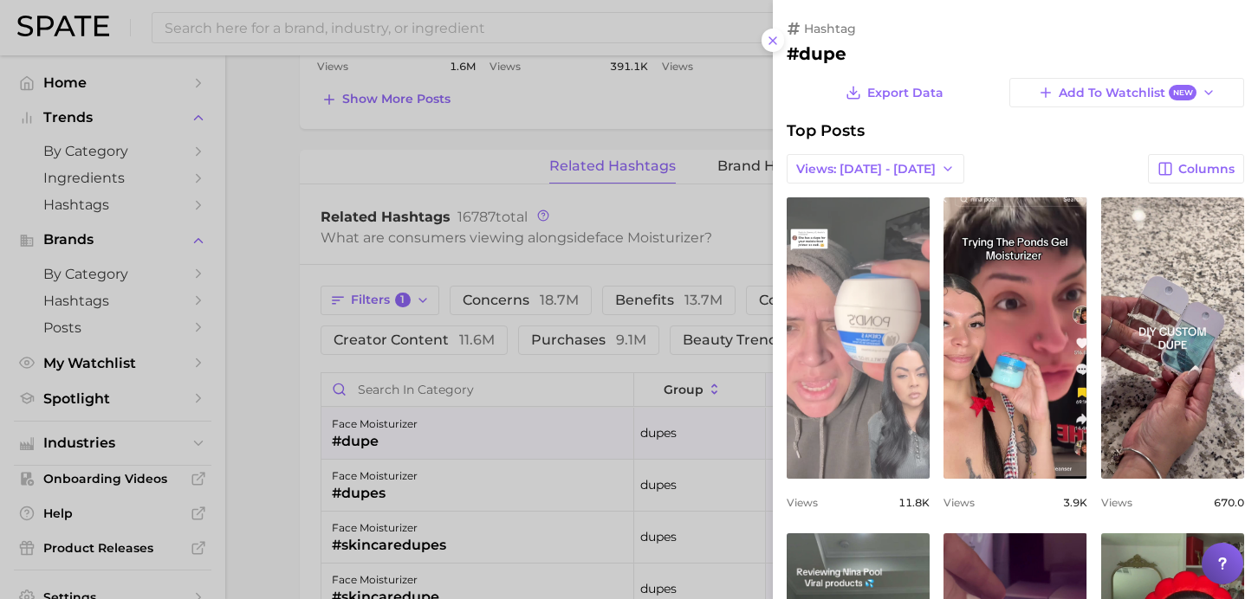
click at [875, 338] on link "view post on TikTok" at bounding box center [857, 337] width 143 height 281
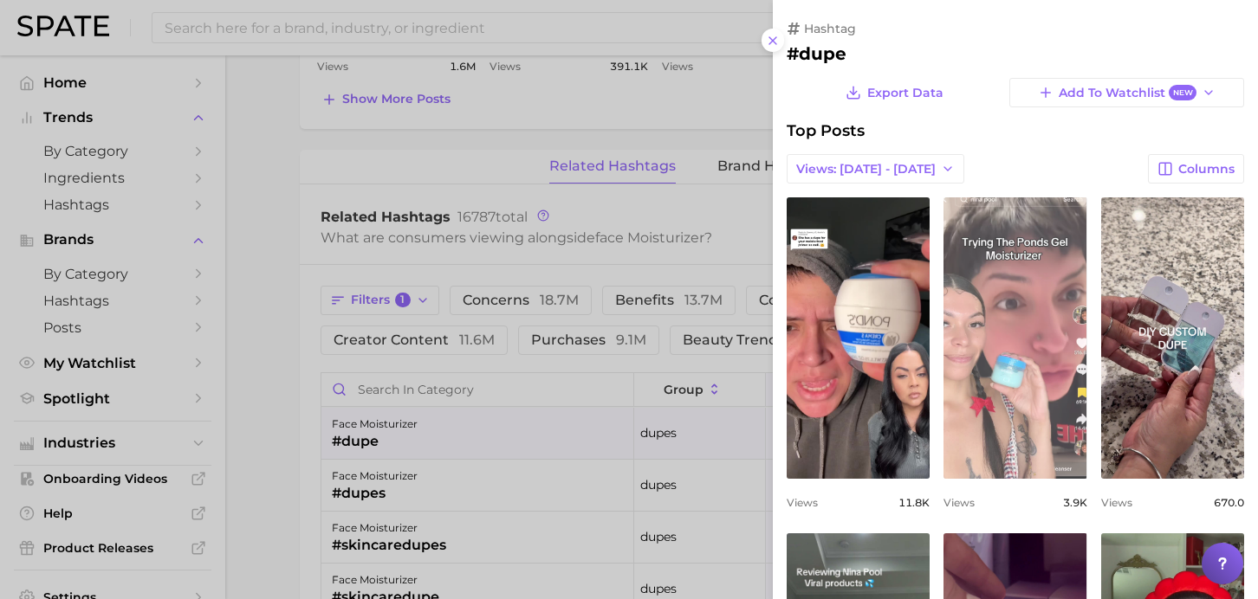
click at [1036, 356] on link "view post on TikTok" at bounding box center [1014, 337] width 143 height 281
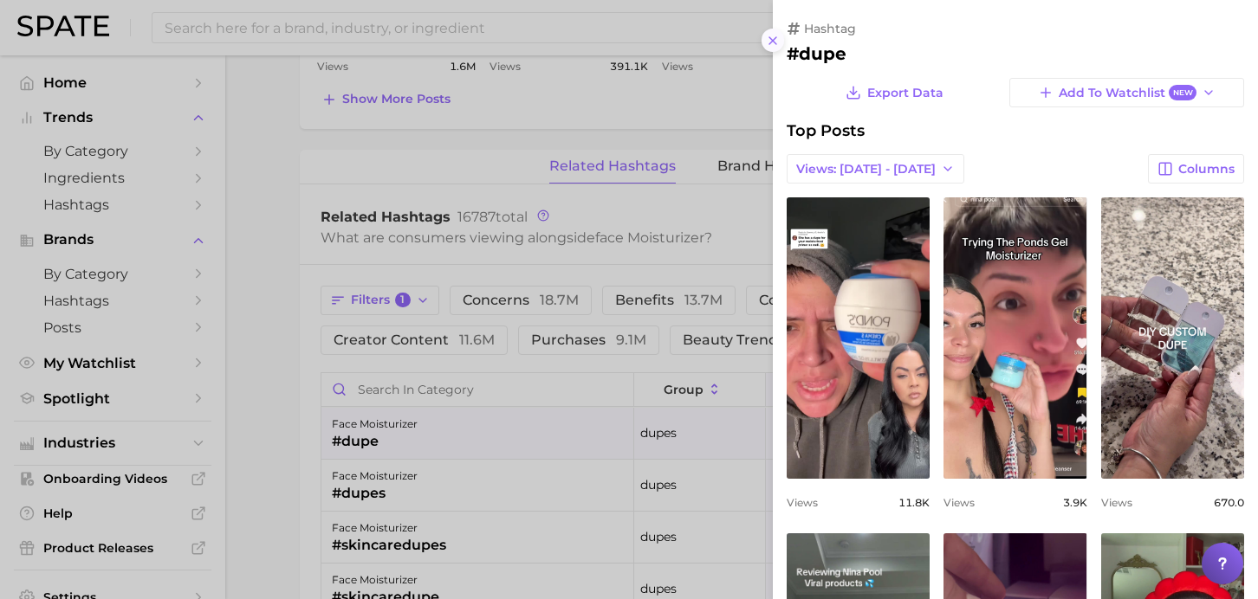
click at [773, 41] on line at bounding box center [772, 40] width 7 height 7
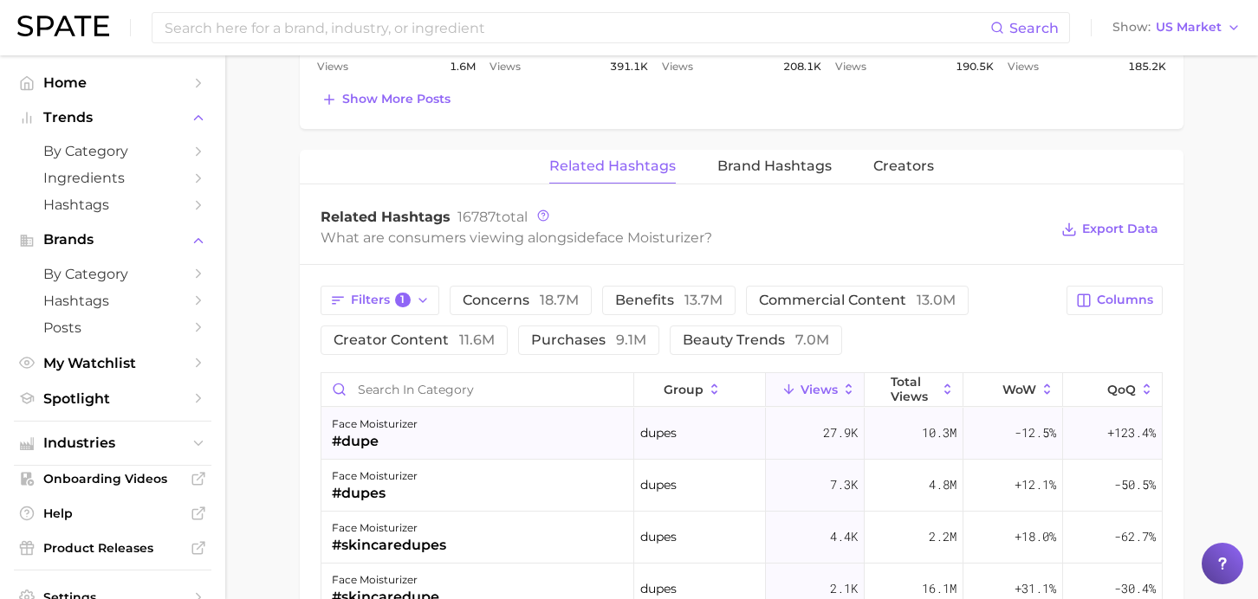
click at [371, 434] on div "#dupe" at bounding box center [375, 441] width 86 height 21
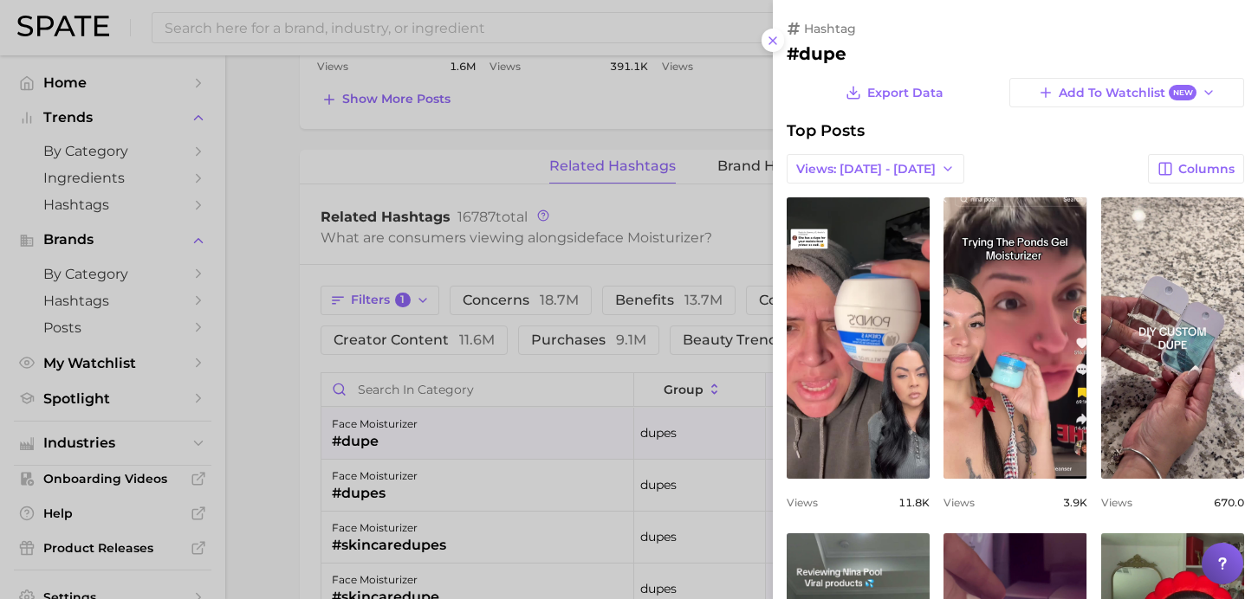
click at [796, 52] on h2 "#dupe" at bounding box center [1014, 53] width 457 height 21
click at [866, 172] on span "Views: [DATE] - [DATE]" at bounding box center [865, 169] width 139 height 15
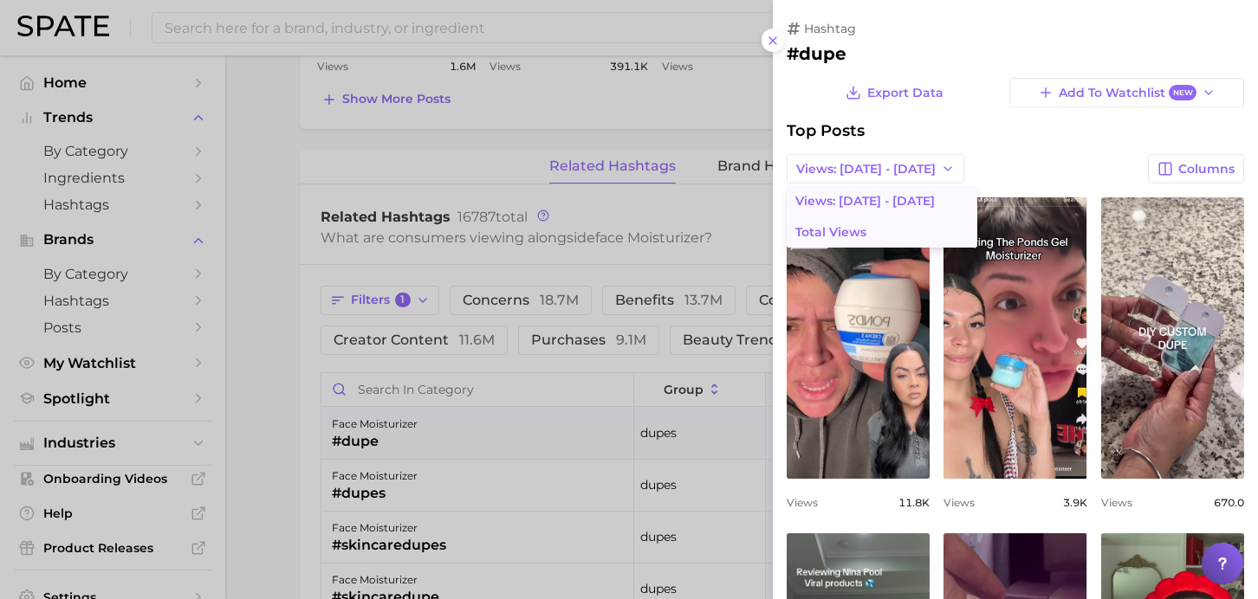
click at [857, 235] on span "Total Views" at bounding box center [830, 232] width 71 height 15
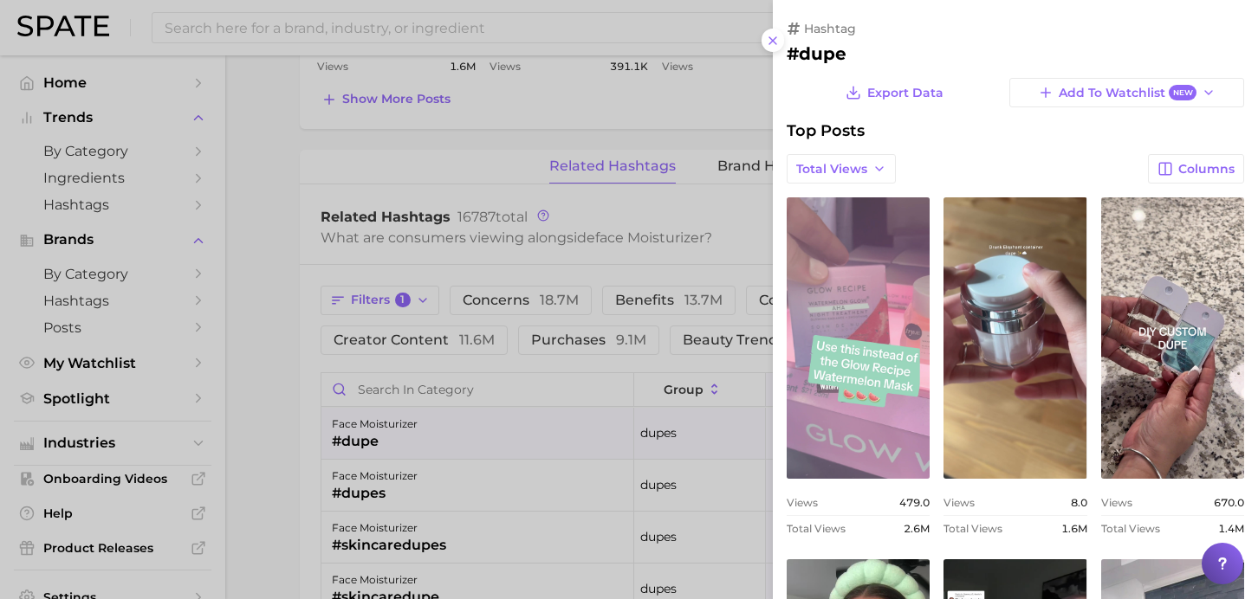
click at [903, 287] on link "view post on TikTok" at bounding box center [857, 337] width 143 height 281
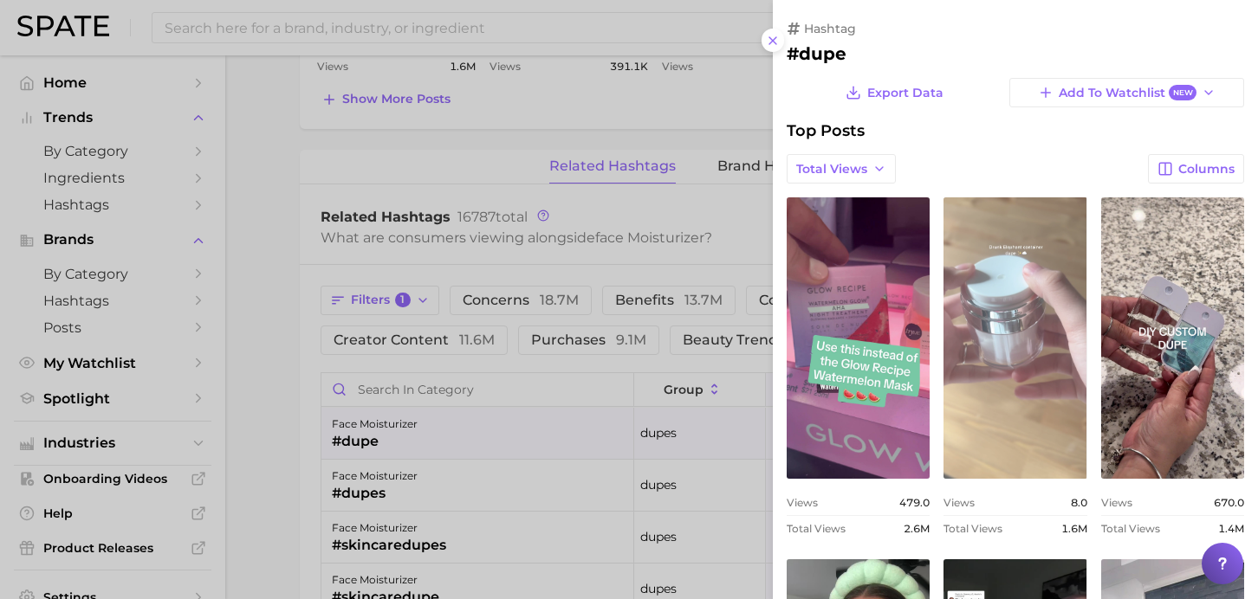
click at [1027, 314] on link "view post on TikTok" at bounding box center [1014, 337] width 143 height 281
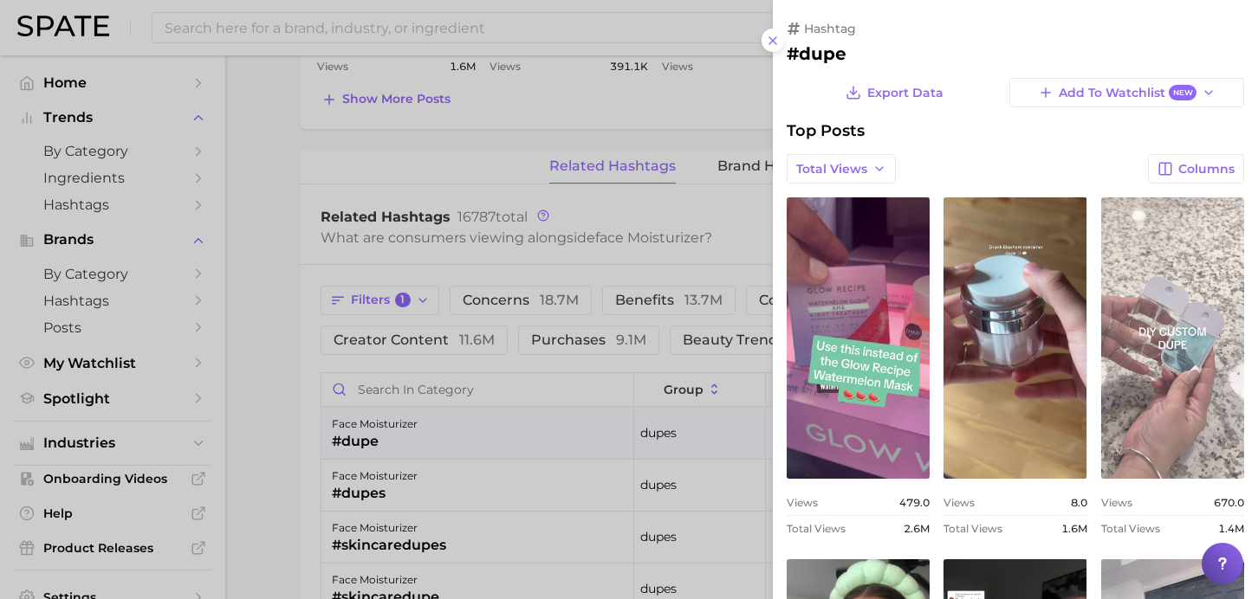
click at [1144, 362] on link "view post on TikTok" at bounding box center [1172, 337] width 143 height 281
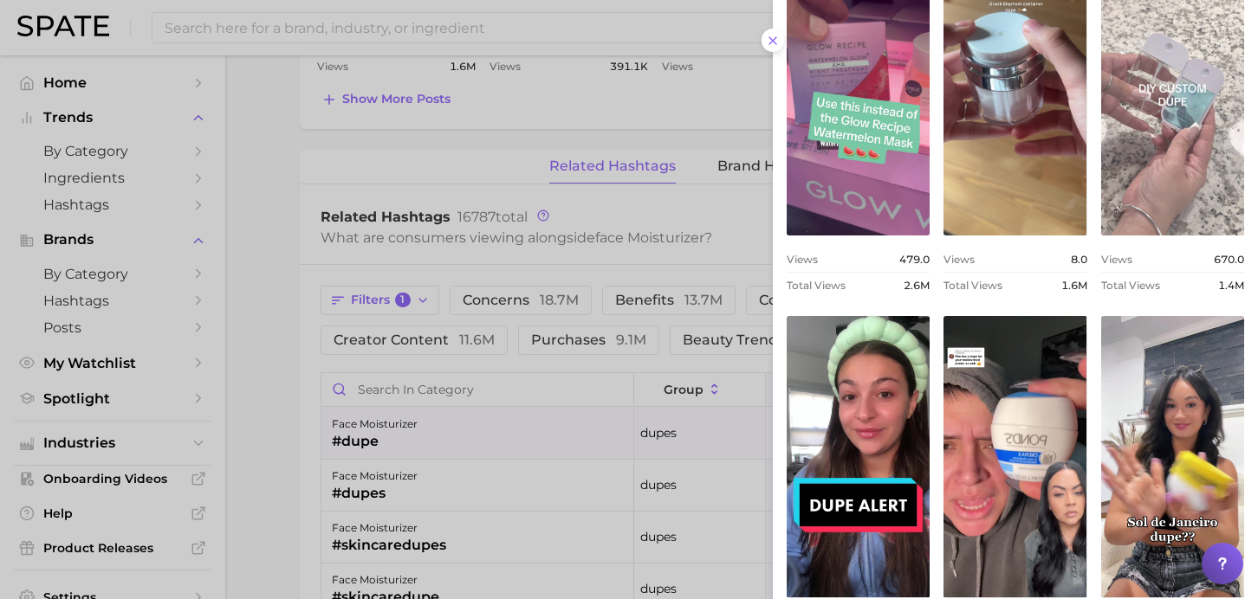
scroll to position [247, 0]
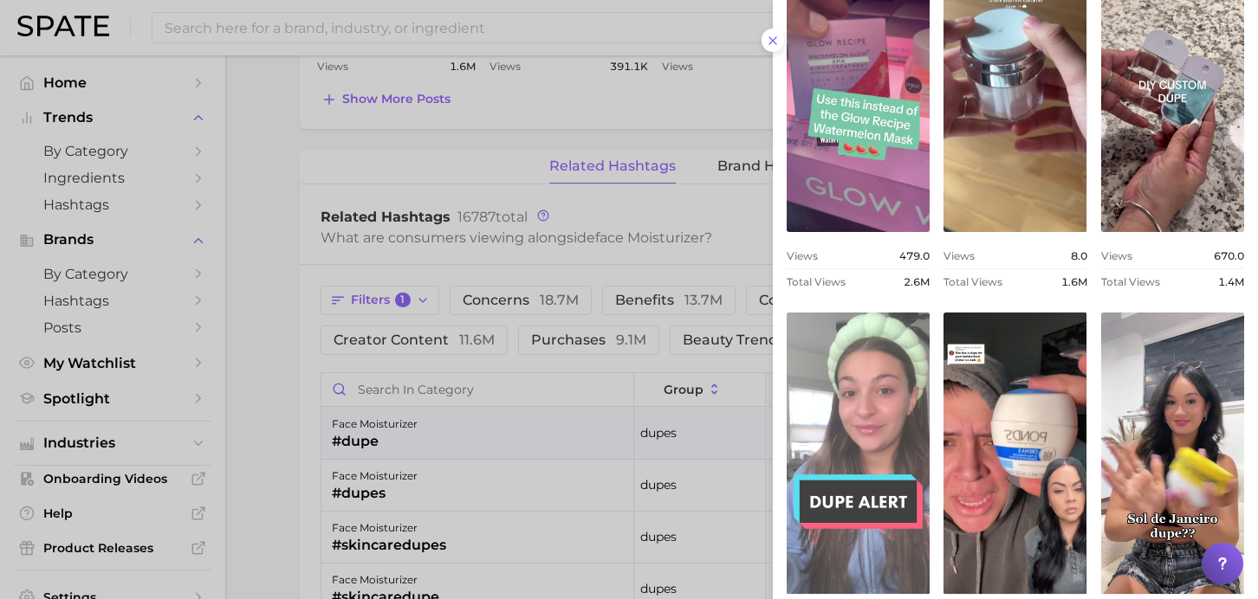
click at [888, 382] on link "view post on TikTok" at bounding box center [857, 453] width 143 height 281
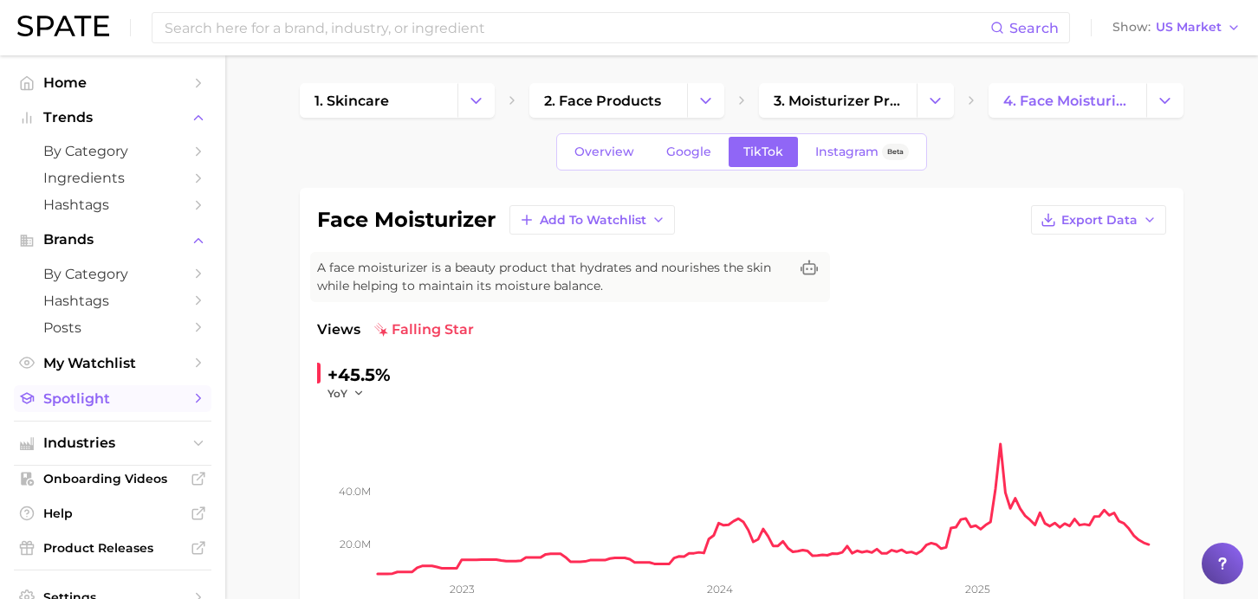
click at [91, 398] on span "Spotlight" at bounding box center [112, 399] width 139 height 16
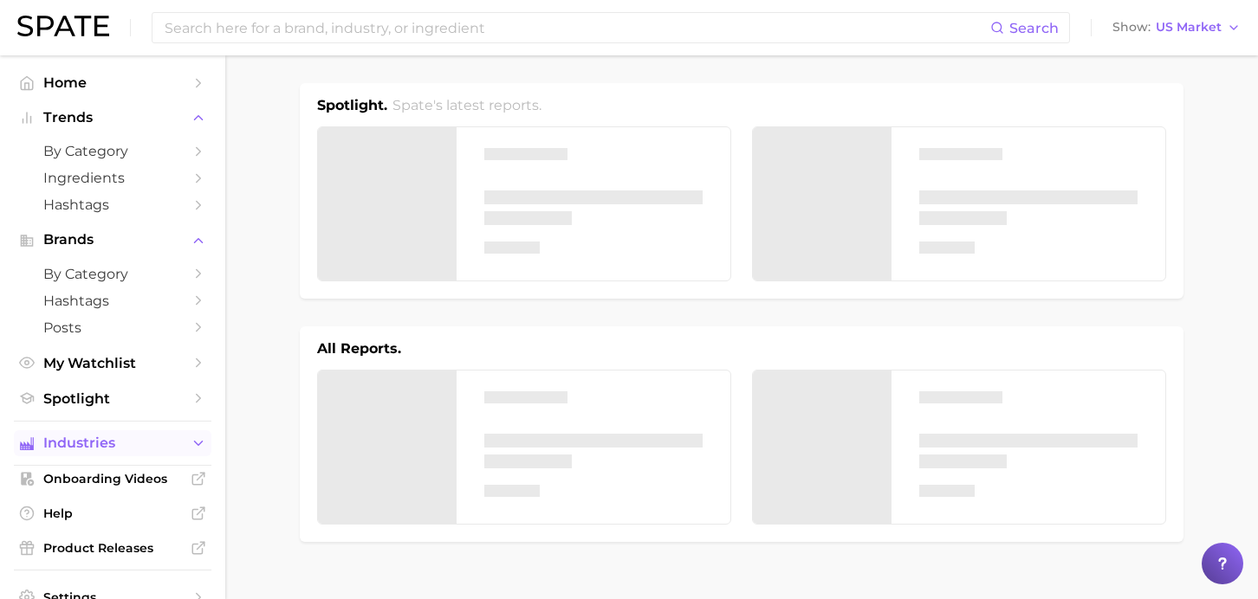
click at [95, 438] on button "Industries" at bounding box center [112, 443] width 197 height 26
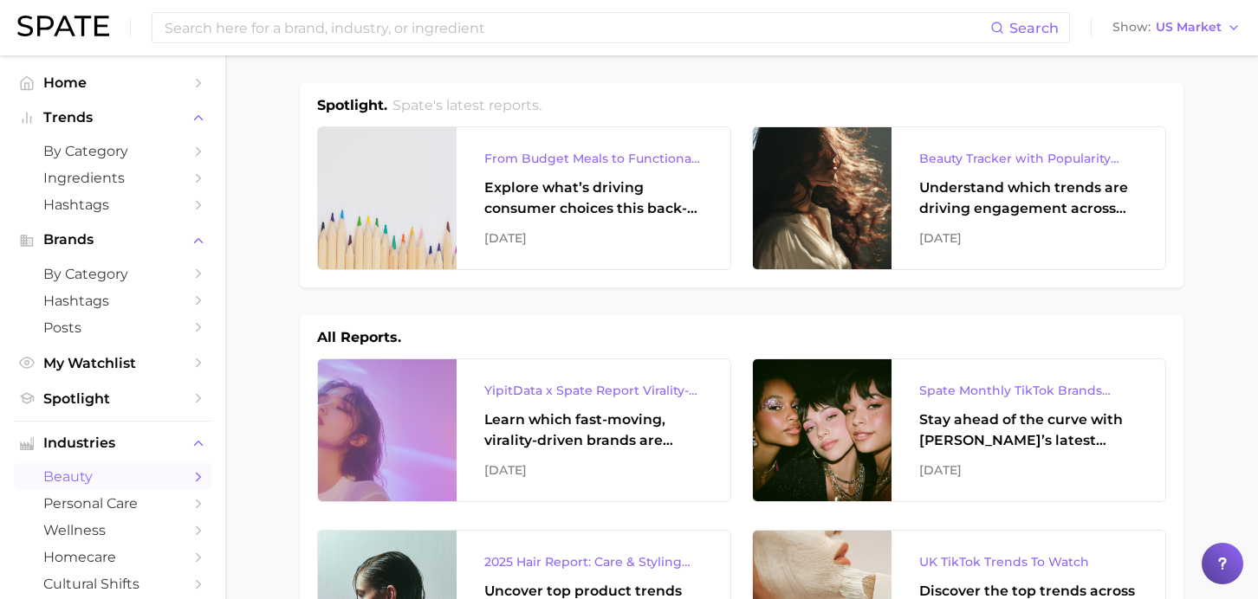
click at [87, 478] on span "beauty" at bounding box center [112, 477] width 139 height 16
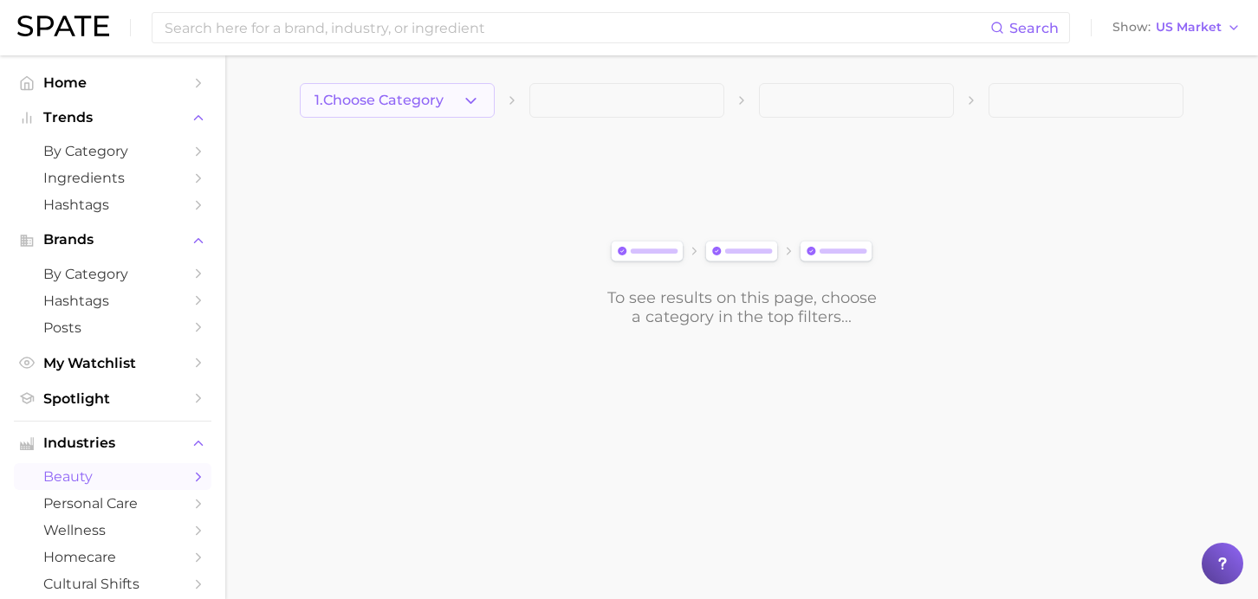
click at [409, 95] on span "1. Choose Category" at bounding box center [378, 101] width 129 height 16
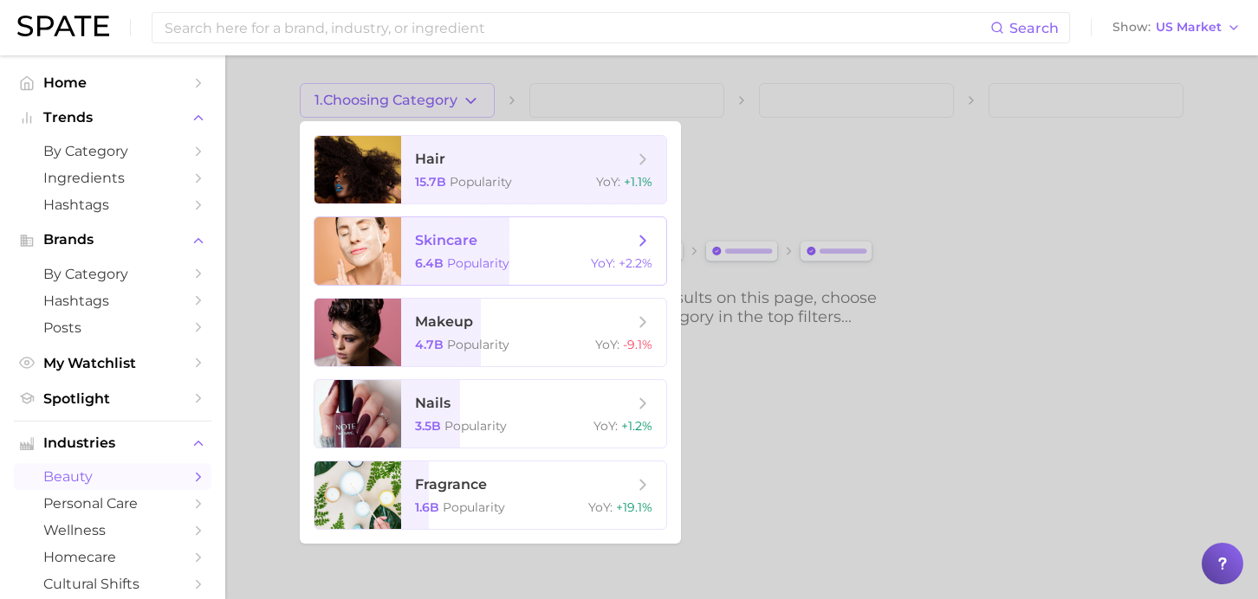
click at [494, 241] on span "skincare" at bounding box center [524, 240] width 218 height 19
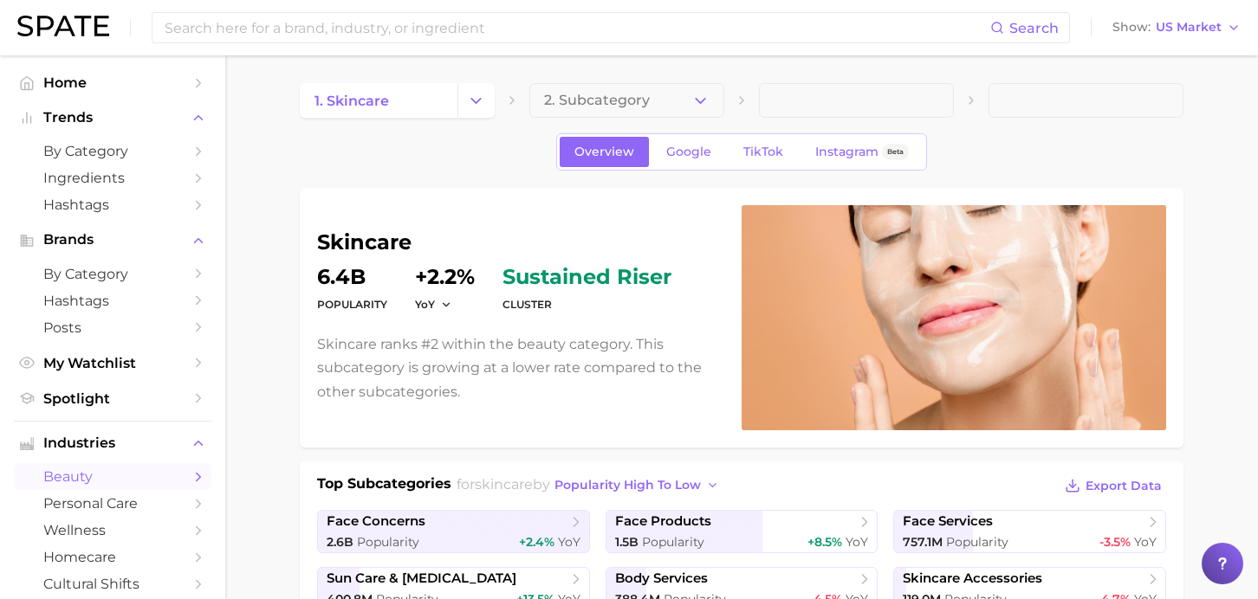
click at [637, 101] on span "2. Subcategory" at bounding box center [597, 101] width 106 height 16
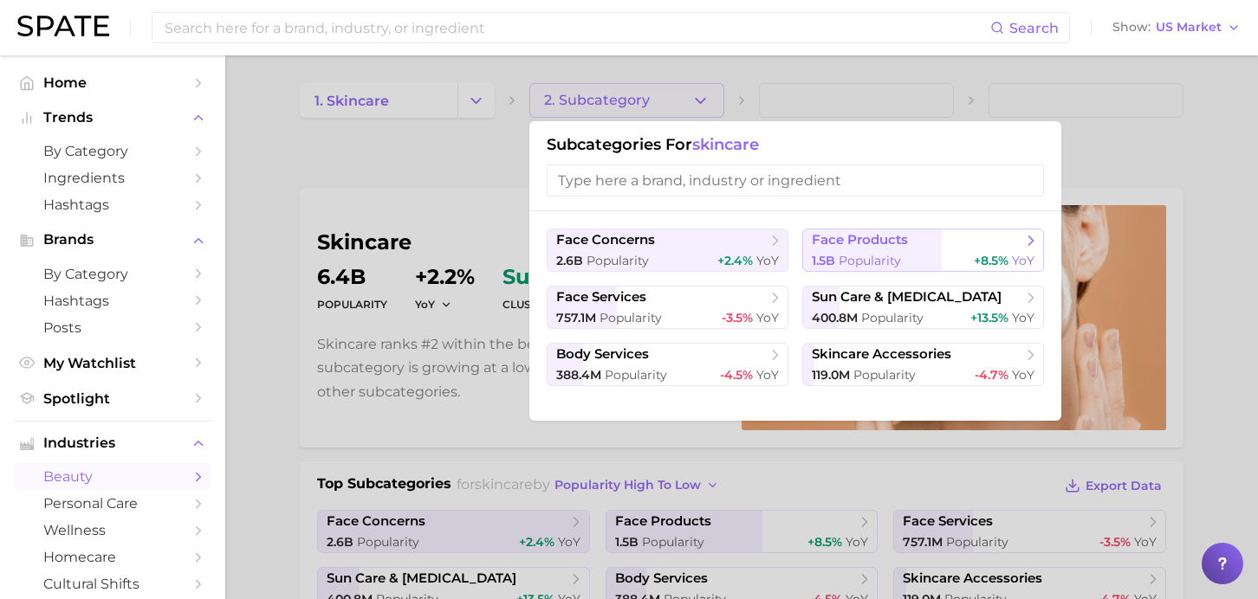
click at [889, 245] on span "face products" at bounding box center [860, 240] width 96 height 16
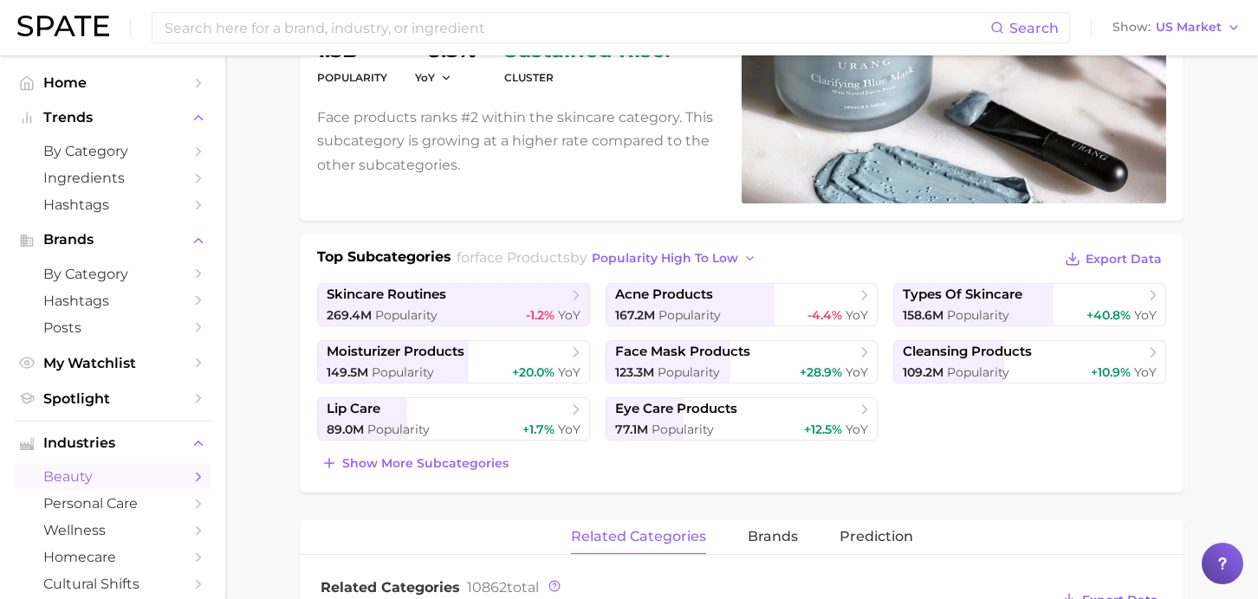
scroll to position [222, 0]
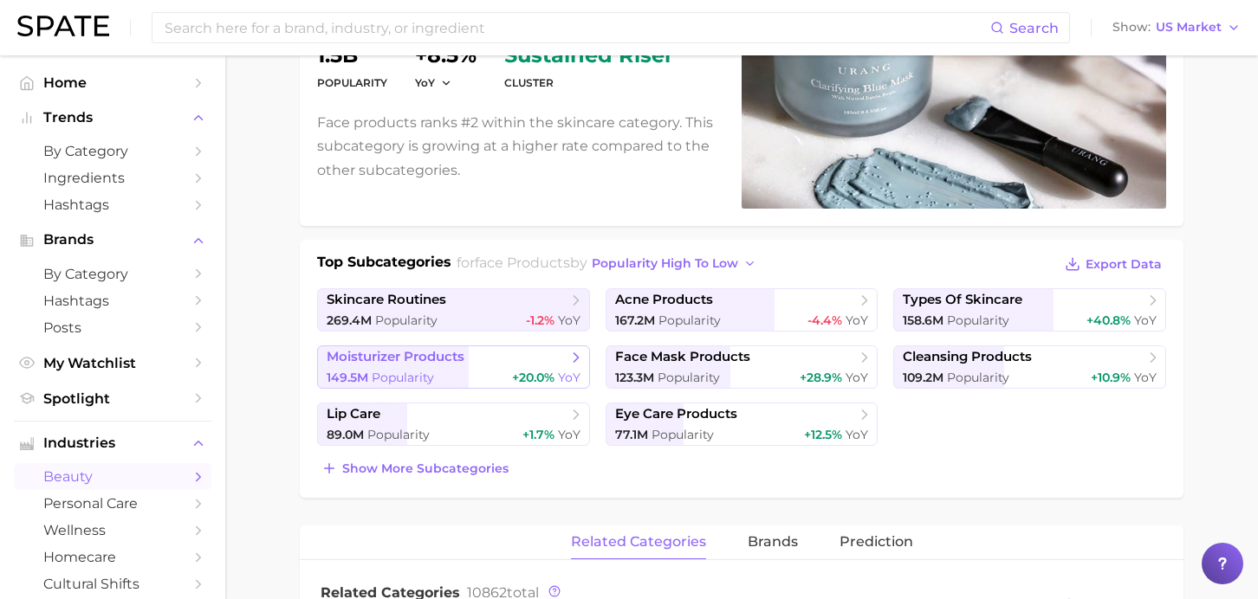
click at [526, 364] on span "moisturizer products" at bounding box center [447, 357] width 241 height 17
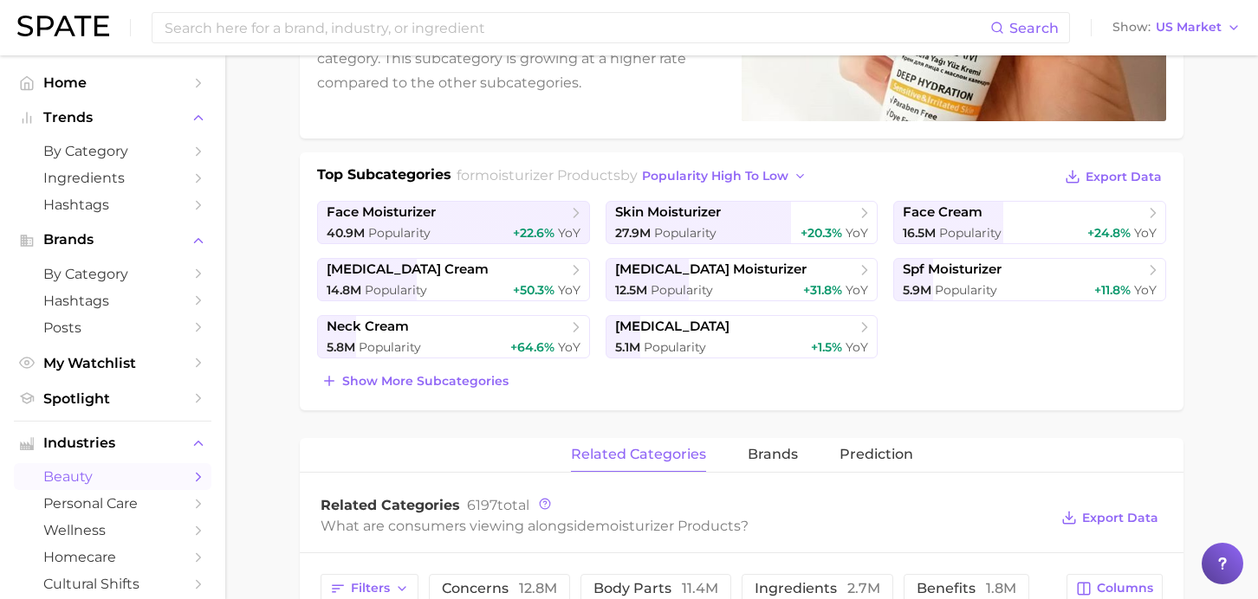
scroll to position [280, 0]
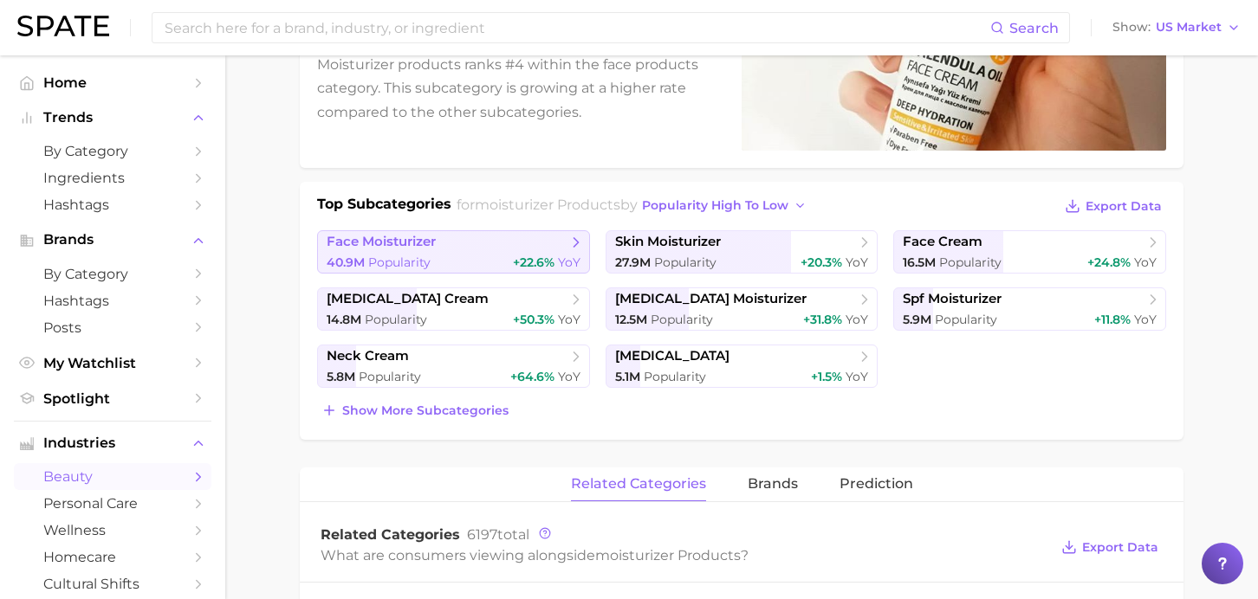
click at [520, 243] on span "face moisturizer" at bounding box center [447, 242] width 241 height 17
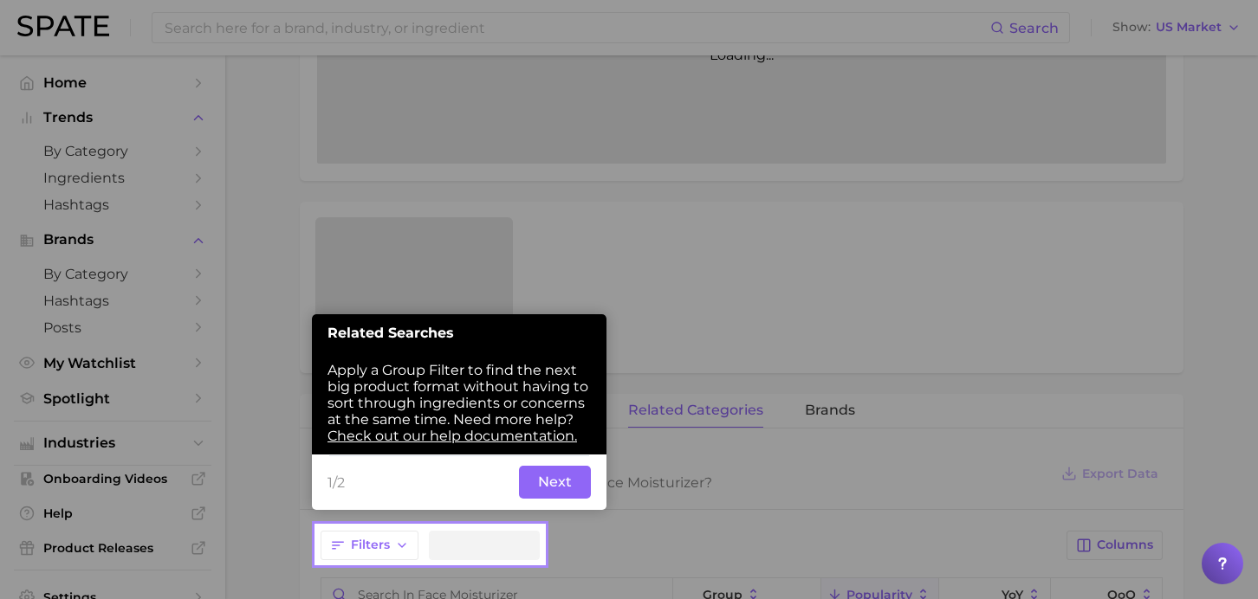
scroll to position [466, 0]
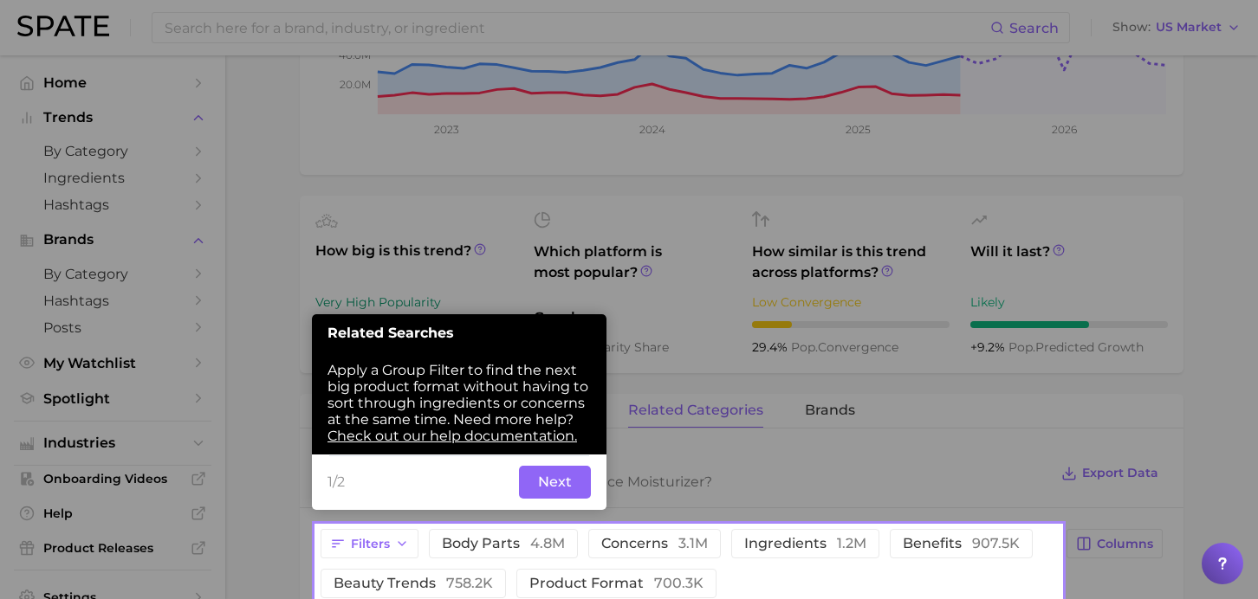
click at [554, 496] on button "Next" at bounding box center [555, 482] width 72 height 33
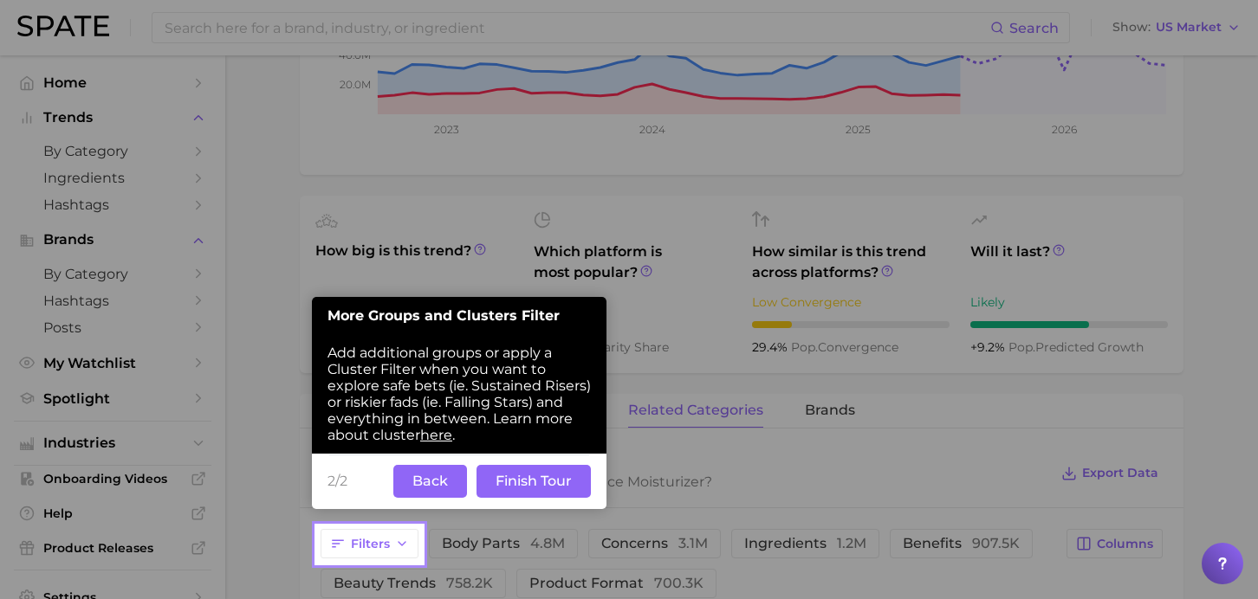
click at [495, 486] on button "Finish Tour" at bounding box center [533, 481] width 114 height 33
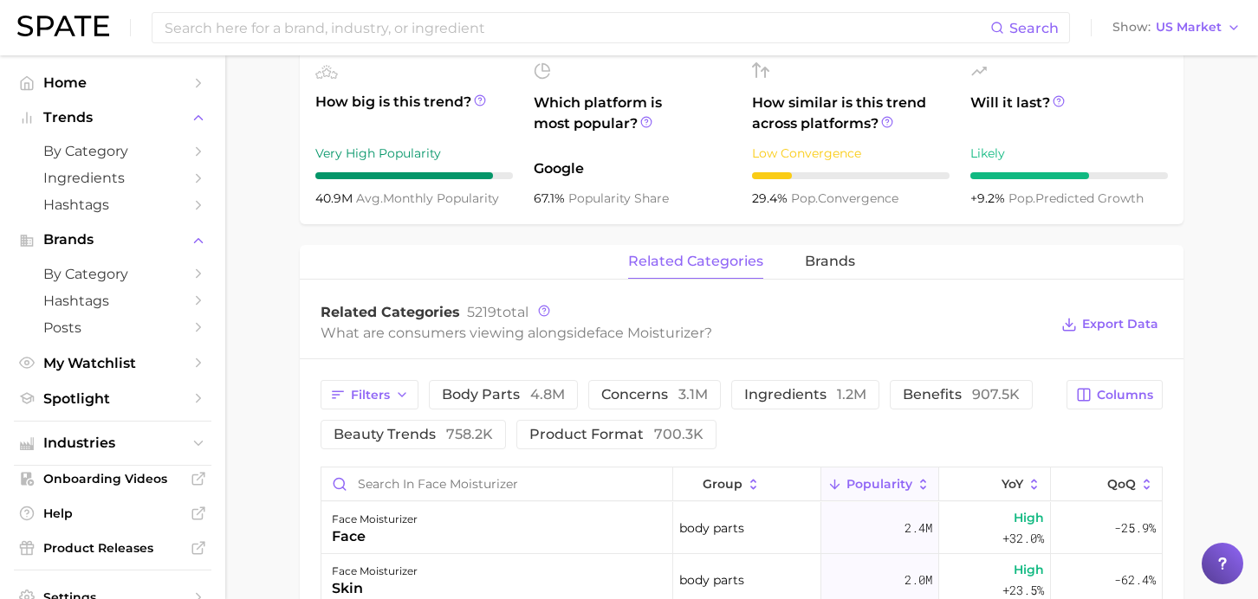
scroll to position [626, 0]
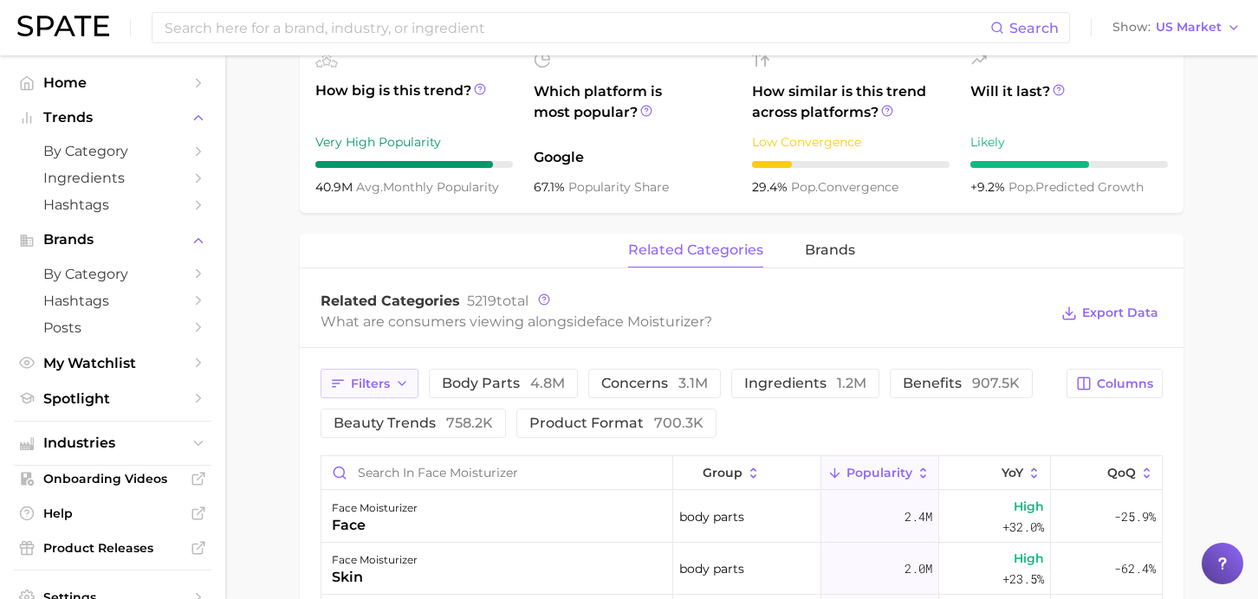
click at [372, 385] on span "Filters" at bounding box center [370, 384] width 39 height 15
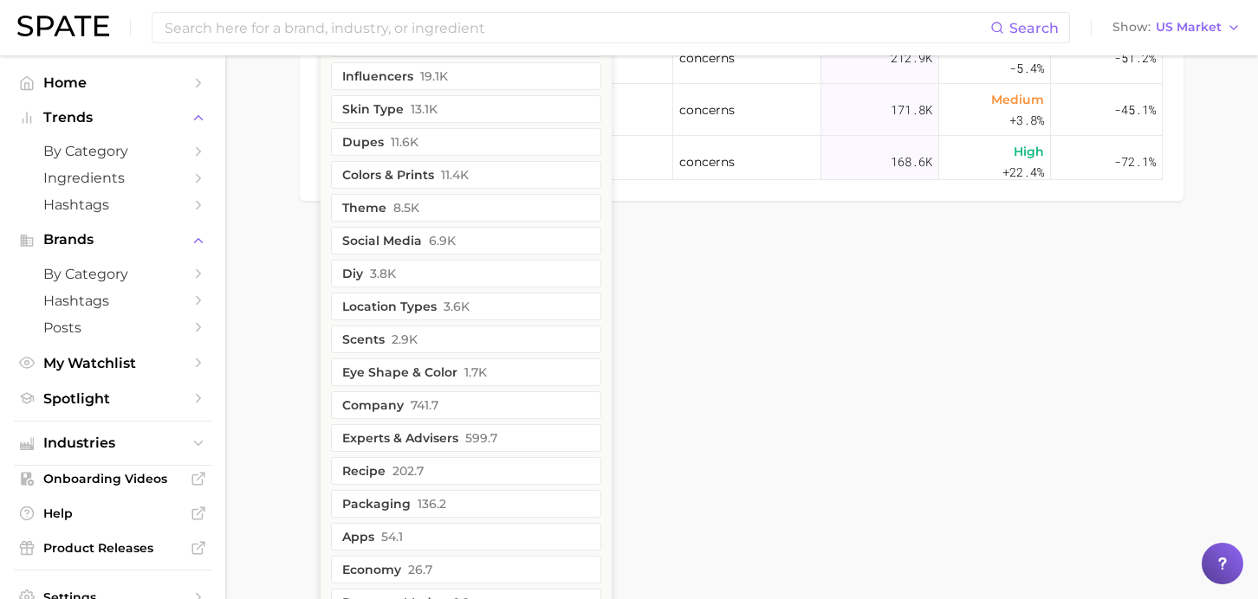
scroll to position [1530, 0]
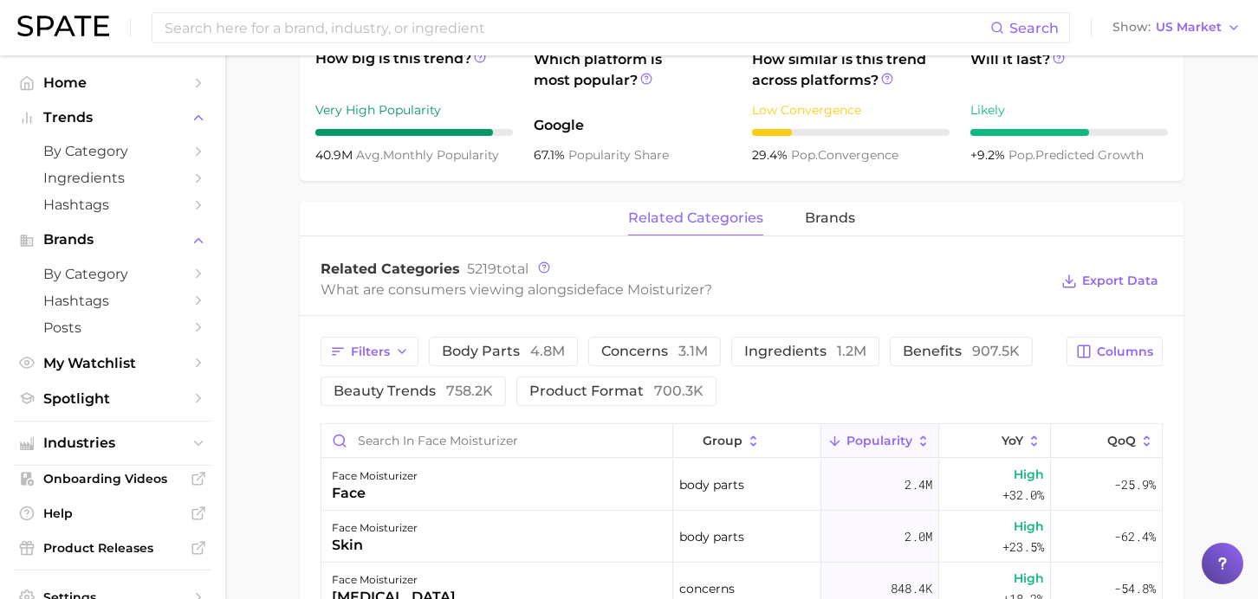
scroll to position [649, 0]
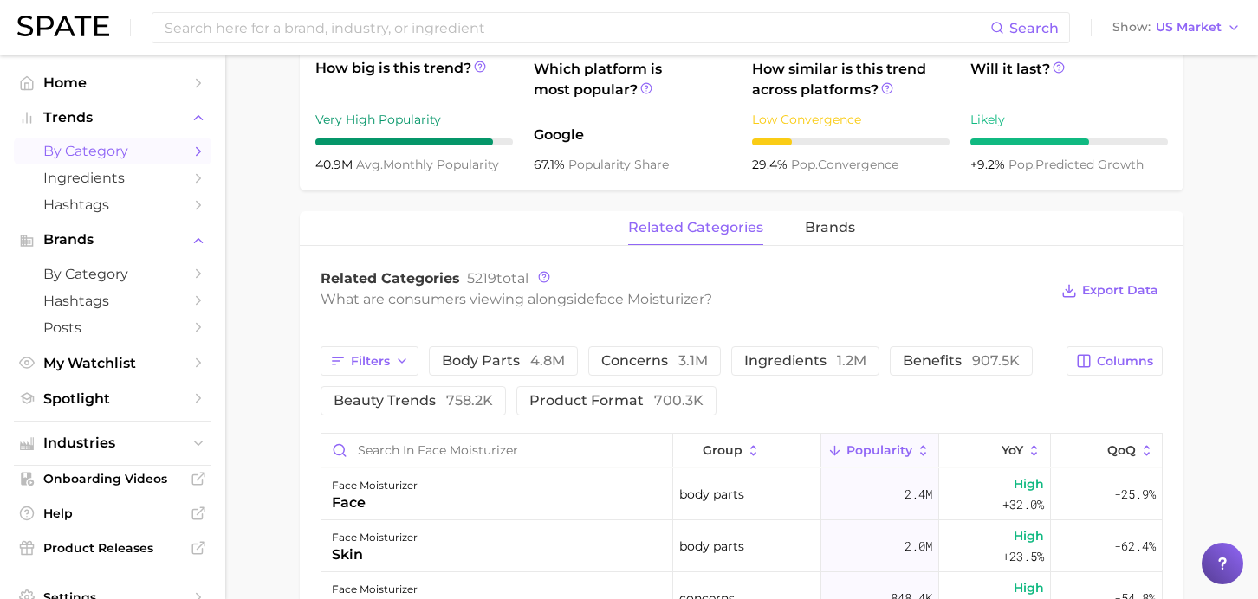
click at [90, 153] on span "by Category" at bounding box center [112, 151] width 139 height 16
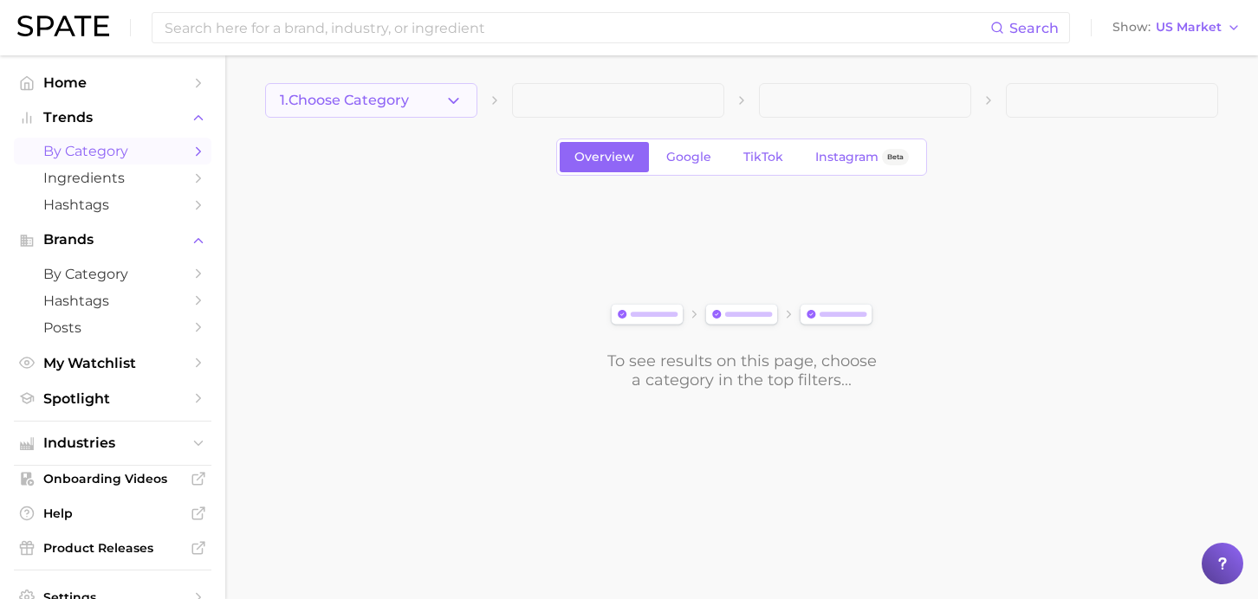
click at [451, 97] on icon "button" at bounding box center [453, 101] width 18 height 18
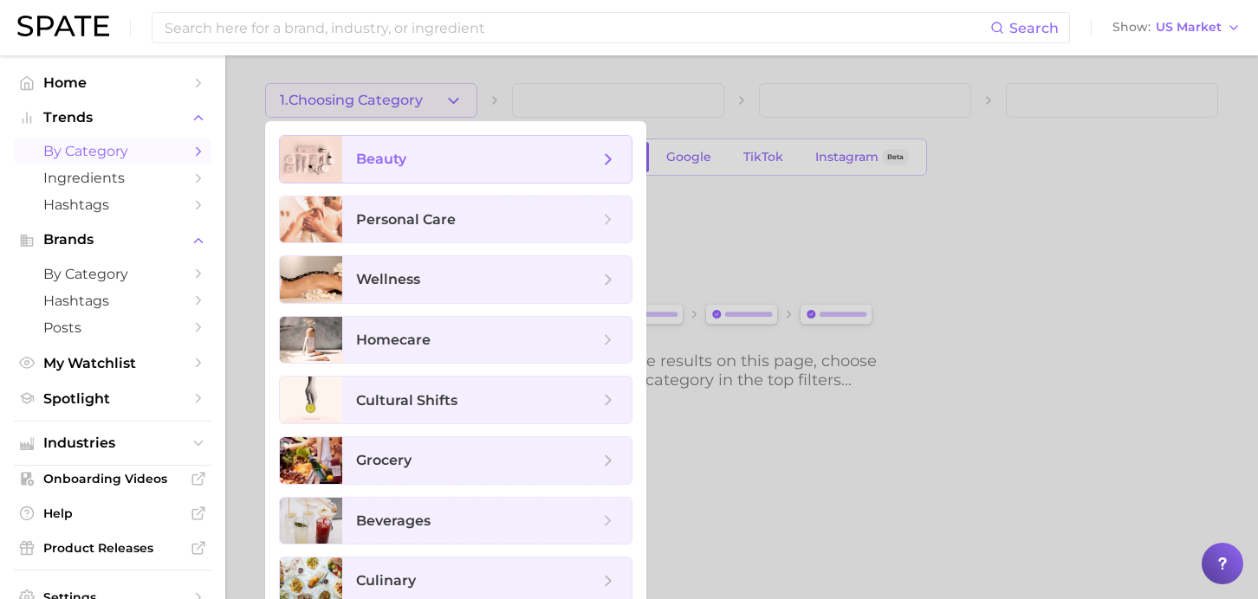
click at [452, 169] on span "beauty" at bounding box center [486, 159] width 289 height 47
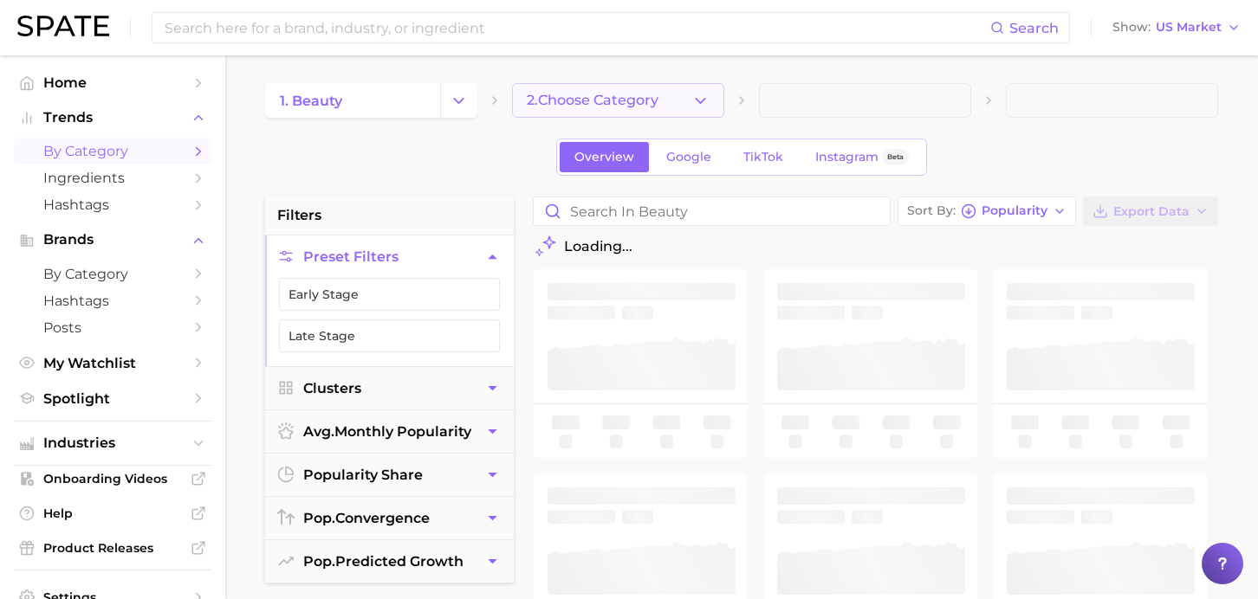
click at [651, 98] on span "2. Choose Category" at bounding box center [593, 101] width 132 height 16
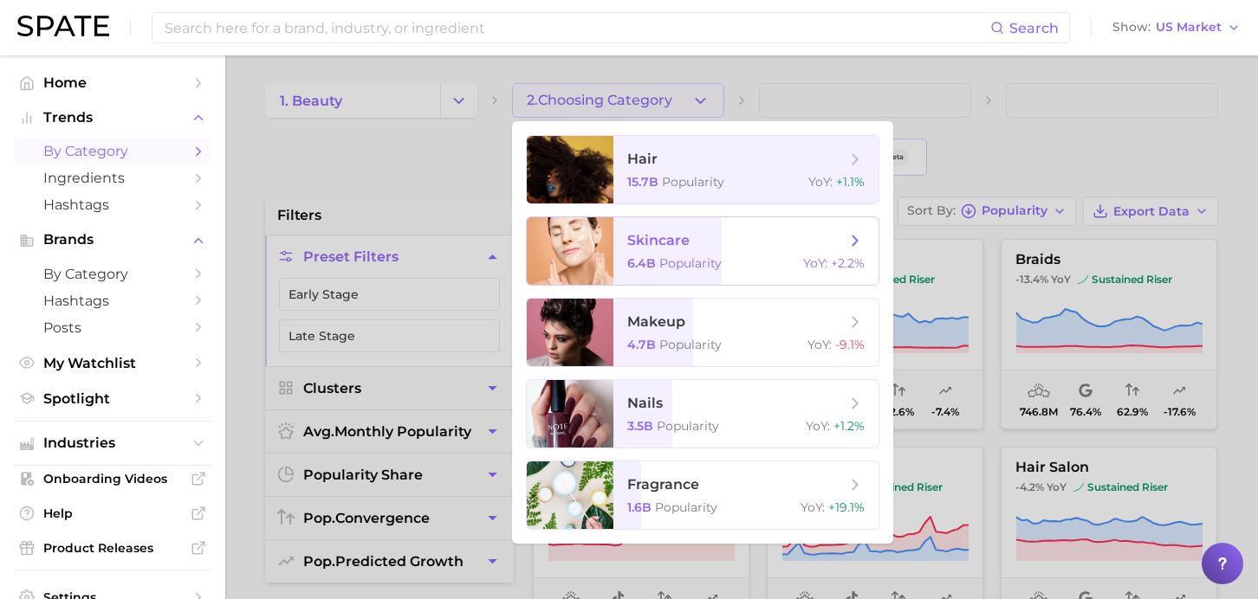
click at [698, 229] on span "skincare 6.4b Popularity YoY : +2.2%" at bounding box center [745, 251] width 265 height 68
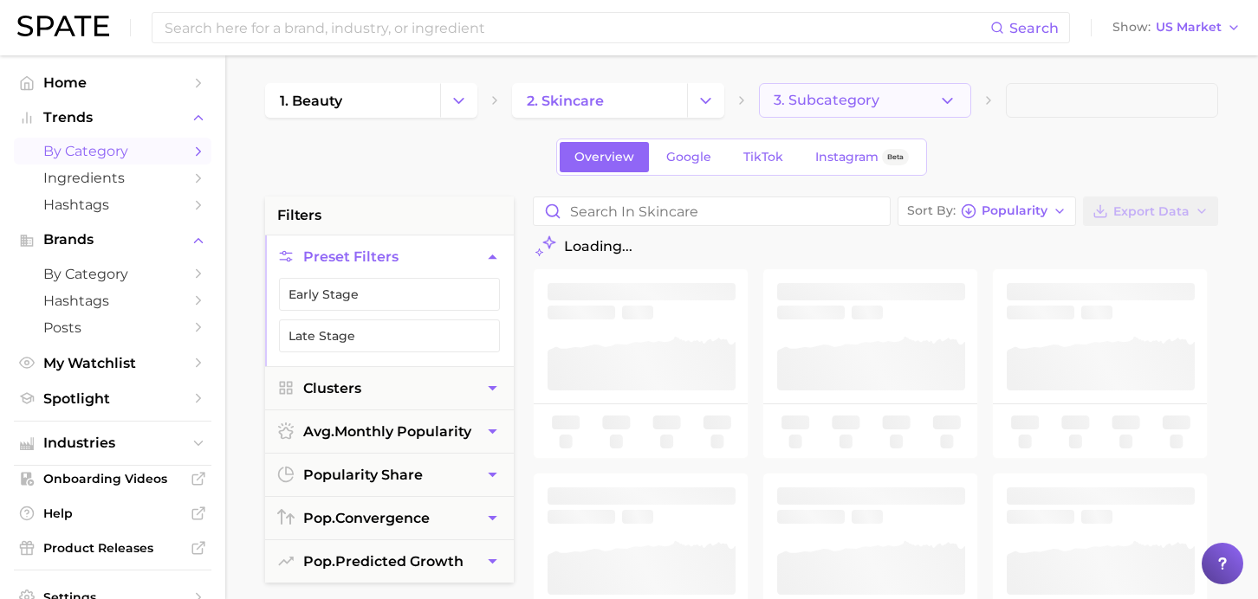
click at [878, 102] on button "3. Subcategory" at bounding box center [865, 100] width 212 height 35
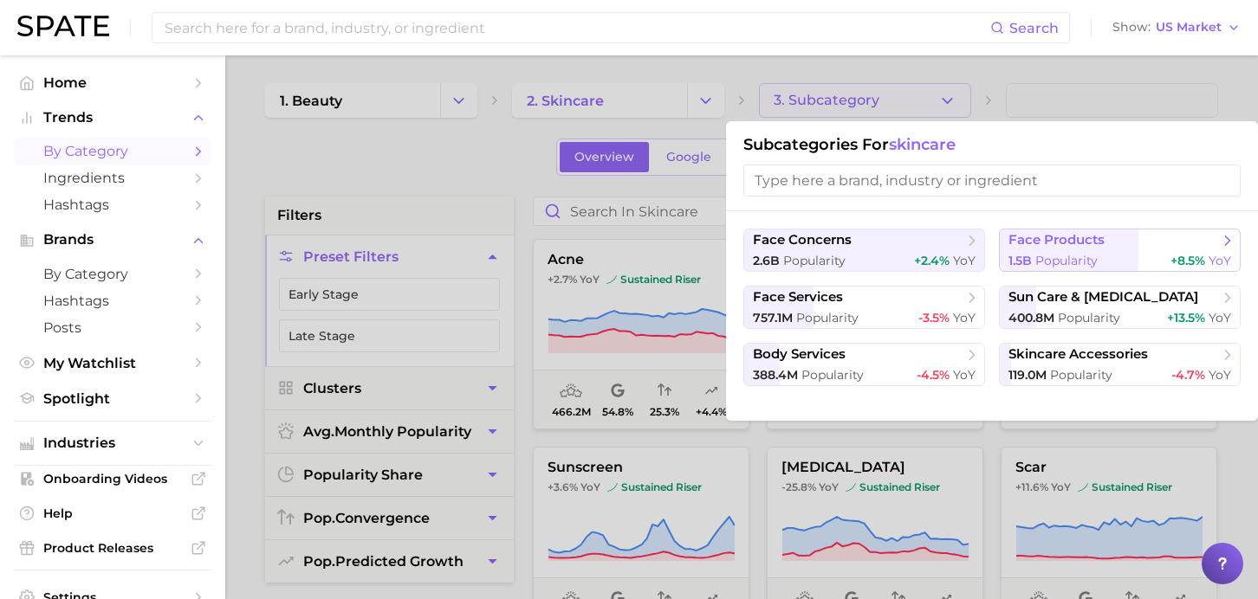
click at [1099, 259] on div "1.5b Popularity +8.5% YoY" at bounding box center [1119, 261] width 223 height 16
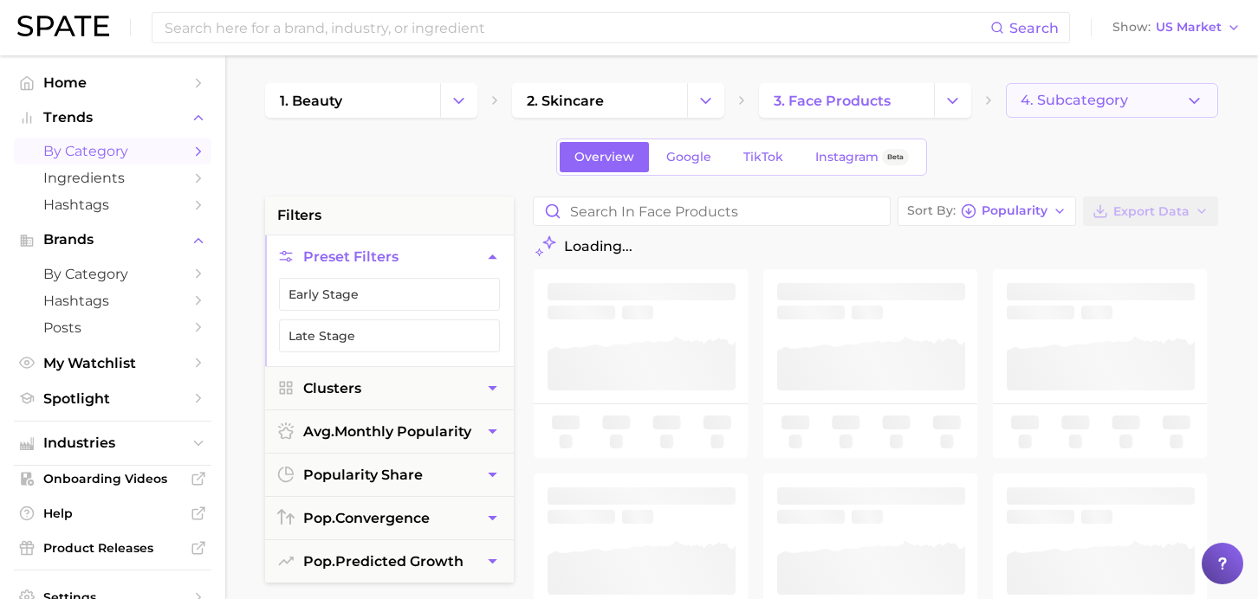
click at [1112, 106] on span "4. Subcategory" at bounding box center [1073, 101] width 107 height 16
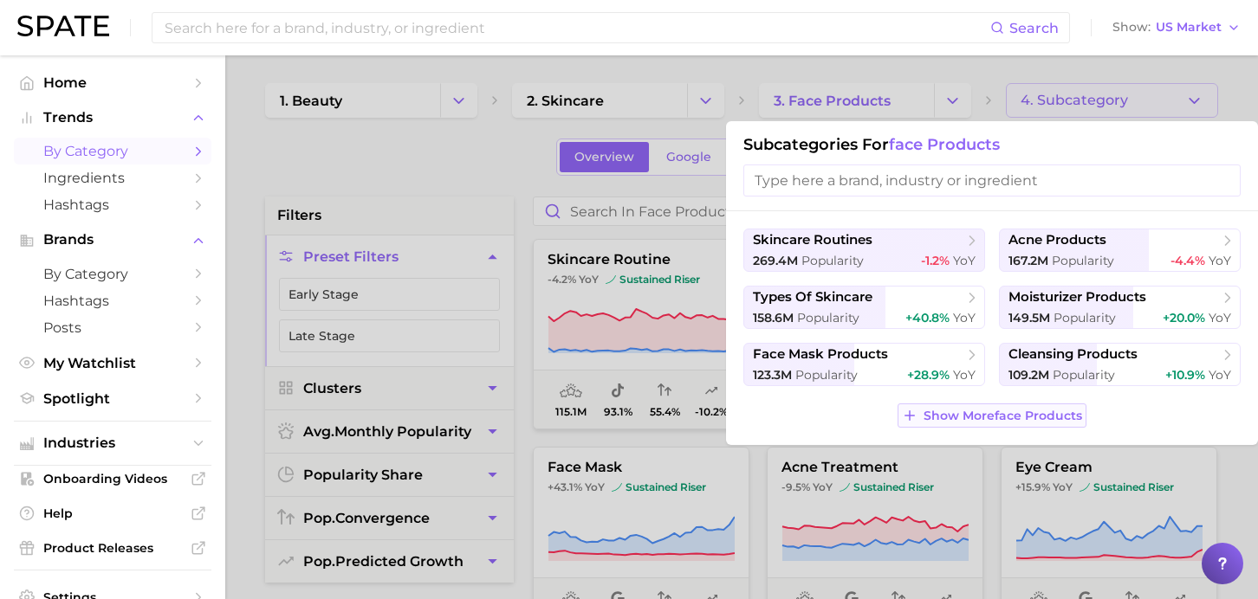
click at [965, 410] on span "Show More face products" at bounding box center [1002, 416] width 159 height 15
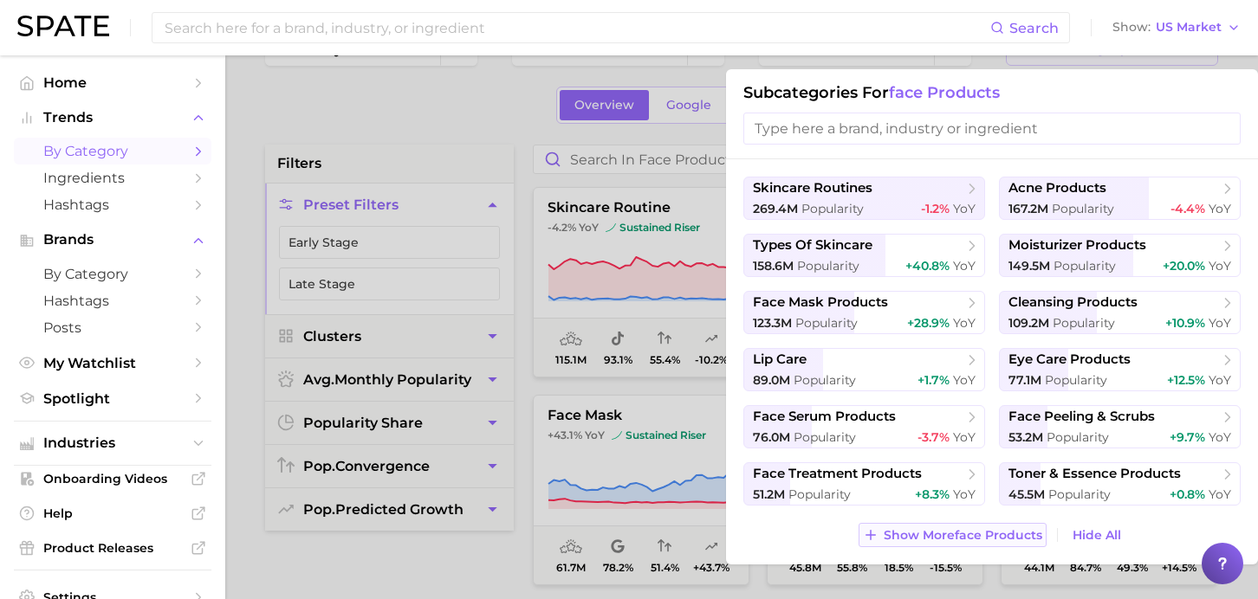
scroll to position [64, 0]
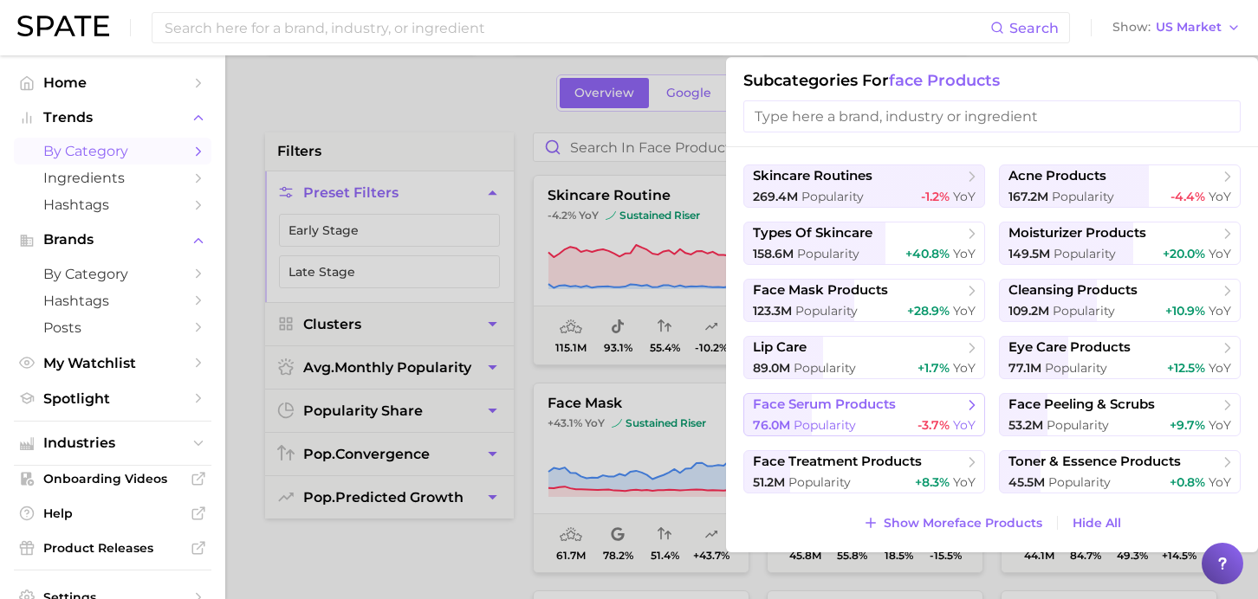
click at [946, 413] on span "face serum products" at bounding box center [858, 405] width 210 height 17
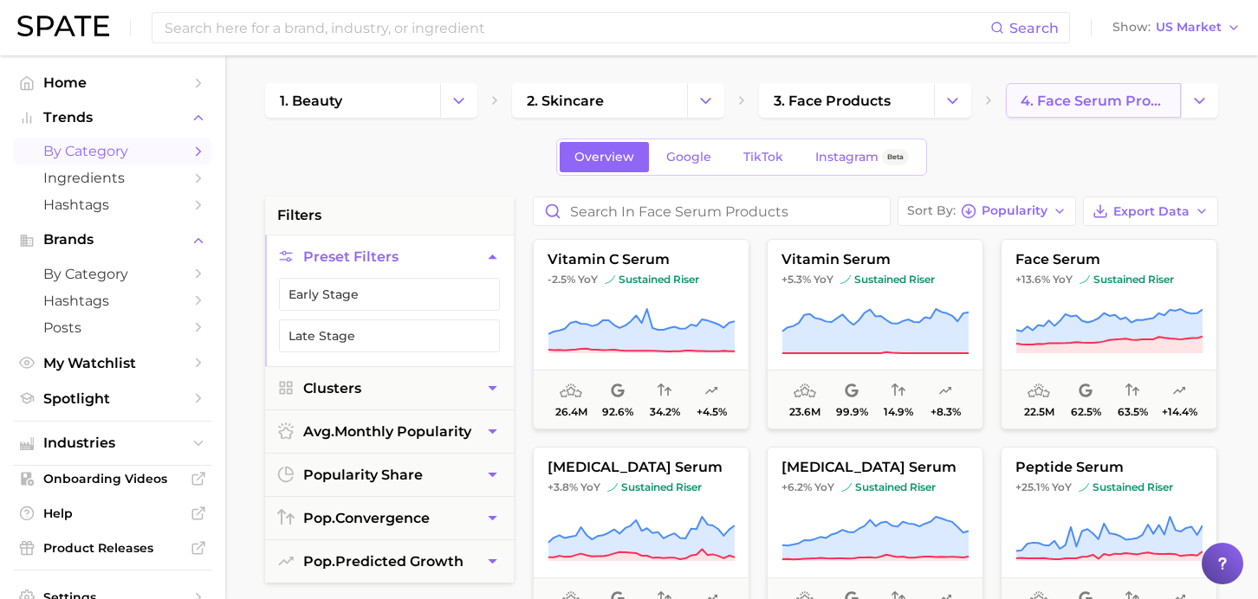
click at [1062, 90] on link "4. face serum products" at bounding box center [1093, 100] width 175 height 35
click at [1202, 100] on polyline "Change Category" at bounding box center [1199, 100] width 10 height 4
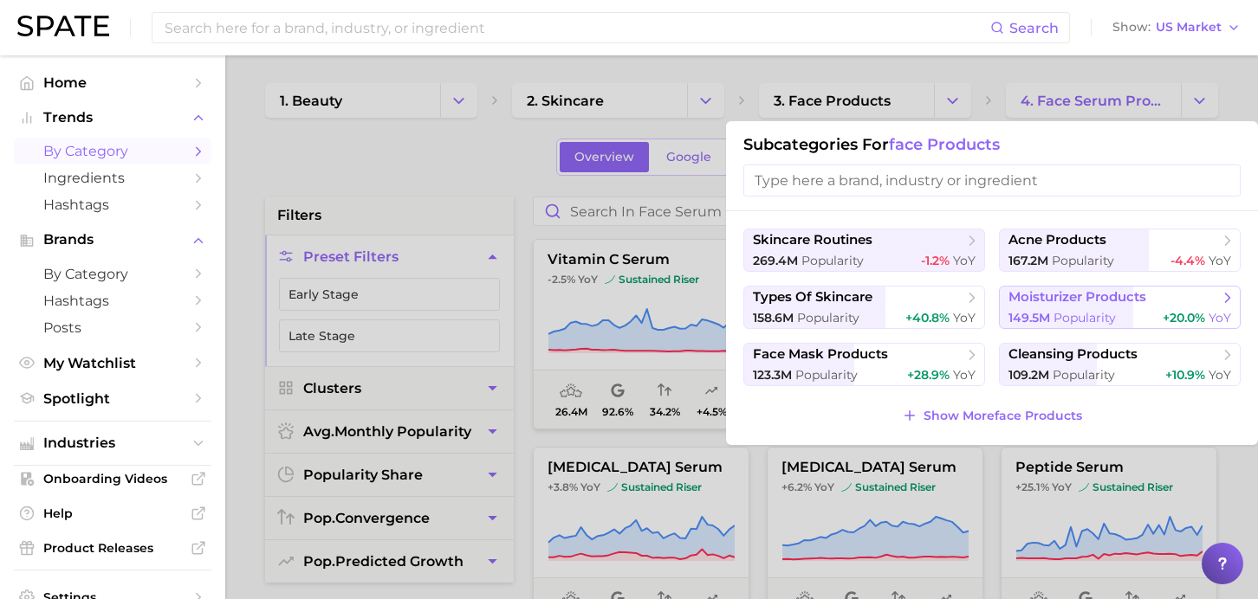
click at [1099, 300] on span "moisturizer products" at bounding box center [1077, 297] width 138 height 16
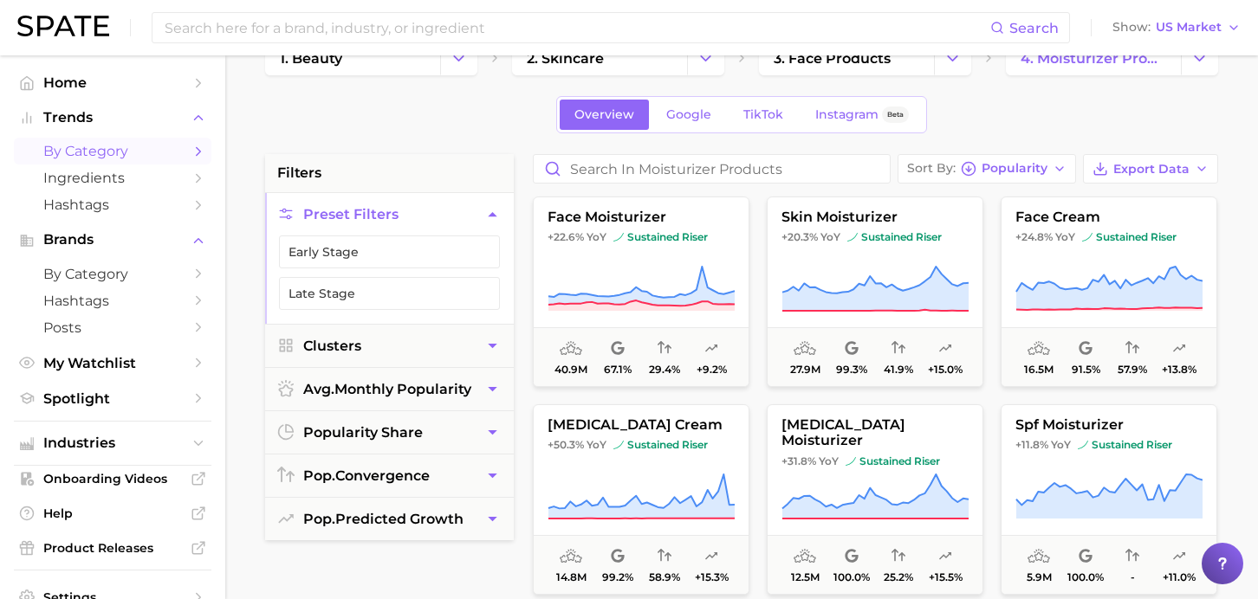
scroll to position [62, 0]
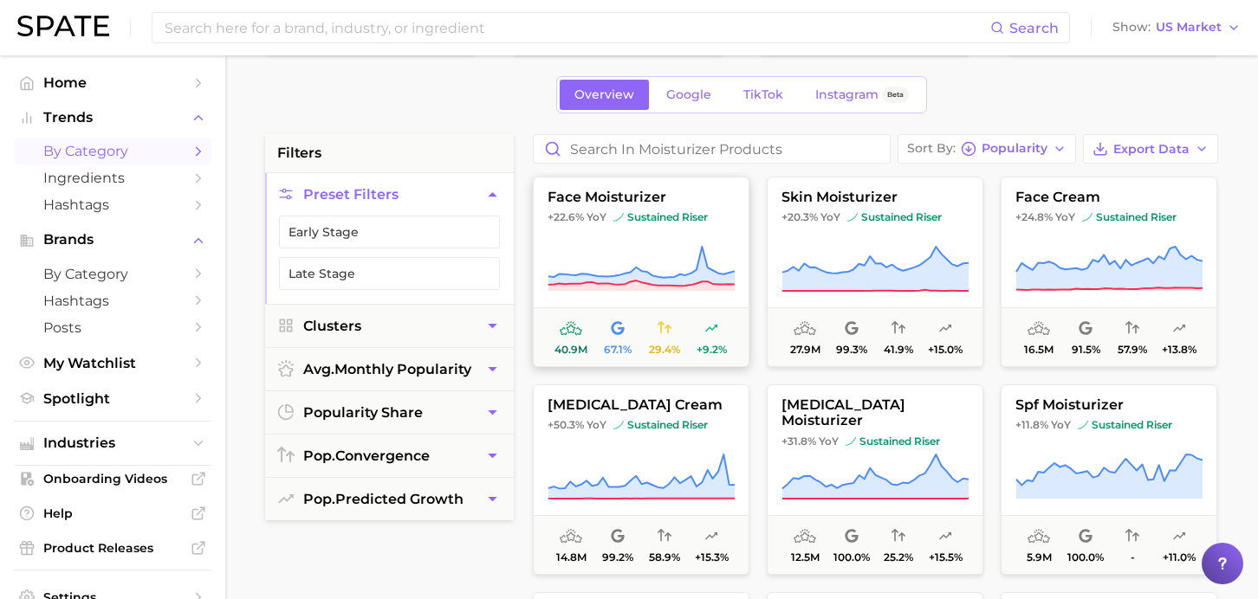
click at [656, 299] on button "face moisturizer +22.6% YoY sustained riser 40.9m 67.1% 29.4% +9.2%" at bounding box center [641, 272] width 217 height 191
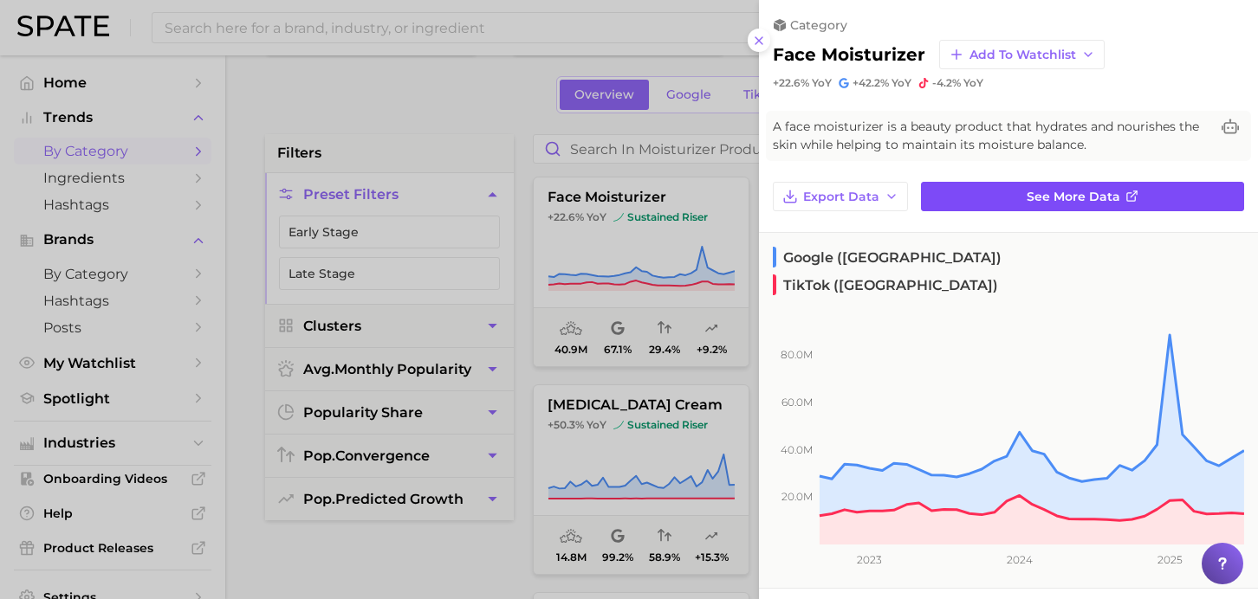
click at [1075, 205] on link "See more data" at bounding box center [1082, 196] width 323 height 29
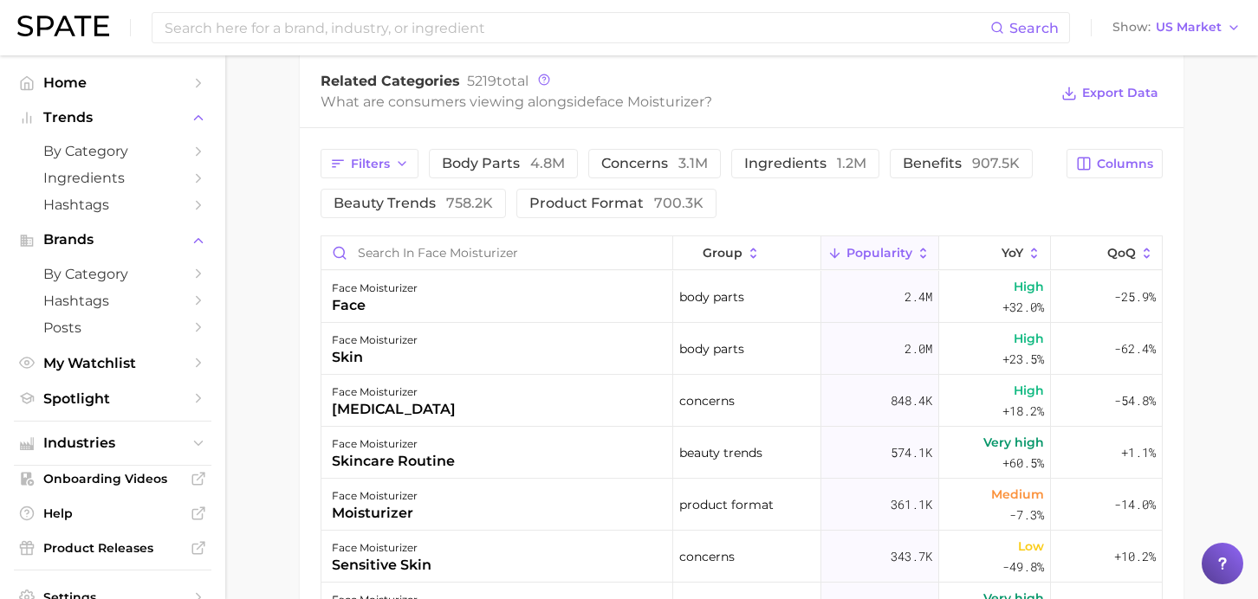
scroll to position [847, 0]
click at [422, 204] on span "beauty trends 758.2k" at bounding box center [412, 203] width 159 height 14
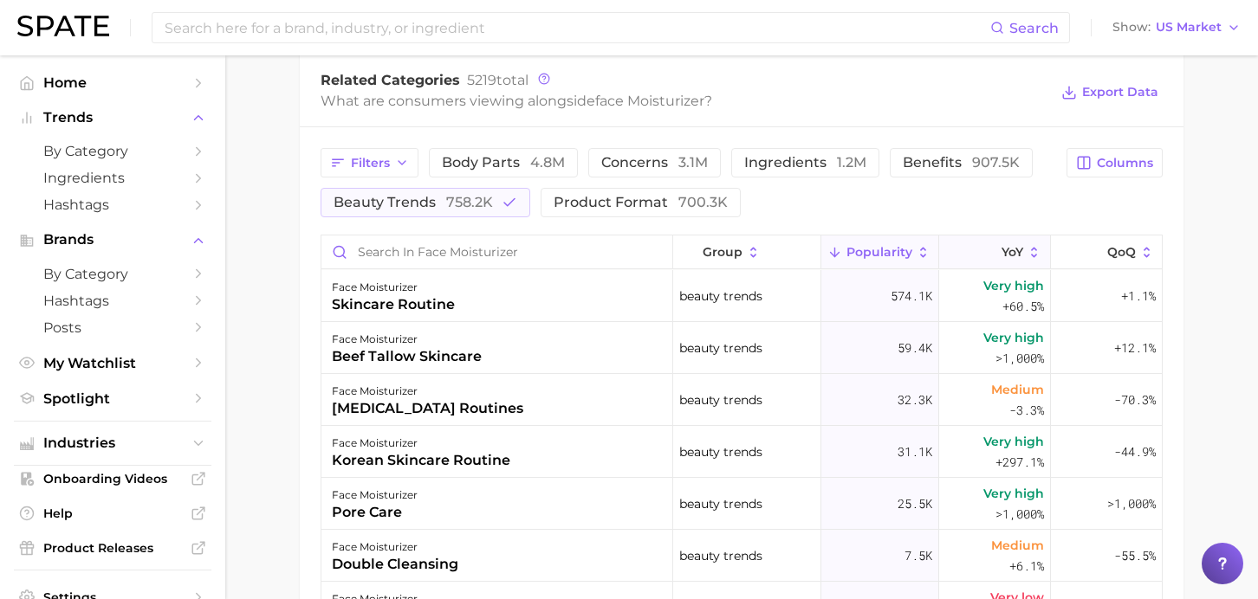
click at [1006, 253] on span "YoY" at bounding box center [1012, 252] width 22 height 14
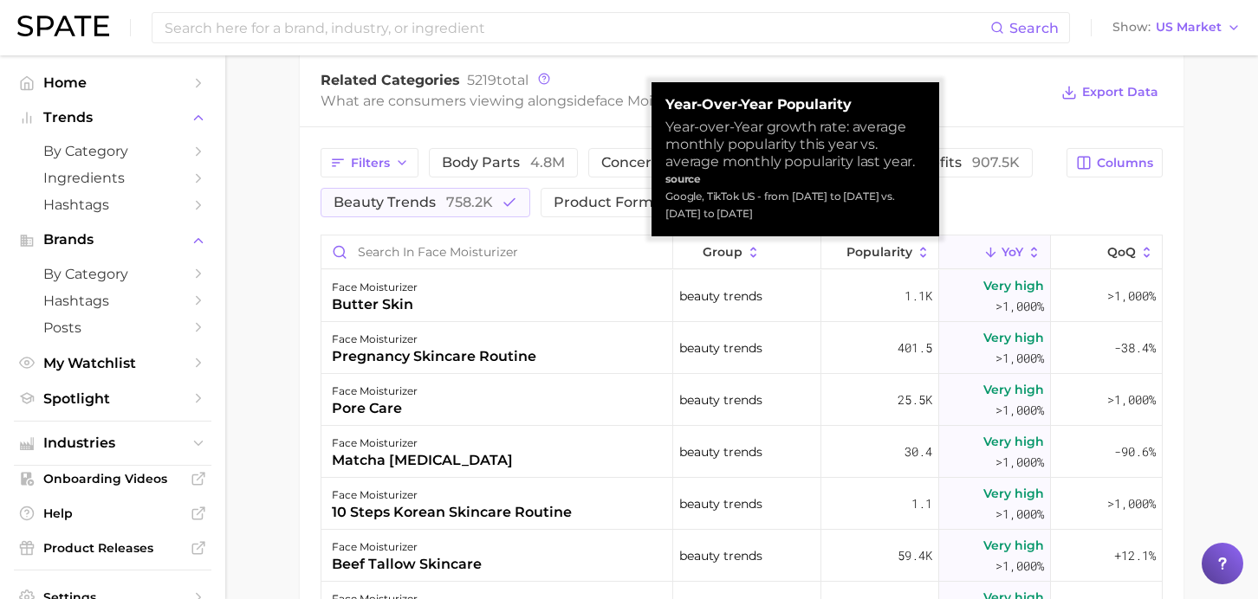
click at [1006, 253] on span "YoY" at bounding box center [1012, 252] width 22 height 14
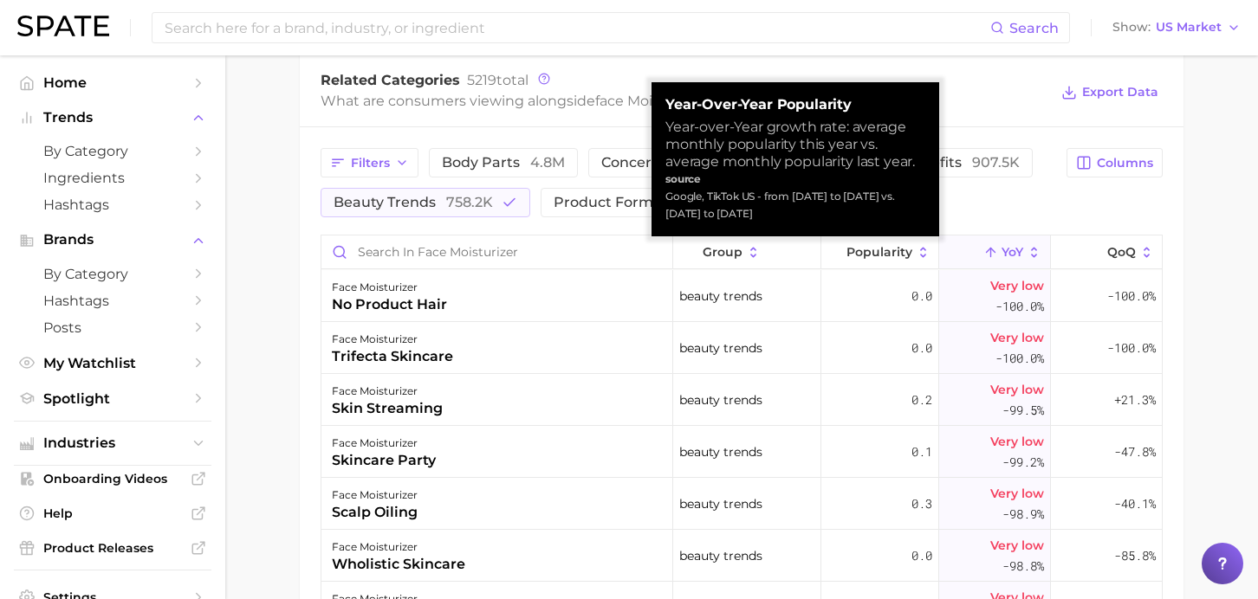
click at [1006, 253] on span "YoY" at bounding box center [1012, 252] width 22 height 14
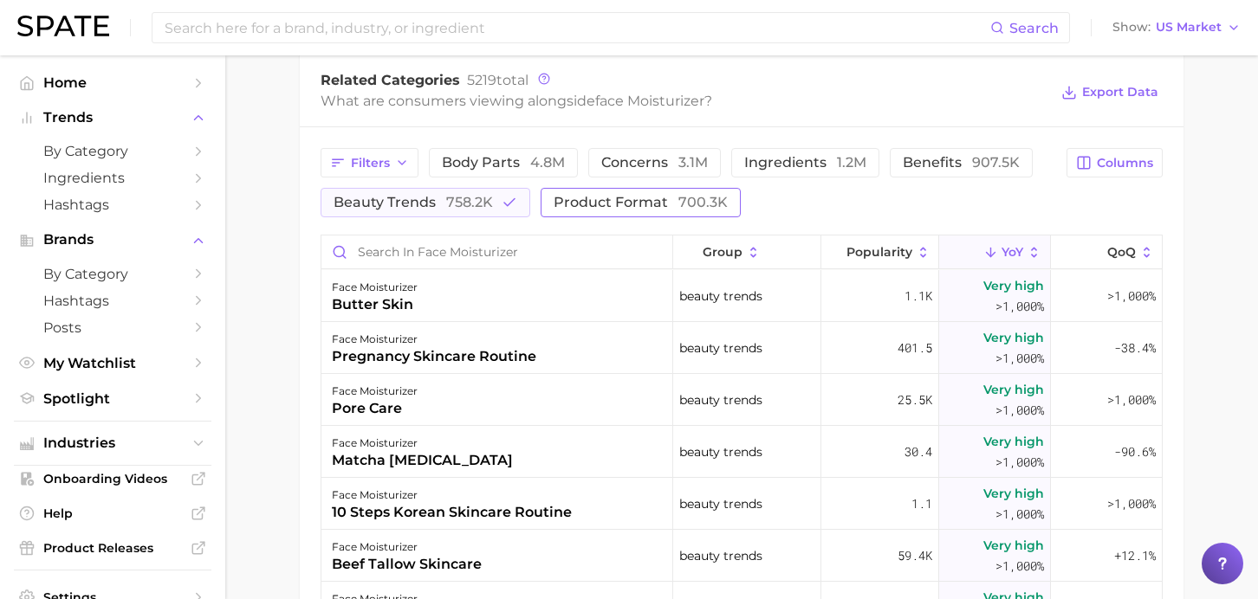
click at [634, 198] on span "product format 700.3k" at bounding box center [640, 203] width 174 height 14
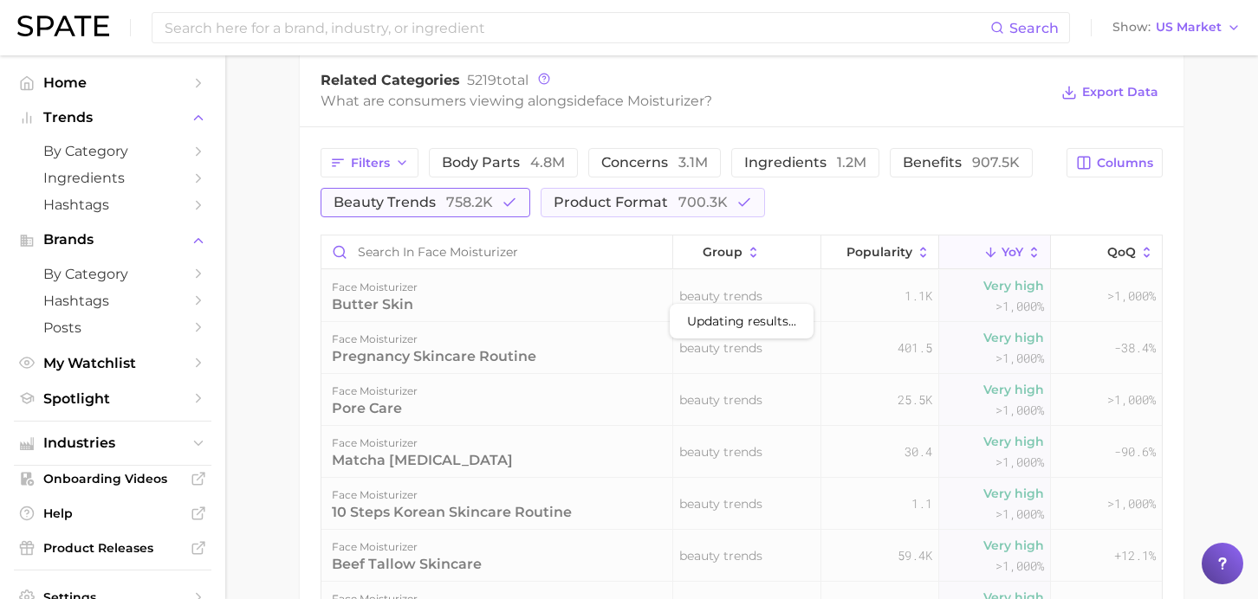
click at [484, 203] on span "758.2k" at bounding box center [469, 202] width 47 height 16
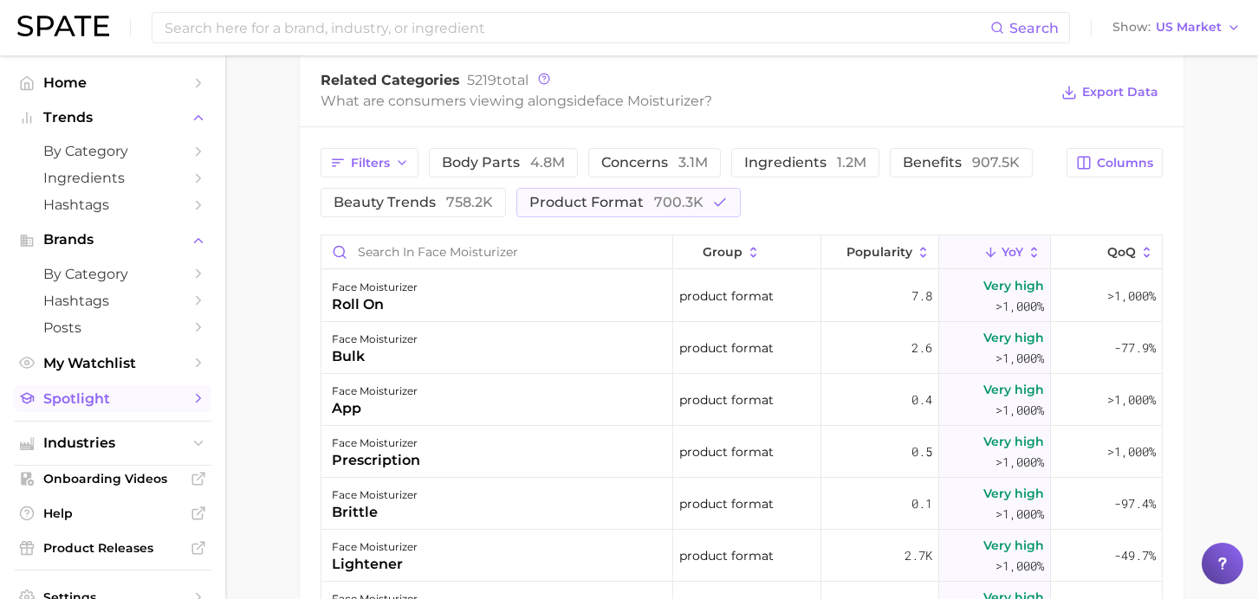
click at [88, 401] on span "Spotlight" at bounding box center [112, 399] width 139 height 16
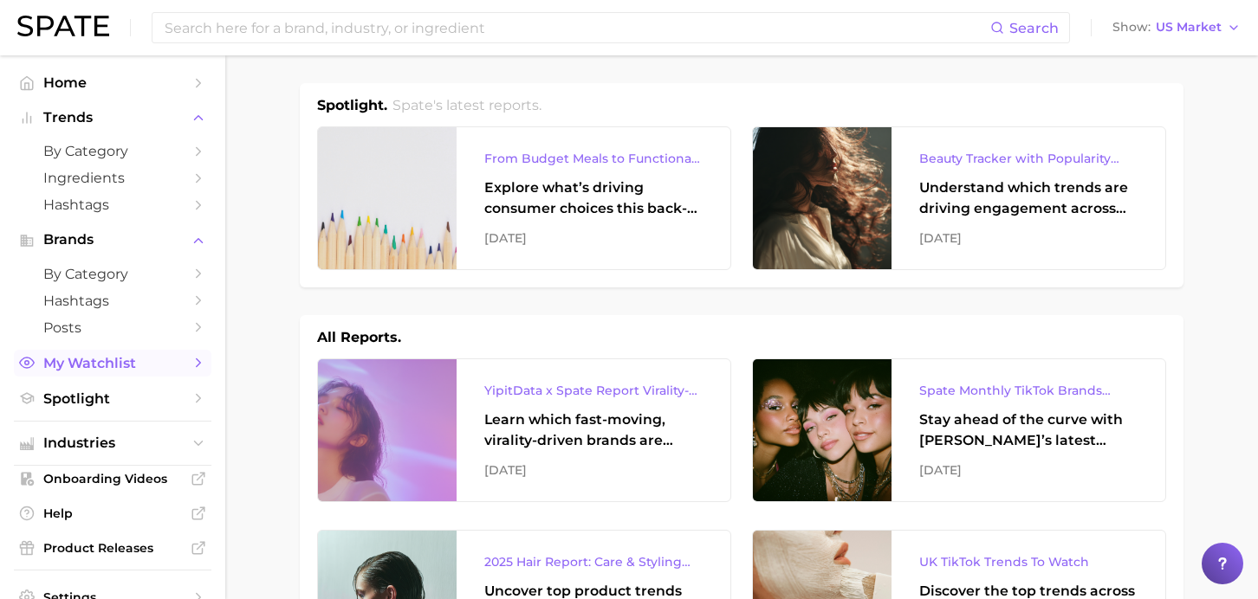
click at [78, 360] on span "My Watchlist" at bounding box center [112, 363] width 139 height 16
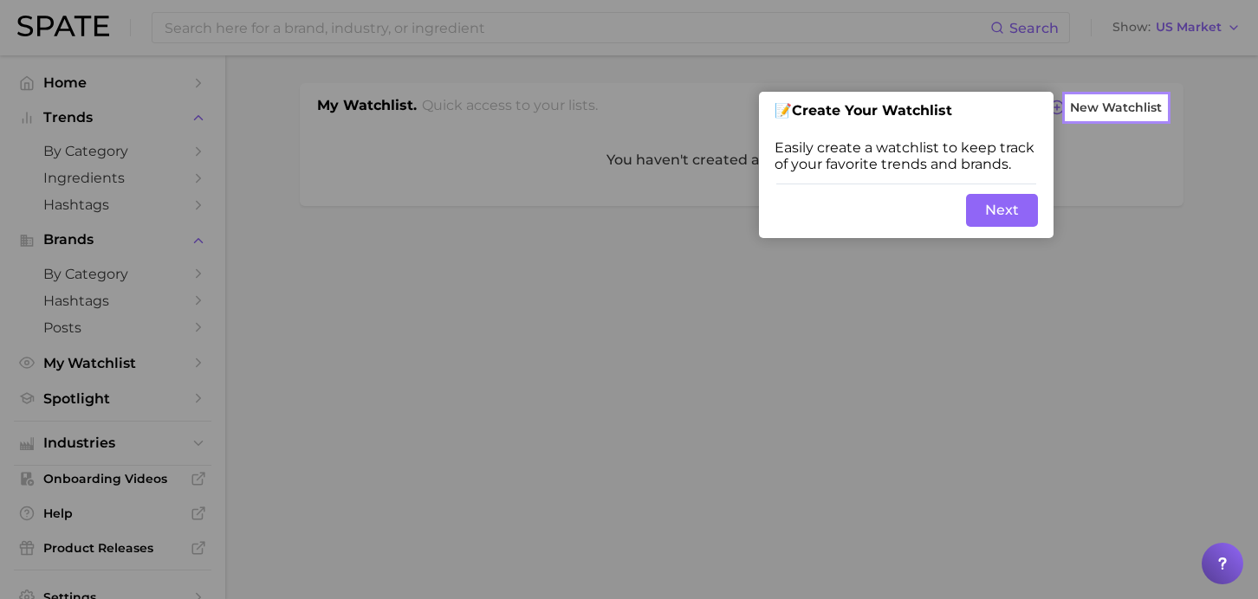
click at [1011, 213] on button "Next" at bounding box center [1002, 210] width 72 height 33
